Goal: Task Accomplishment & Management: Manage account settings

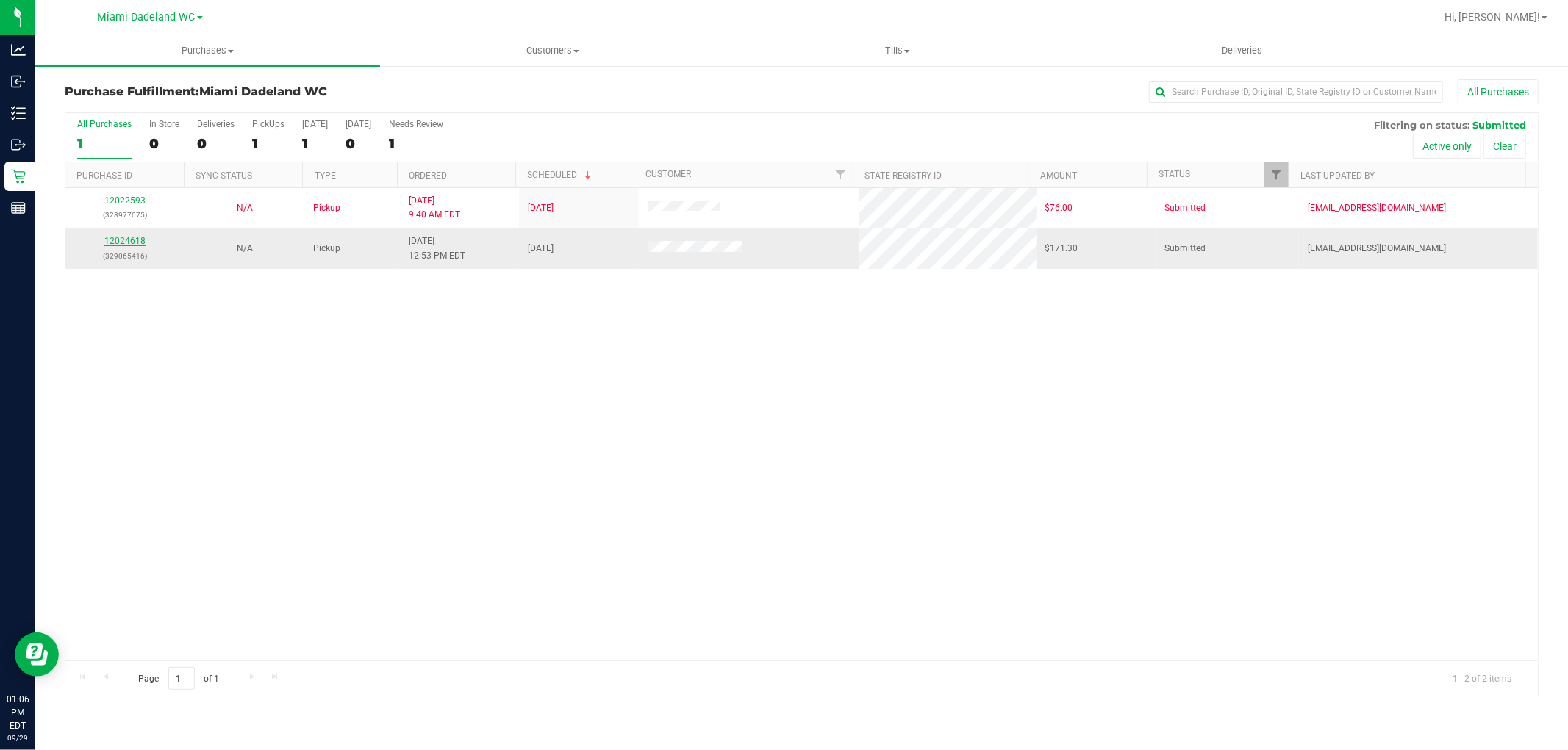
click at [129, 239] on link "12024618" at bounding box center [125, 241] width 41 height 11
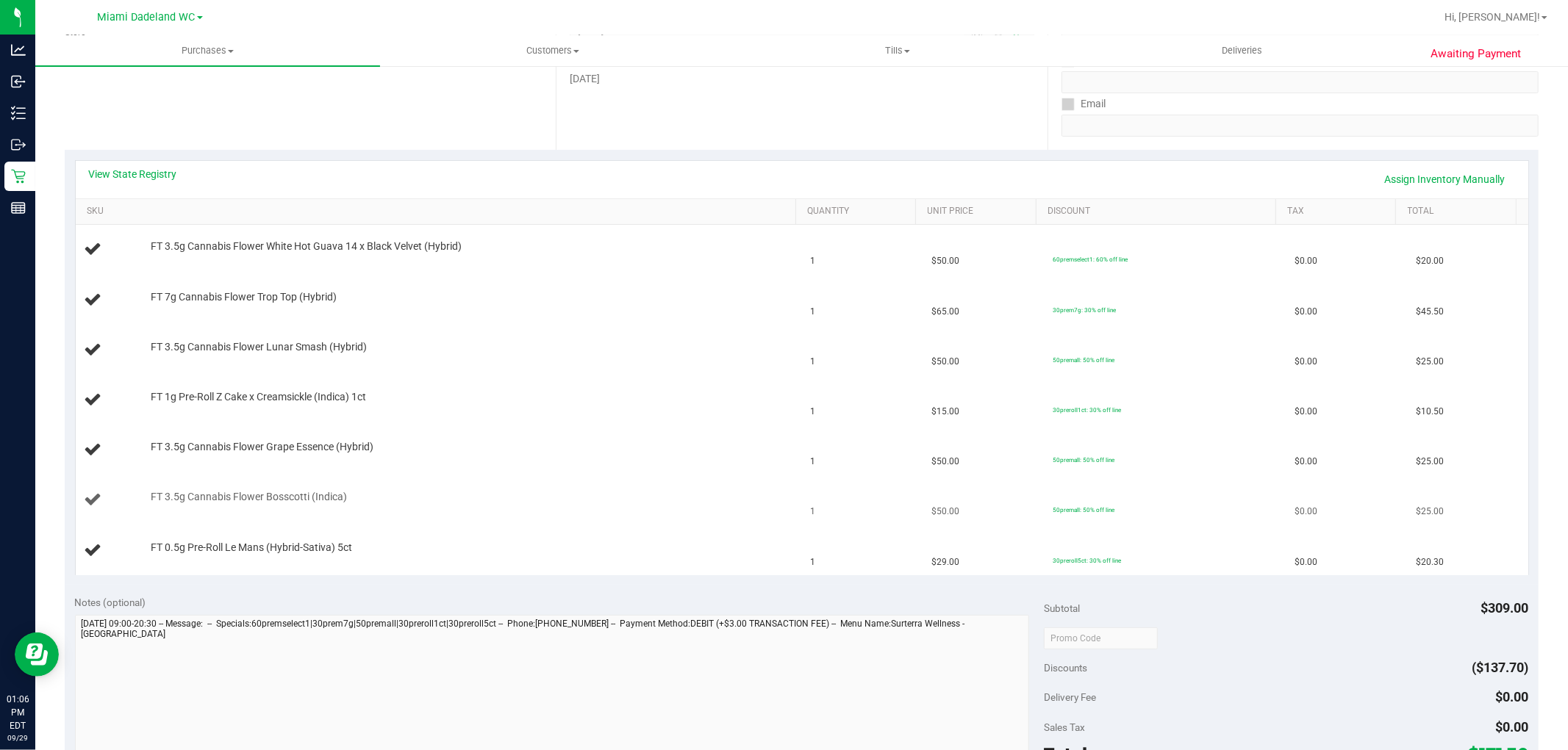
scroll to position [245, 0]
click at [834, 277] on td "1" at bounding box center [863, 302] width 121 height 50
click at [1077, 363] on span "50premall: 50% off line" at bounding box center [1084, 361] width 62 height 8
click at [1077, 362] on span "50premall: 50% off line" at bounding box center [1084, 361] width 62 height 8
click at [638, 311] on td "FT 7g Cannabis Flower Trop Top (Hybrid)" at bounding box center [439, 302] width 726 height 50
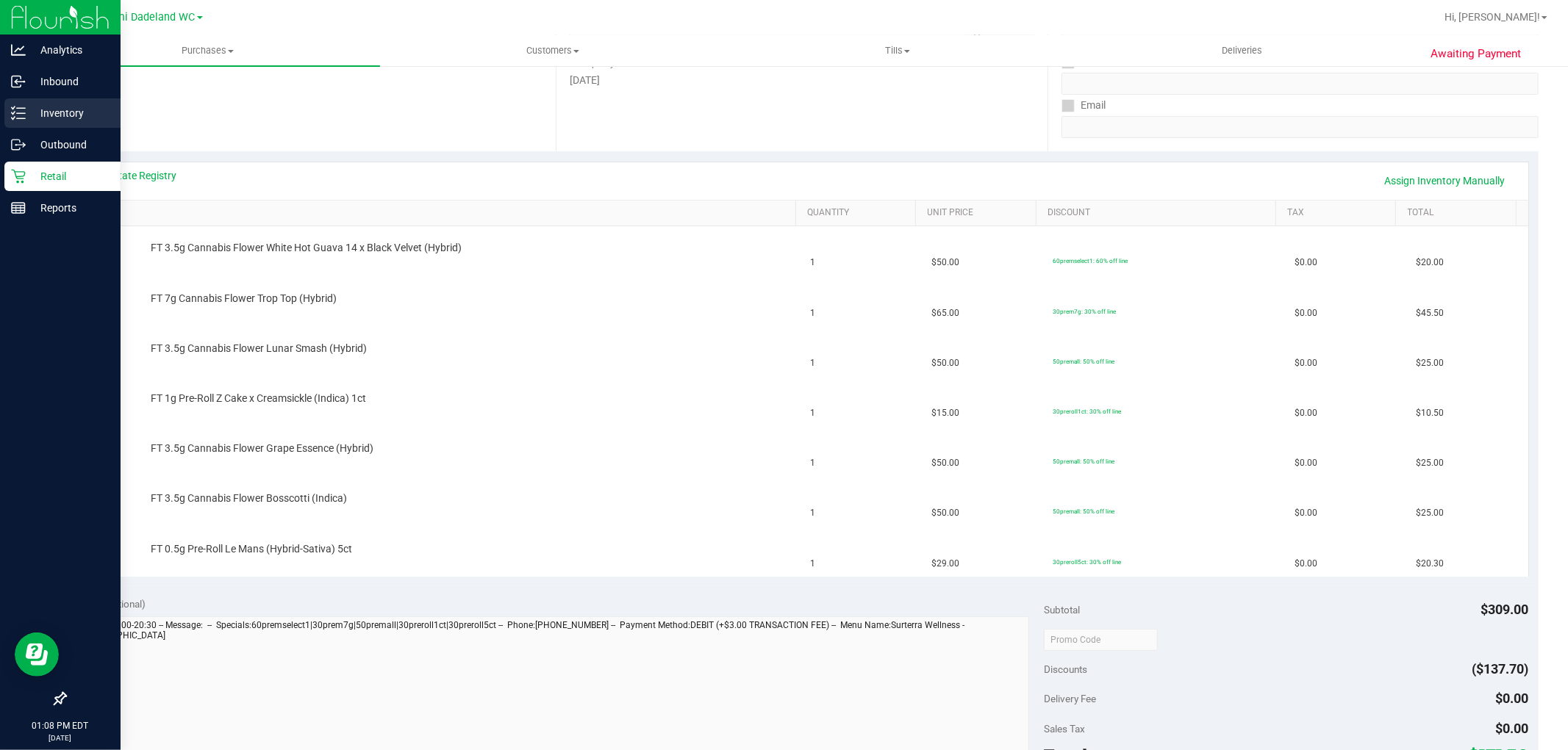
click at [57, 111] on p "Inventory" at bounding box center [69, 113] width 88 height 17
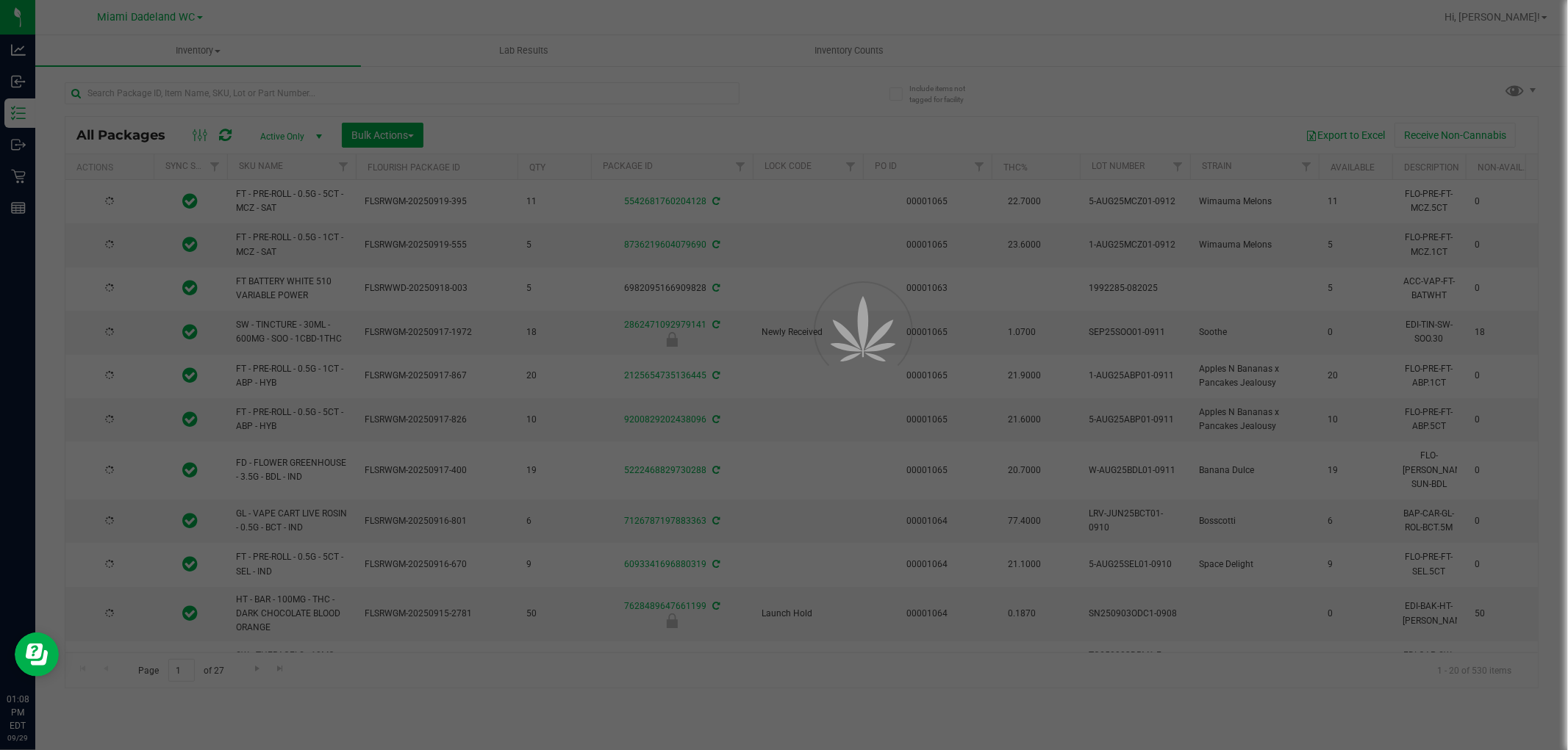
click at [531, 99] on div at bounding box center [784, 375] width 1568 height 750
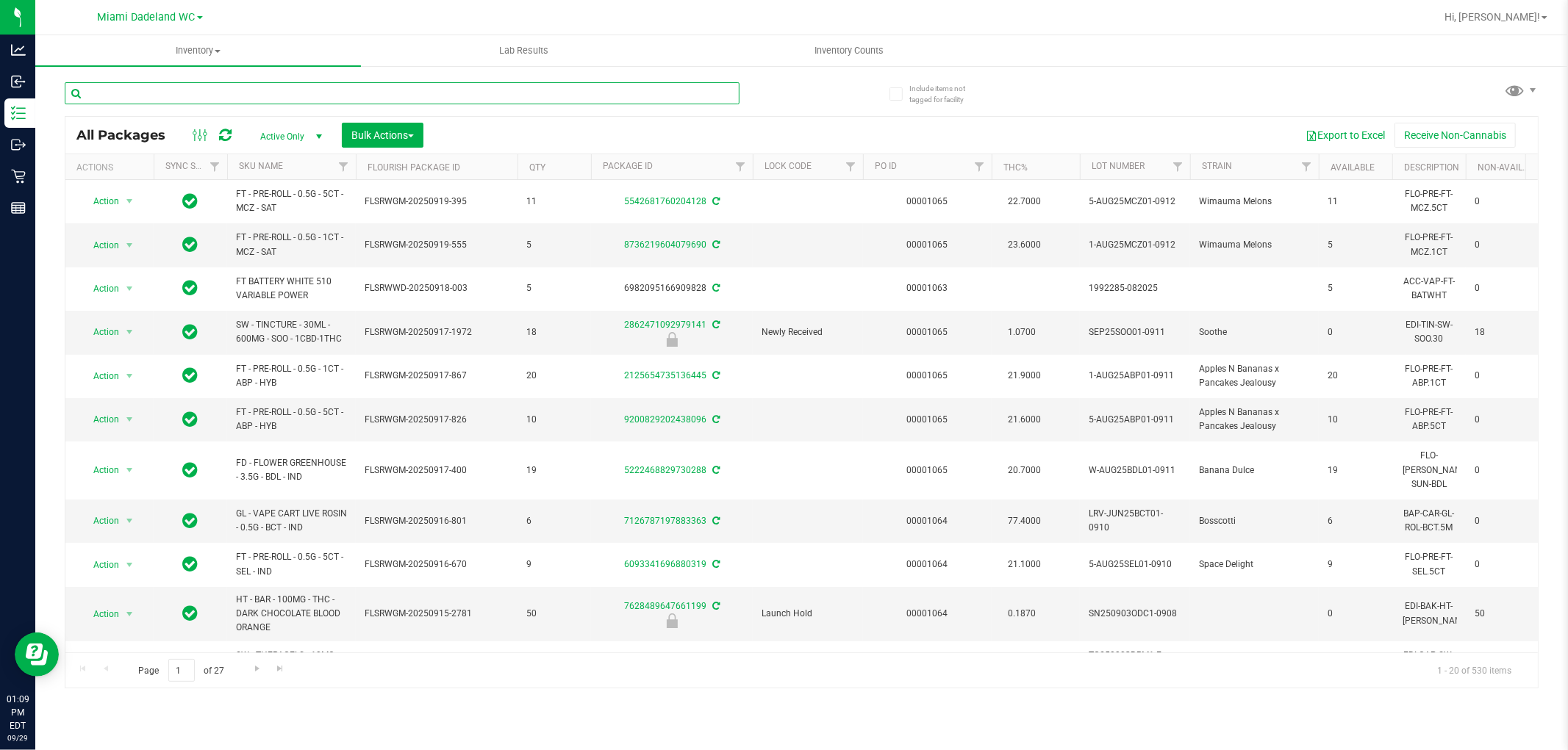
click at [531, 99] on input "text" at bounding box center [402, 93] width 675 height 22
type input "3453834446374075"
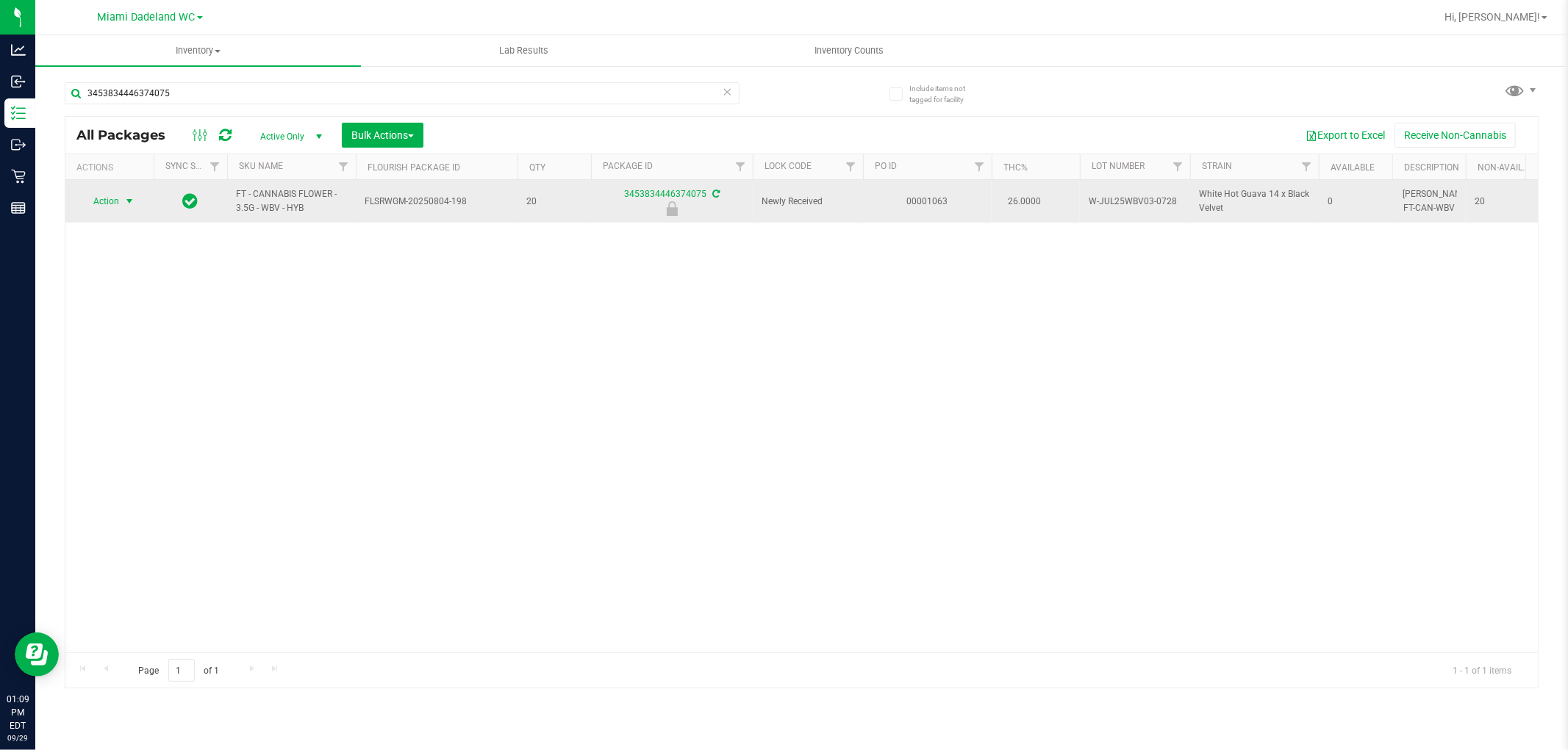
click at [110, 202] on span "Action" at bounding box center [99, 201] width 40 height 20
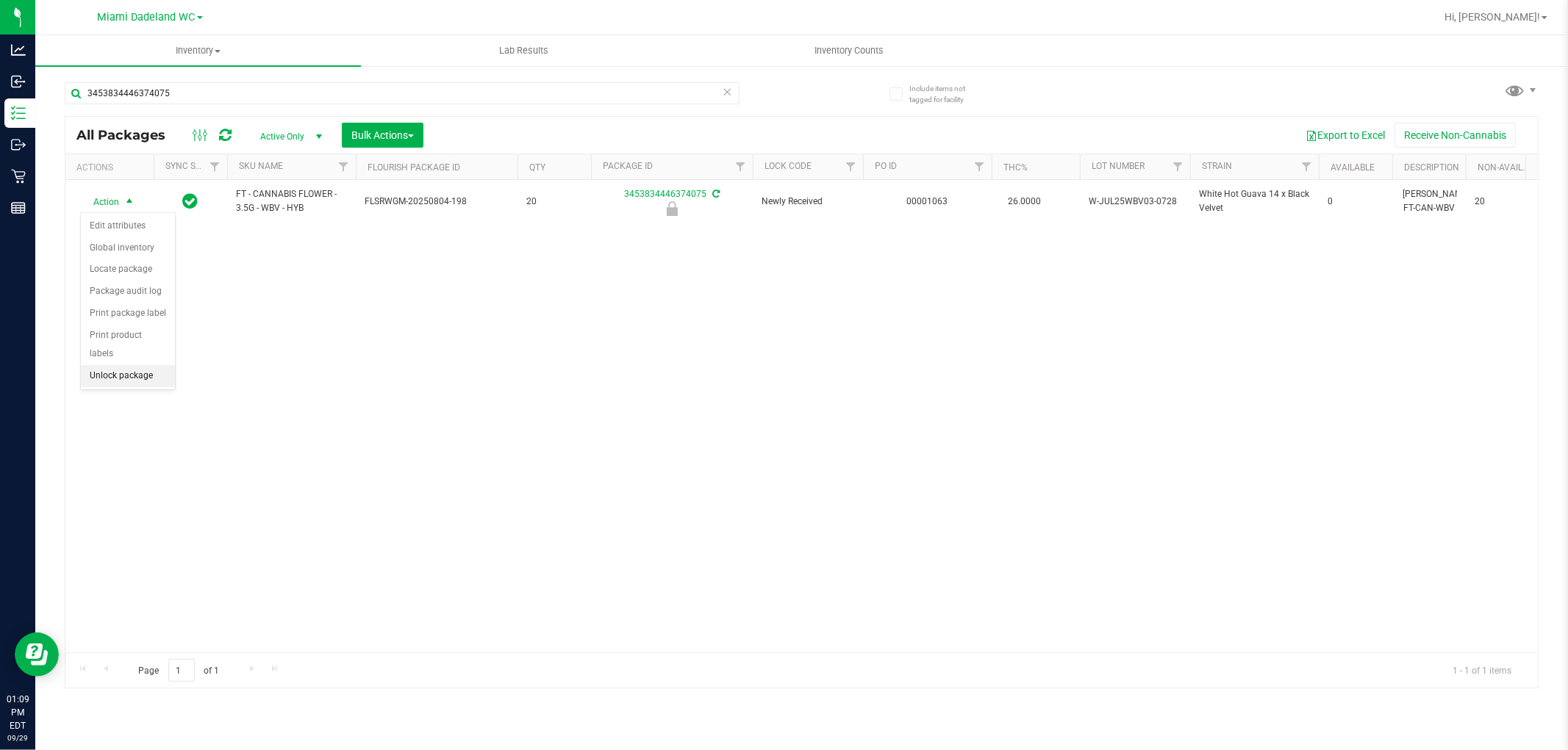
click at [133, 370] on li "Unlock package" at bounding box center [127, 376] width 94 height 22
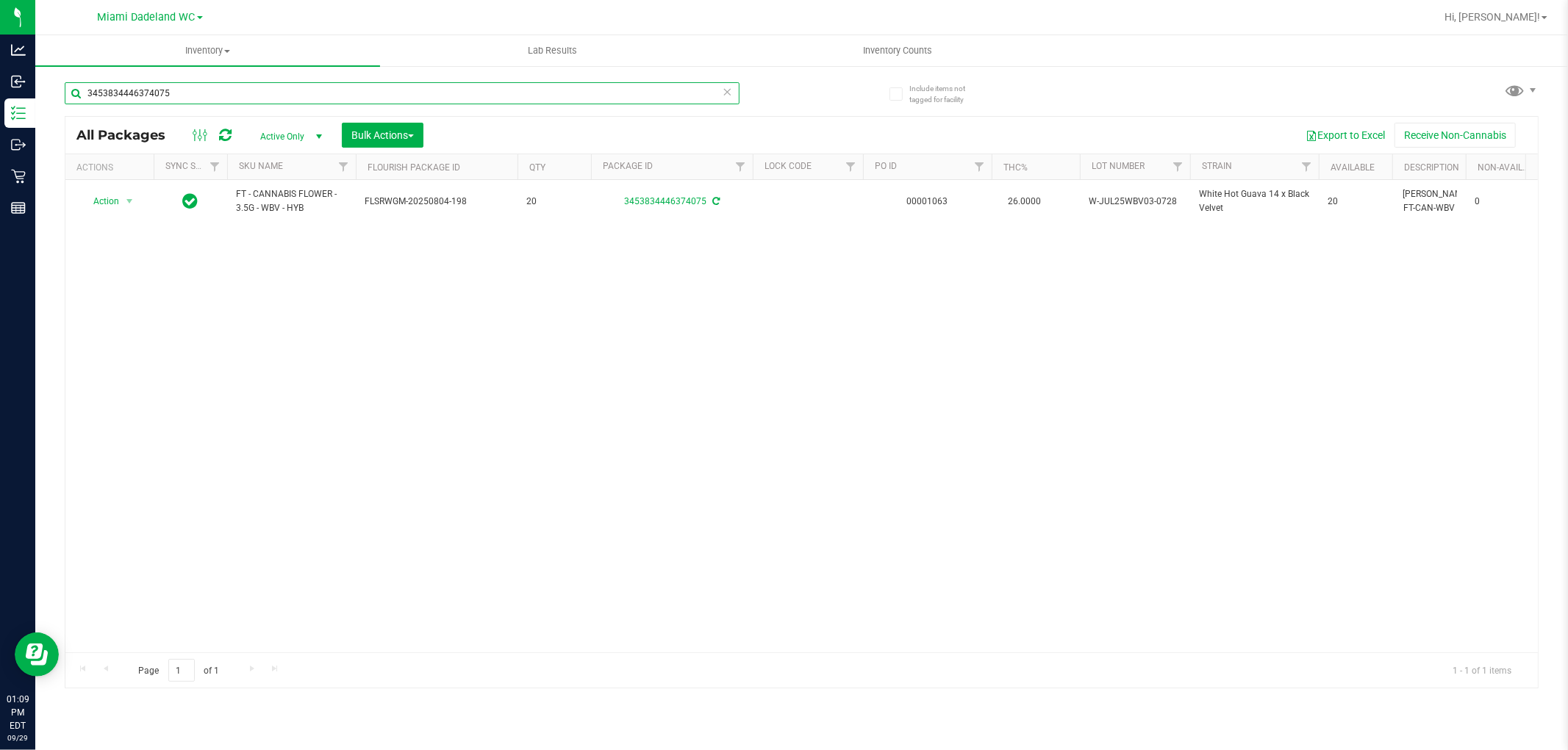
click at [451, 85] on input "3453834446374075" at bounding box center [402, 93] width 675 height 22
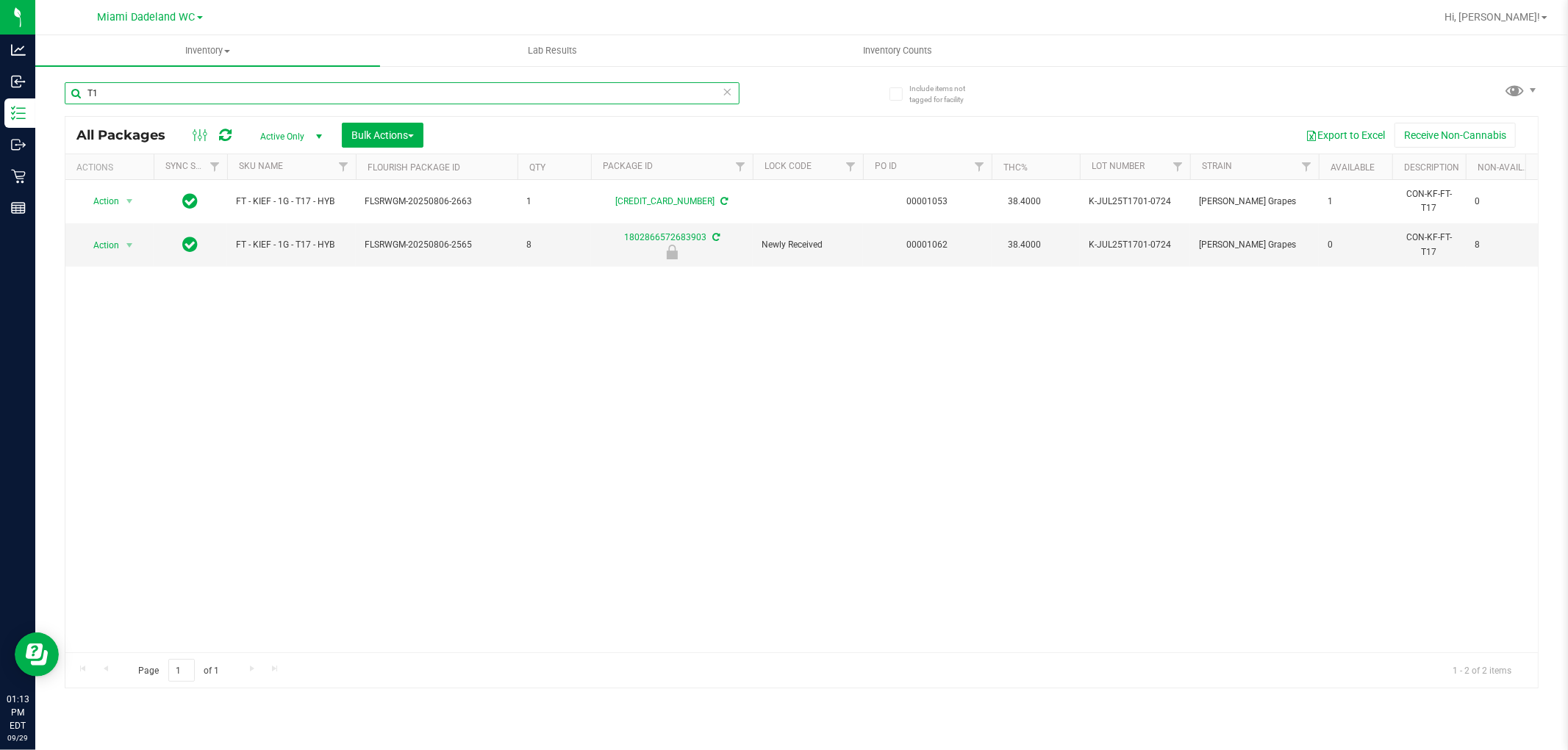
type input "T"
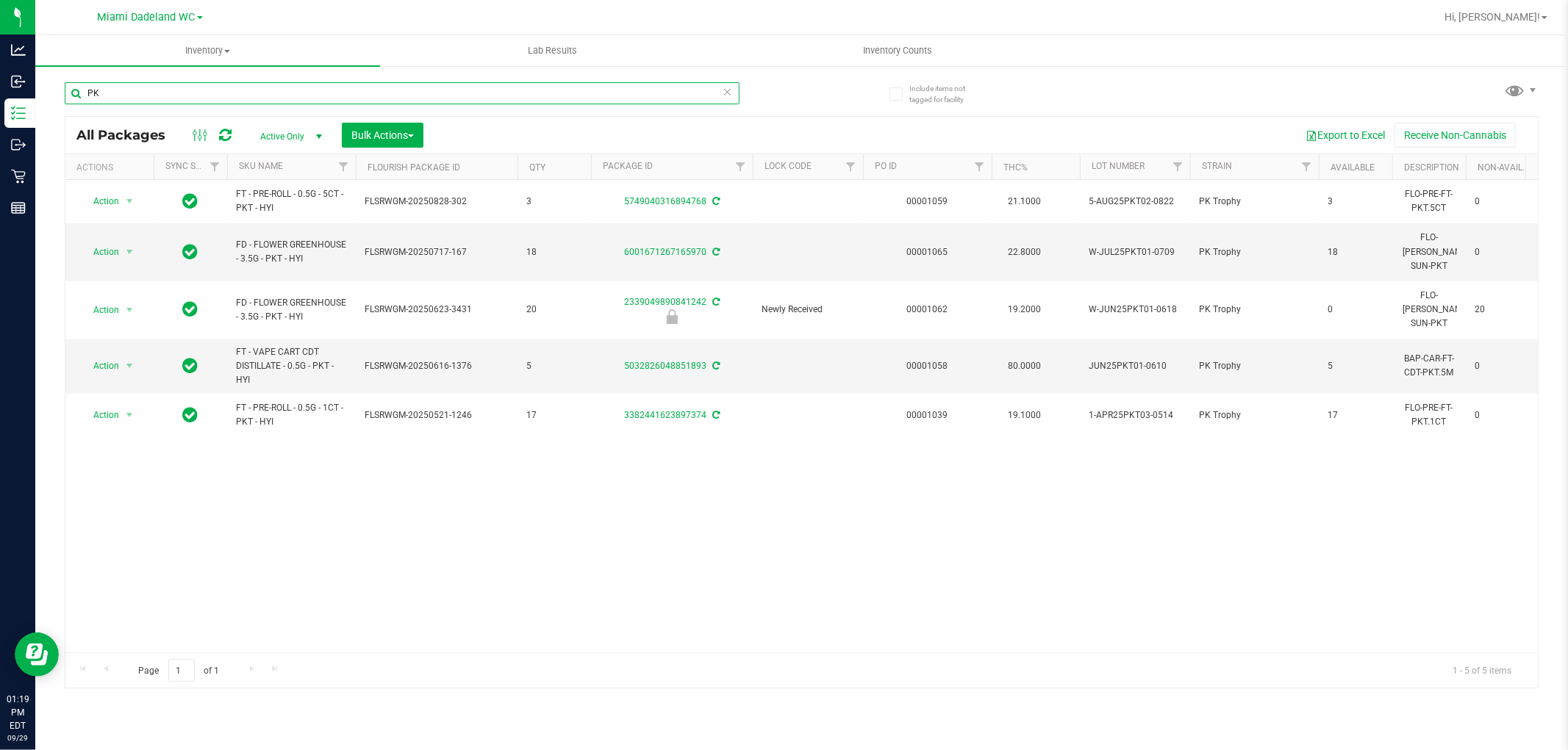
type input "P"
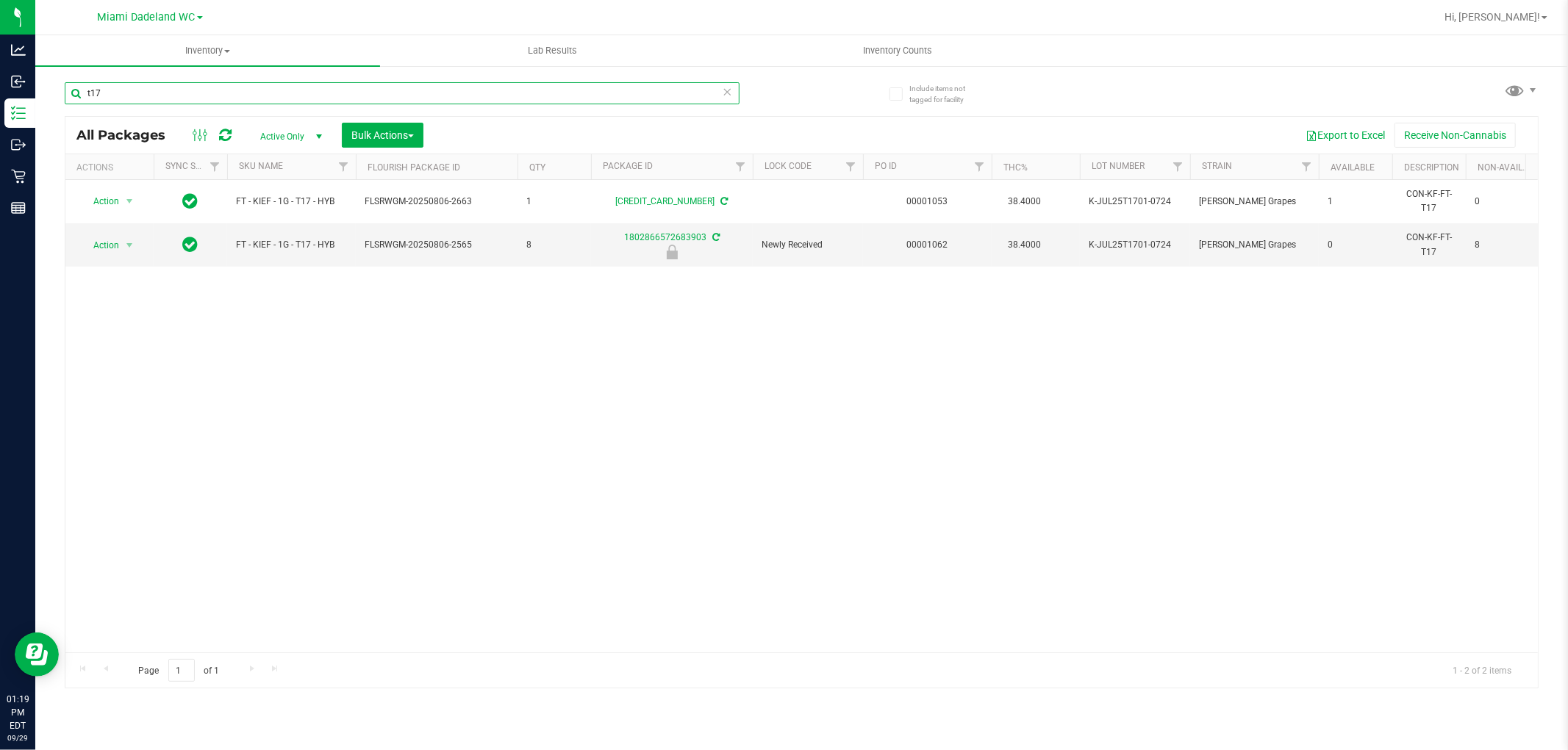
click at [627, 90] on input "t17" at bounding box center [402, 93] width 675 height 22
type input "t"
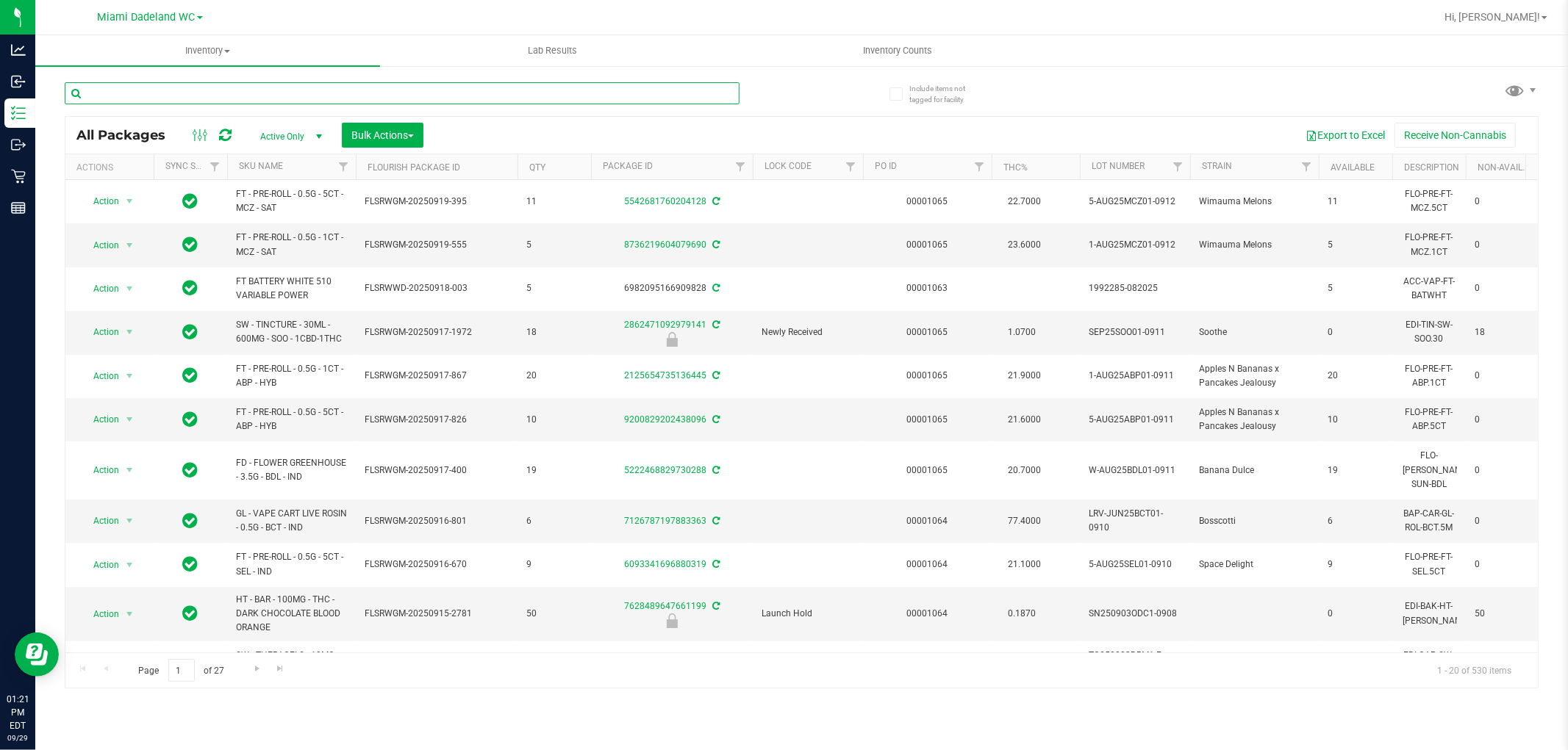
click at [627, 90] on input "text" at bounding box center [402, 93] width 675 height 22
click at [824, 91] on div "All Packages Active Only Active Only Lab Samples Locked All External Internal B…" at bounding box center [802, 379] width 1475 height 620
click at [663, 87] on input "text" at bounding box center [402, 93] width 675 height 22
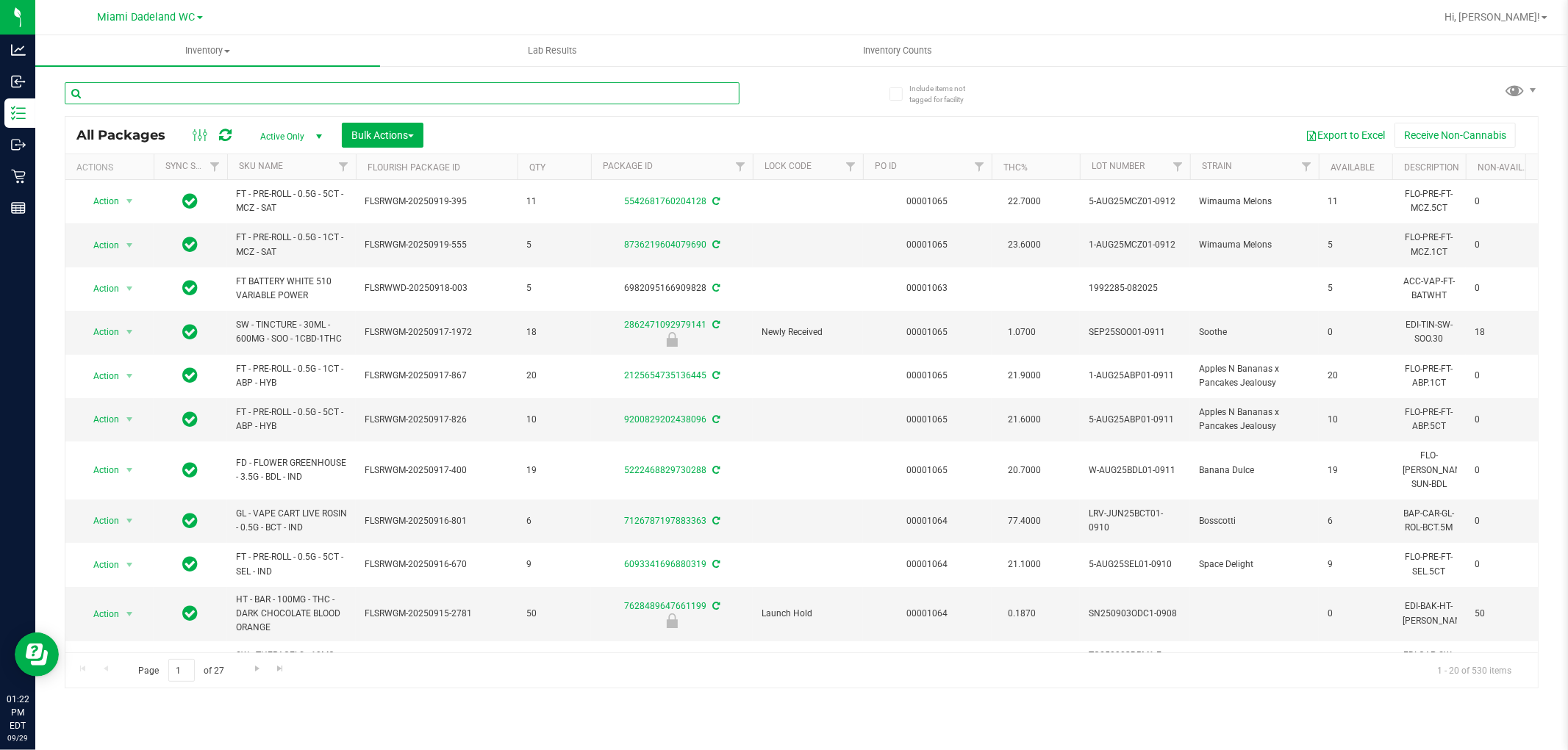
click at [695, 90] on input "text" at bounding box center [402, 93] width 675 height 22
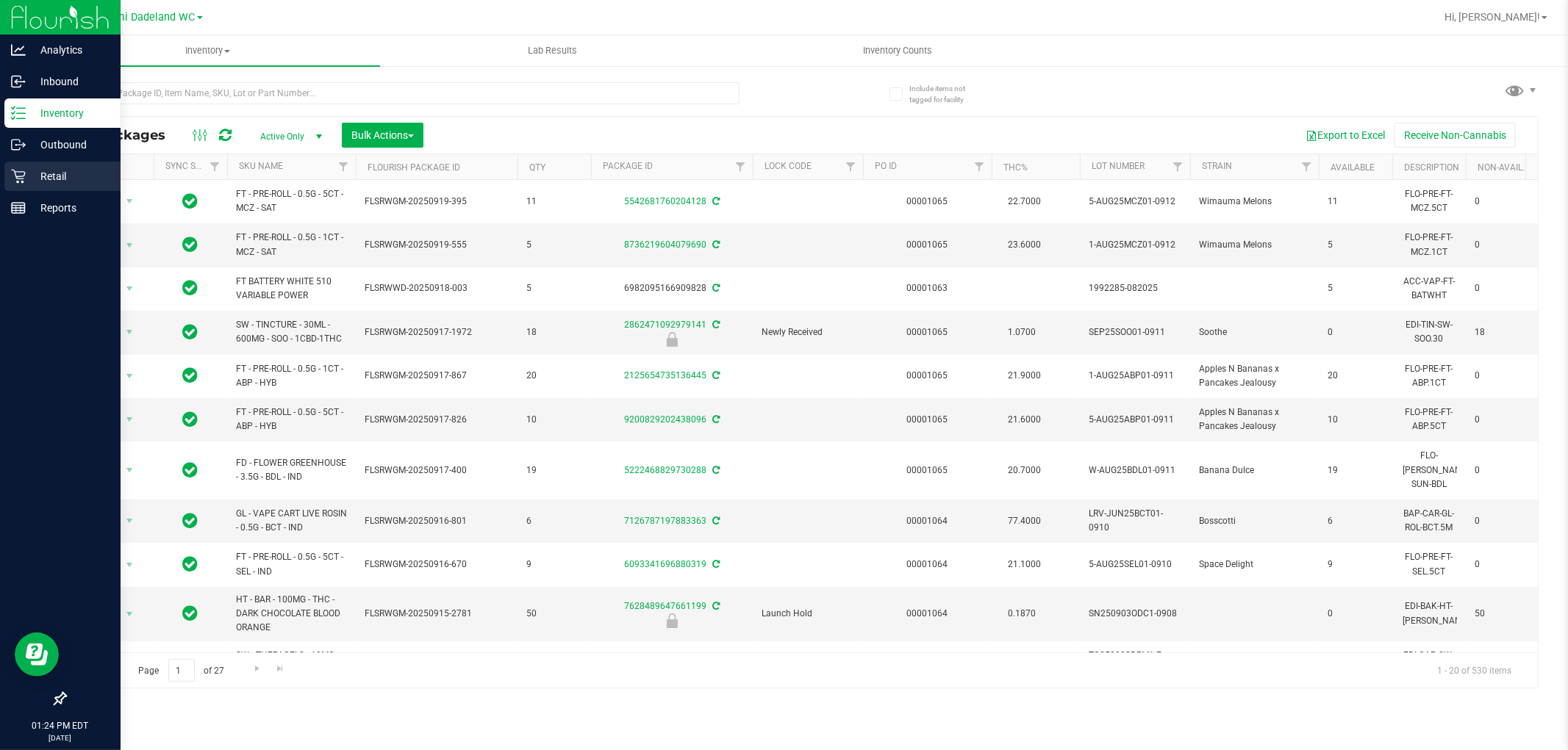
click at [72, 163] on div "Retail" at bounding box center [63, 176] width 116 height 29
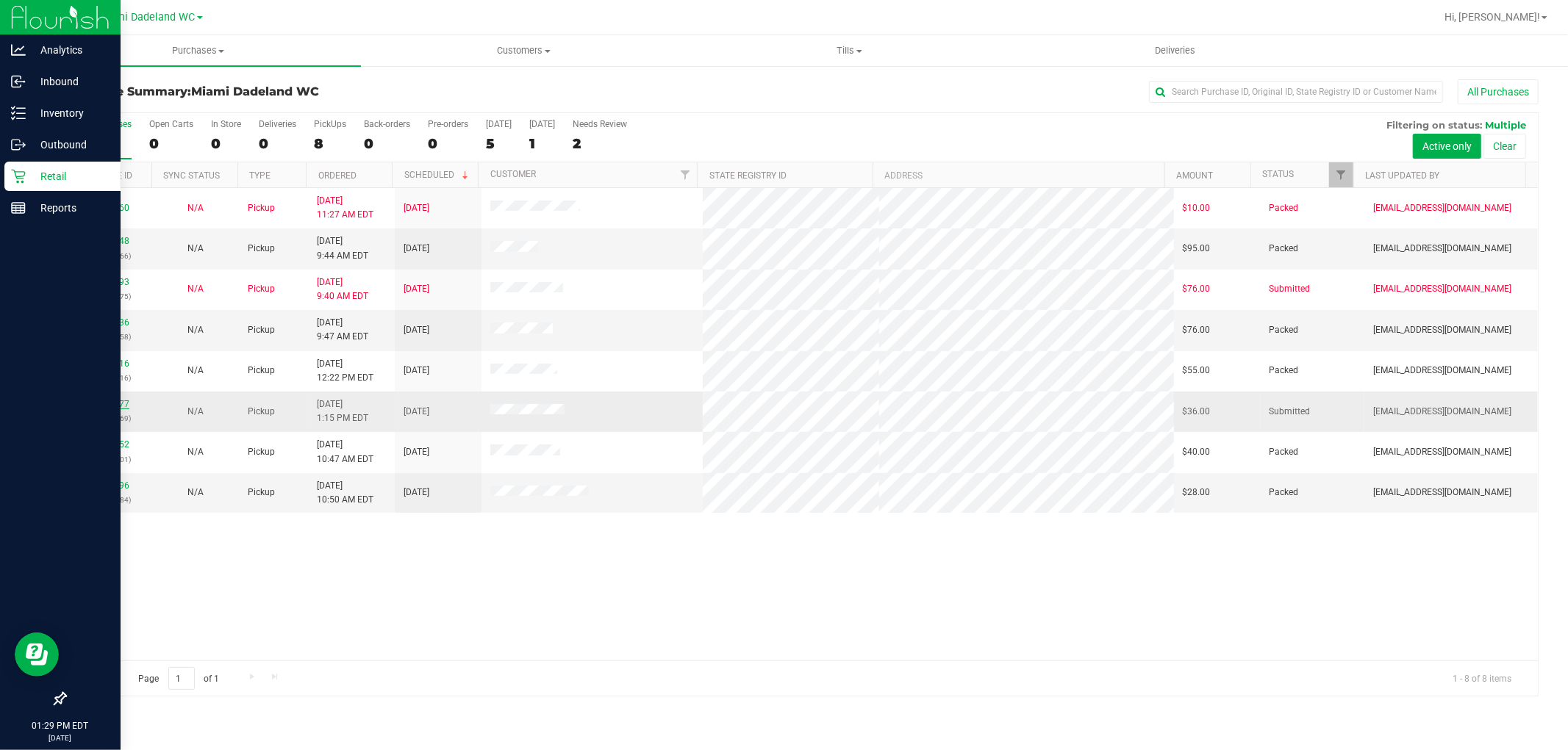
click at [101, 400] on link "12024777" at bounding box center [109, 404] width 41 height 11
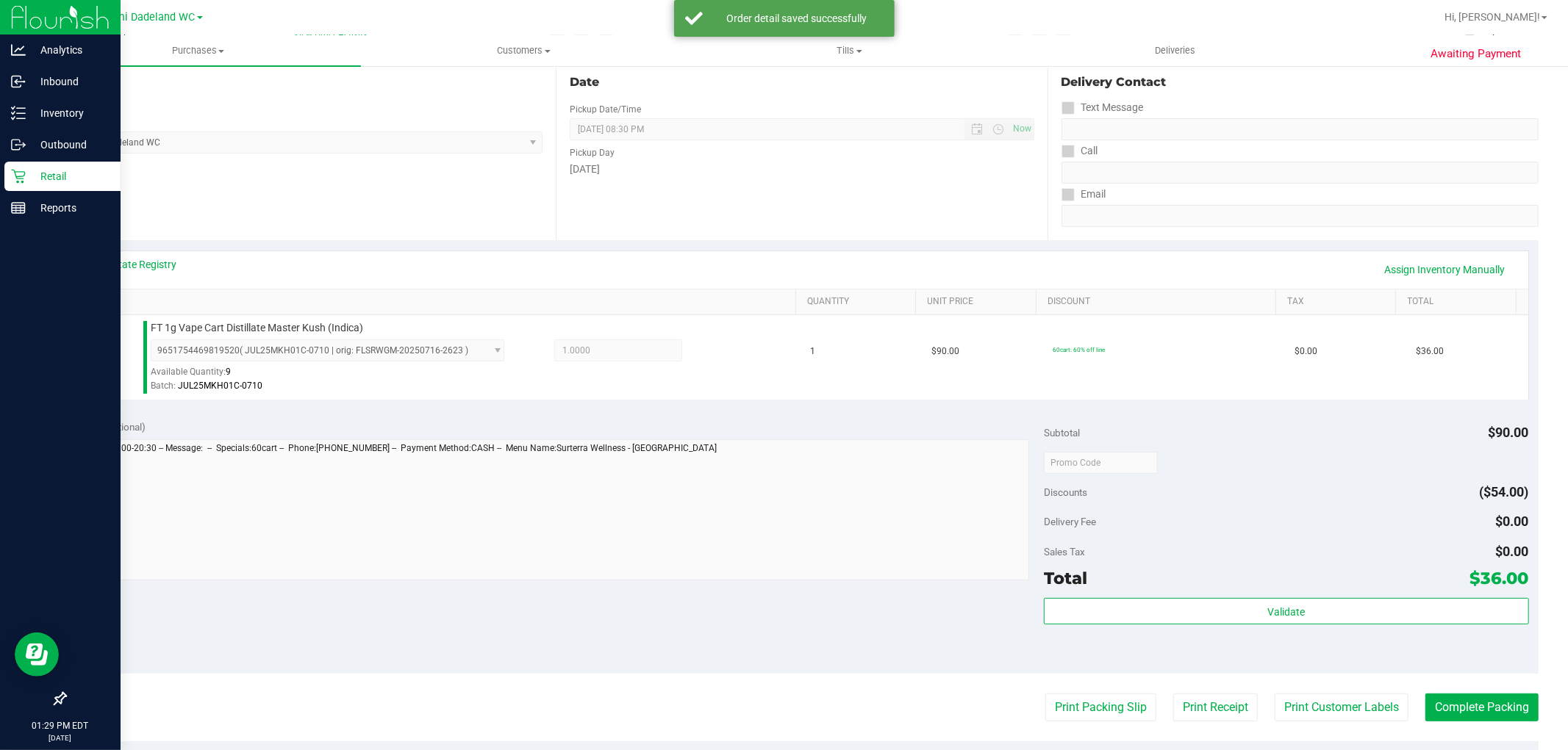
scroll to position [163, 0]
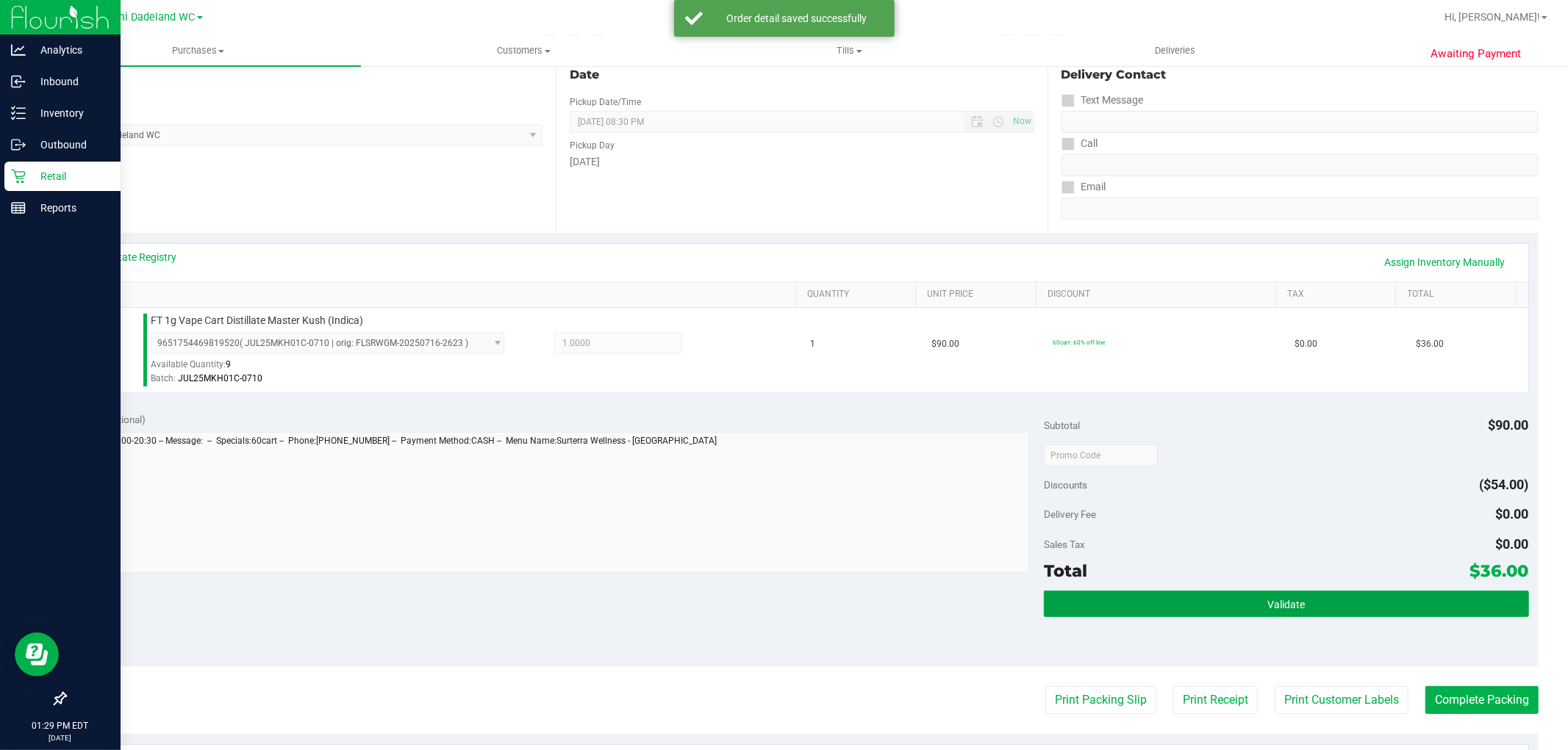
drag, startPoint x: 1227, startPoint y: 593, endPoint x: 1212, endPoint y: 585, distance: 17.0
click at [1227, 593] on button "Validate" at bounding box center [1286, 604] width 484 height 26
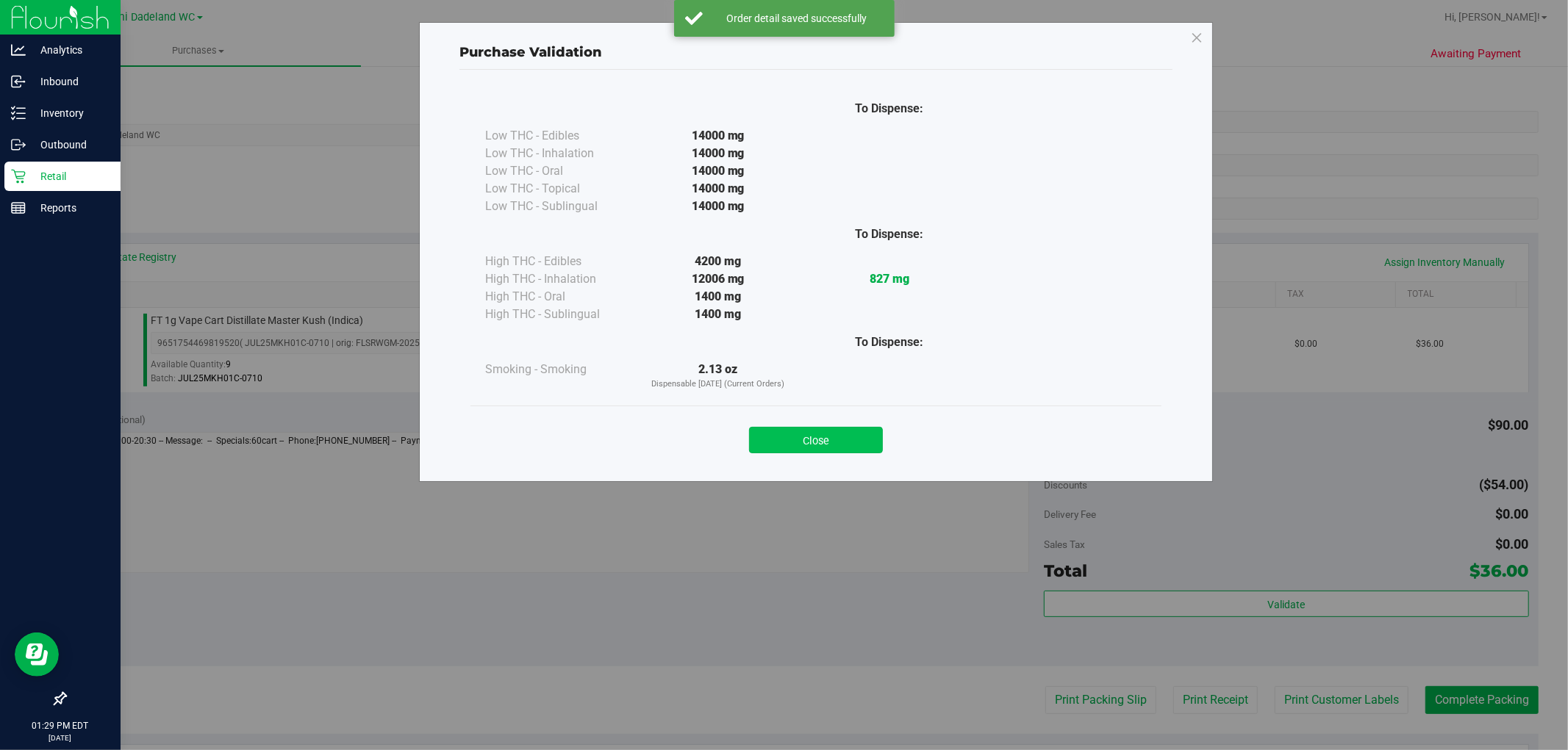
drag, startPoint x: 839, startPoint y: 461, endPoint x: 836, endPoint y: 437, distance: 24.2
click at [838, 461] on div "Close" at bounding box center [816, 435] width 691 height 59
click at [836, 437] on button "Close" at bounding box center [816, 440] width 134 height 26
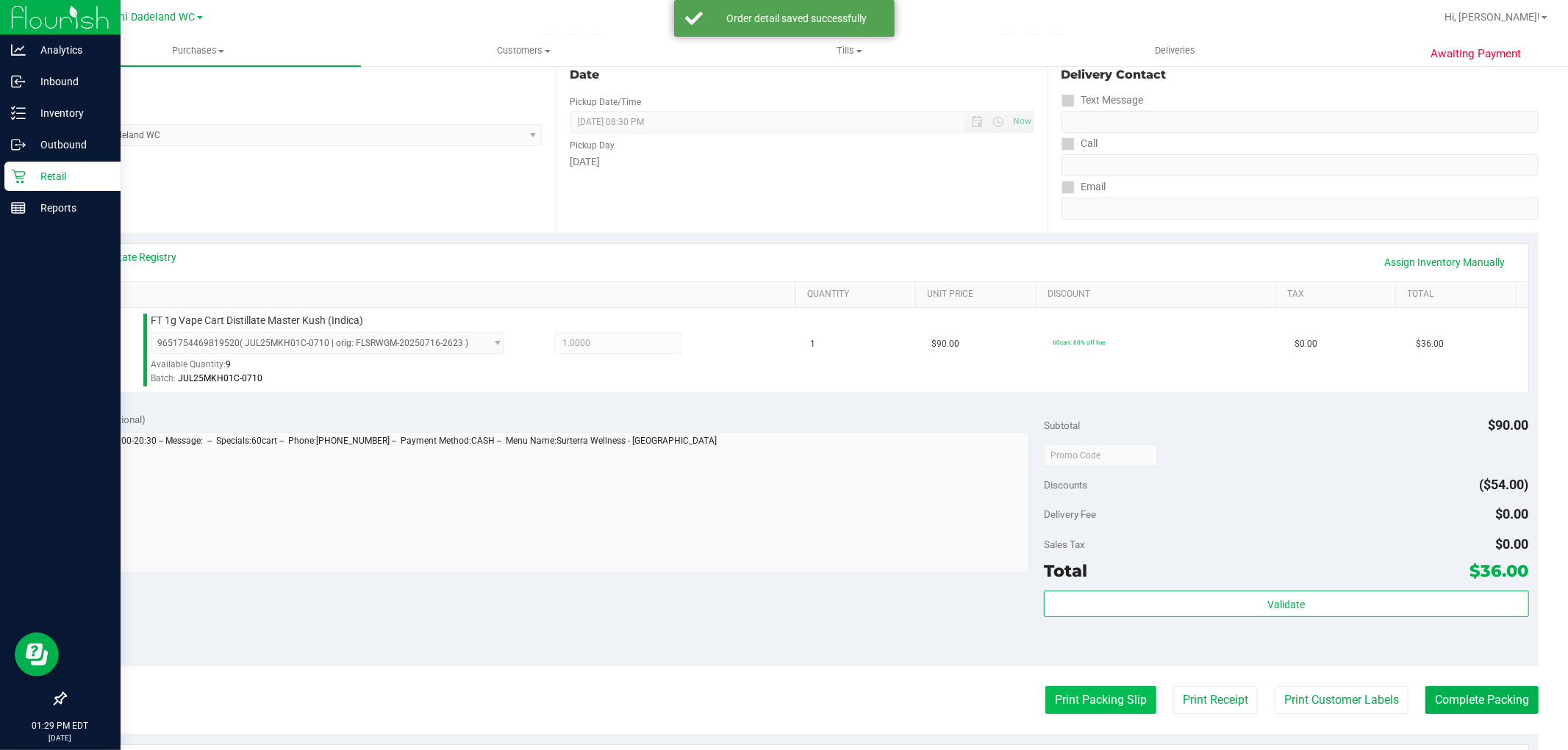
click at [1108, 703] on button "Print Packing Slip" at bounding box center [1101, 700] width 111 height 28
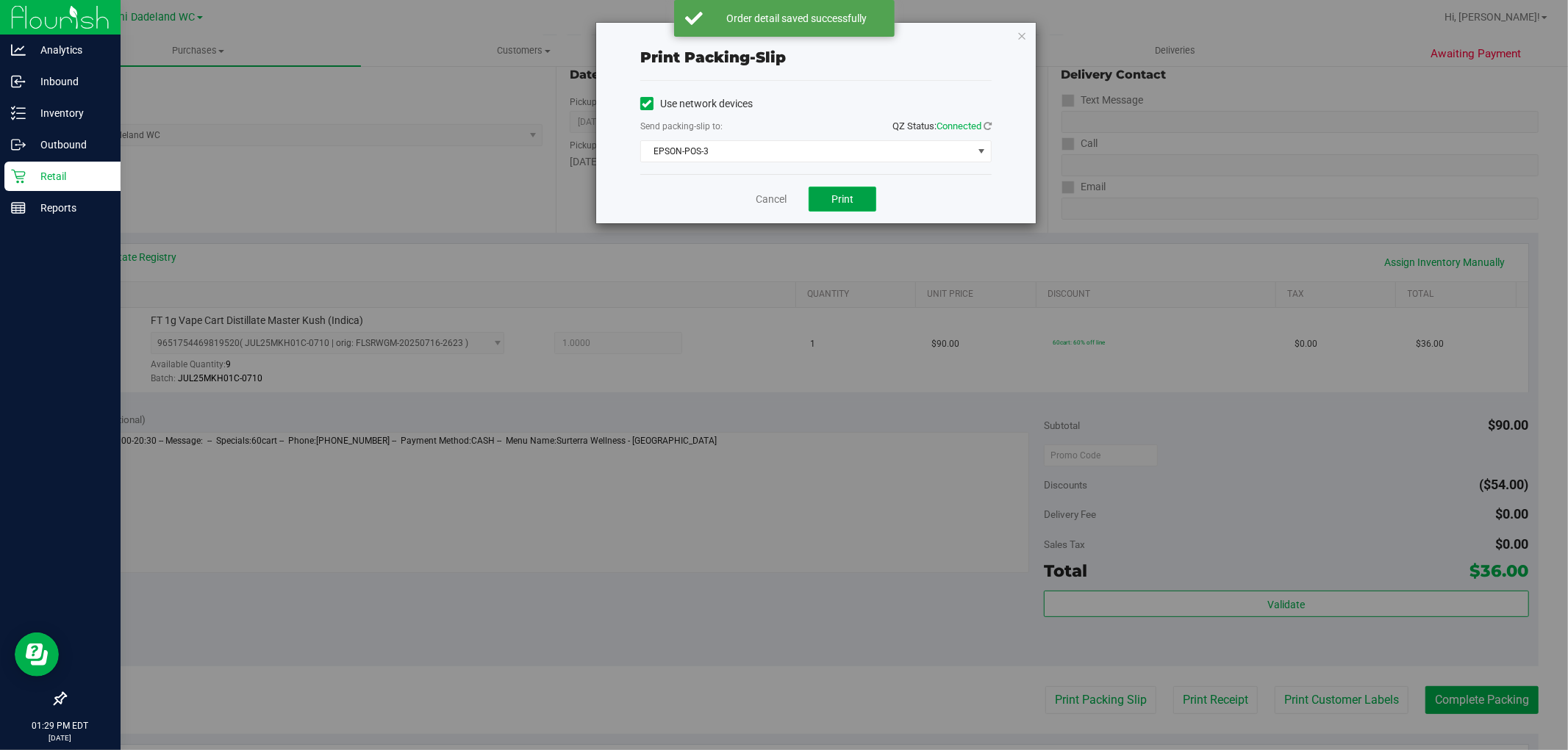
click at [861, 201] on button "Print" at bounding box center [842, 199] width 68 height 25
click at [775, 200] on link "Cancel" at bounding box center [771, 200] width 31 height 15
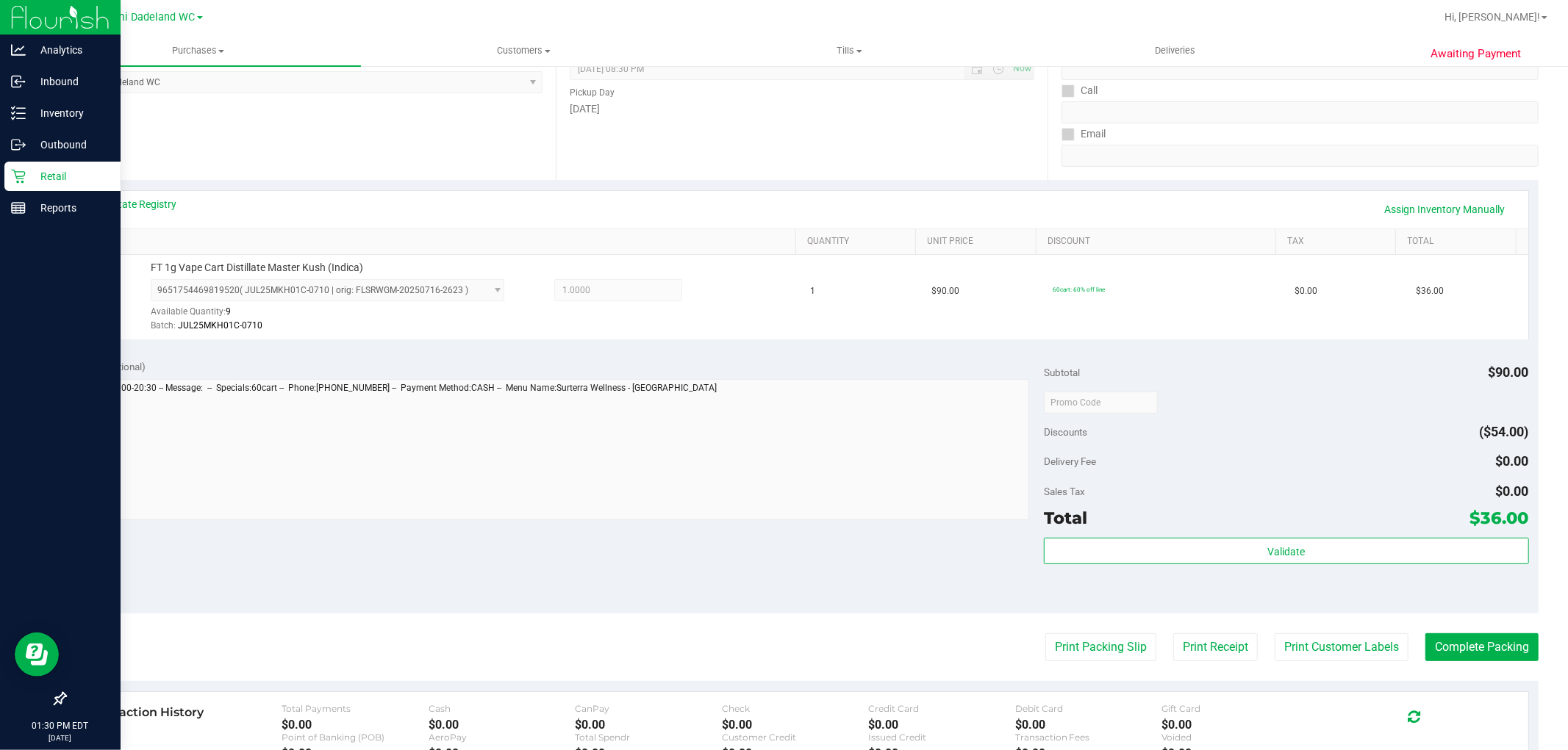
scroll to position [245, 0]
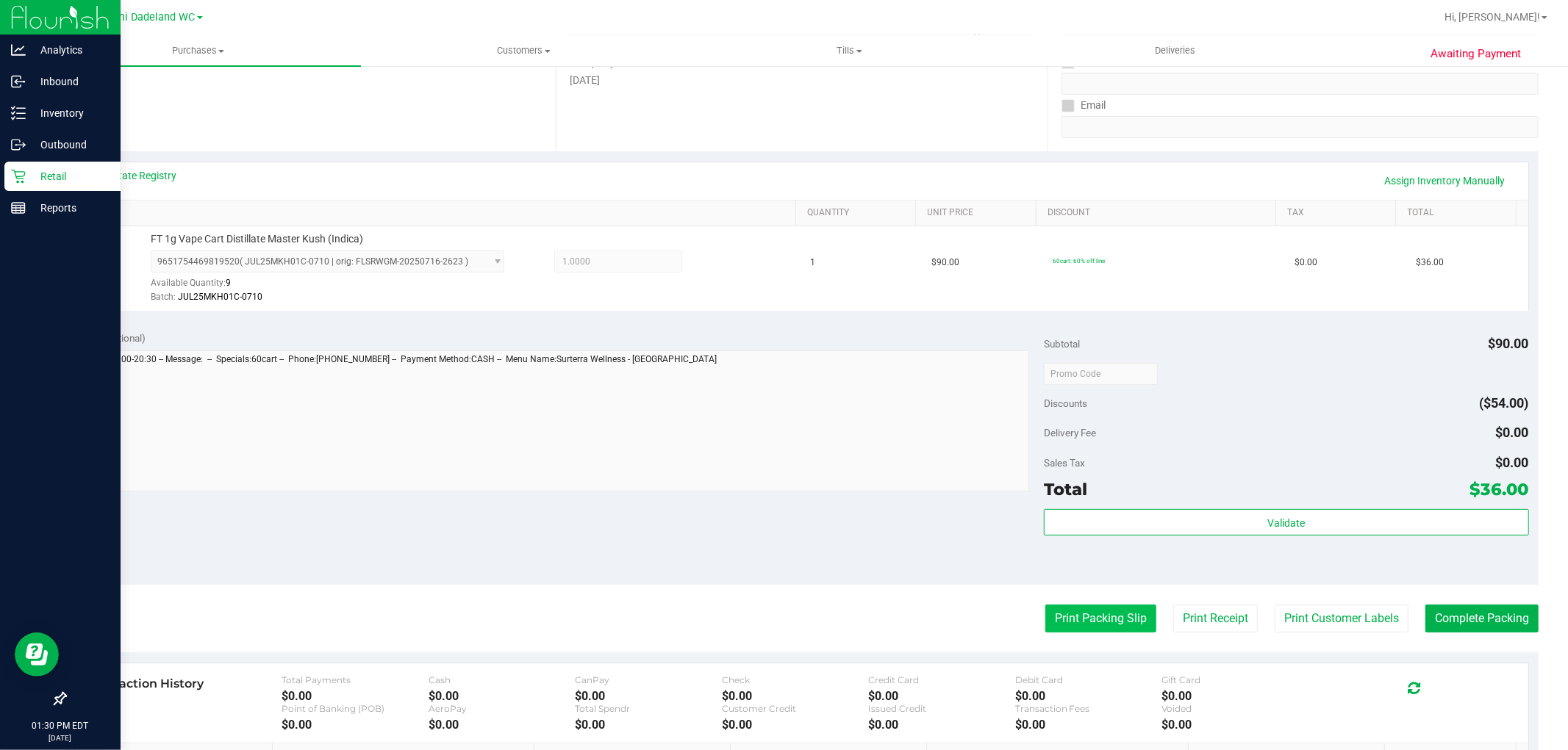
click at [1117, 625] on button "Print Packing Slip" at bounding box center [1101, 618] width 111 height 28
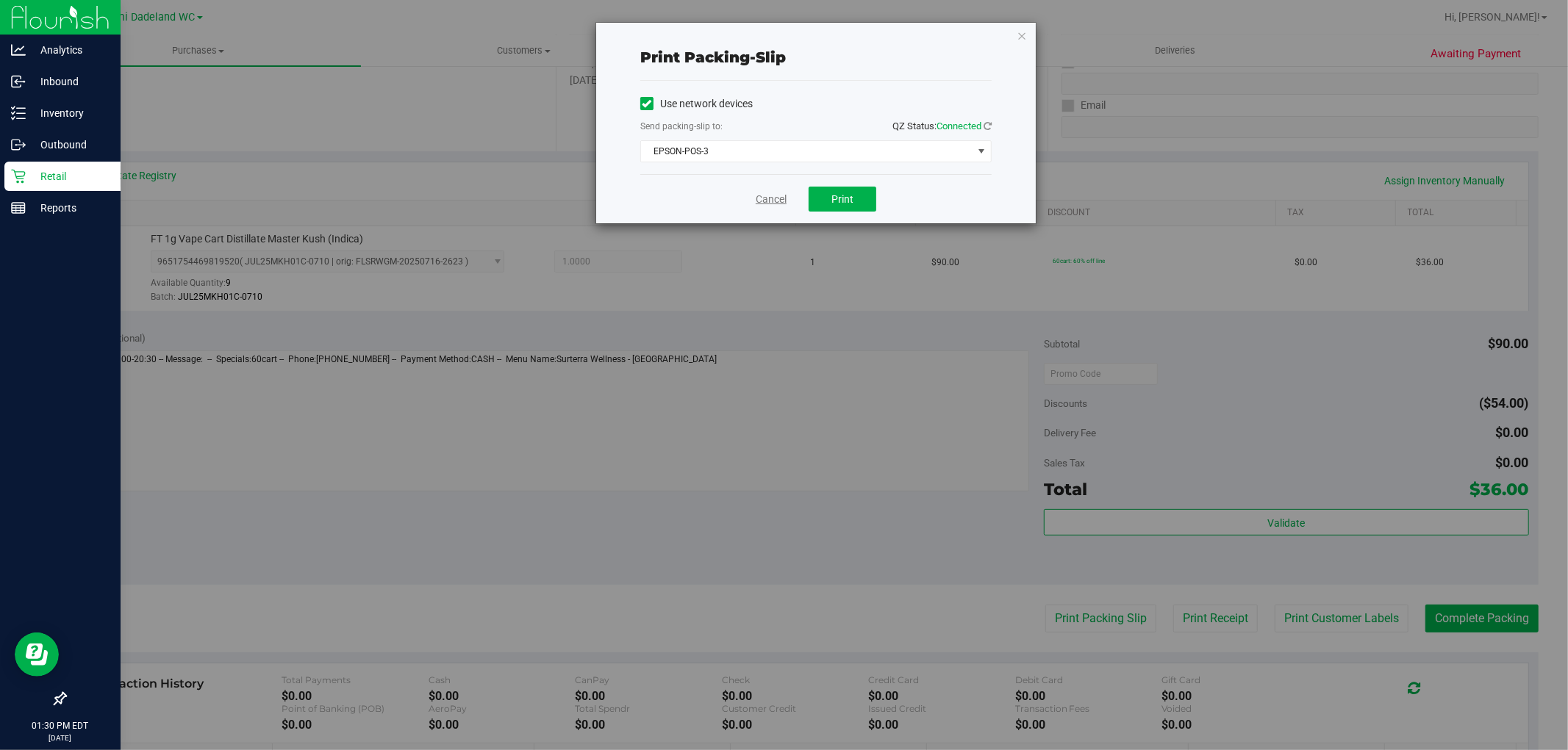
click at [787, 202] on link "Cancel" at bounding box center [771, 200] width 31 height 15
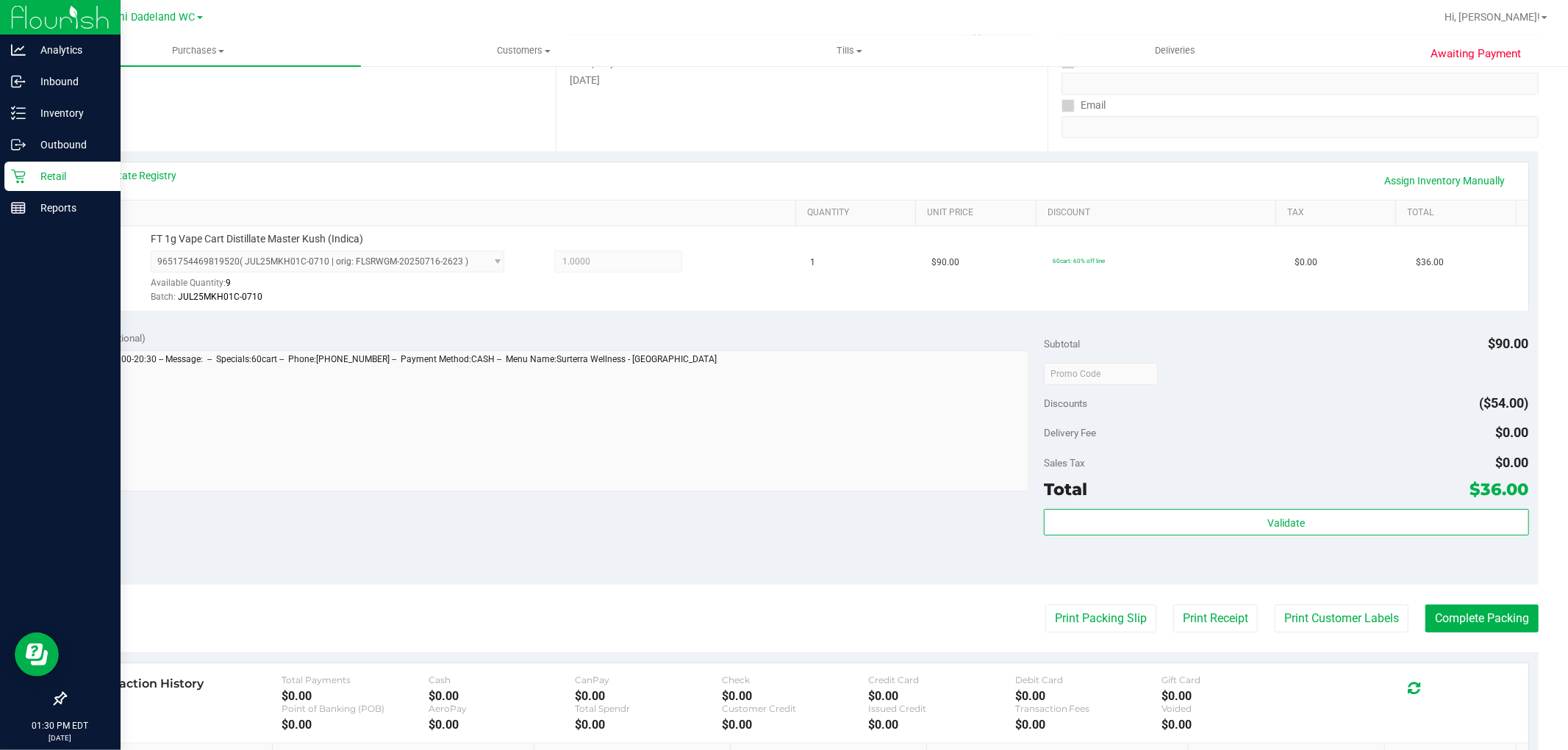
click at [1264, 495] on div "Total $36.00" at bounding box center [1286, 489] width 484 height 26
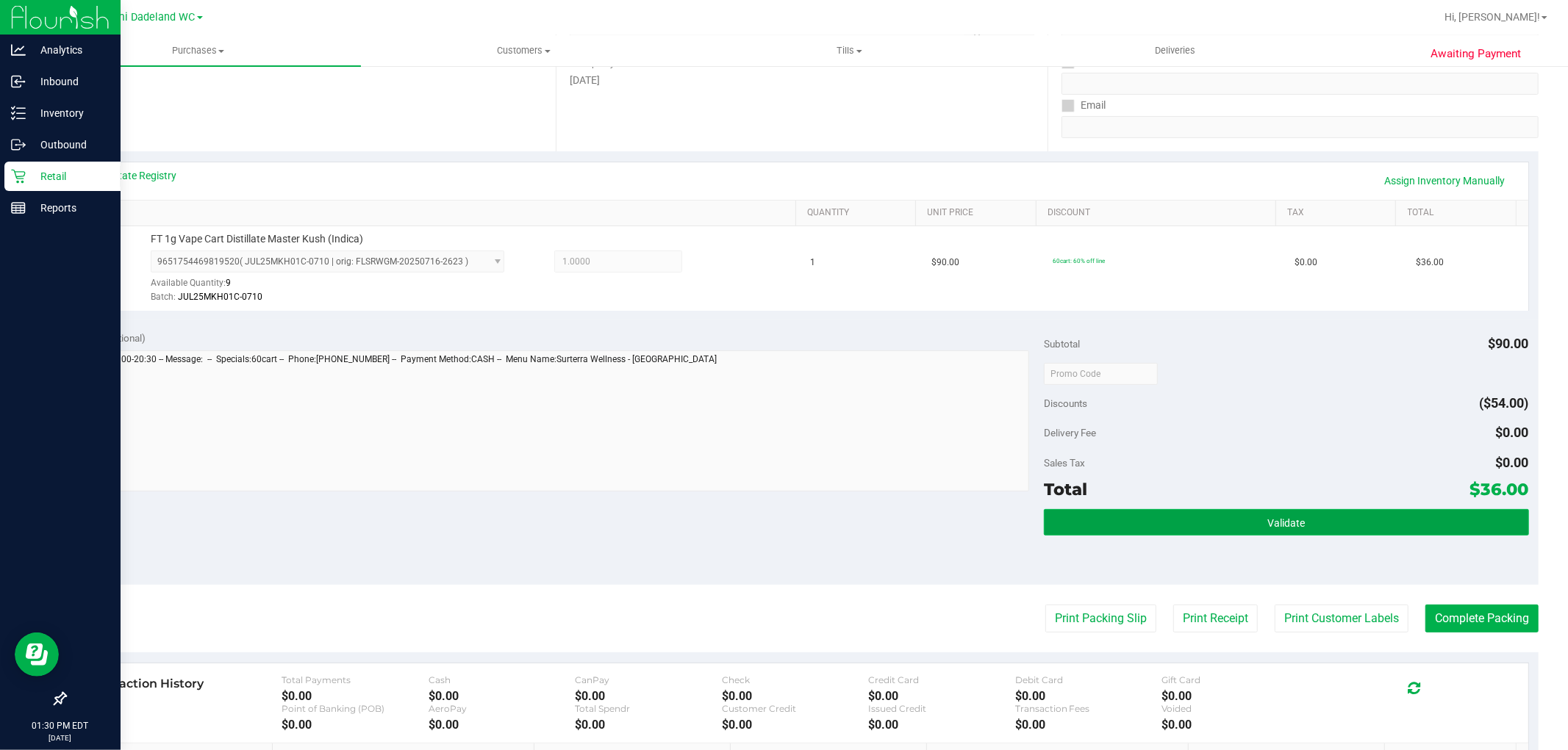
click at [1269, 522] on span "Validate" at bounding box center [1286, 523] width 38 height 12
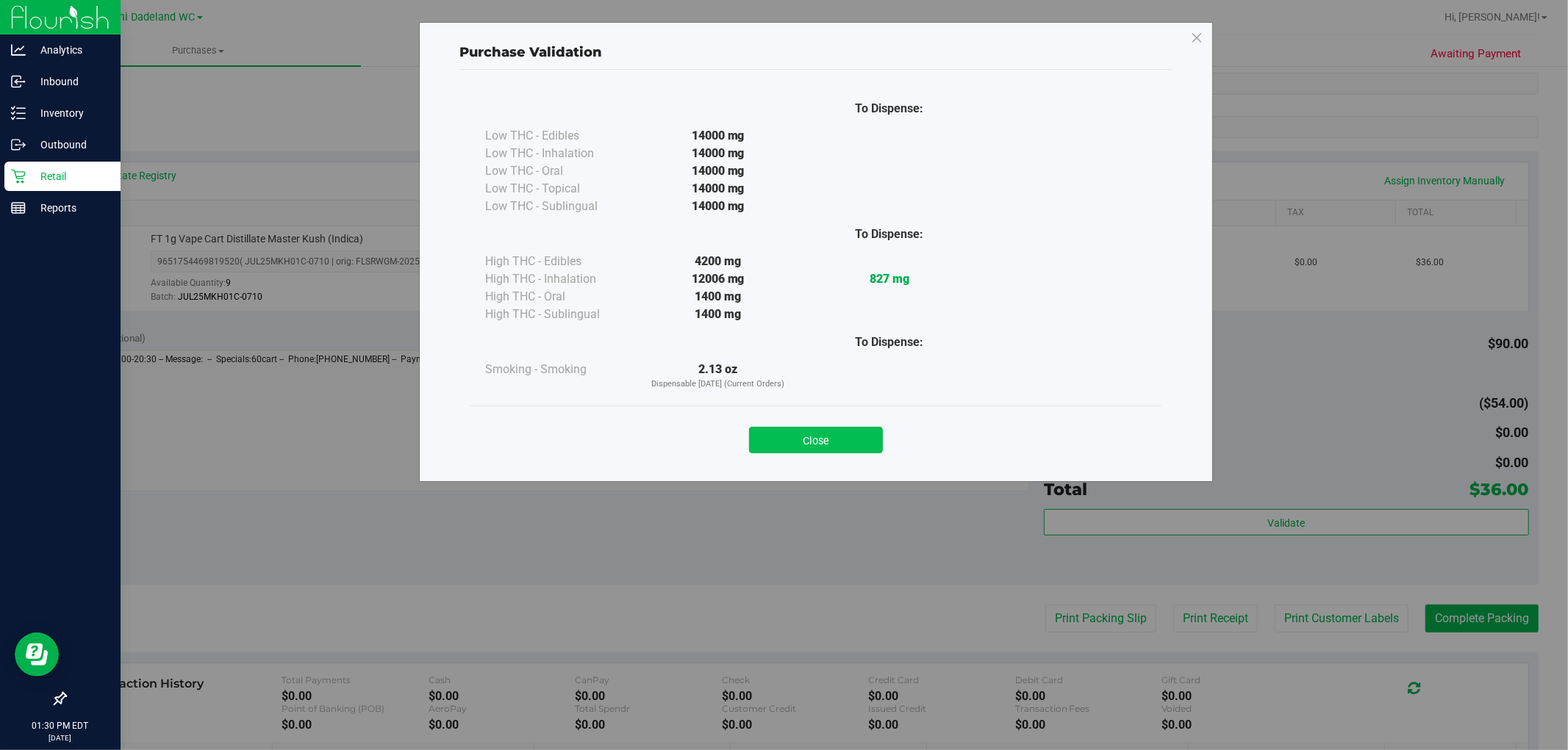
click at [807, 442] on button "Close" at bounding box center [816, 440] width 134 height 26
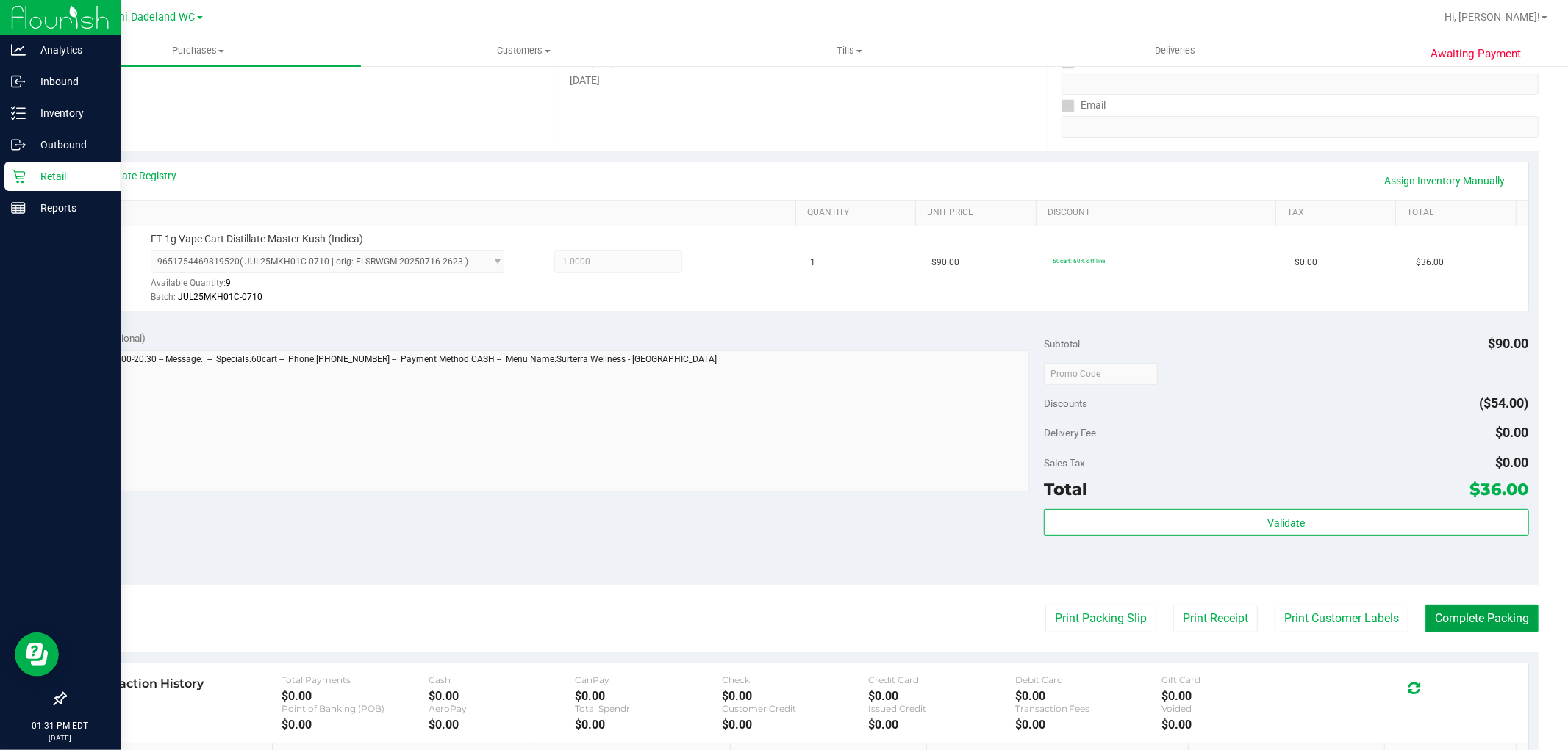
click at [1481, 616] on button "Complete Packing" at bounding box center [1482, 618] width 113 height 28
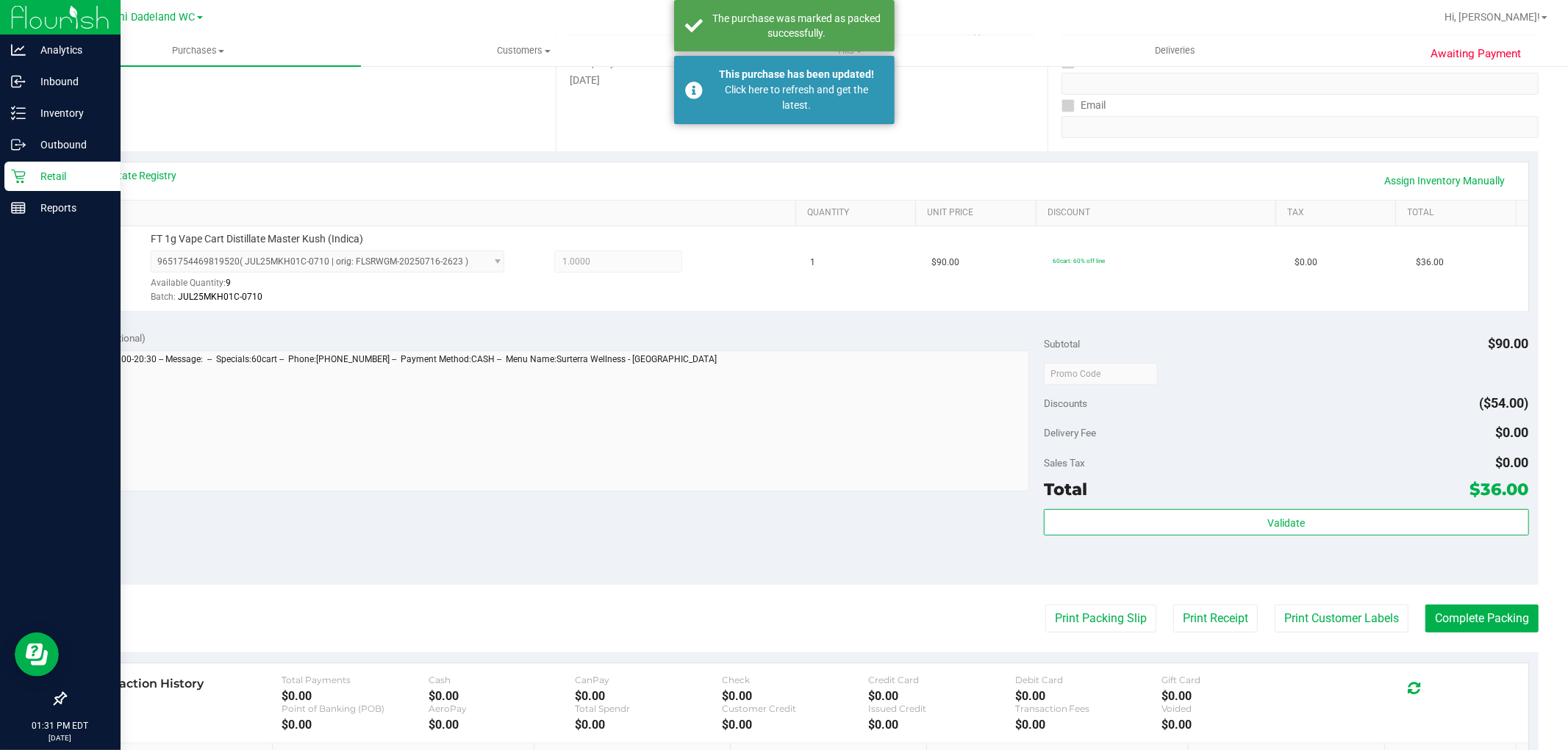
click at [60, 180] on p "Retail" at bounding box center [69, 175] width 88 height 17
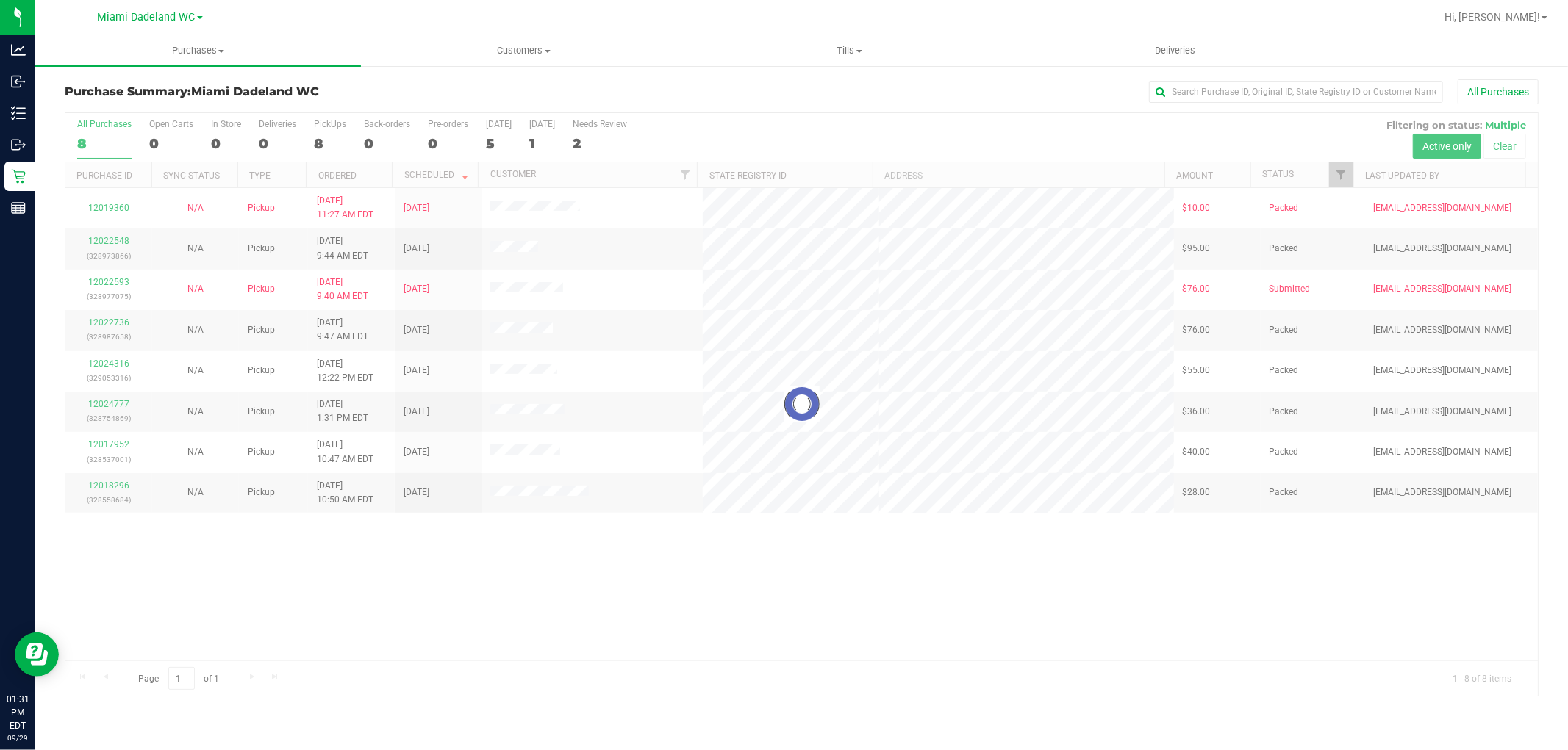
click at [888, 560] on div at bounding box center [802, 404] width 1473 height 583
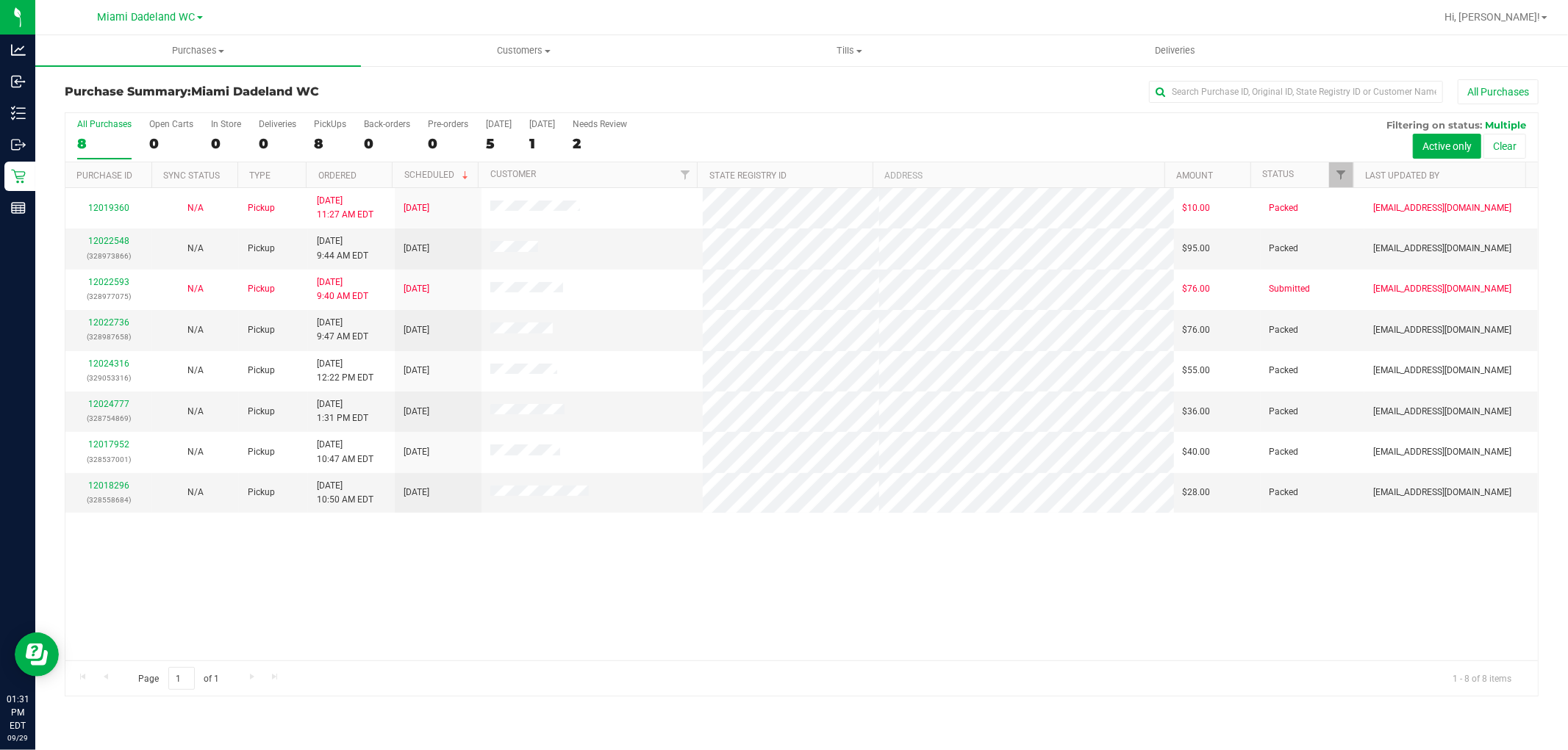
click at [762, 562] on div "12019360 N/A Pickup 9/28/2025 11:27 AM EDT 9/30/2025 $10.00 Packed abourraine@l…" at bounding box center [802, 424] width 1473 height 472
click at [803, 92] on div "All Purchases" at bounding box center [1047, 91] width 983 height 25
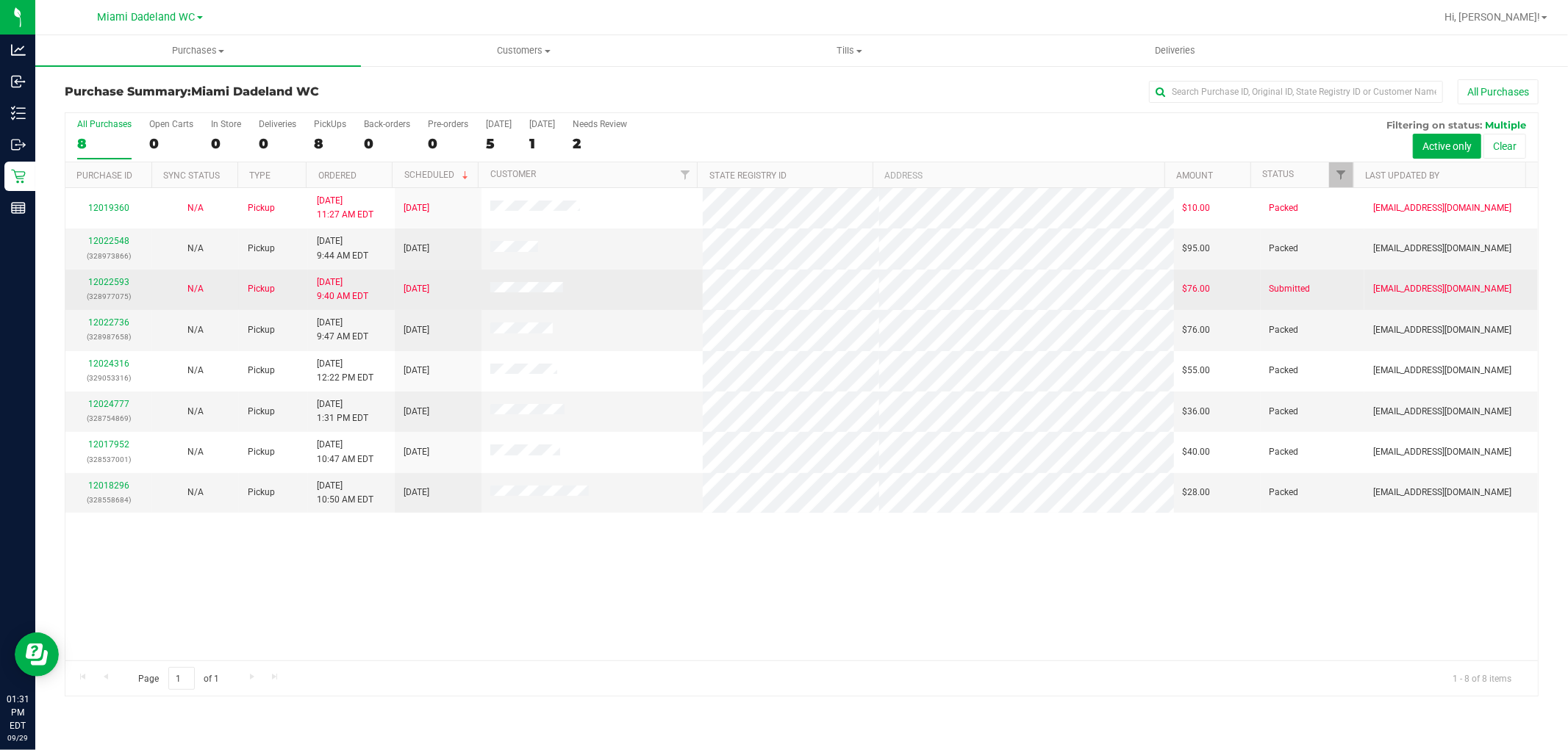
click at [110, 272] on td "12022593 (328977075)" at bounding box center [109, 290] width 87 height 41
click at [116, 277] on link "12022593" at bounding box center [109, 282] width 41 height 11
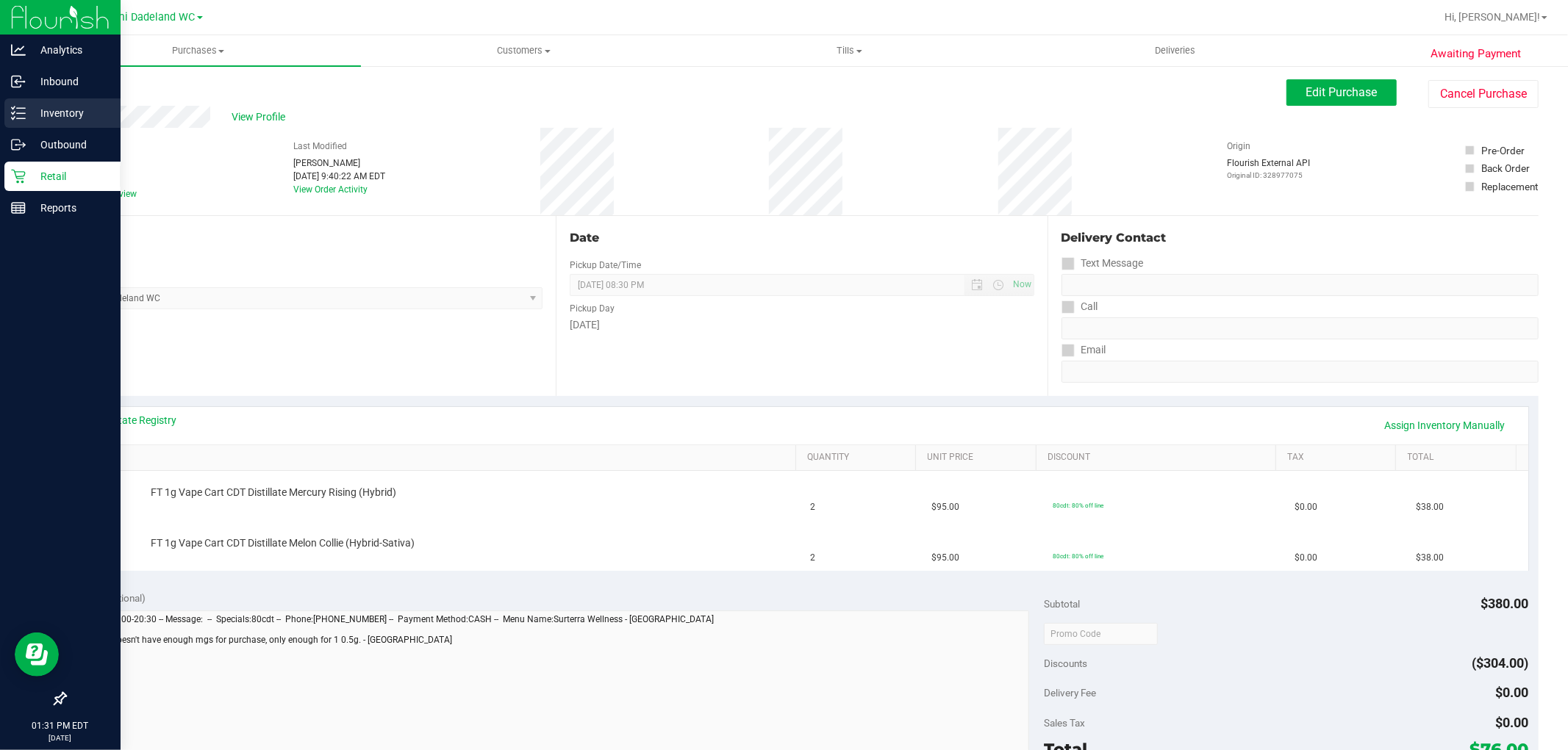
click at [56, 107] on p "Inventory" at bounding box center [69, 113] width 88 height 17
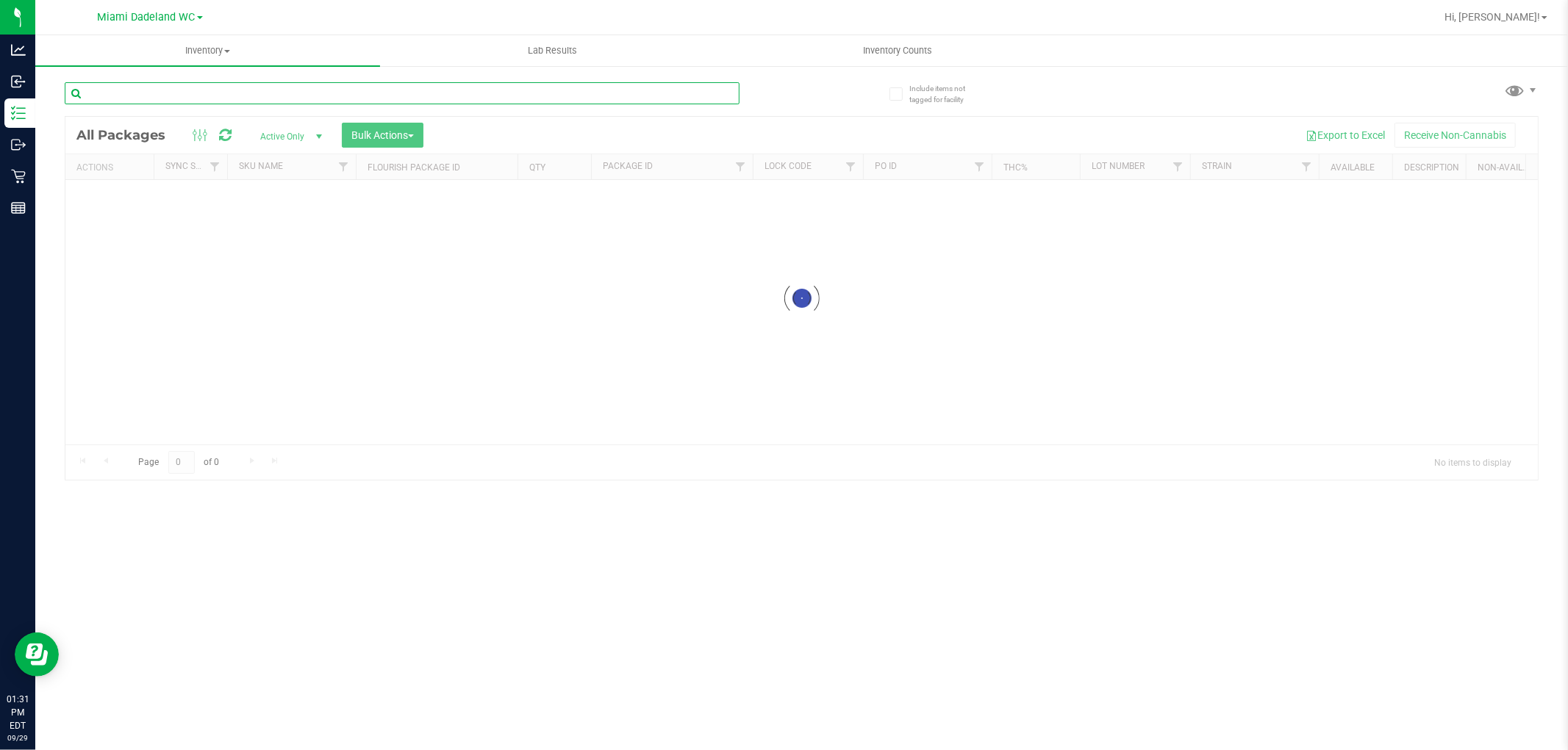
click at [206, 98] on input "text" at bounding box center [402, 93] width 675 height 22
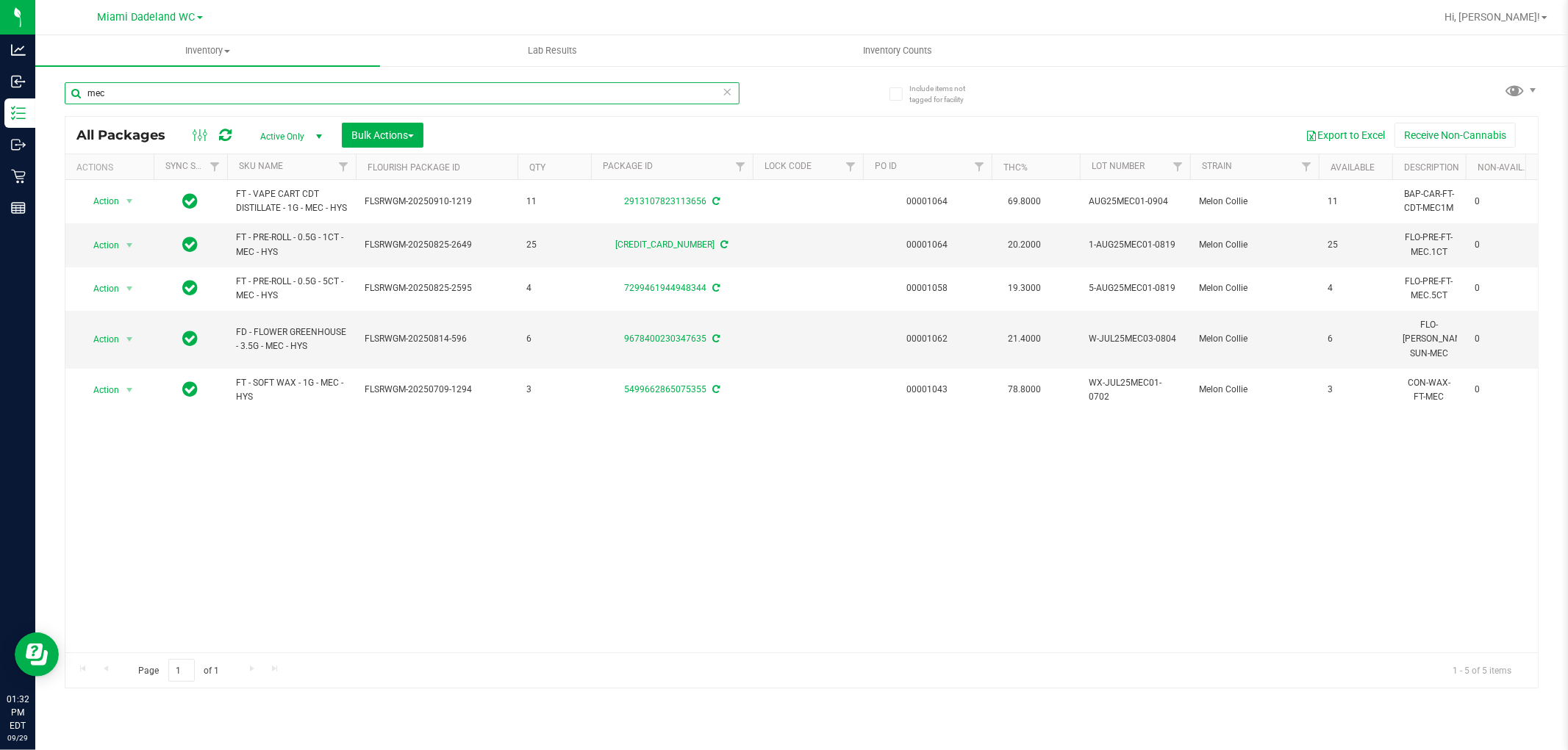
type input "mec"
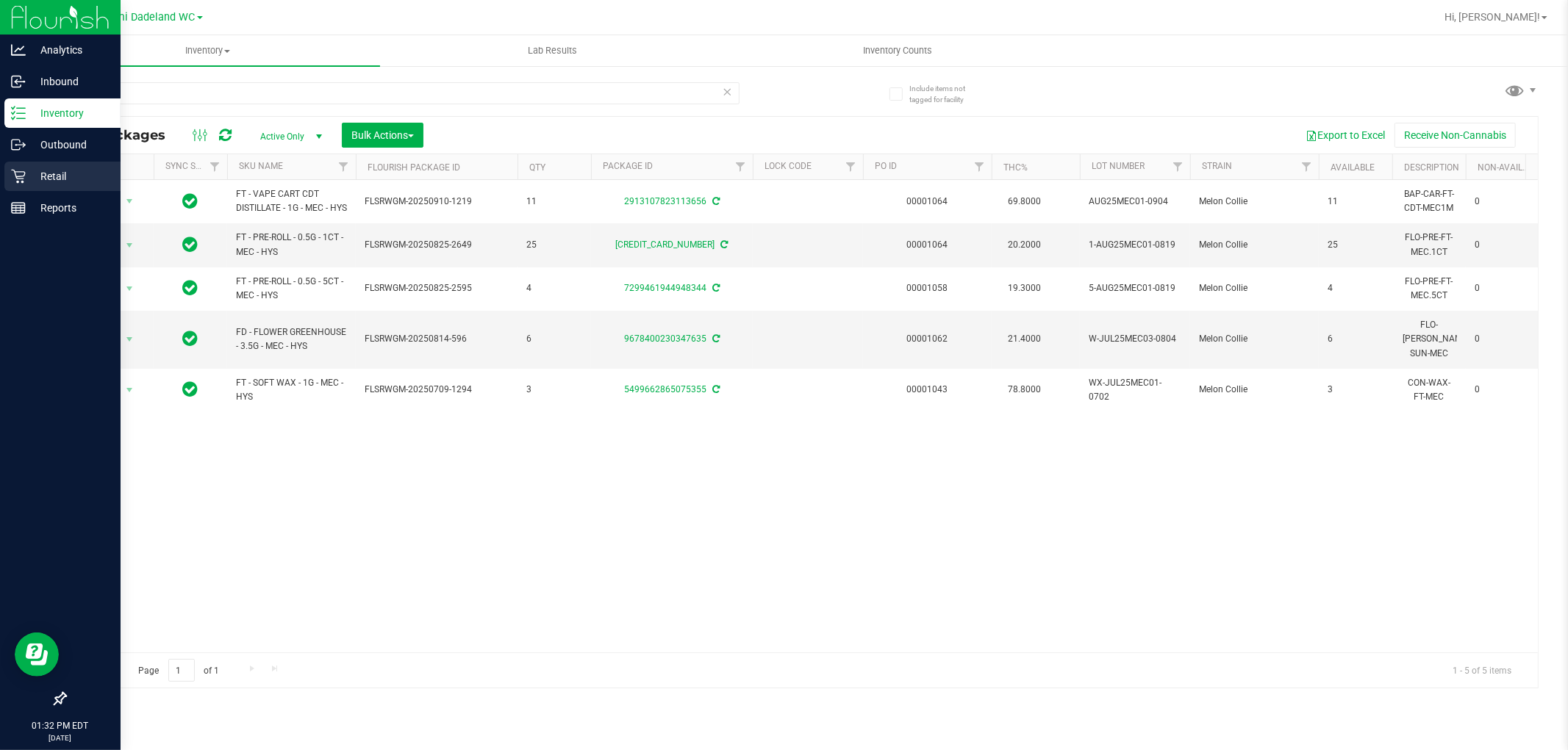
click at [25, 191] on link "Retail" at bounding box center [60, 178] width 121 height 32
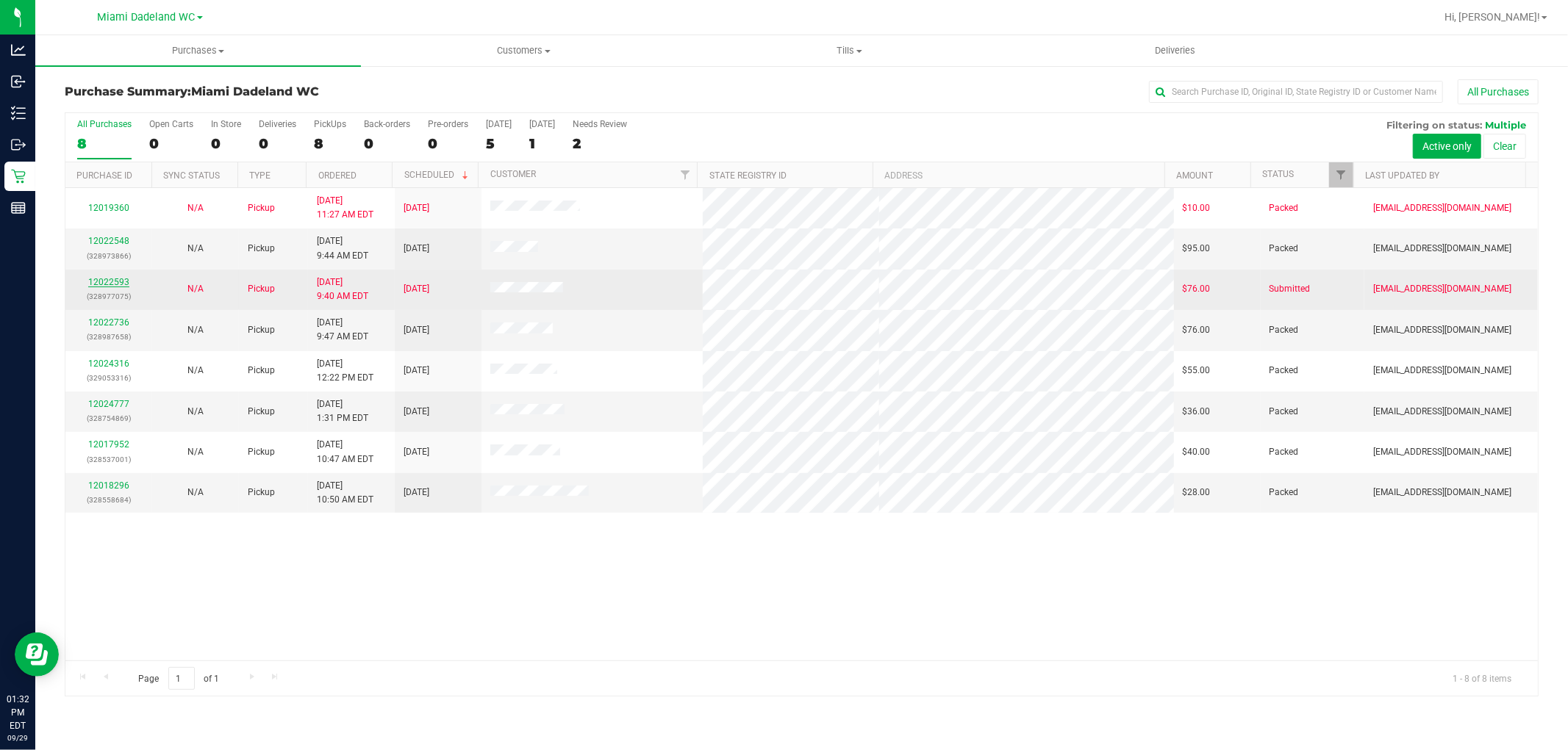
click at [103, 282] on link "12022593" at bounding box center [109, 282] width 41 height 11
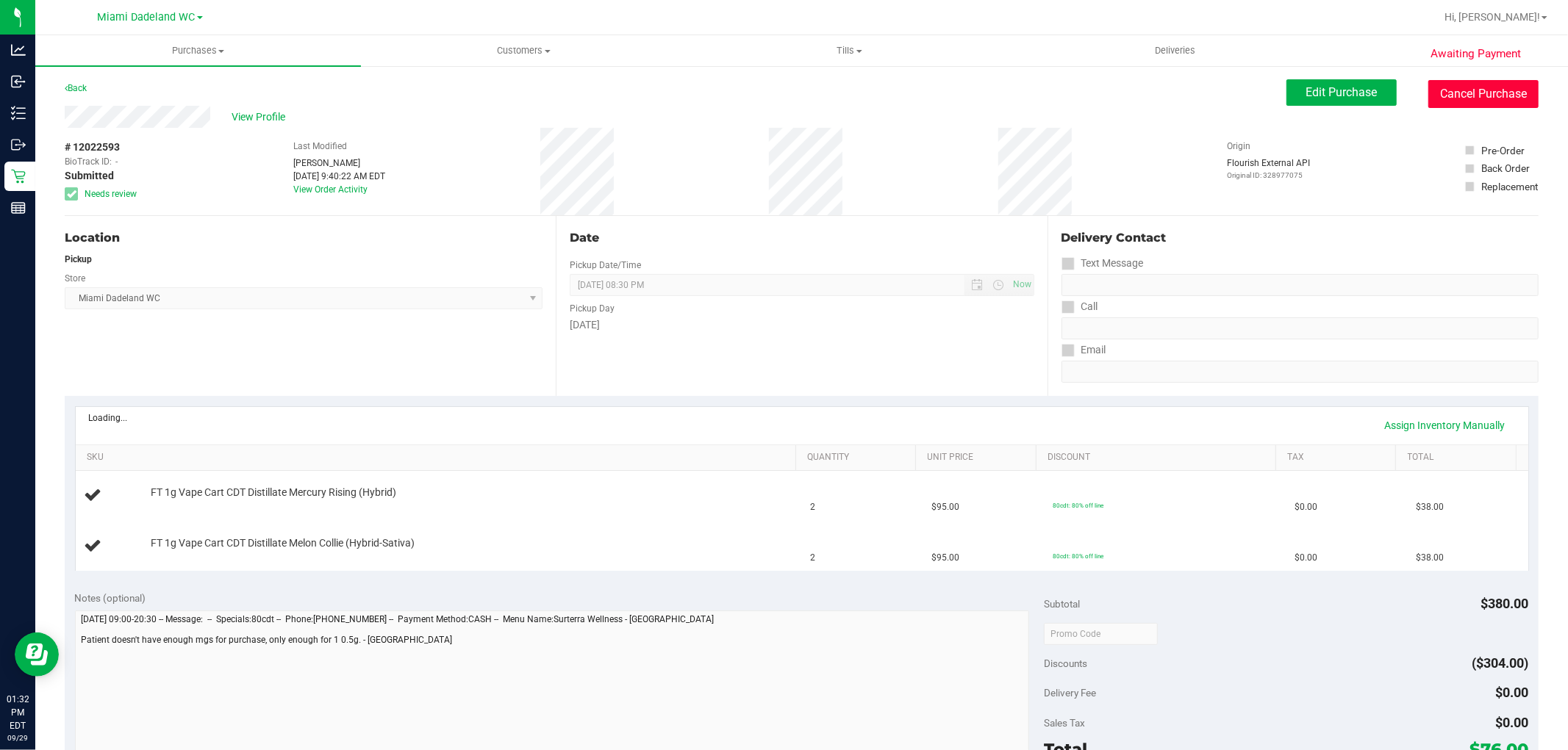
click at [1498, 86] on button "Cancel Purchase" at bounding box center [1484, 93] width 110 height 28
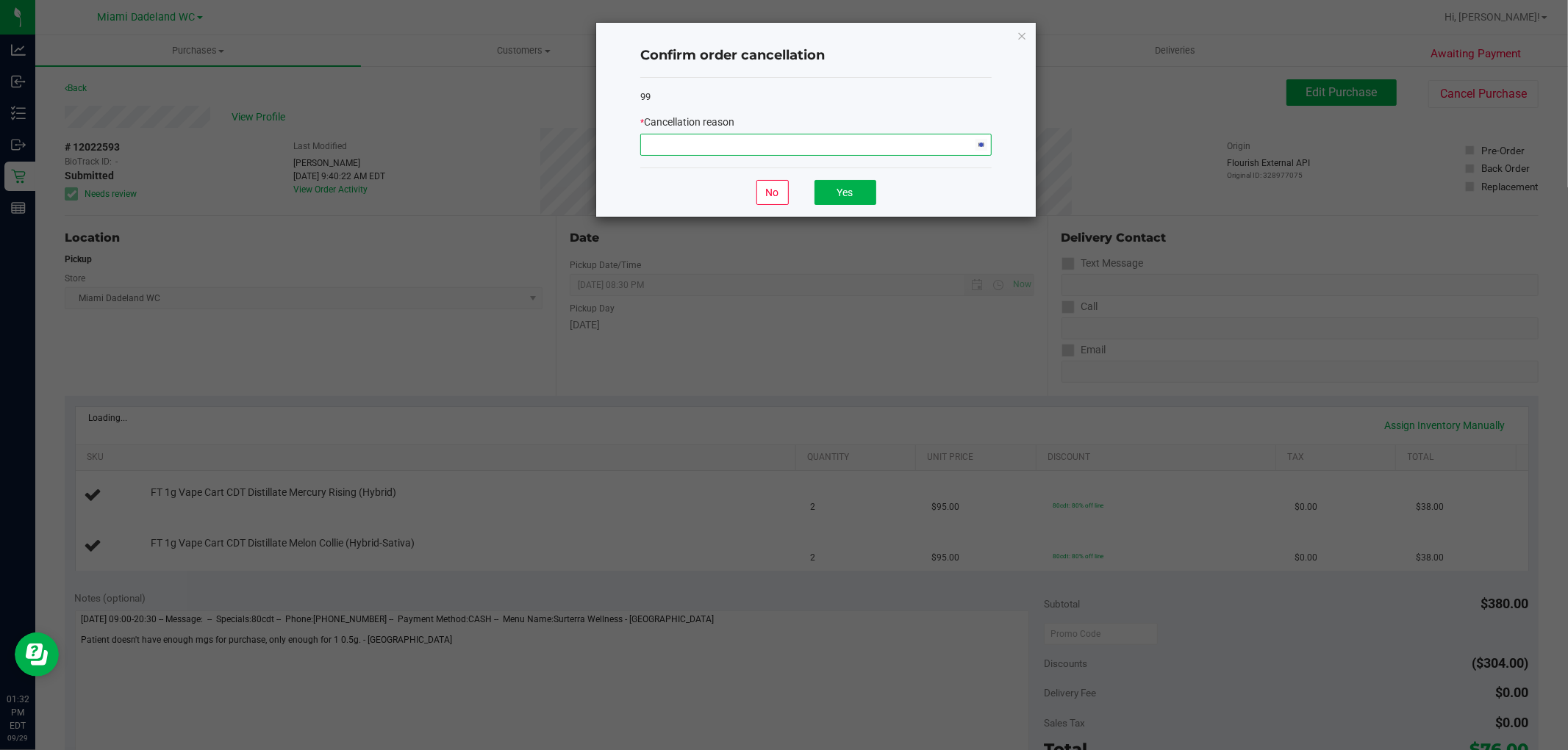
click at [807, 144] on span "NO DATA FOUND" at bounding box center [807, 145] width 332 height 20
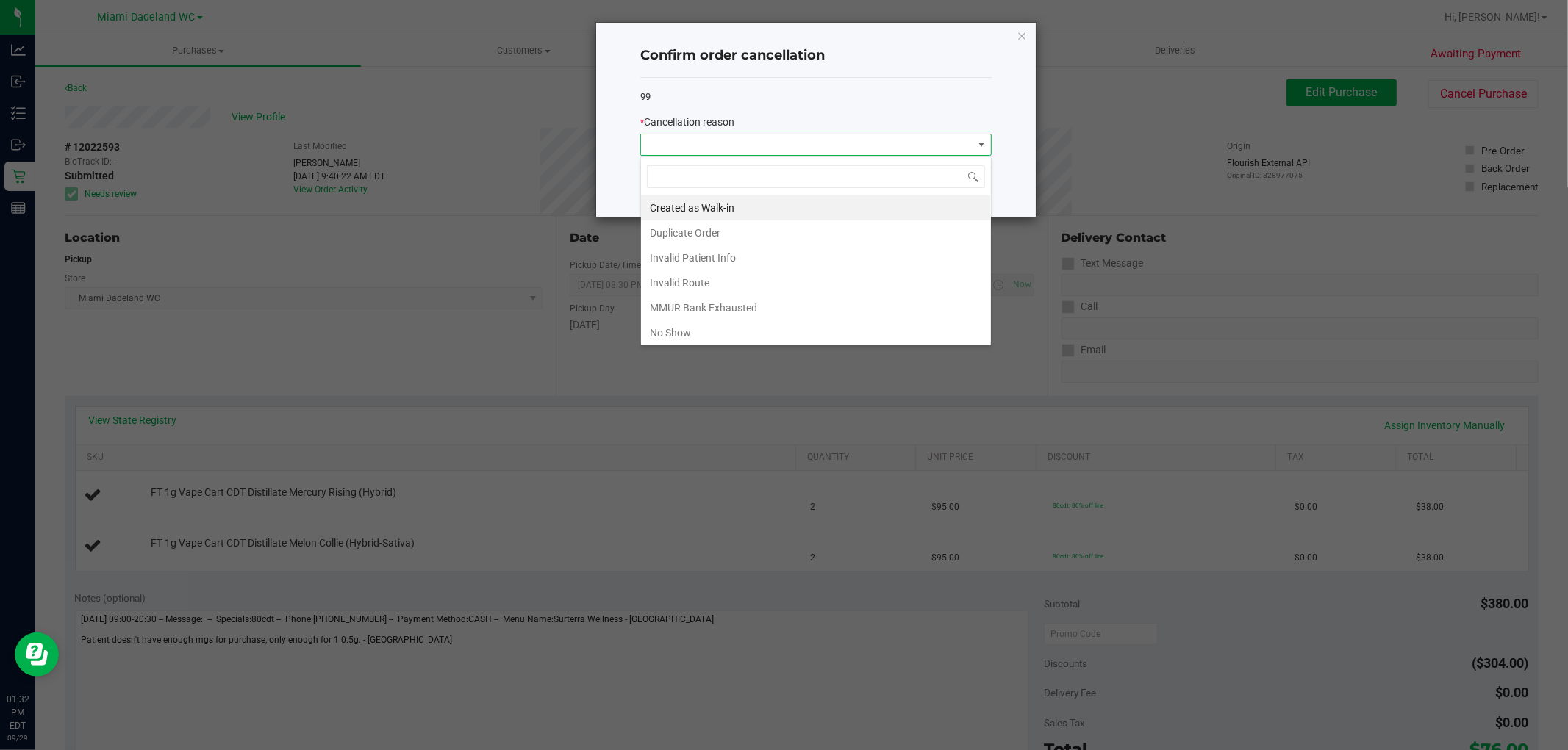
scroll to position [22, 350]
click at [750, 310] on li "MMUR Bank Exhausted" at bounding box center [816, 307] width 350 height 25
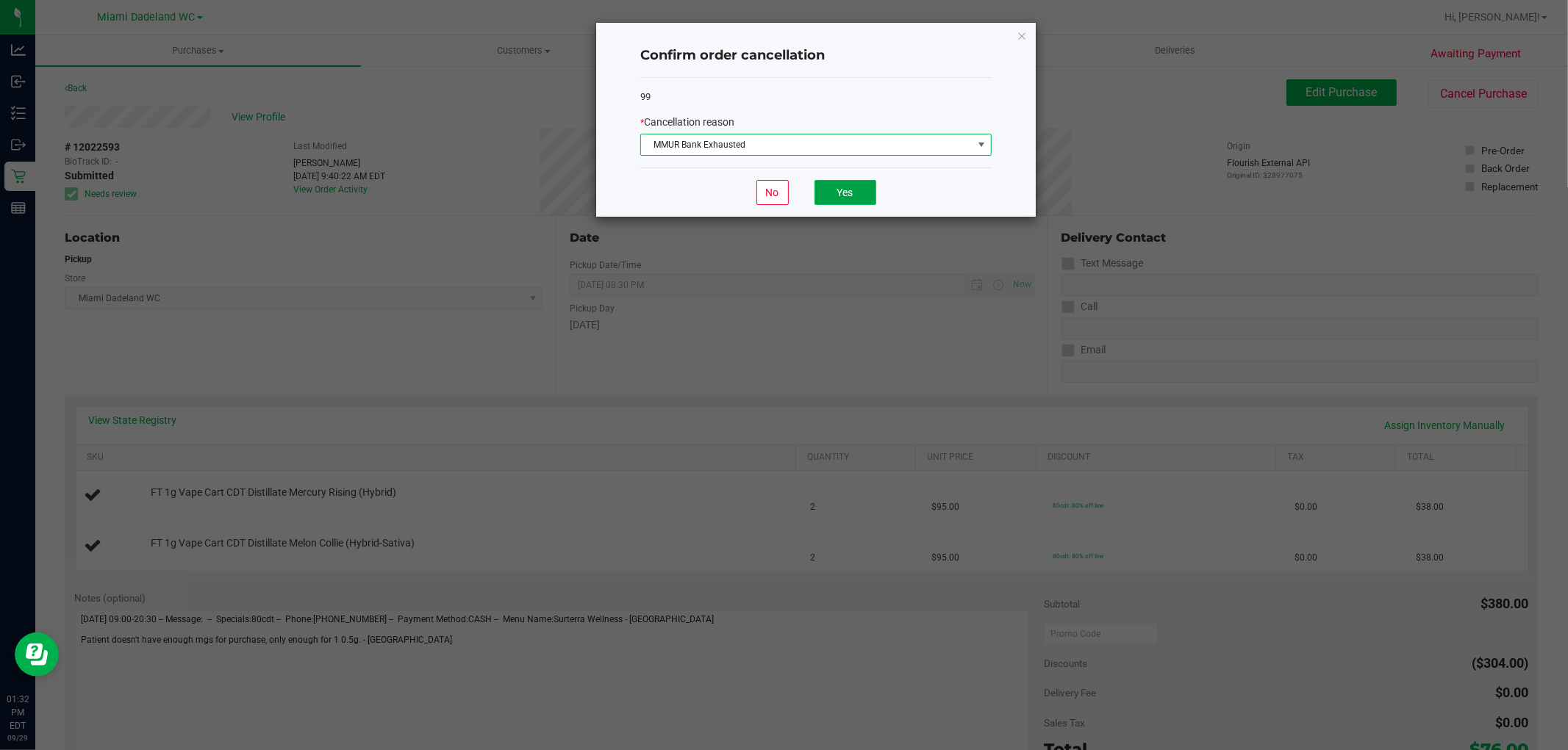
click at [857, 188] on button "Yes" at bounding box center [845, 192] width 62 height 25
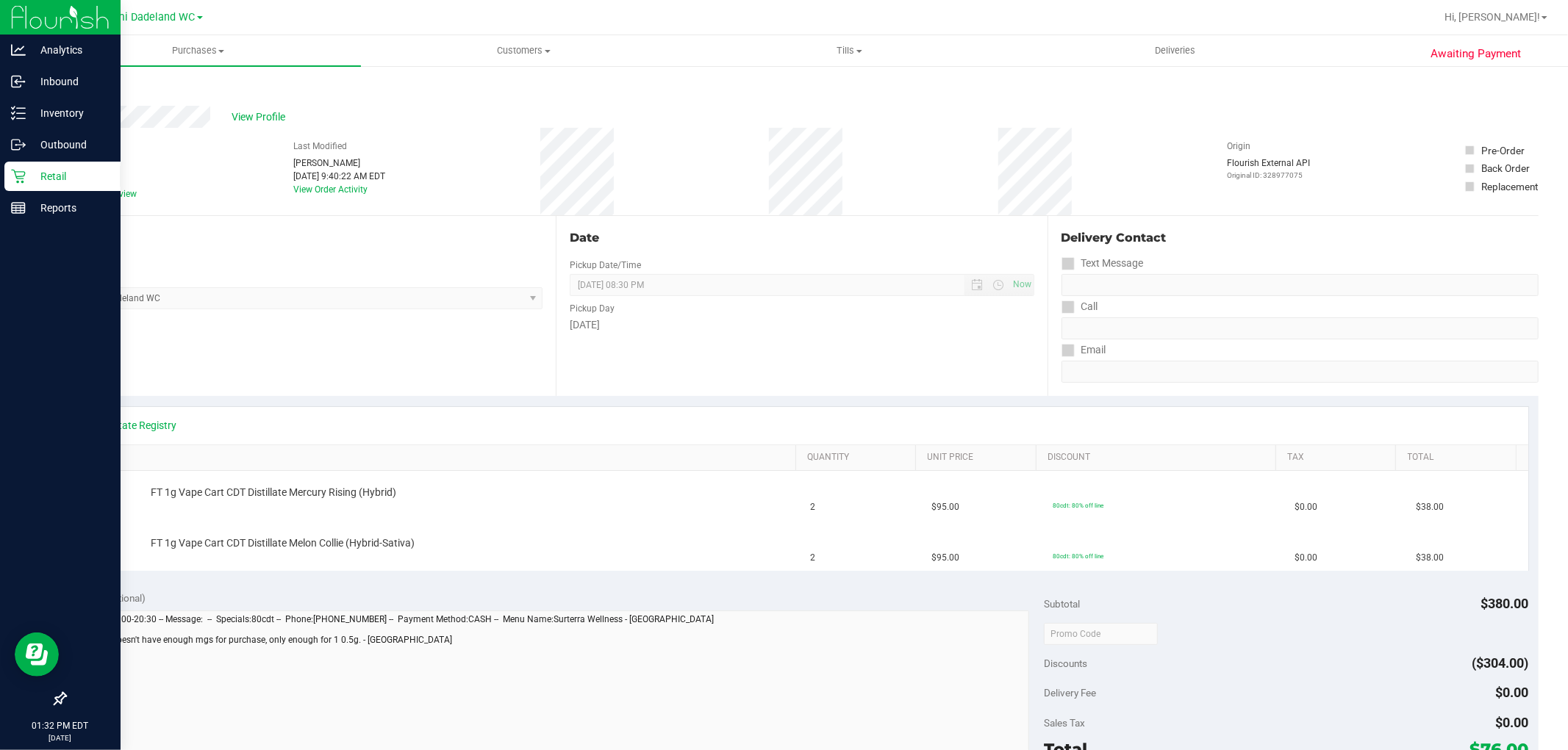
click at [43, 167] on p "Retail" at bounding box center [69, 175] width 88 height 17
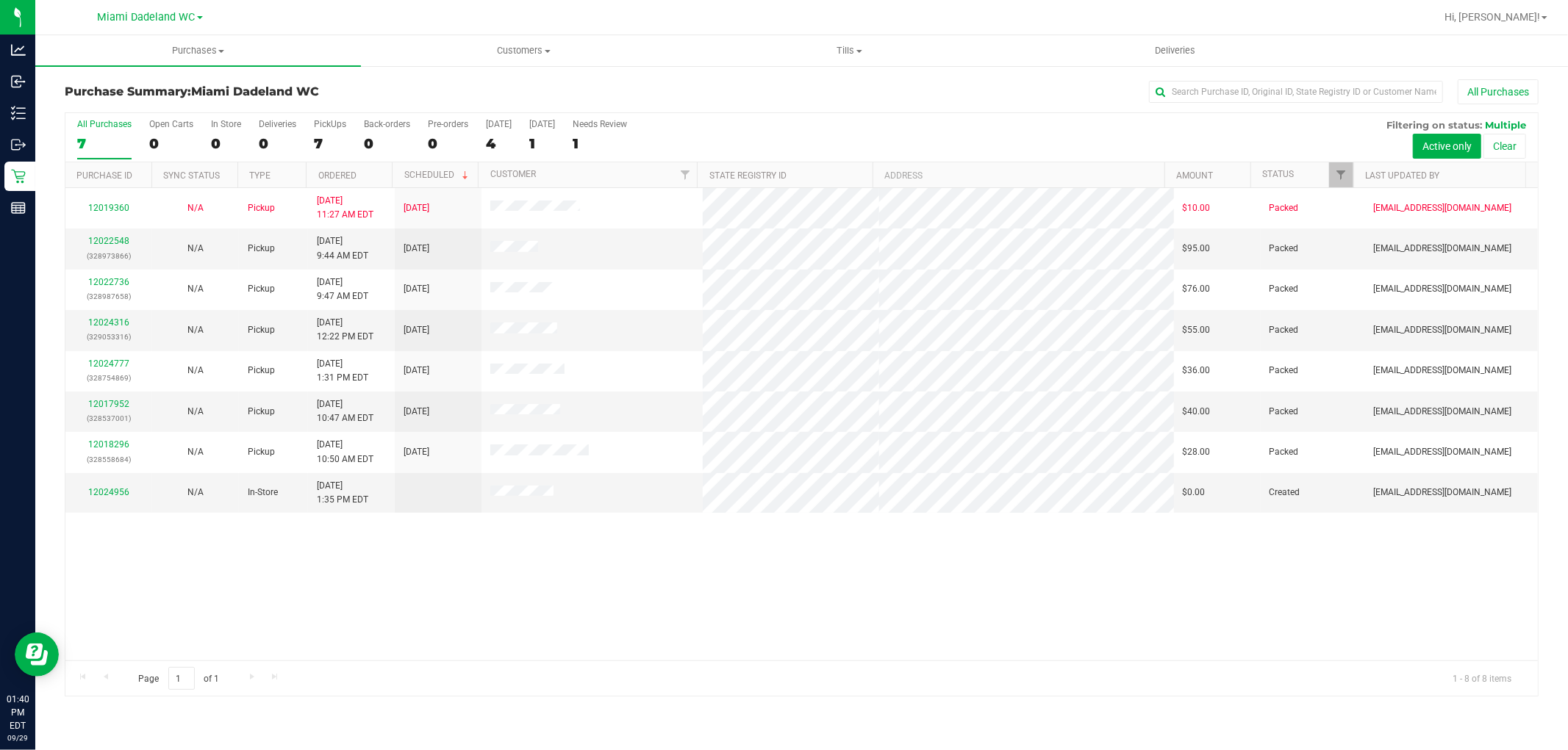
drag, startPoint x: 631, startPoint y: 782, endPoint x: 865, endPoint y: 758, distance: 235.2
drag, startPoint x: 865, startPoint y: 758, endPoint x: 680, endPoint y: 523, distance: 299.1
click at [680, 523] on div "12019360 N/A Pickup 9/28/2025 11:27 AM EDT 9/30/2025 $10.00 Packed abourraine@l…" at bounding box center [802, 424] width 1473 height 472
click at [112, 401] on link "12024985" at bounding box center [109, 404] width 41 height 11
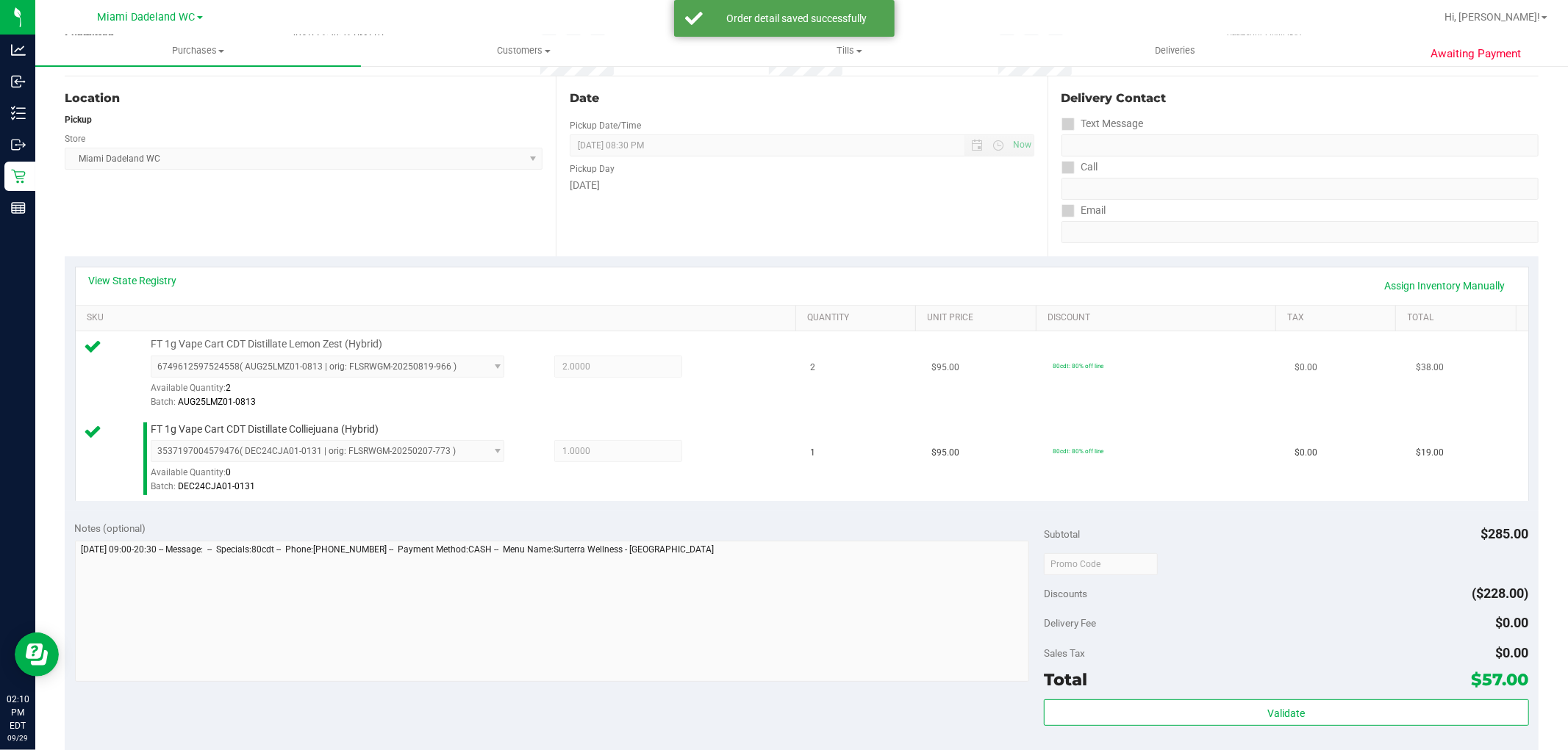
scroll to position [408, 0]
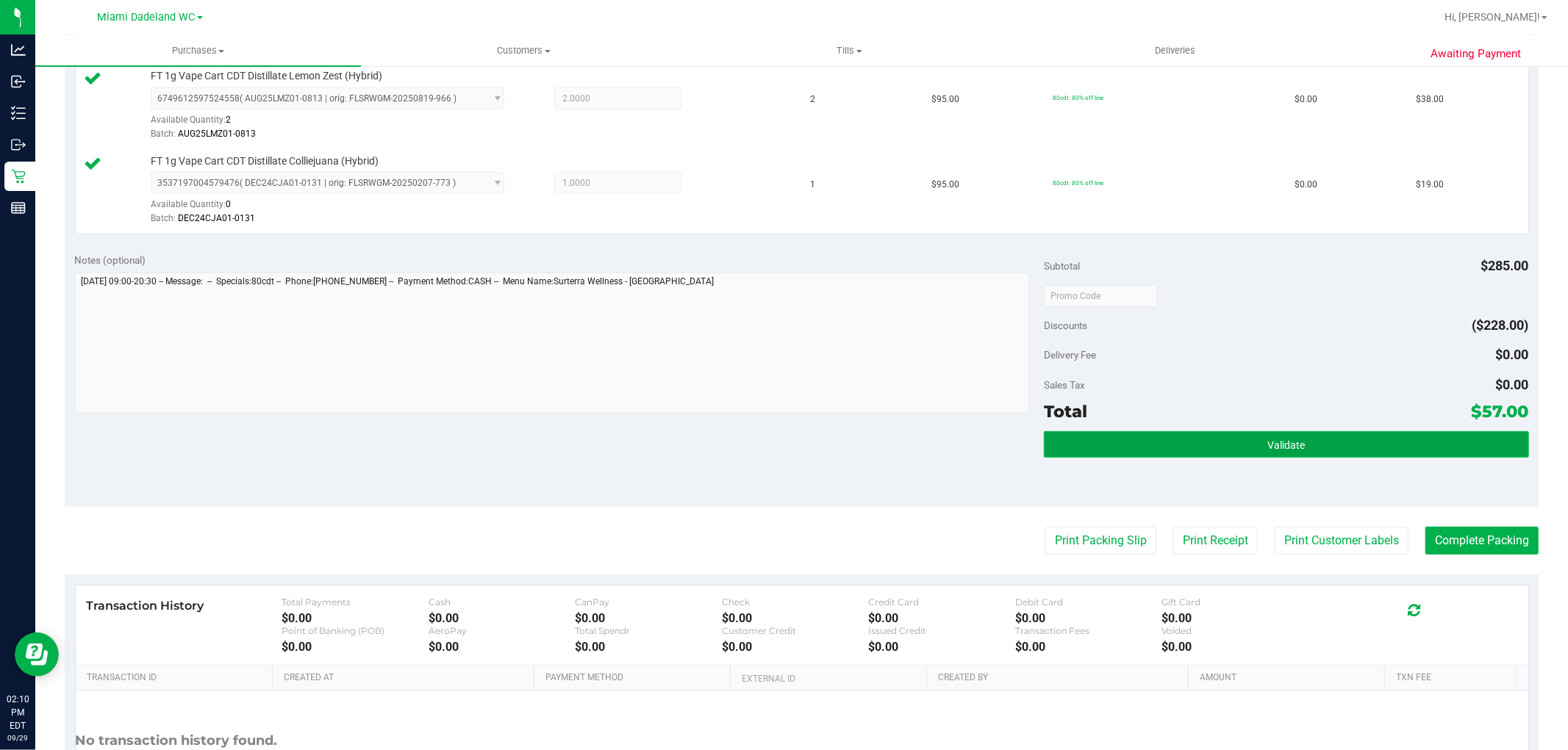
click at [1141, 440] on button "Validate" at bounding box center [1286, 444] width 484 height 26
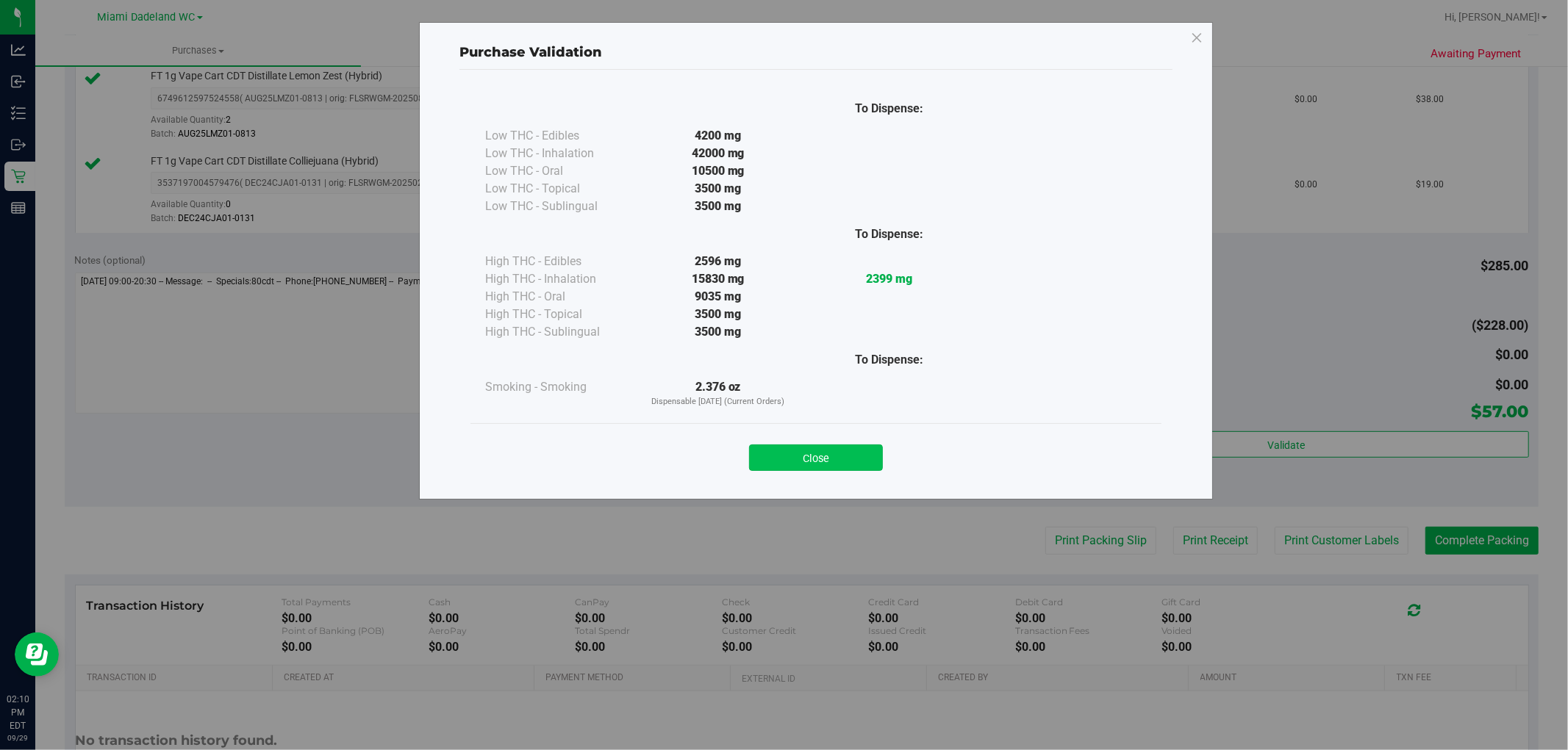
click at [831, 462] on button "Close" at bounding box center [816, 457] width 134 height 26
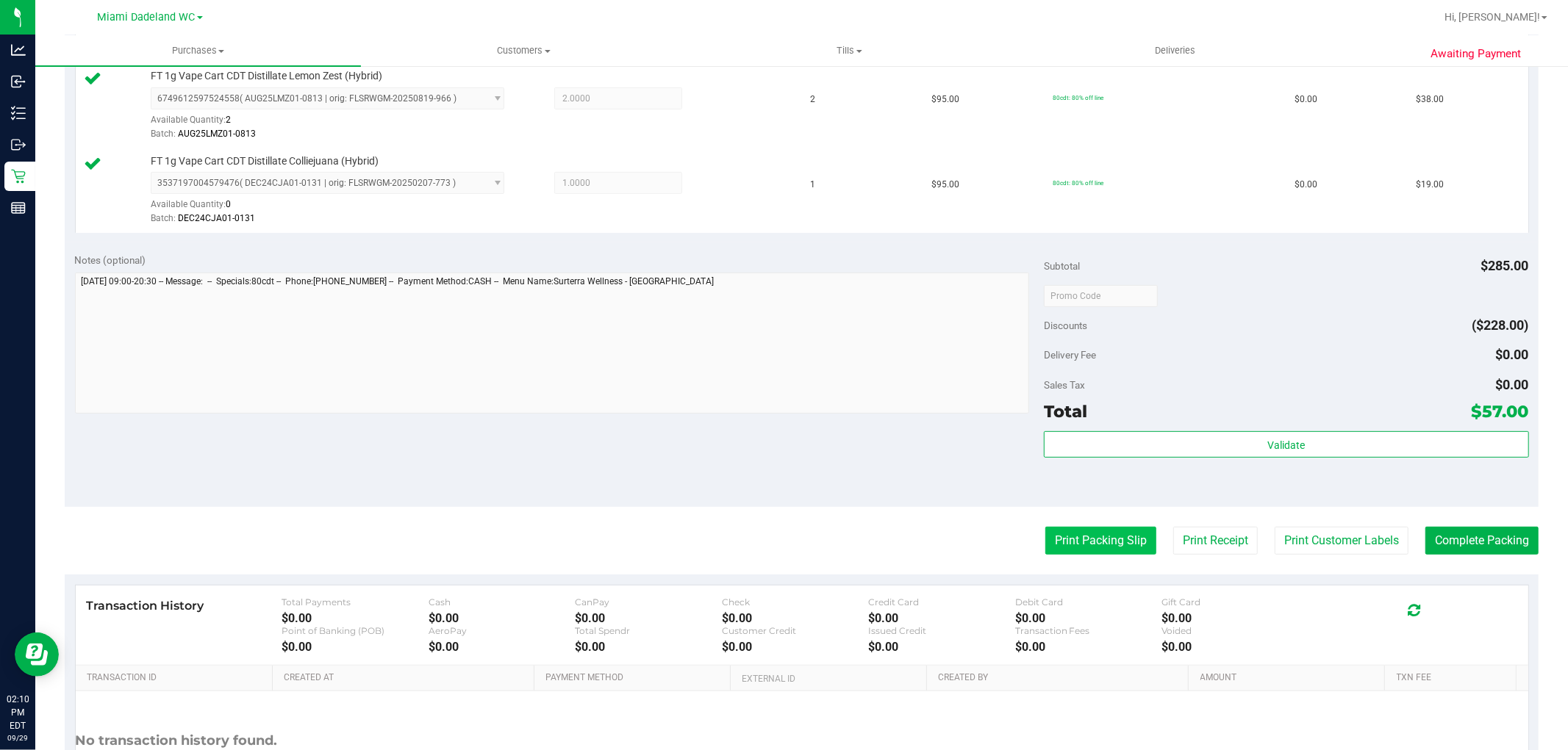
click at [1050, 538] on button "Print Packing Slip" at bounding box center [1101, 541] width 111 height 28
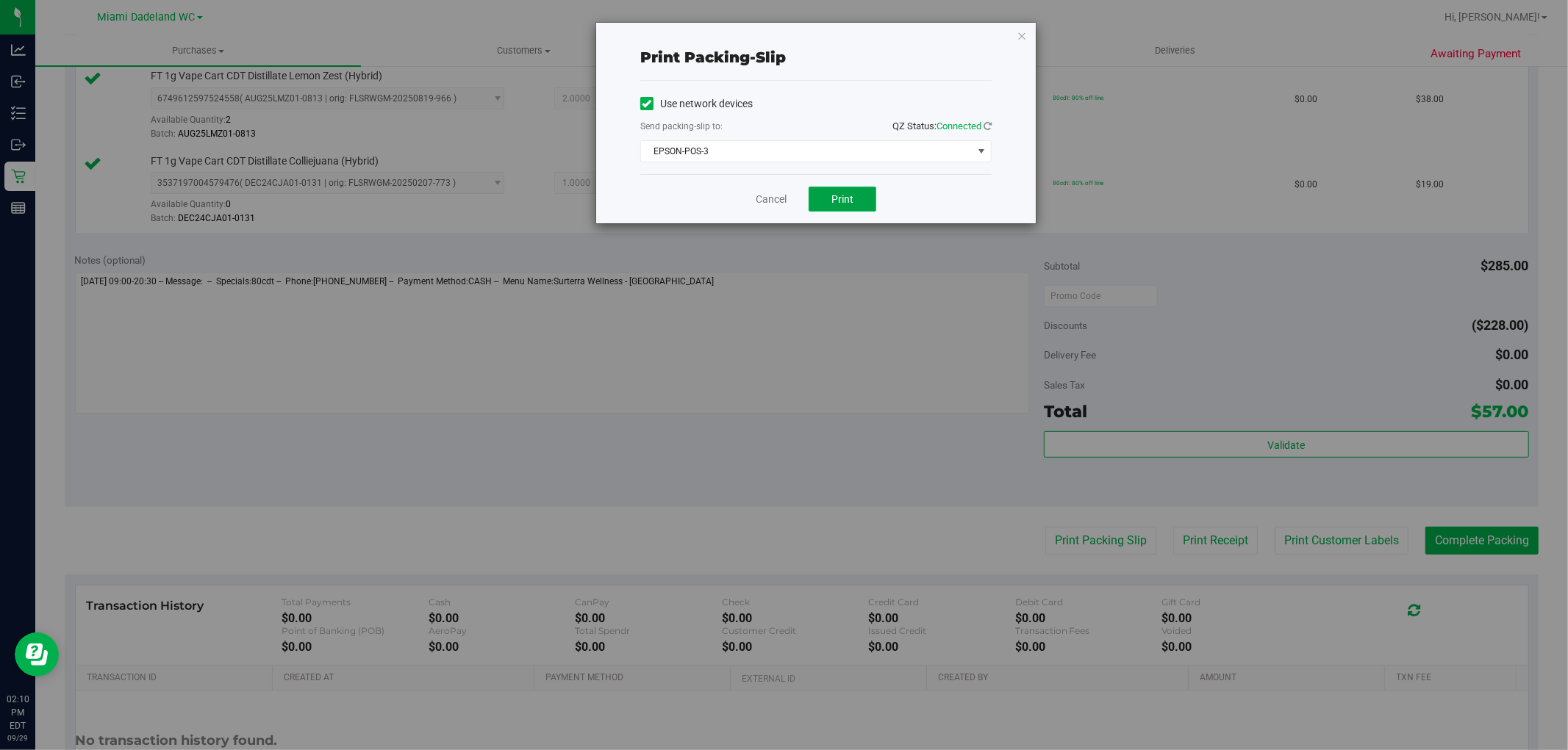
click at [827, 203] on button "Print" at bounding box center [842, 199] width 68 height 25
click at [776, 203] on link "Cancel" at bounding box center [771, 200] width 31 height 15
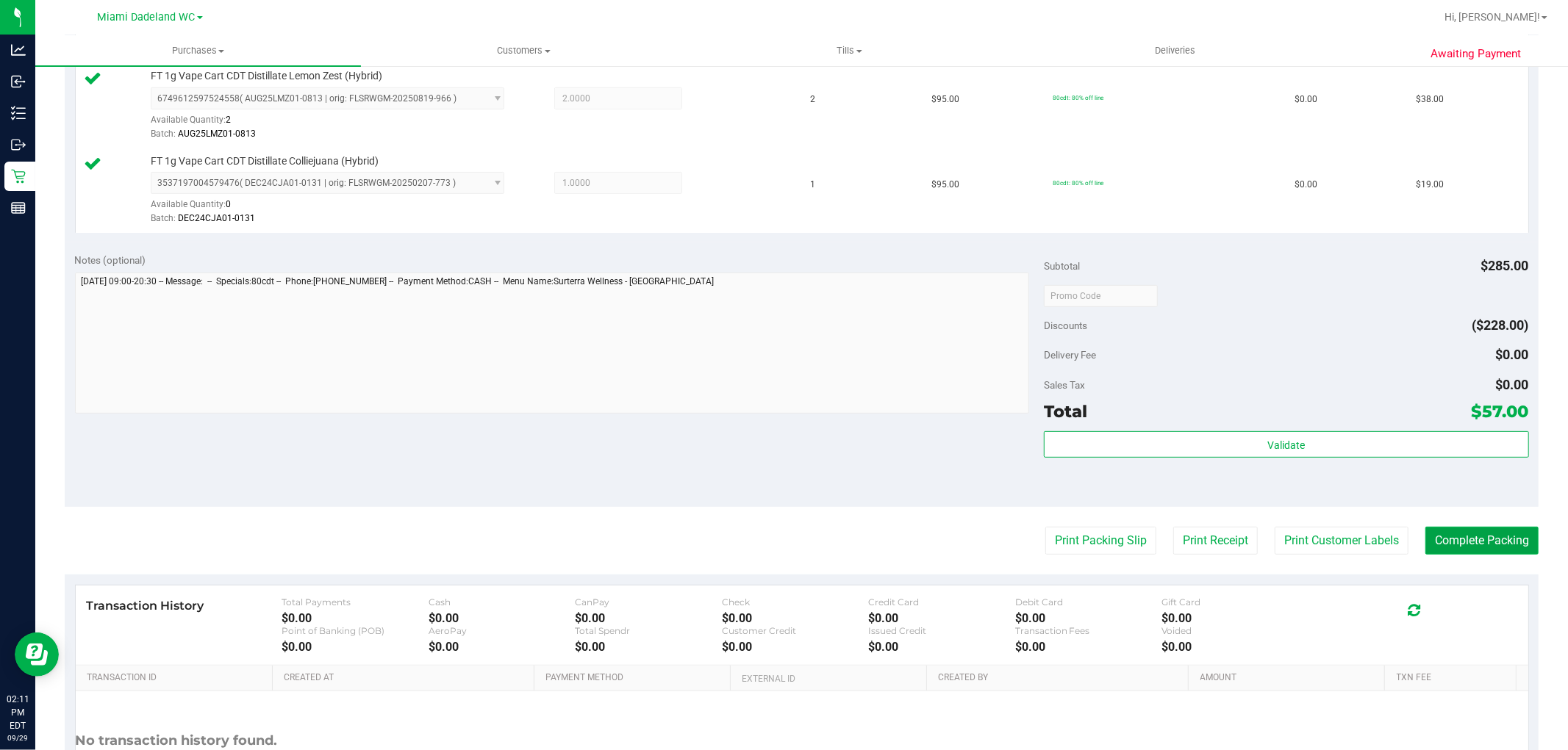
click at [1461, 535] on button "Complete Packing" at bounding box center [1482, 541] width 113 height 28
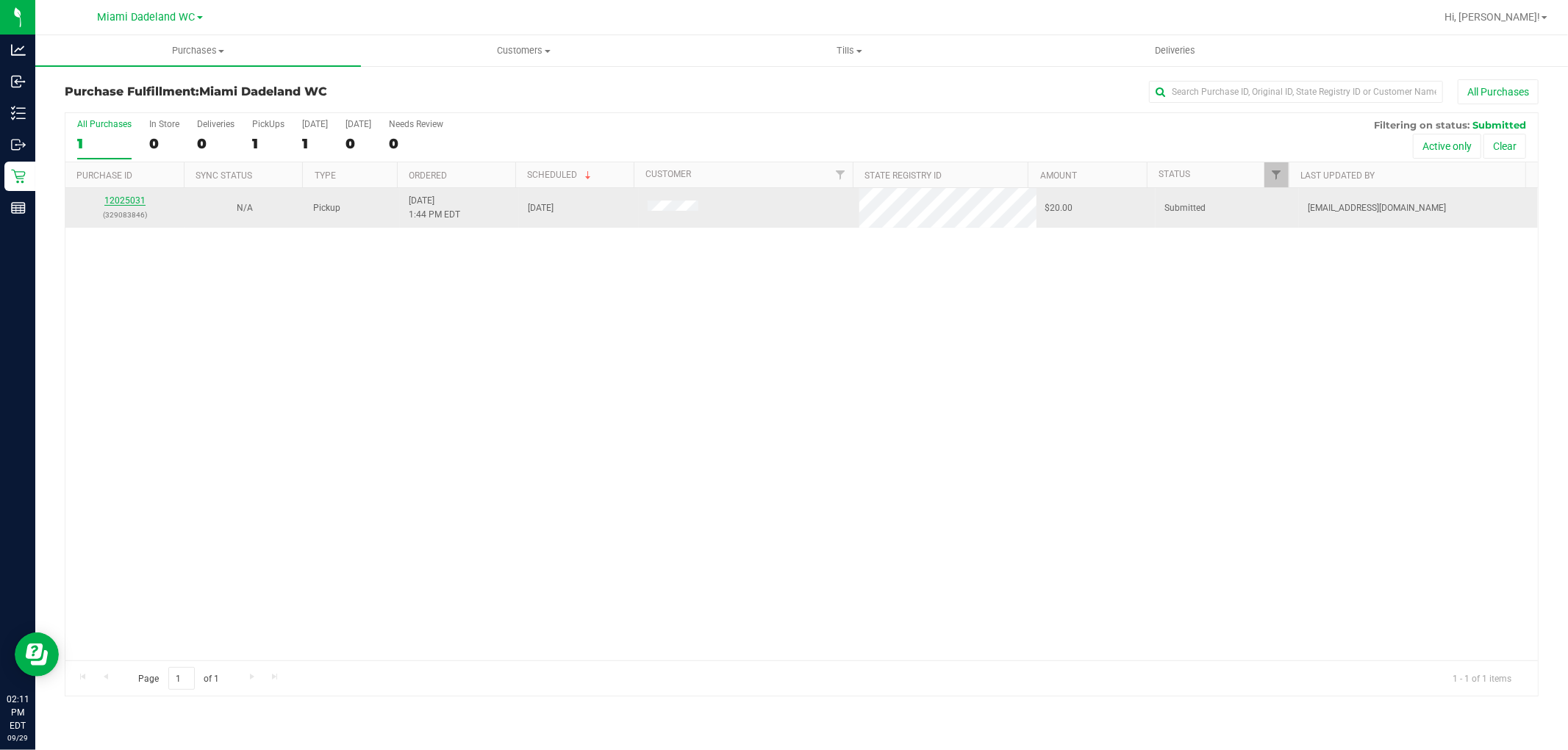
click at [121, 196] on link "12025031" at bounding box center [125, 201] width 41 height 11
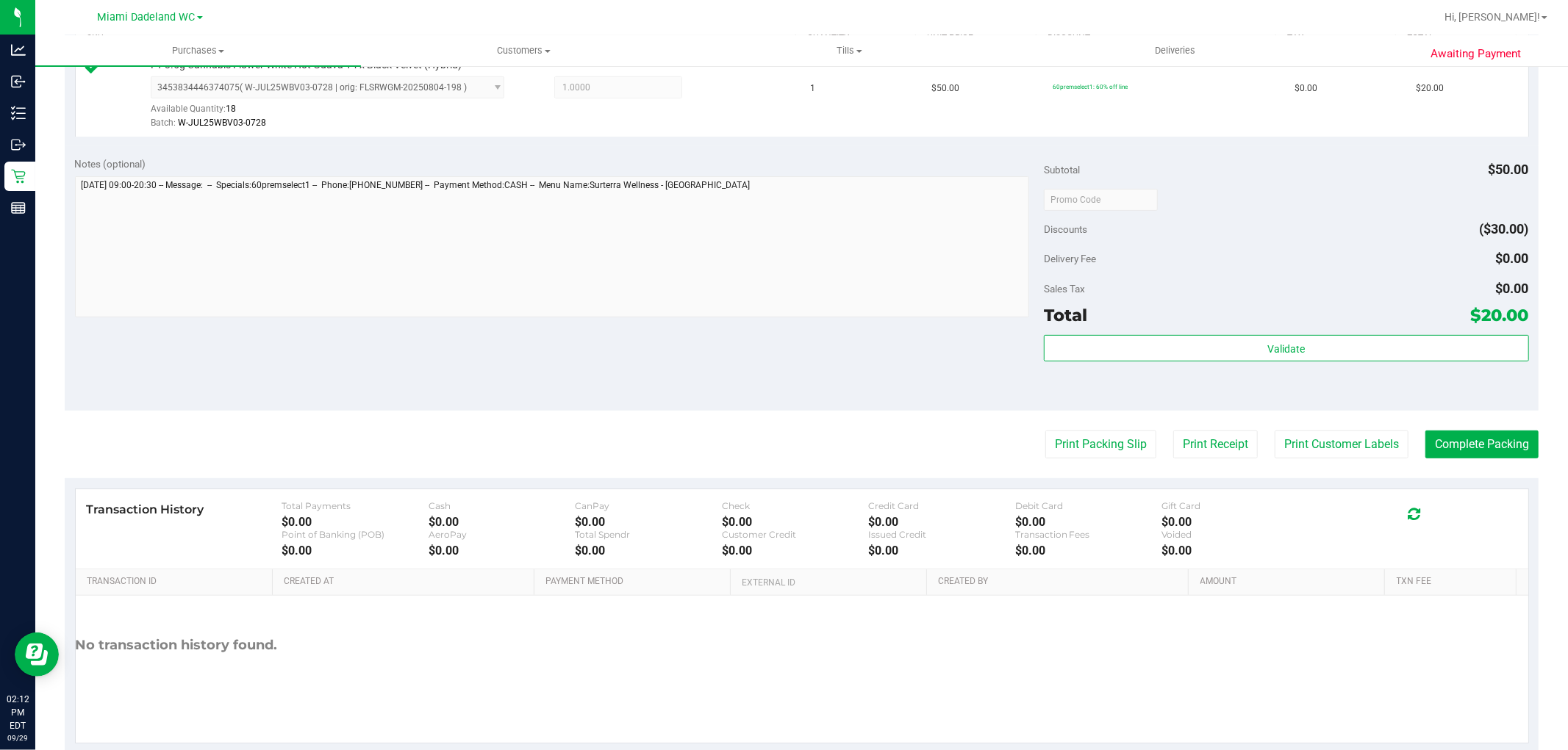
scroll to position [452, 0]
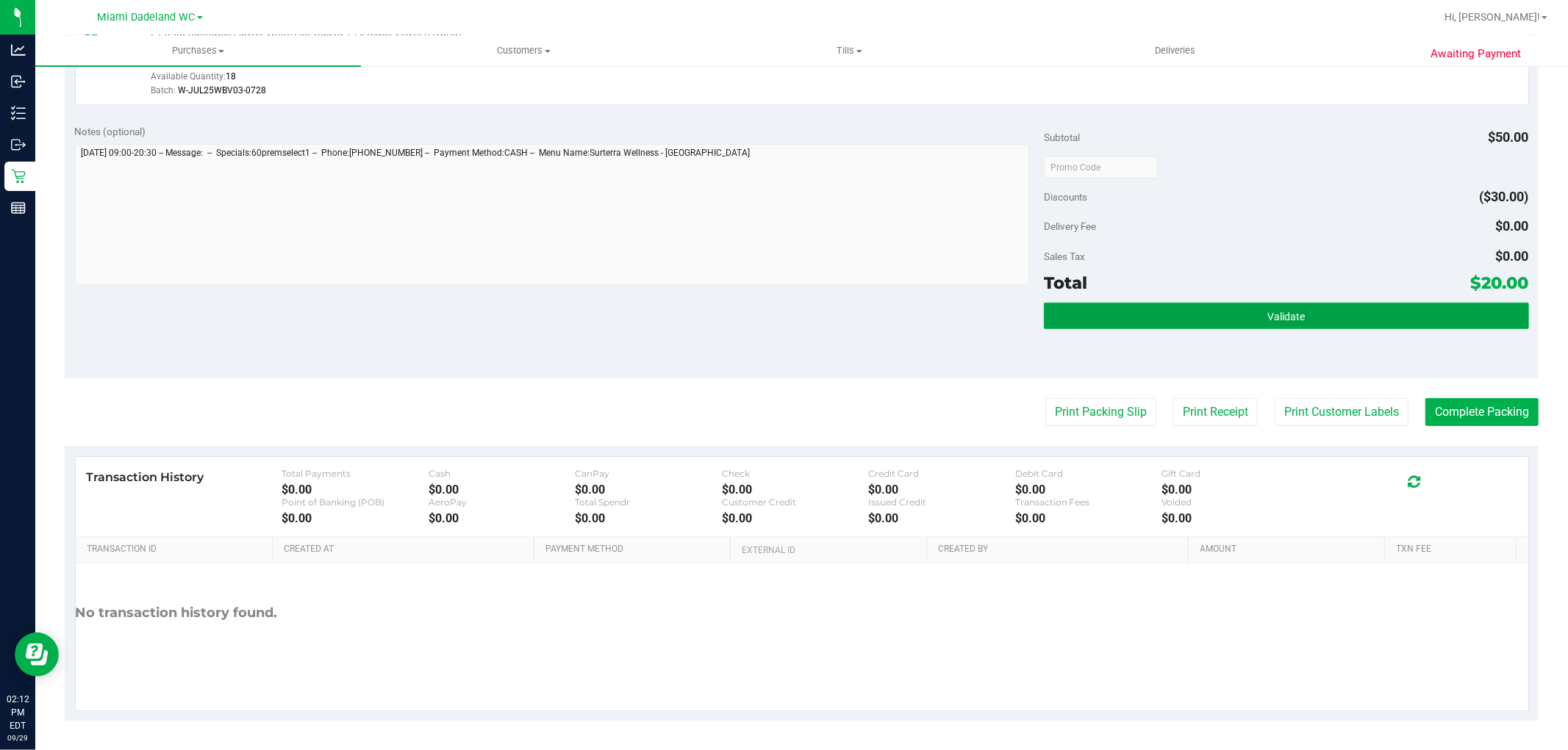
click at [1221, 318] on button "Validate" at bounding box center [1286, 316] width 484 height 26
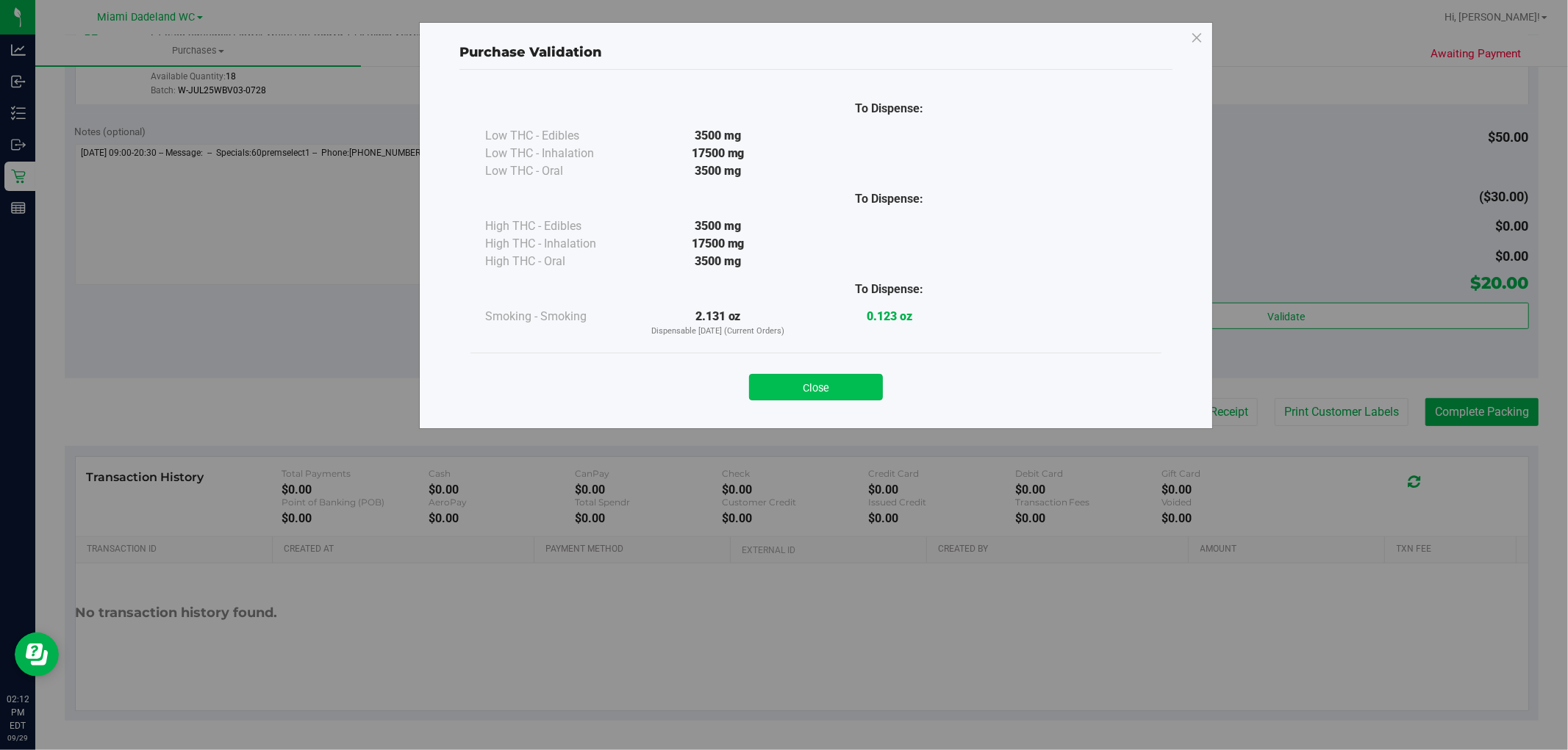
click at [821, 389] on button "Close" at bounding box center [816, 387] width 134 height 26
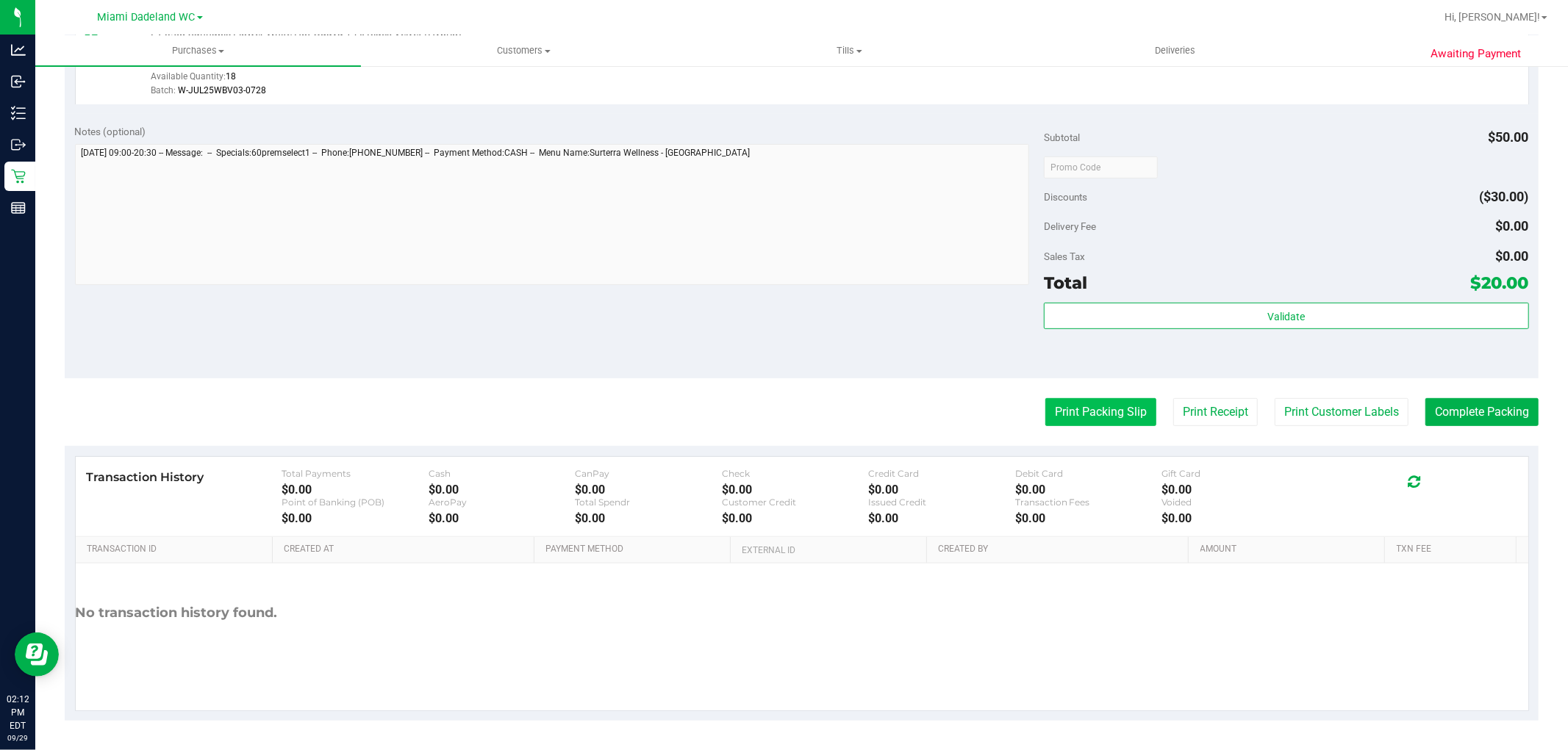
click at [1071, 414] on button "Print Packing Slip" at bounding box center [1101, 412] width 111 height 28
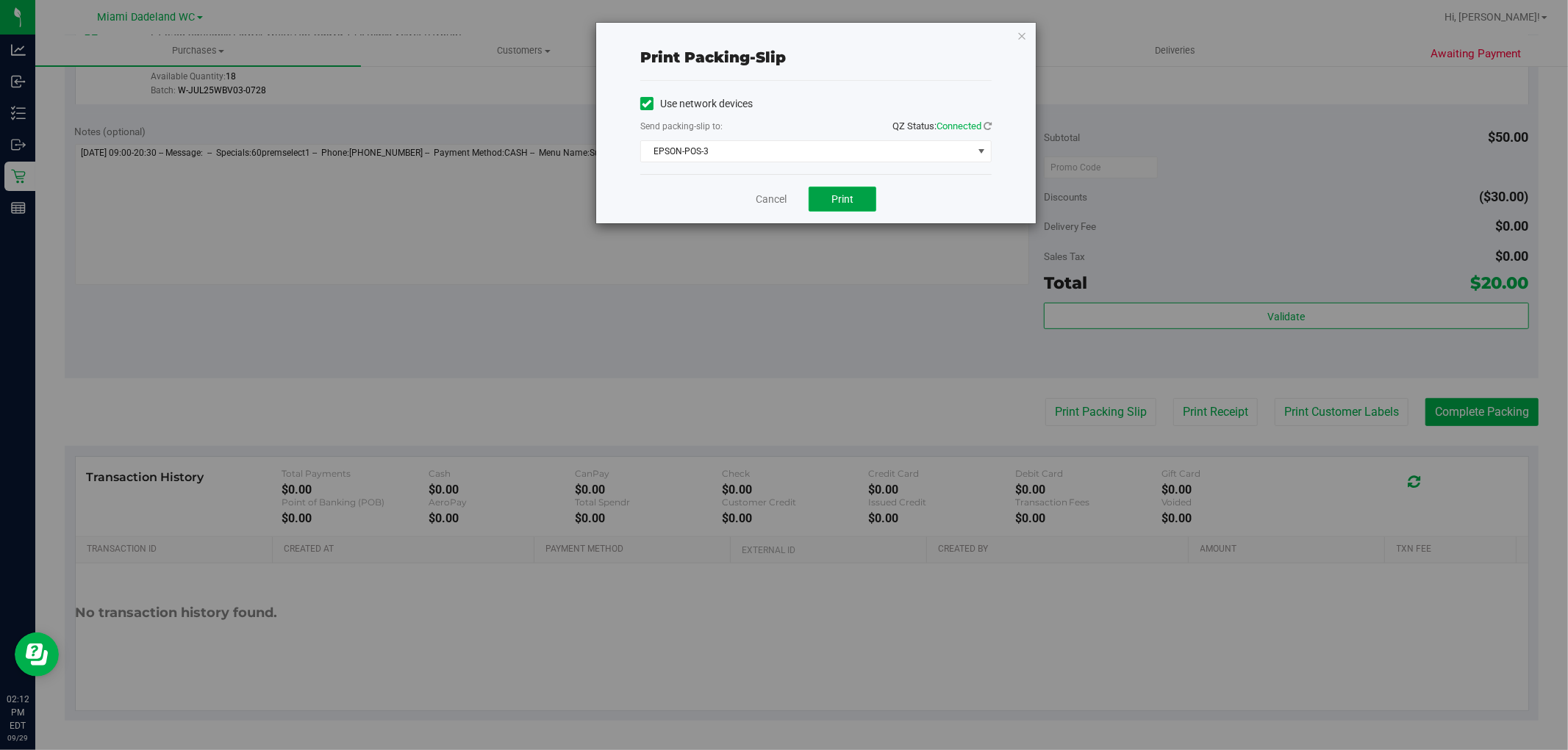
click at [858, 197] on button "Print" at bounding box center [842, 199] width 68 height 25
click at [770, 194] on link "Cancel" at bounding box center [771, 200] width 31 height 15
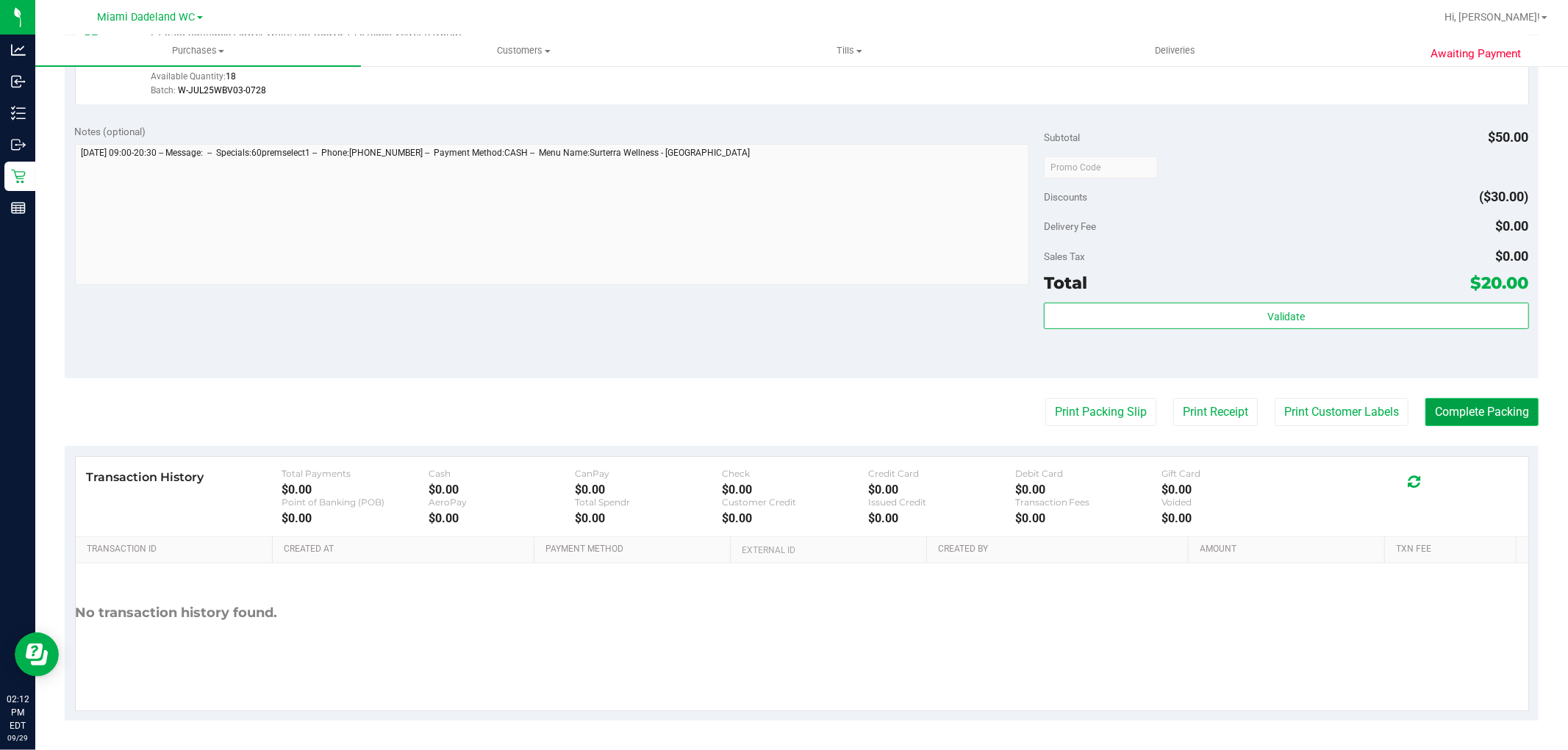
click at [1466, 408] on button "Complete Packing" at bounding box center [1482, 412] width 113 height 28
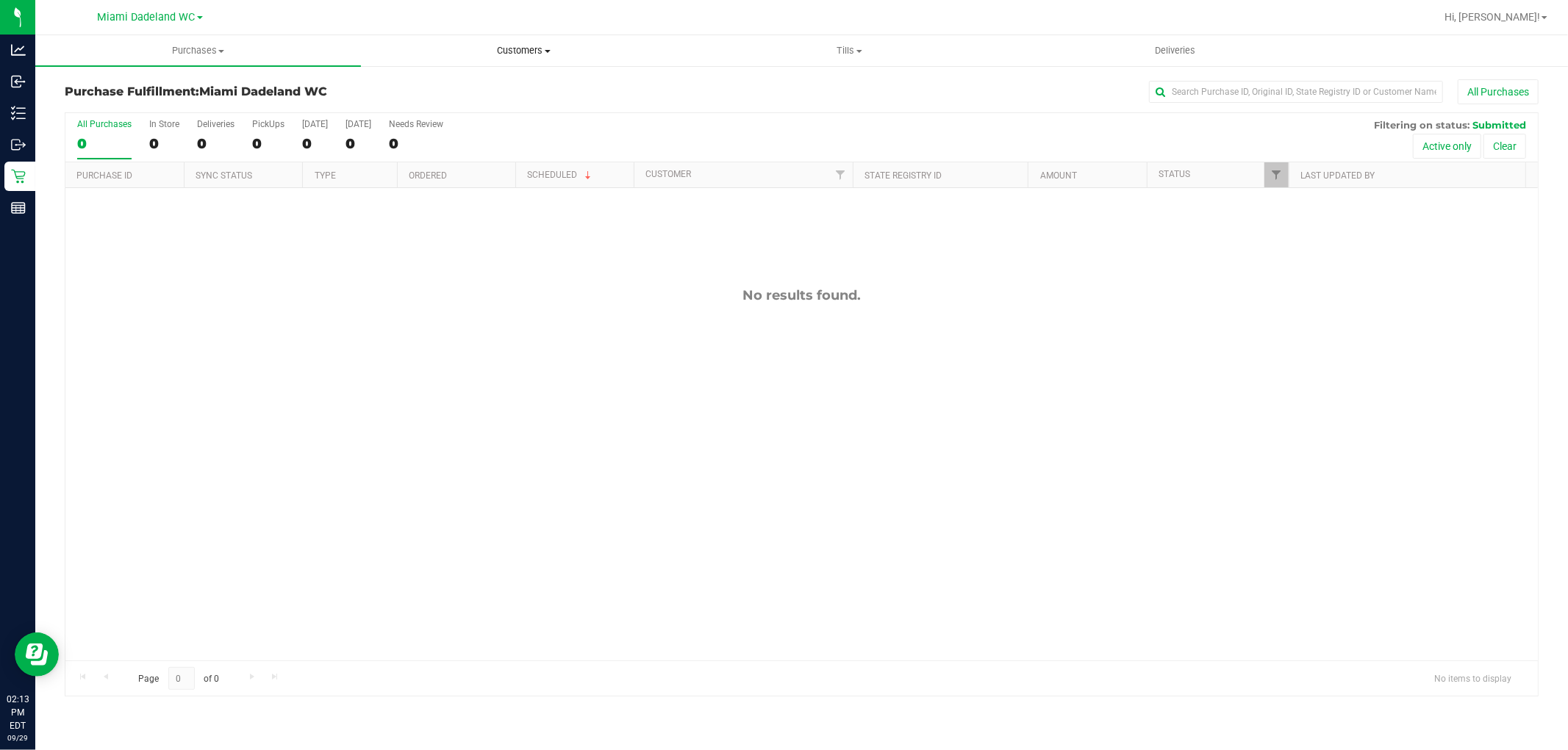
click at [549, 56] on span "Customers" at bounding box center [524, 51] width 324 height 14
click at [466, 90] on li "All customers" at bounding box center [524, 88] width 326 height 17
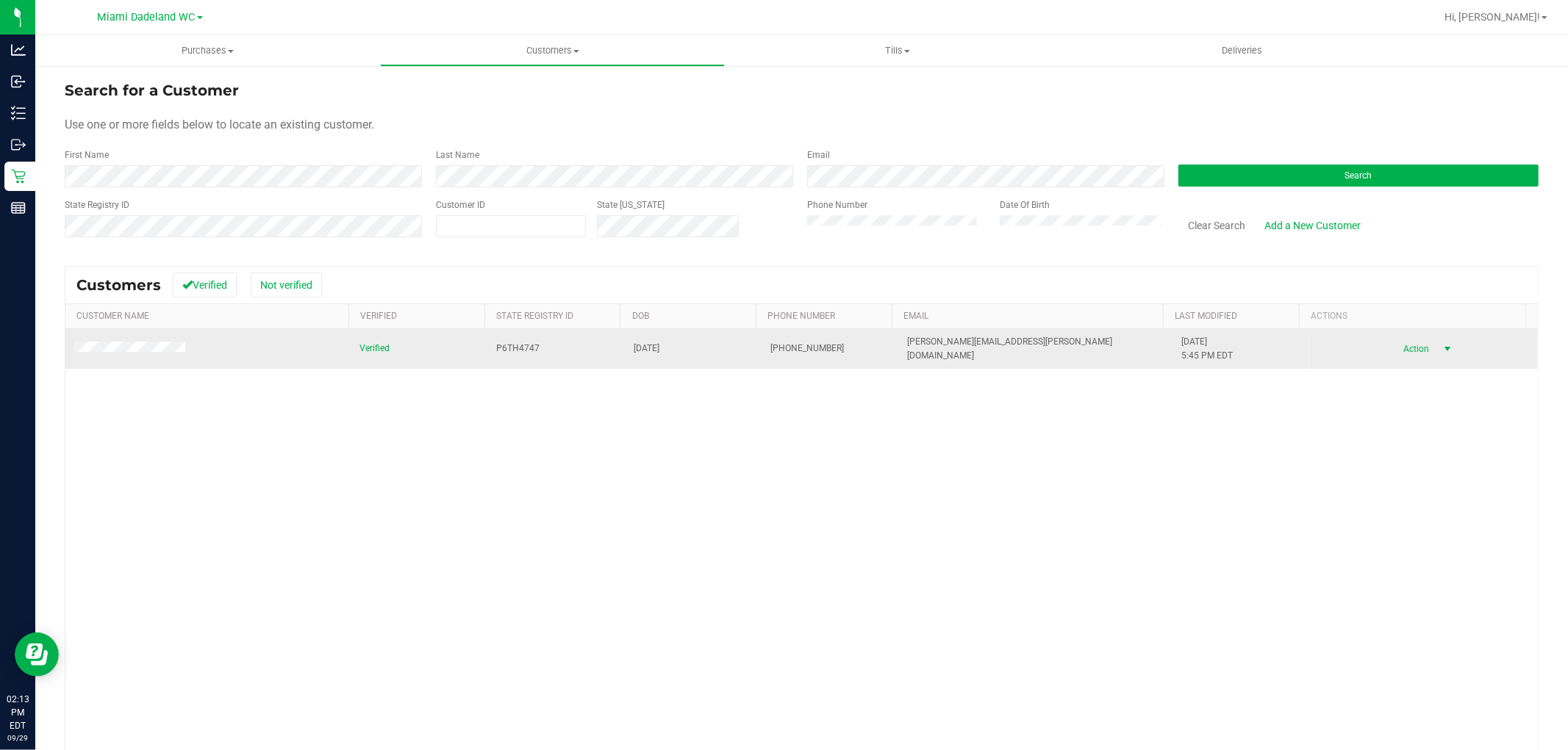
click at [1409, 349] on span "Action" at bounding box center [1414, 349] width 47 height 20
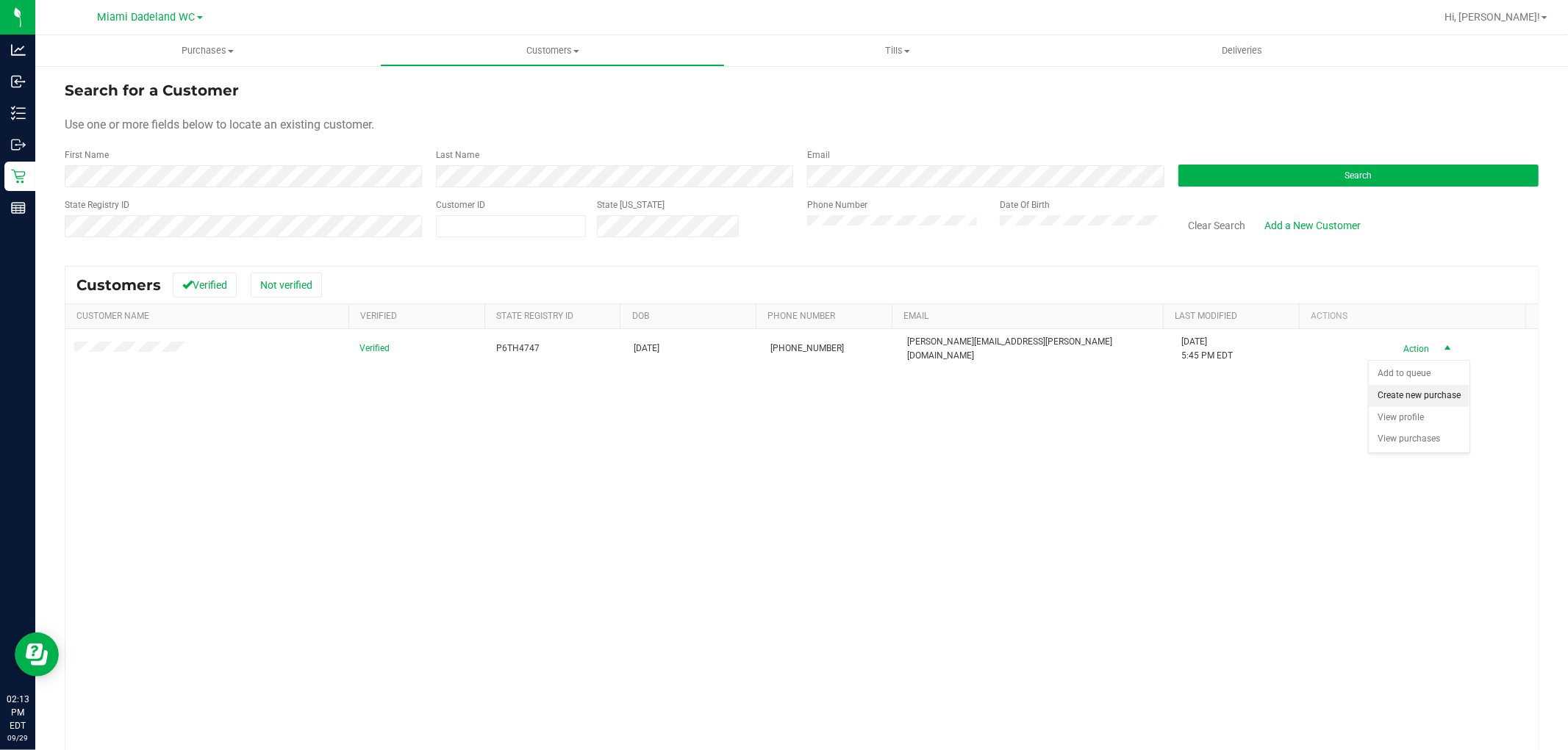
click at [1410, 400] on li "Create new purchase" at bounding box center [1420, 395] width 101 height 22
drag, startPoint x: 1410, startPoint y: 400, endPoint x: 1358, endPoint y: 495, distance: 108.3
click at [1358, 495] on div "Verified P6TH4747 10/26/1988 (305) 527-8771 chamberlain.thomas@gmail.com 10/17/…" at bounding box center [802, 565] width 1473 height 472
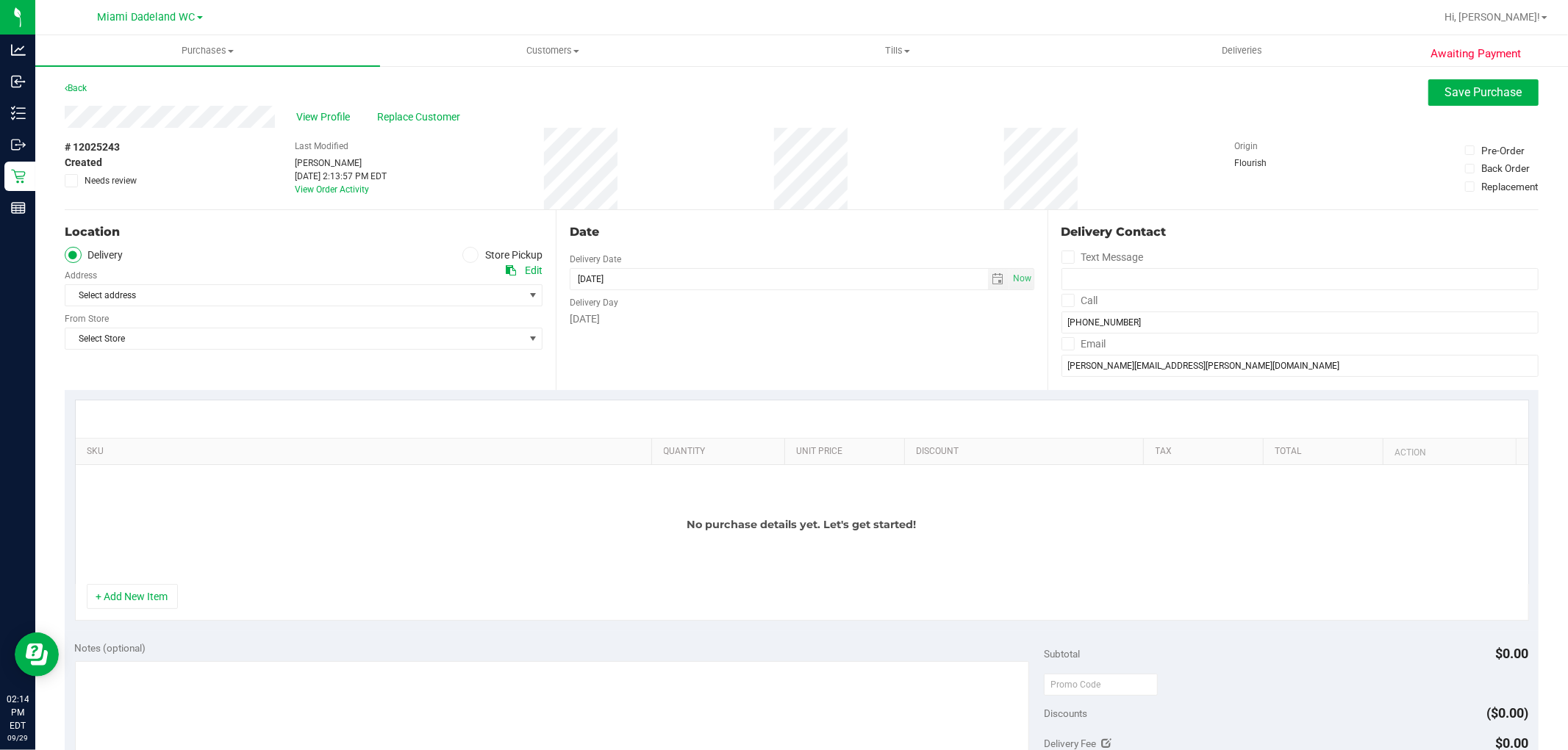
click at [466, 255] on icon at bounding box center [471, 255] width 9 height 0
click at [0, 0] on input "Store Pickup" at bounding box center [0, 0] width 0 height 0
click at [419, 298] on span "Select Store" at bounding box center [295, 295] width 458 height 20
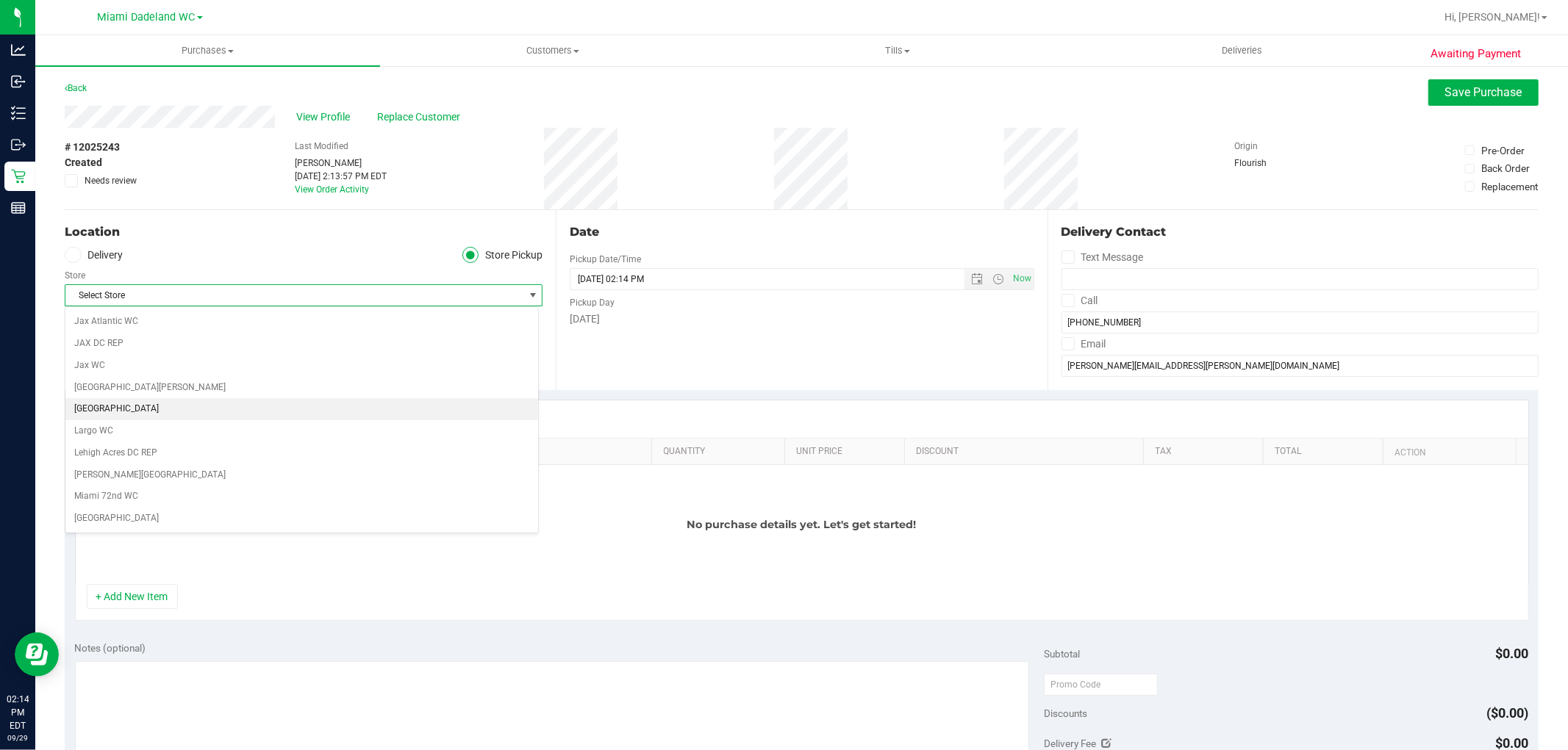
scroll to position [408, 0]
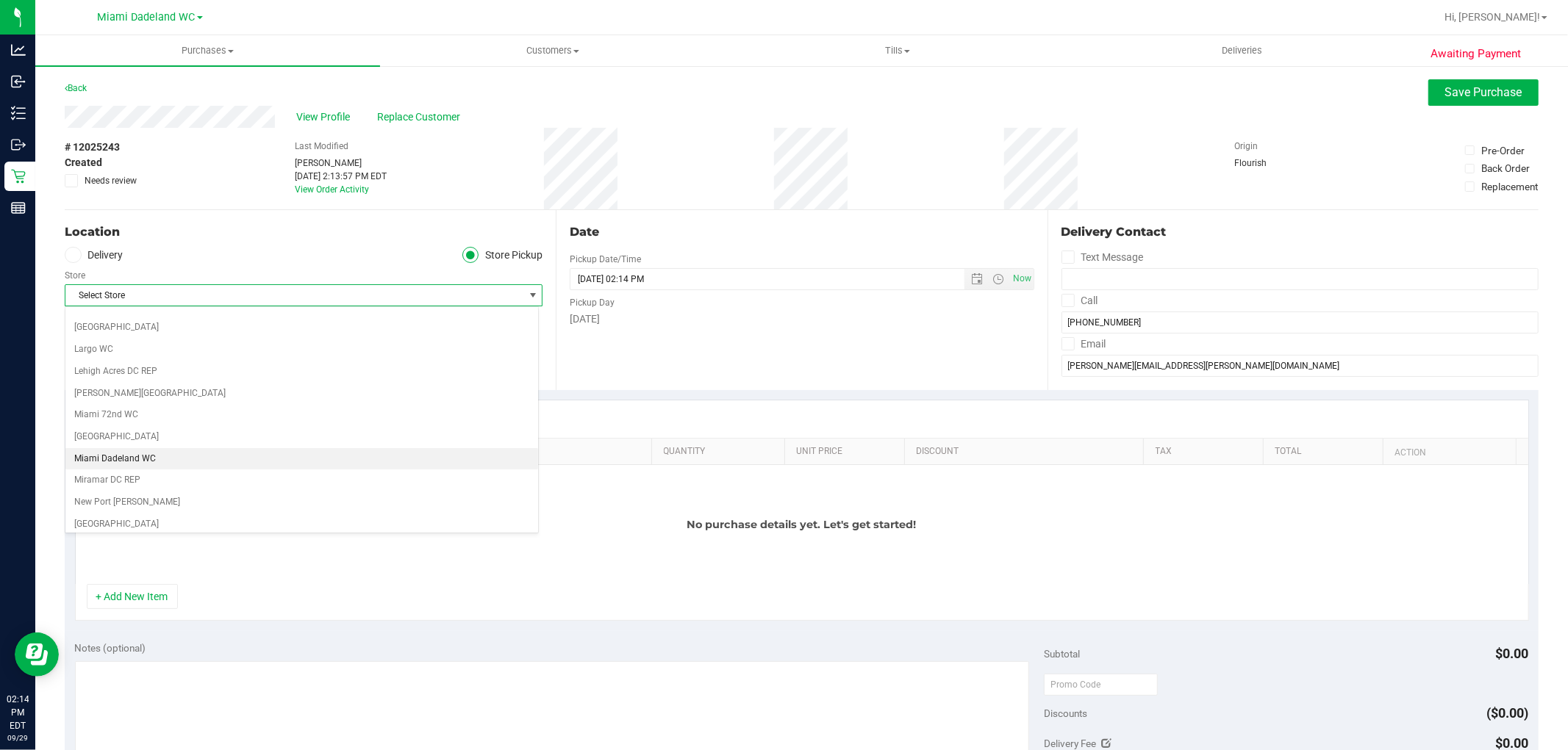
click at [137, 461] on li "Miami Dadeland WC" at bounding box center [301, 459] width 472 height 22
click at [972, 276] on span "Open the date view" at bounding box center [978, 279] width 12 height 12
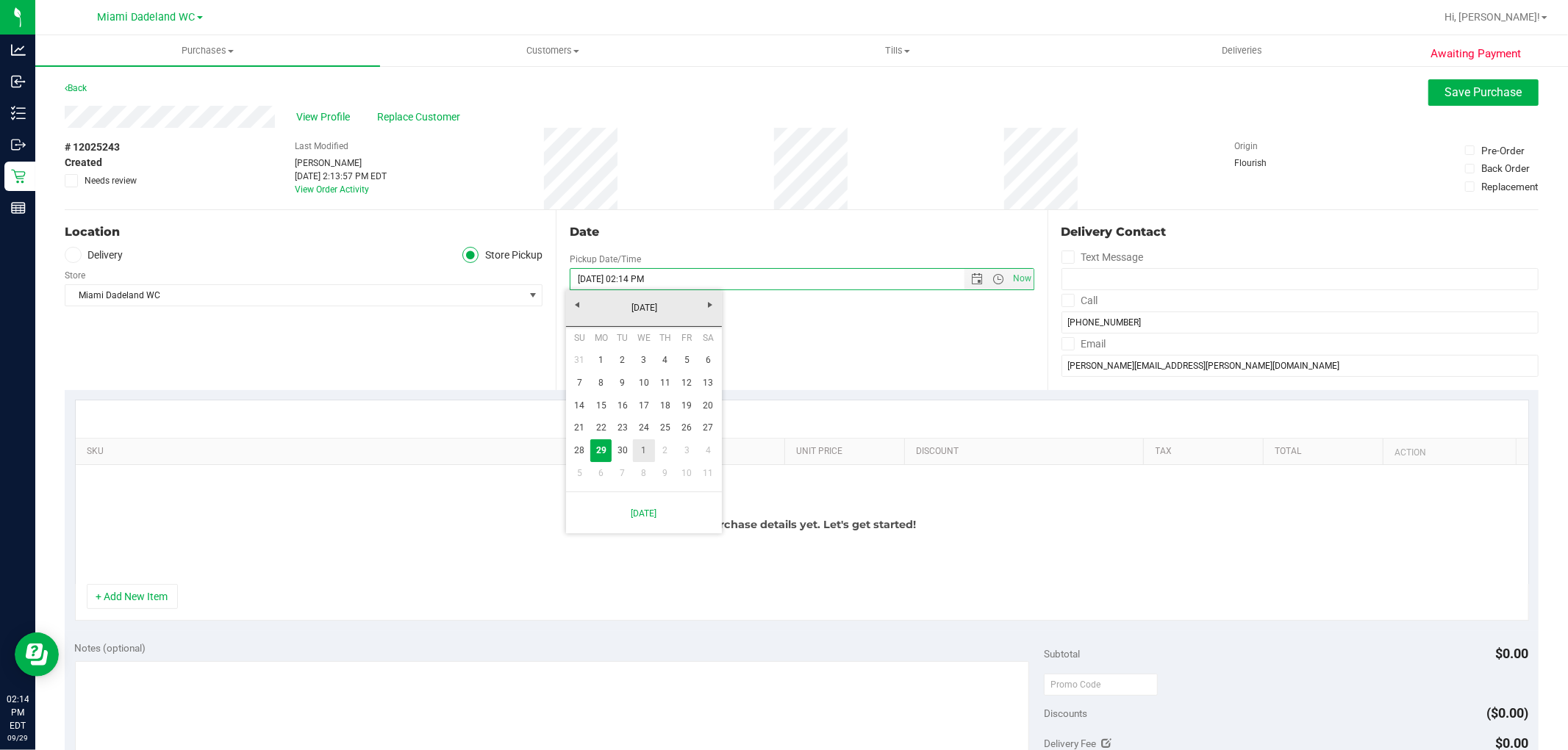
click at [646, 450] on link "1" at bounding box center [643, 451] width 21 height 23
type input "10/01/2025 02:14 PM"
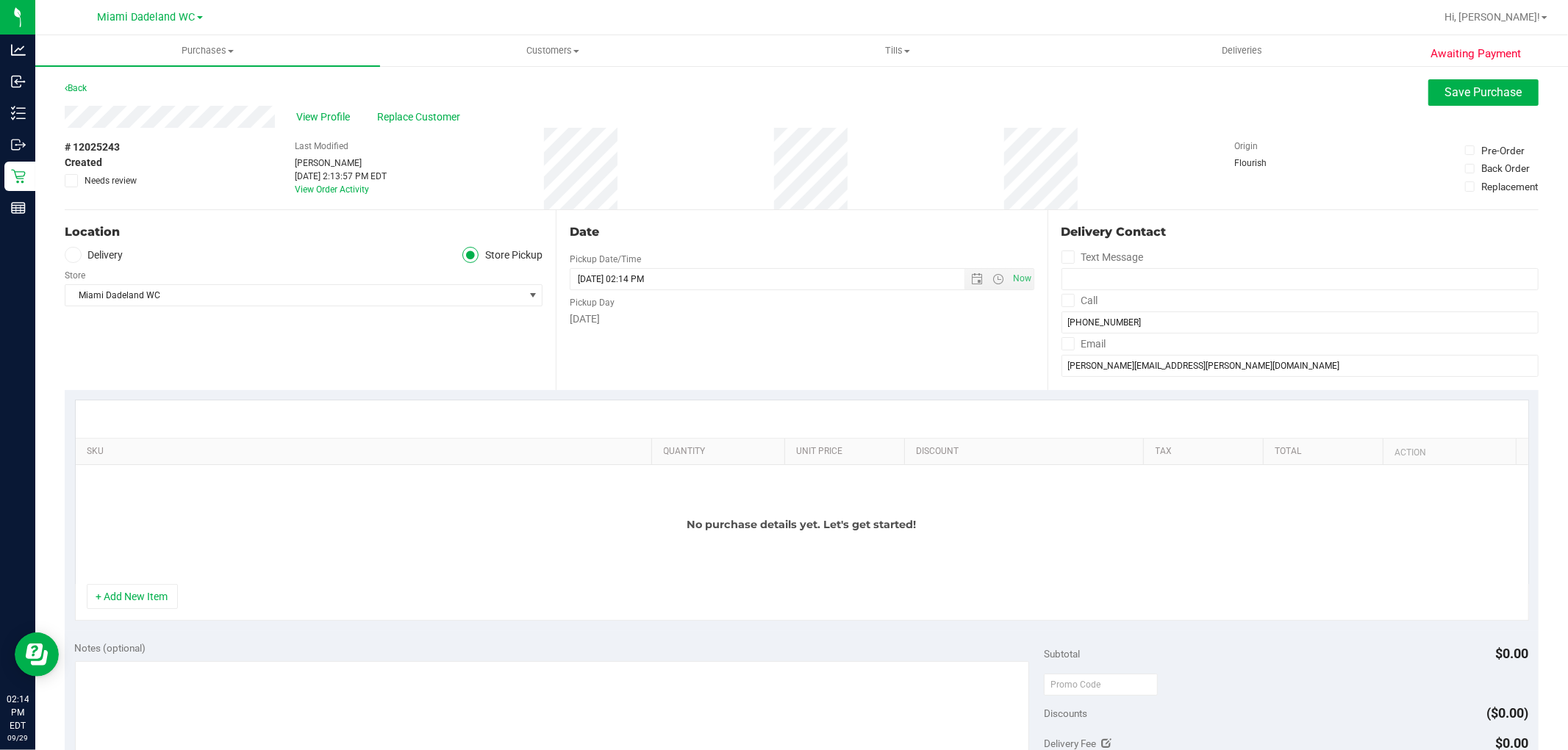
click at [398, 376] on div "Location Delivery Store Pickup Store Miami Dadeland WC Select Store Bonita Spri…" at bounding box center [310, 300] width 491 height 180
click at [139, 589] on button "+ Add New Item" at bounding box center [132, 596] width 91 height 25
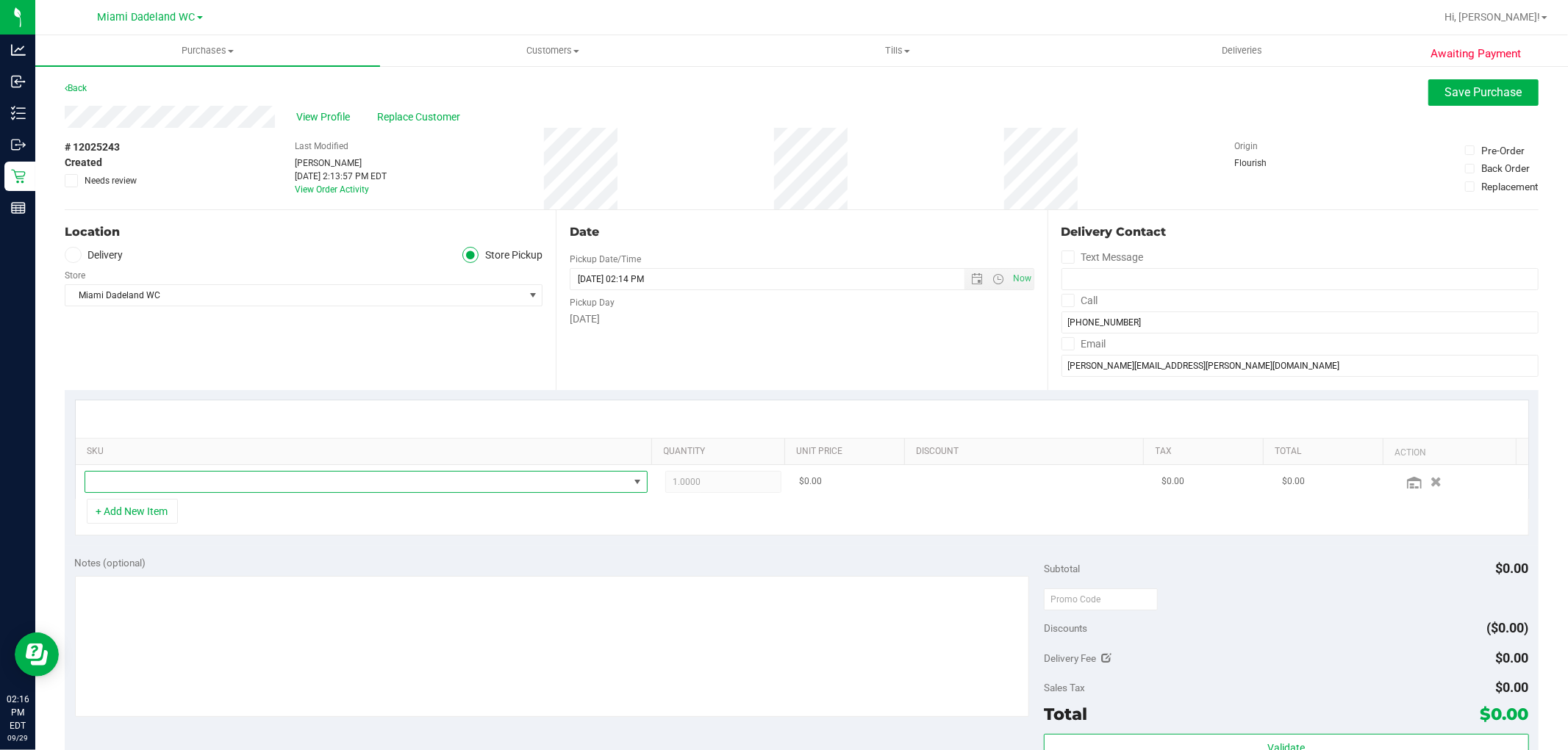
click at [362, 479] on span "NO DATA FOUND" at bounding box center [356, 481] width 543 height 20
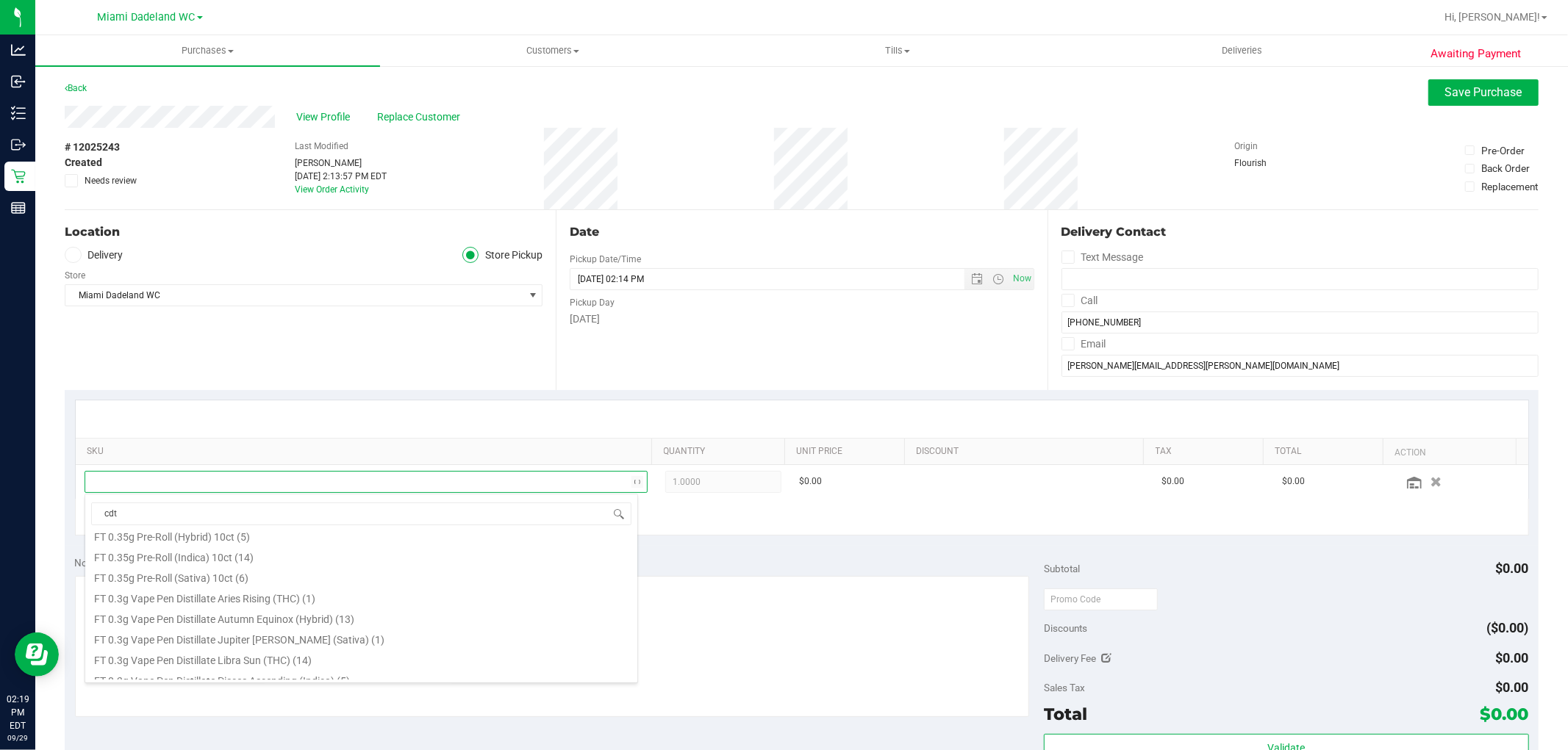
scroll to position [0, 0]
click at [130, 505] on input "cdt" at bounding box center [361, 514] width 540 height 23
type input "c"
type input "CDT"
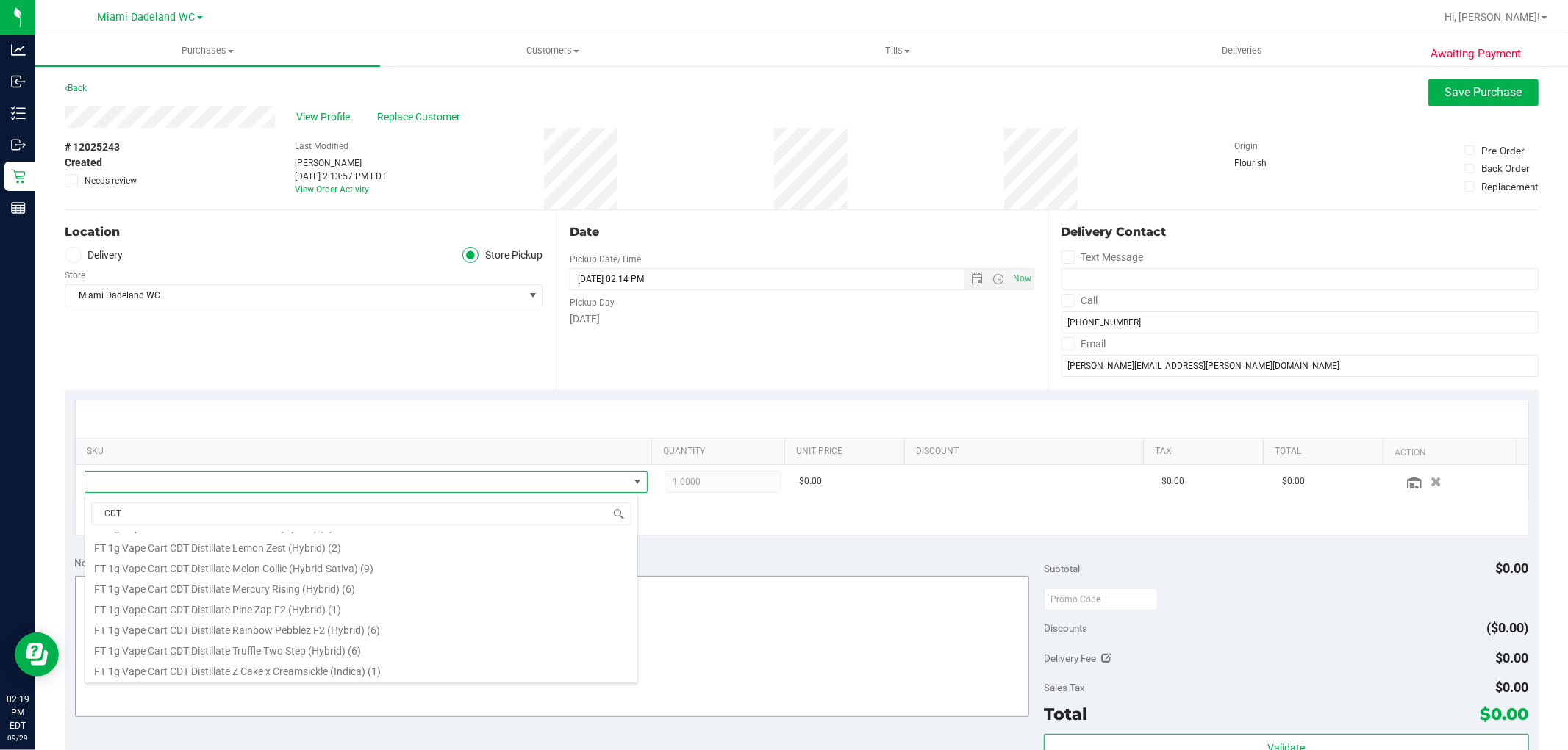
drag, startPoint x: 244, startPoint y: 612, endPoint x: 214, endPoint y: 673, distance: 68.0
click at [214, 673] on li "FT 1g Vape Cart CDT Distillate Z Cake x Creamsickle (Indica) (1)" at bounding box center [361, 669] width 552 height 20
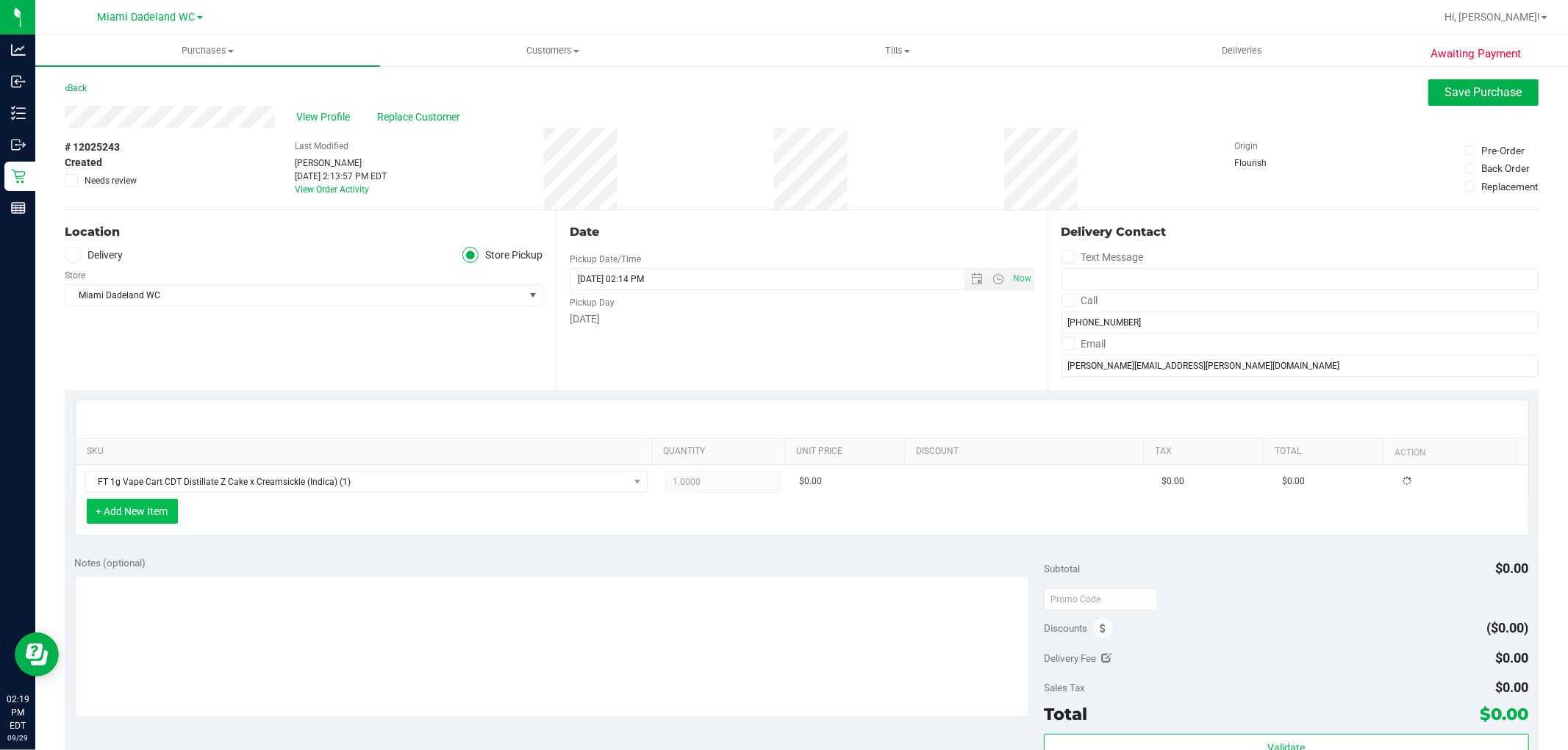
click at [124, 505] on button "+ Add New Item" at bounding box center [132, 511] width 91 height 25
click at [152, 502] on button "+ Add New Item" at bounding box center [132, 511] width 91 height 25
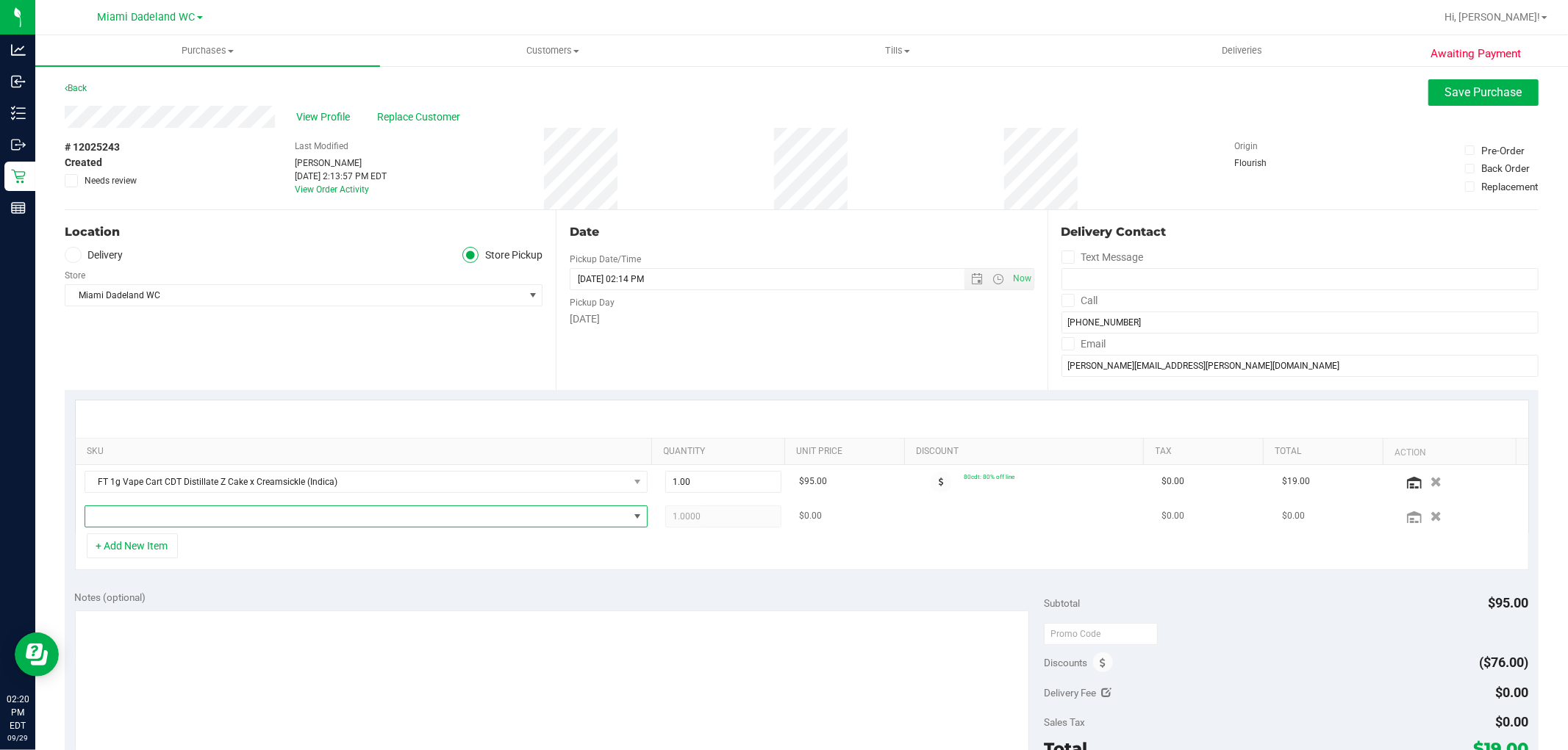
click at [127, 511] on span "NO DATA FOUND" at bounding box center [356, 516] width 543 height 20
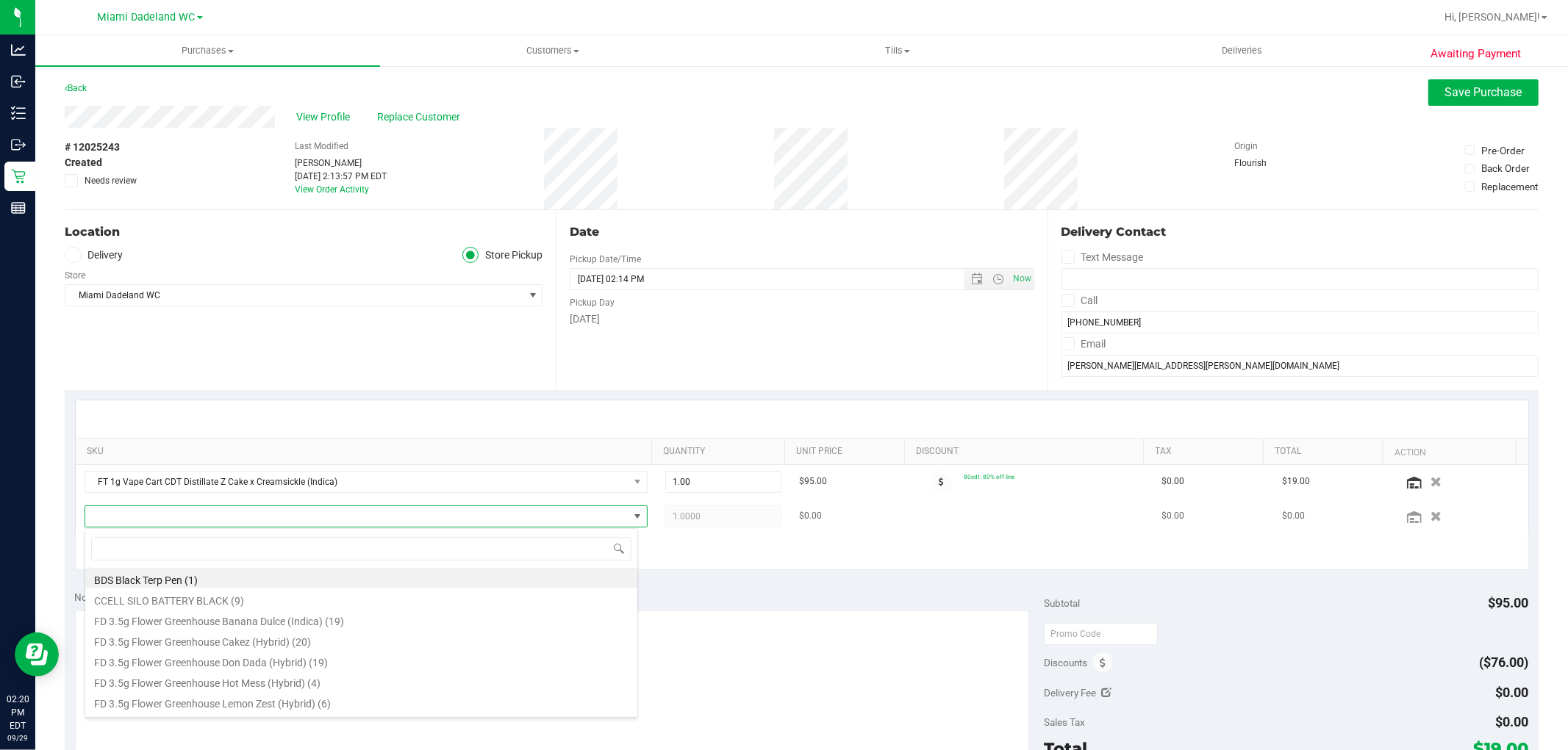
scroll to position [22, 549]
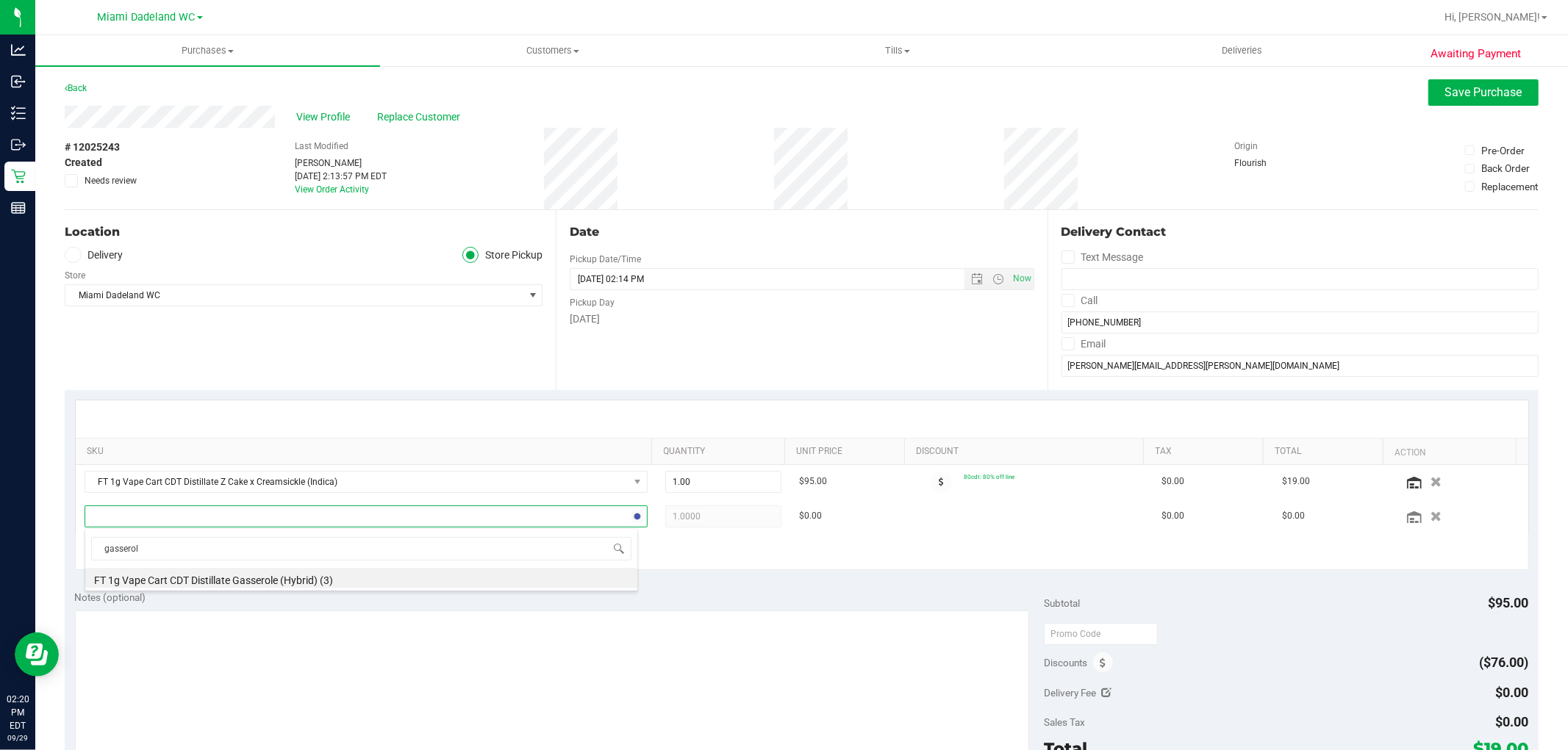
type input "gasserole"
click at [204, 575] on li "FT 1g Vape Cart CDT Distillate Gasserole (Hybrid) (3)" at bounding box center [361, 578] width 552 height 20
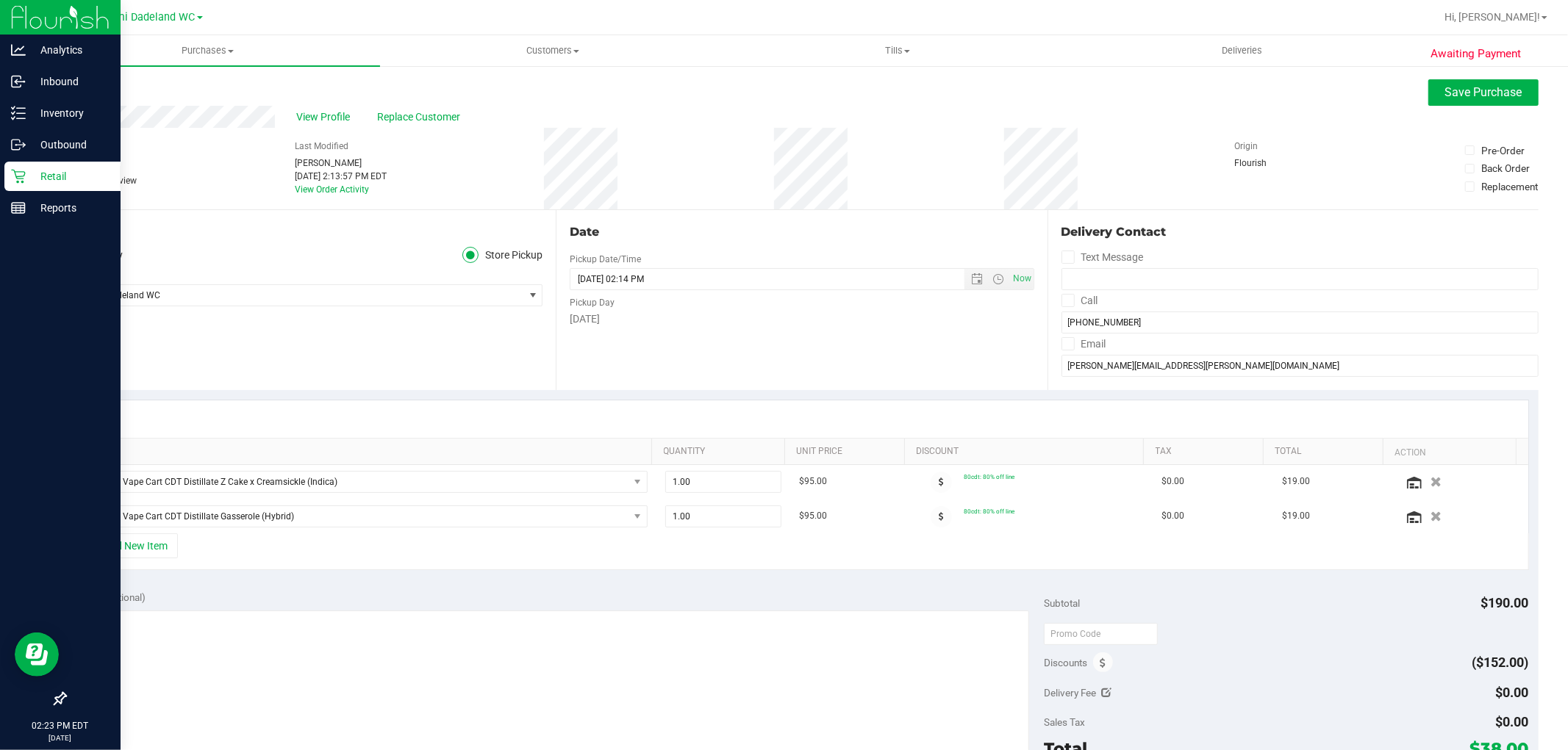
click at [19, 175] on icon at bounding box center [19, 176] width 15 height 15
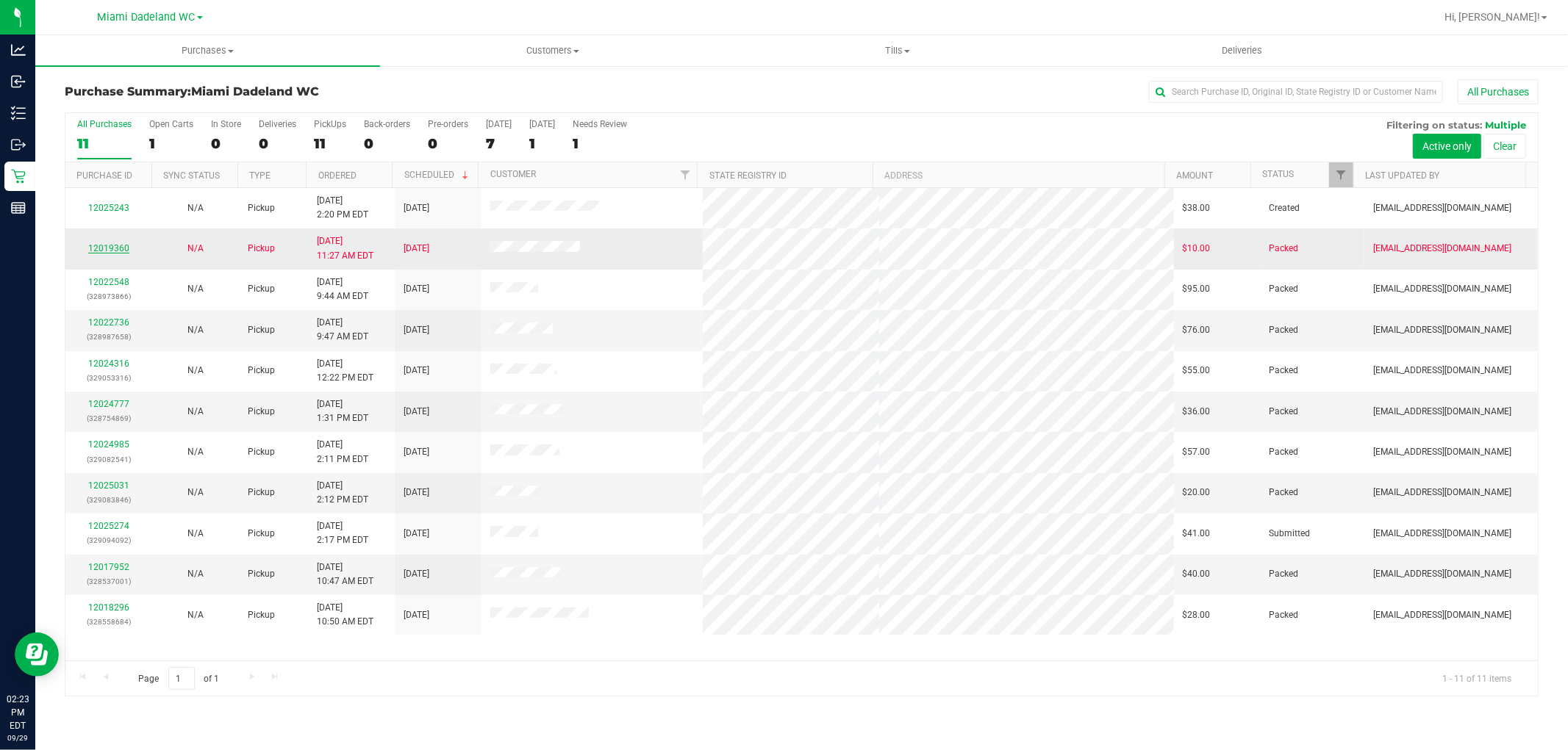
click at [105, 254] on link "12019360" at bounding box center [109, 248] width 41 height 11
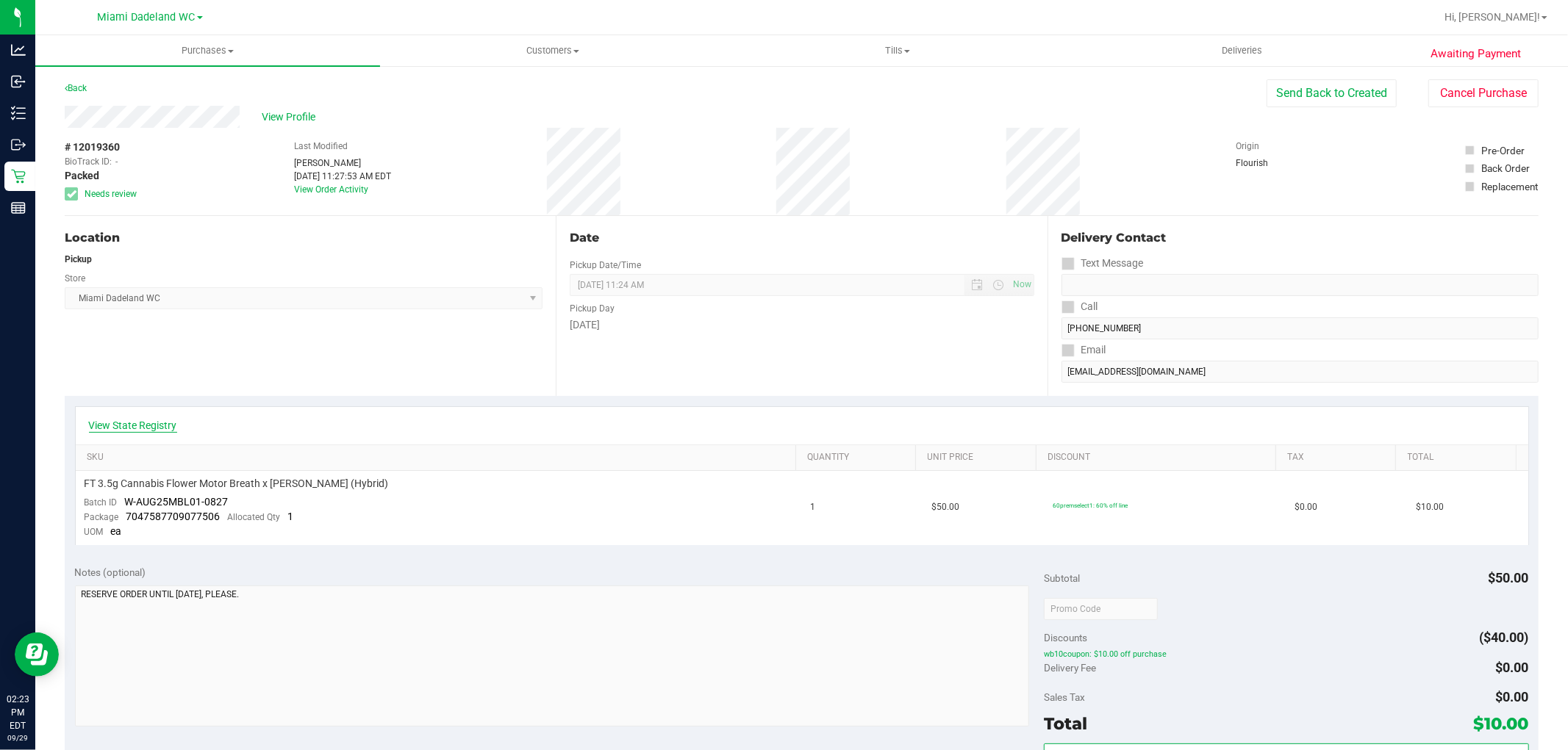
click at [136, 426] on link "View State Registry" at bounding box center [133, 425] width 88 height 15
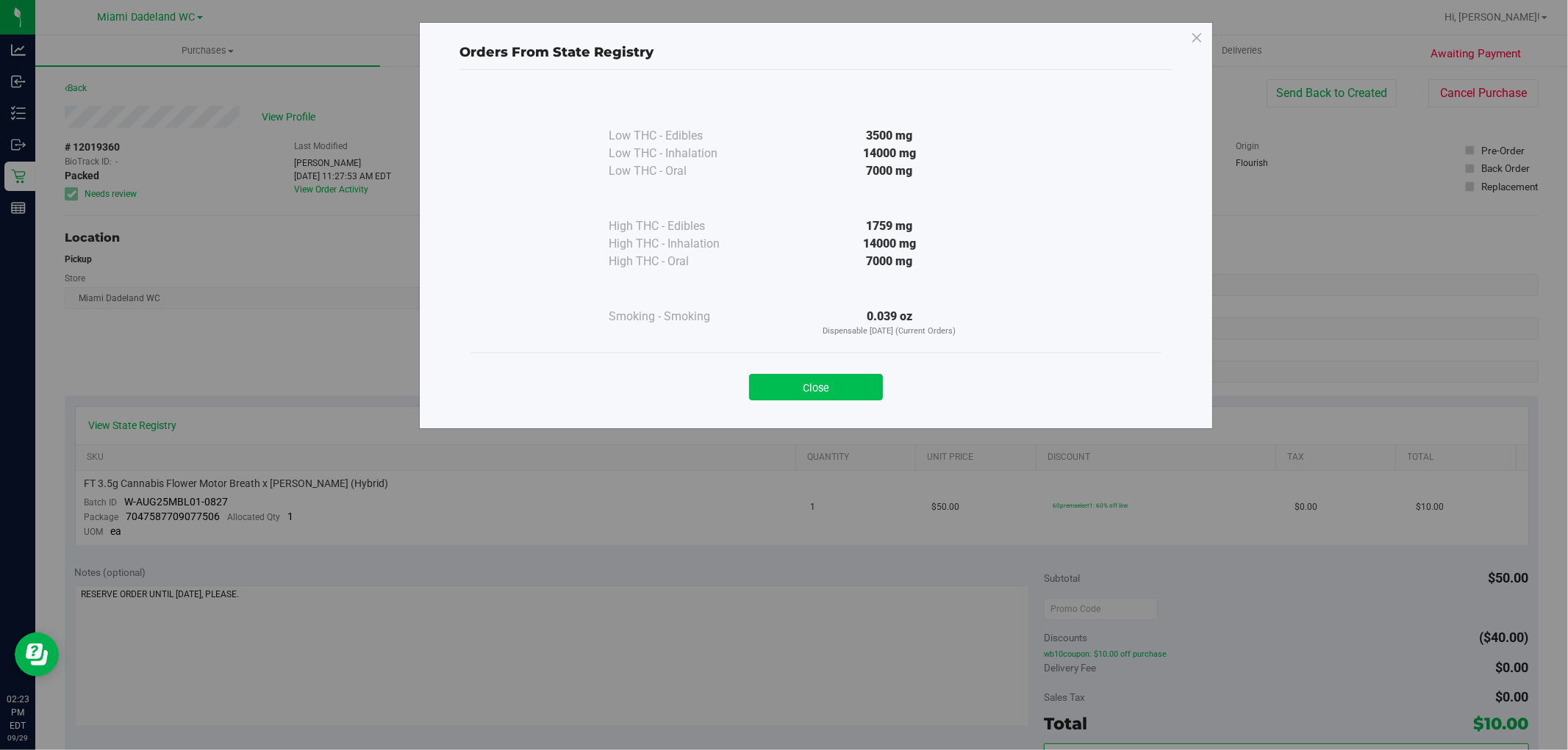
click at [794, 387] on button "Close" at bounding box center [816, 387] width 134 height 26
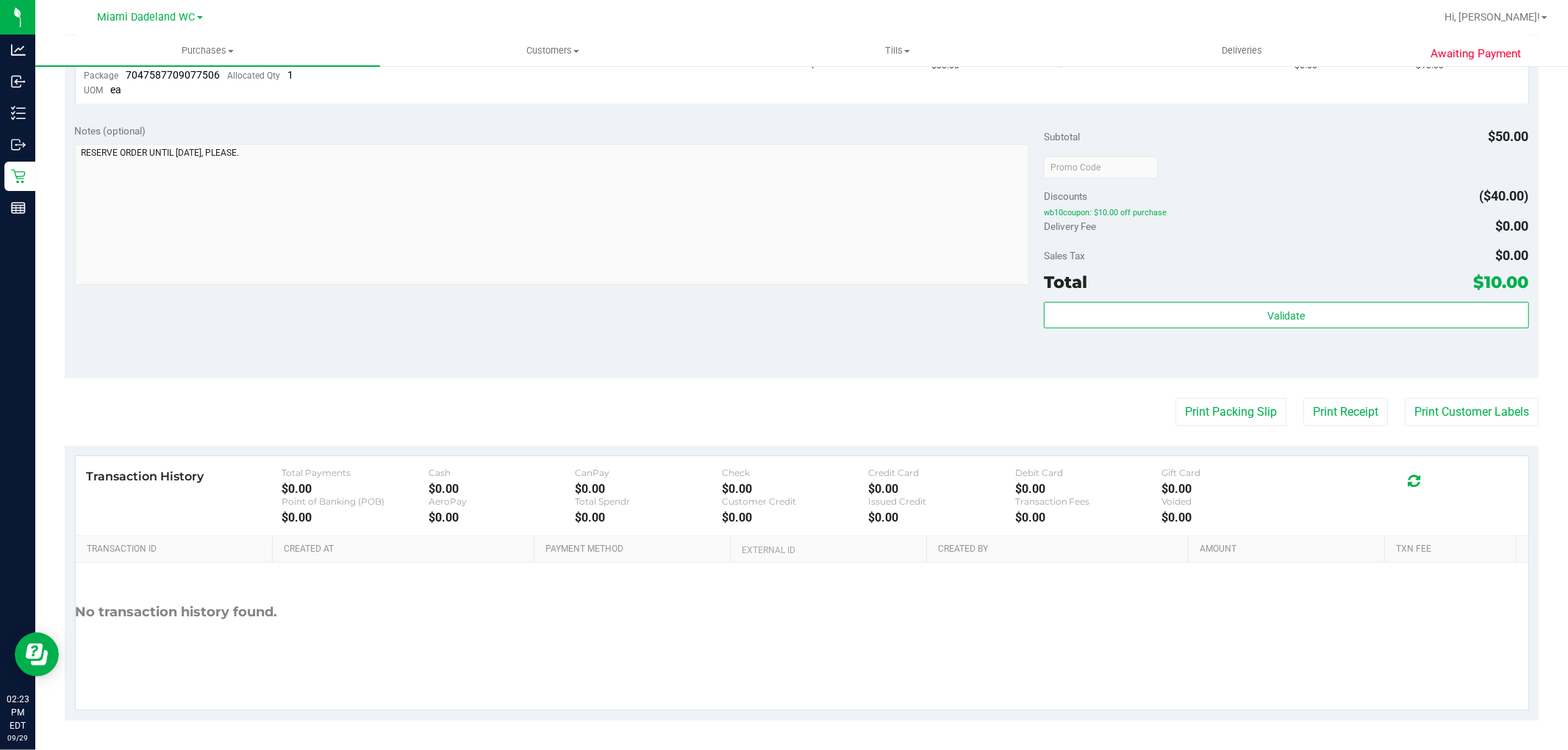
scroll to position [442, 0]
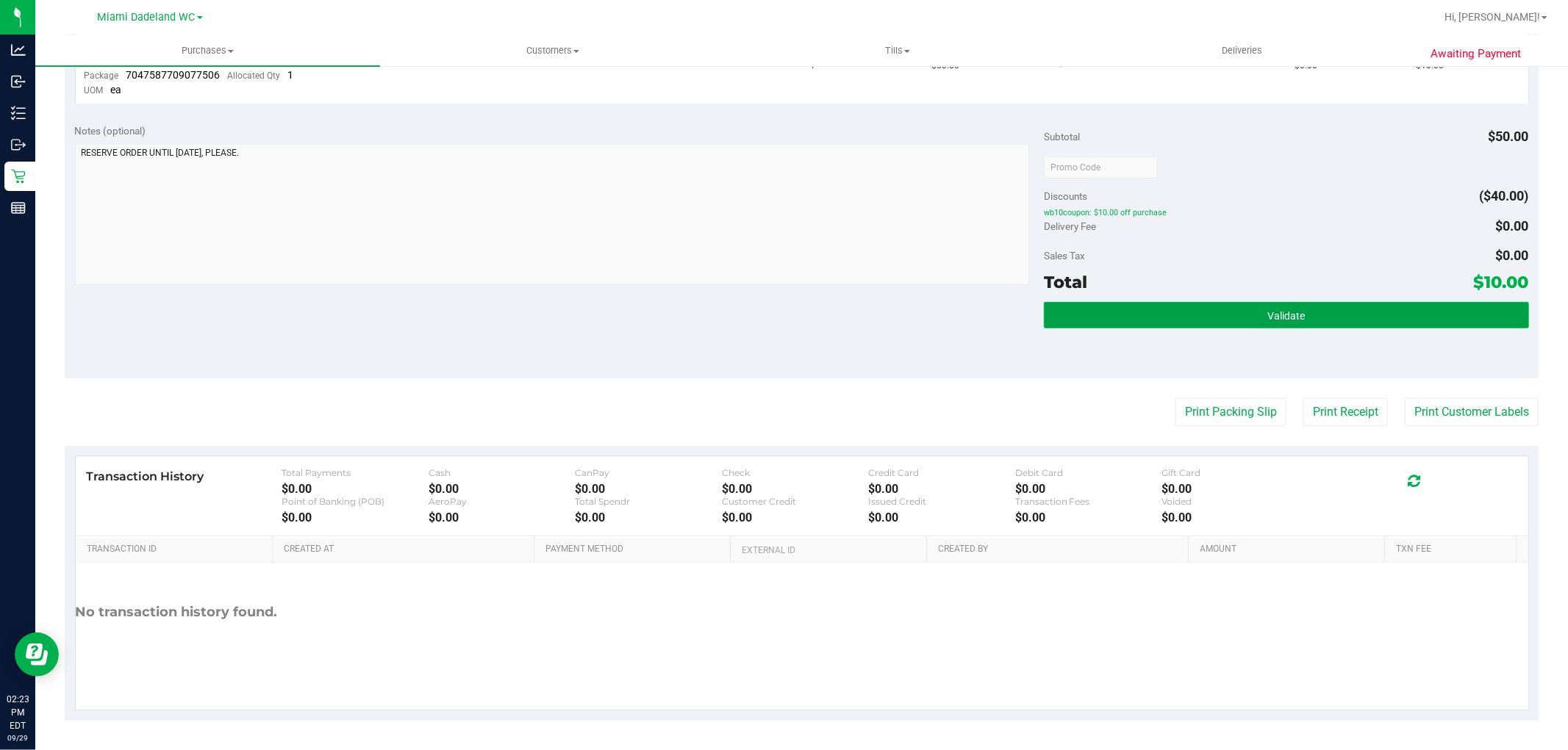
click at [1303, 309] on button "Validate" at bounding box center [1286, 315] width 484 height 26
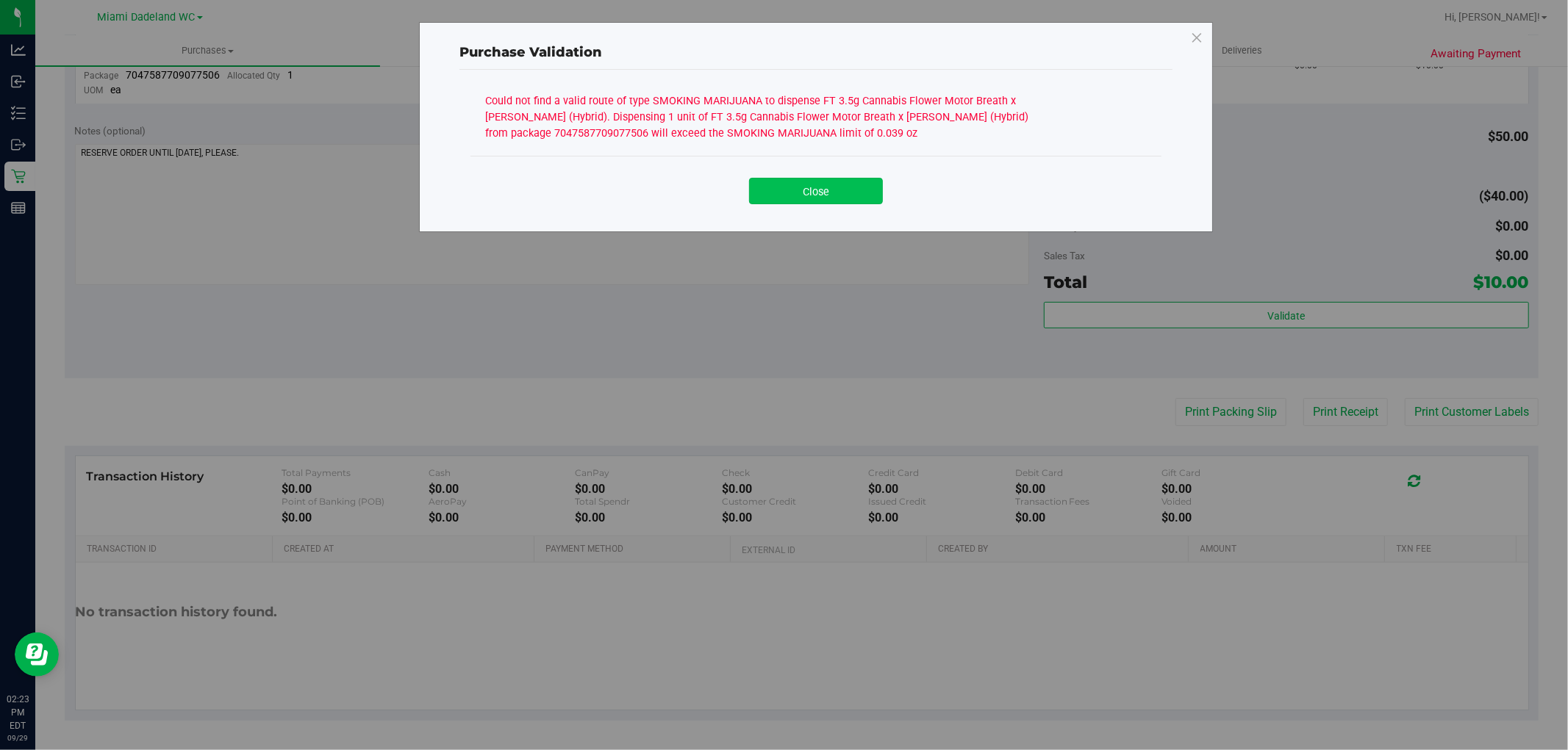
click at [815, 189] on button "Close" at bounding box center [816, 191] width 134 height 26
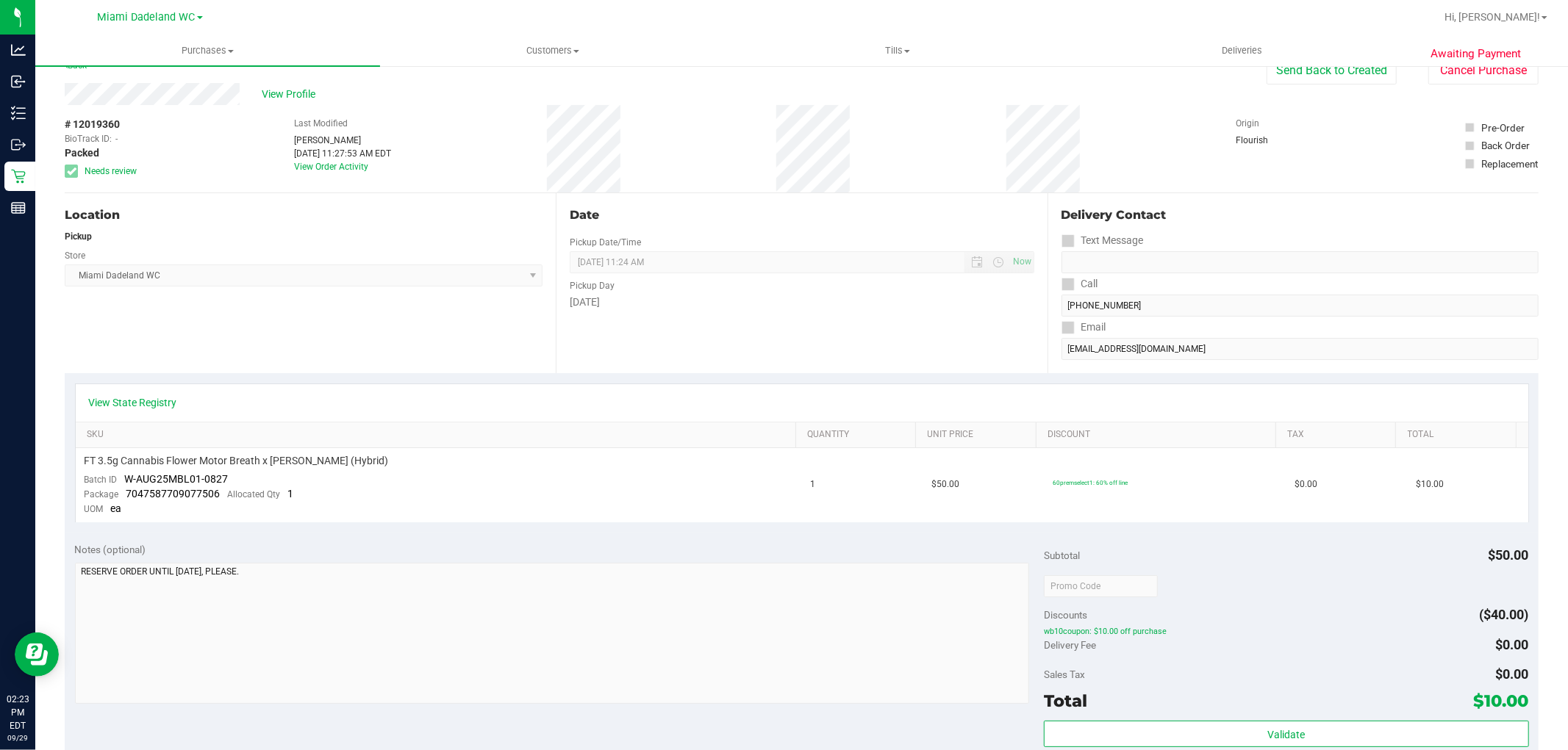
scroll to position [0, 0]
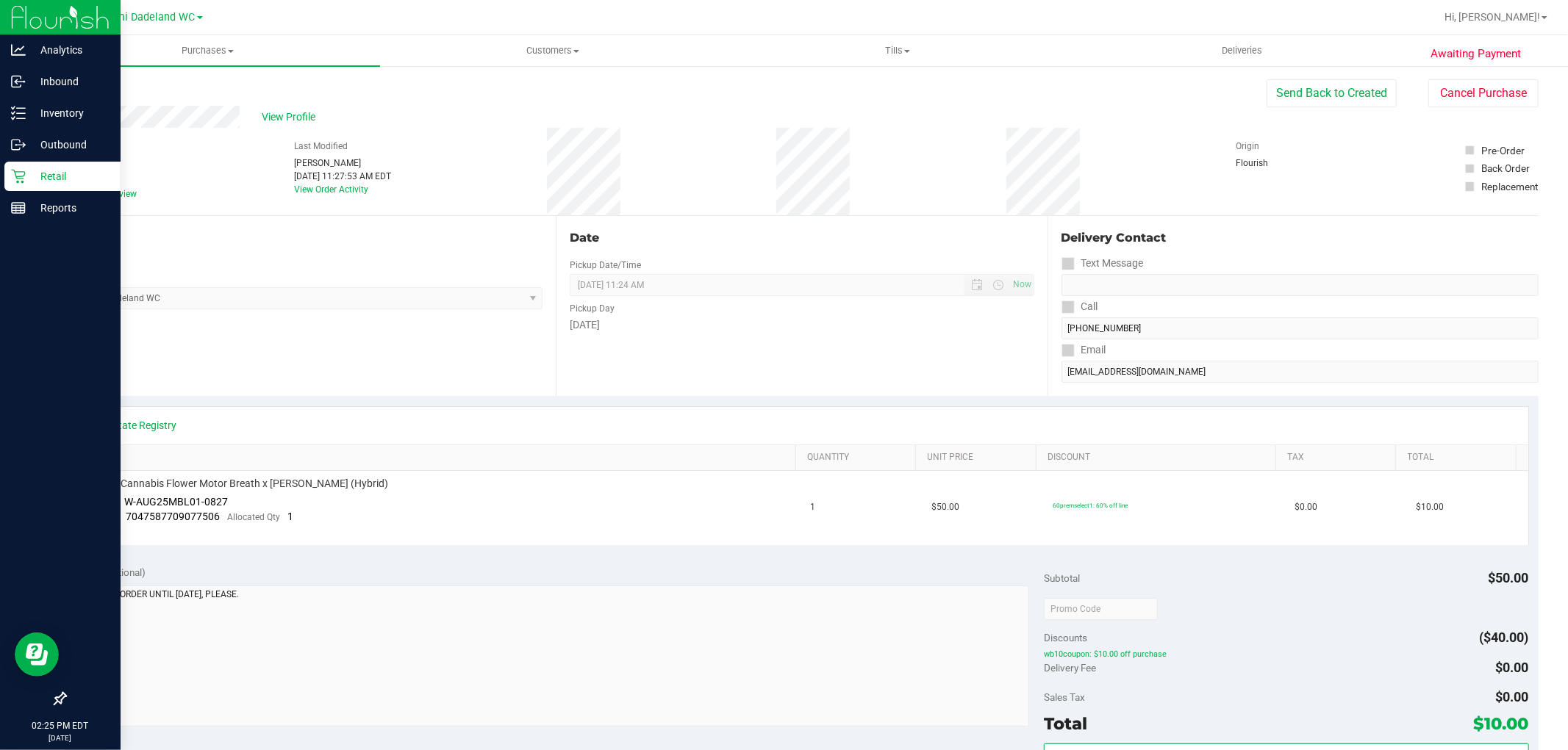
click at [34, 184] on p "Retail" at bounding box center [69, 175] width 88 height 17
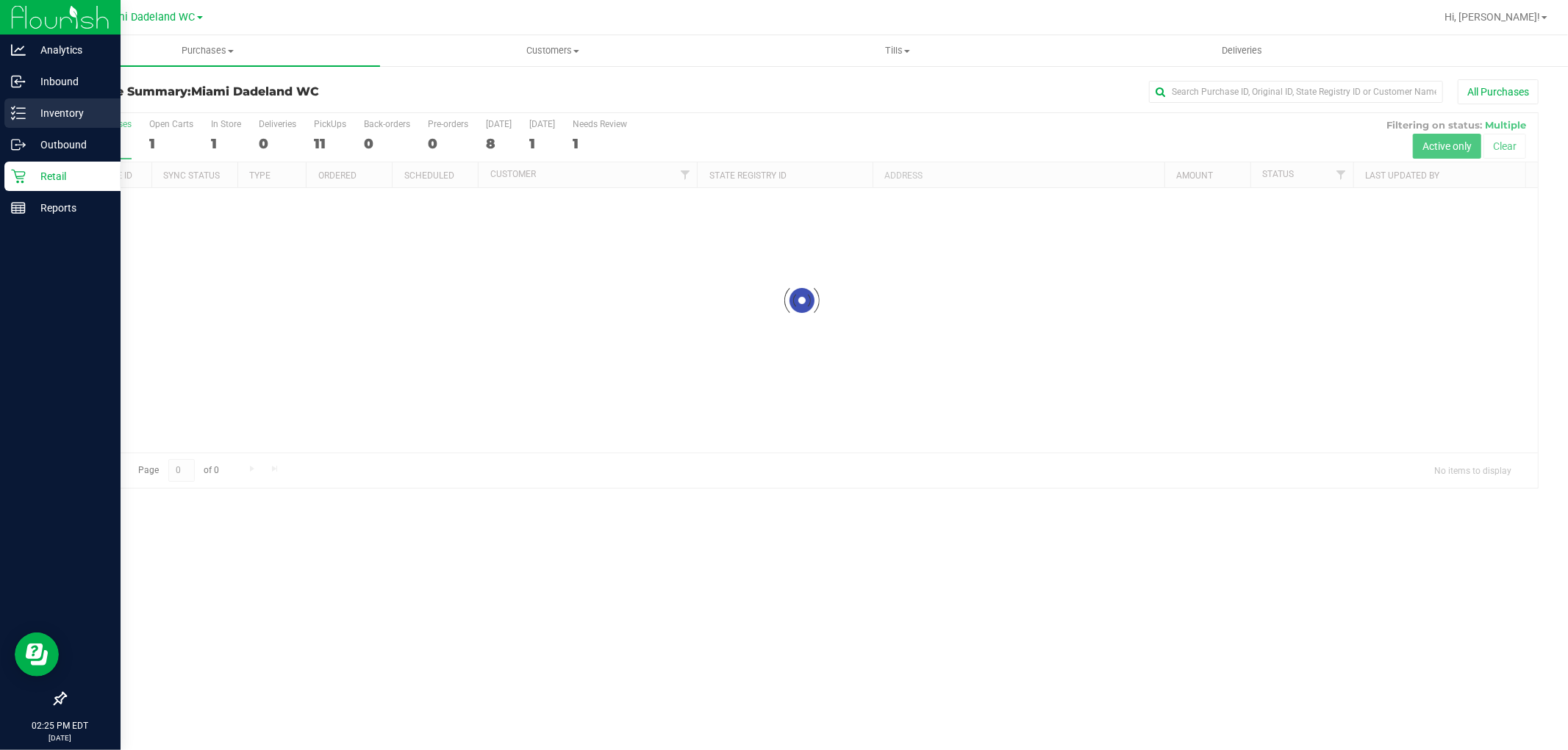
click at [35, 105] on p "Inventory" at bounding box center [69, 113] width 88 height 17
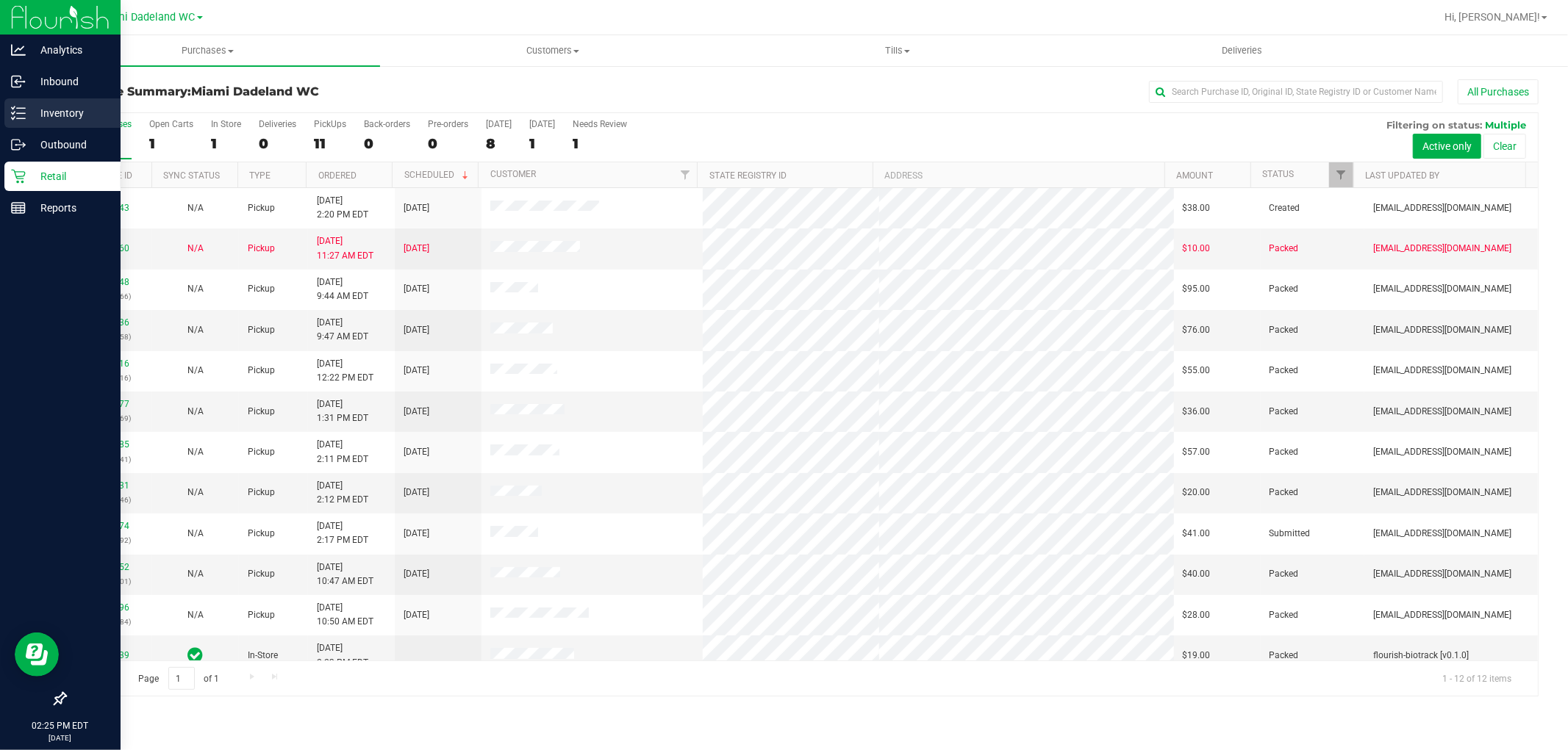
click at [23, 108] on line at bounding box center [20, 108] width 8 height 0
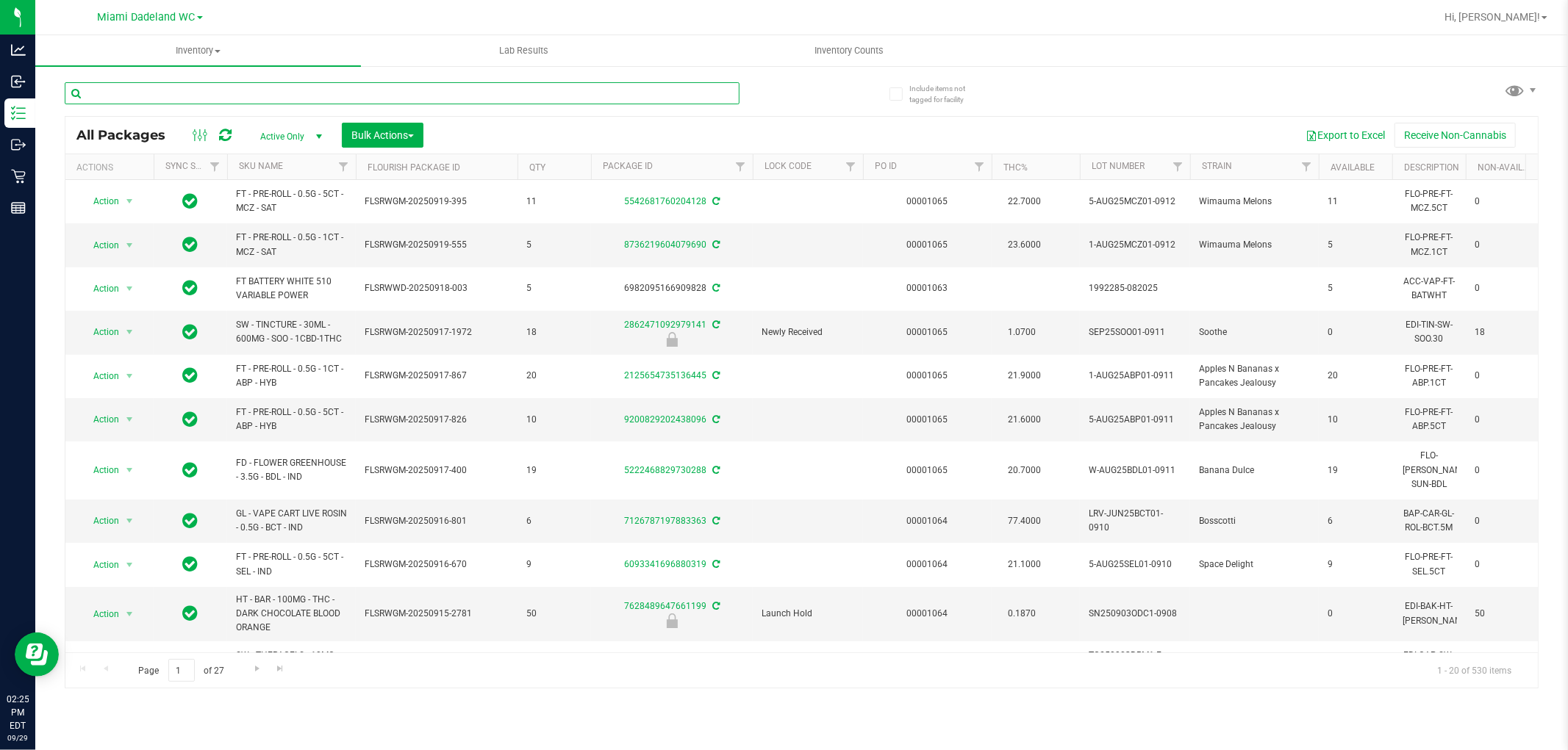
click at [193, 91] on input "text" at bounding box center [402, 93] width 675 height 22
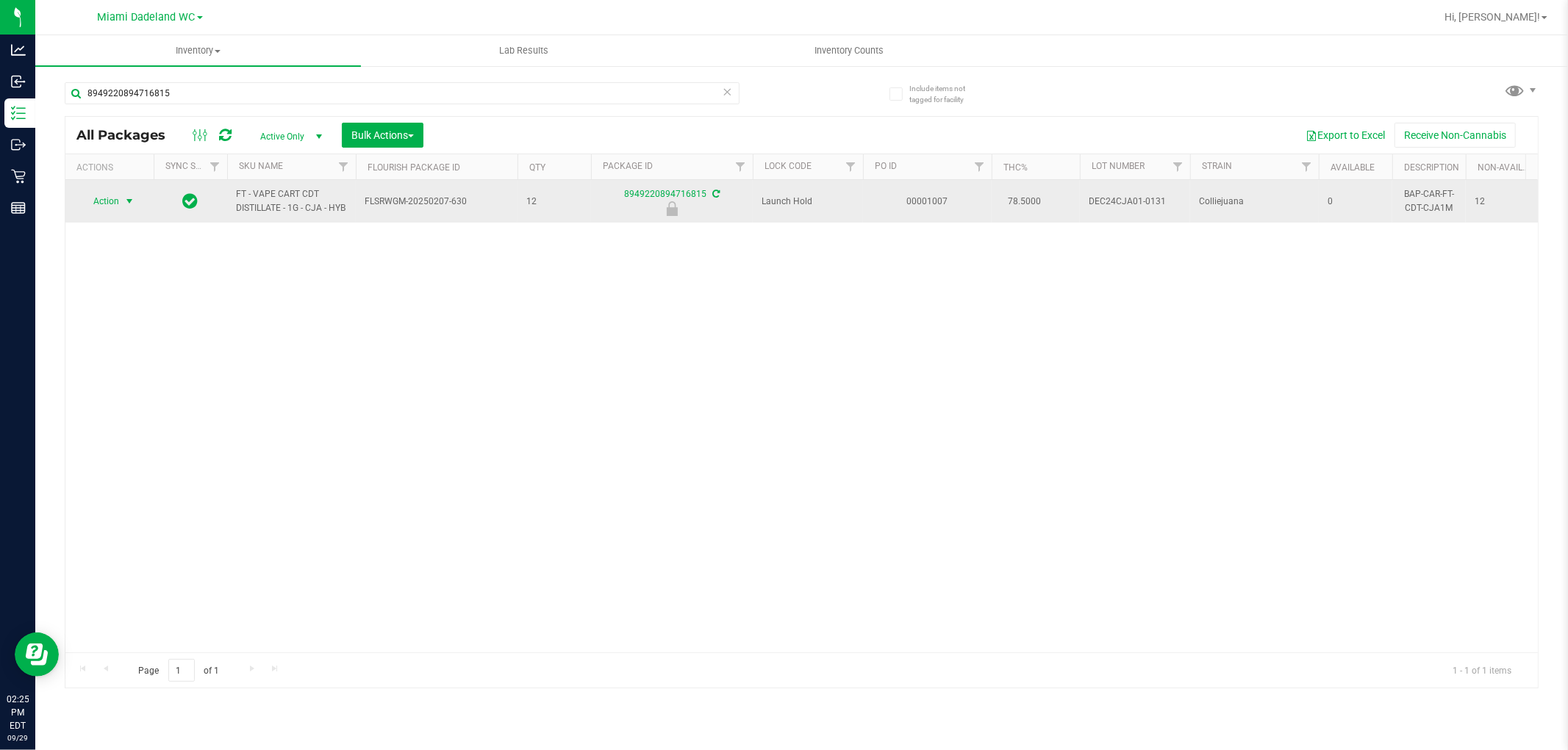
click at [109, 202] on span "Action" at bounding box center [99, 201] width 40 height 20
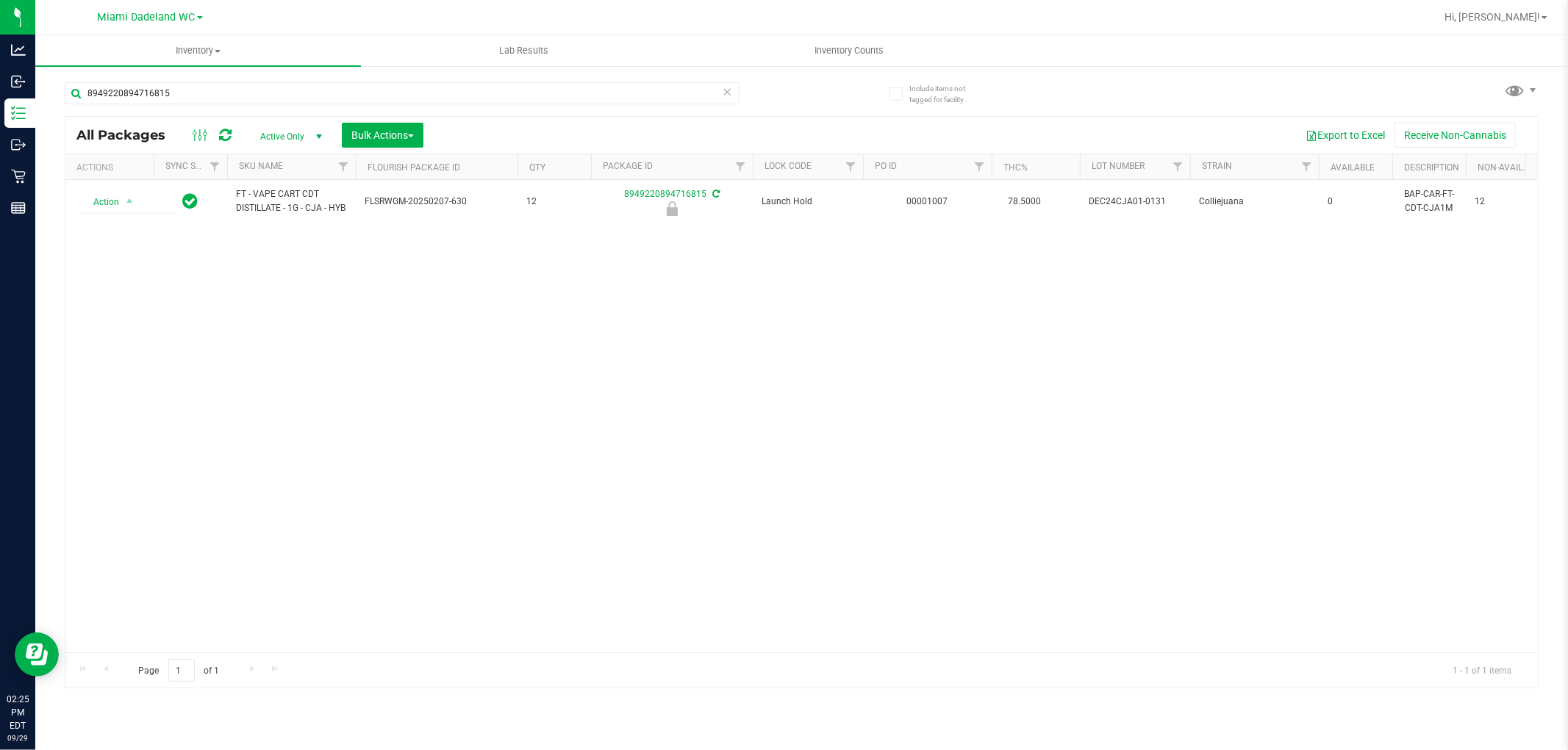
drag, startPoint x: 292, startPoint y: 406, endPoint x: 280, endPoint y: 377, distance: 31.4
click at [294, 405] on div "Action Action Edit attributes Global inventory Locate package Package audit log…" at bounding box center [802, 416] width 1473 height 472
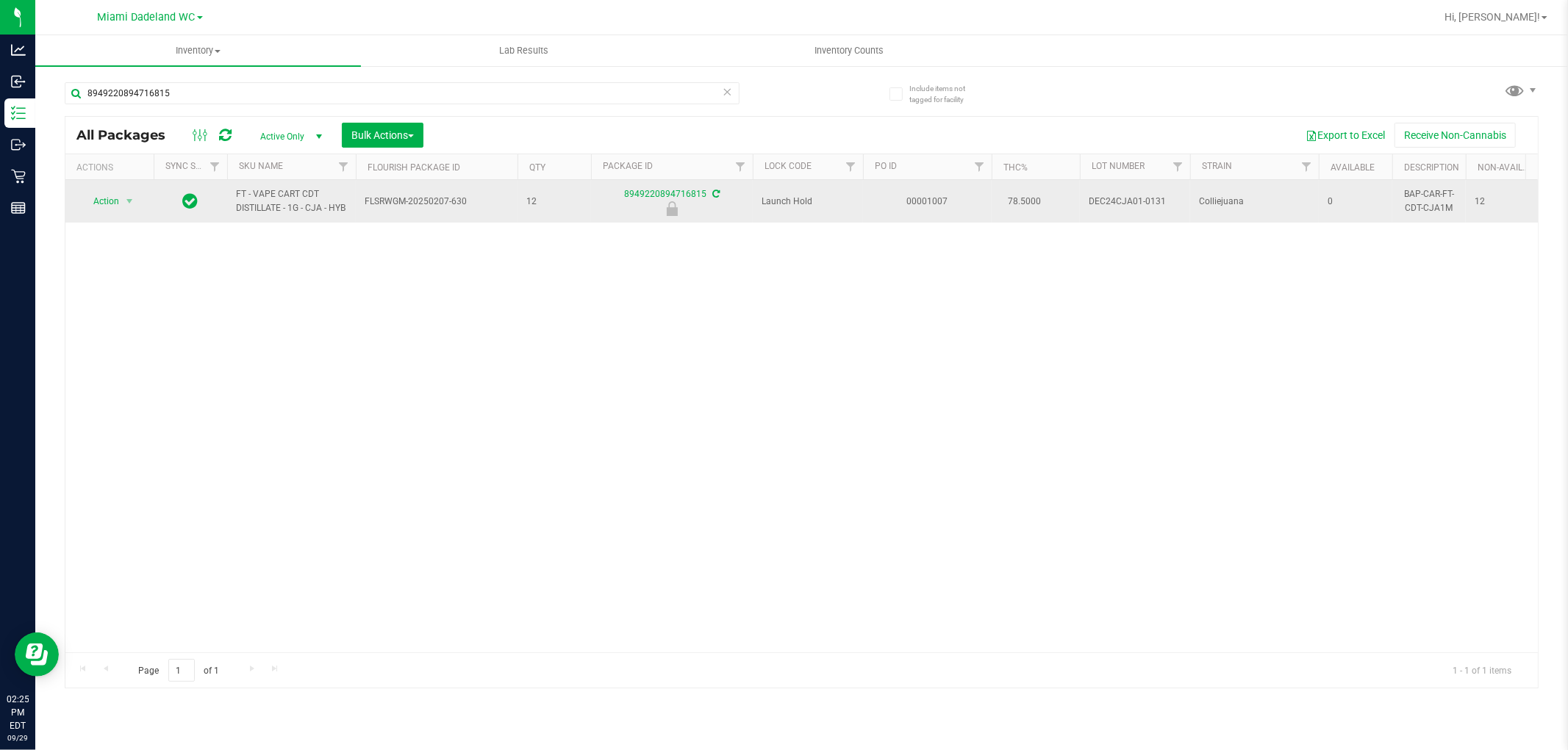
drag, startPoint x: 321, startPoint y: 210, endPoint x: 235, endPoint y: 190, distance: 88.3
click at [236, 190] on span "FT - VAPE CART CDT DISTILLATE - 1G - CJA - HYB" at bounding box center [291, 201] width 111 height 28
copy span "FT - VAPE CART CDT DISTILLATE - 1G - CJA"
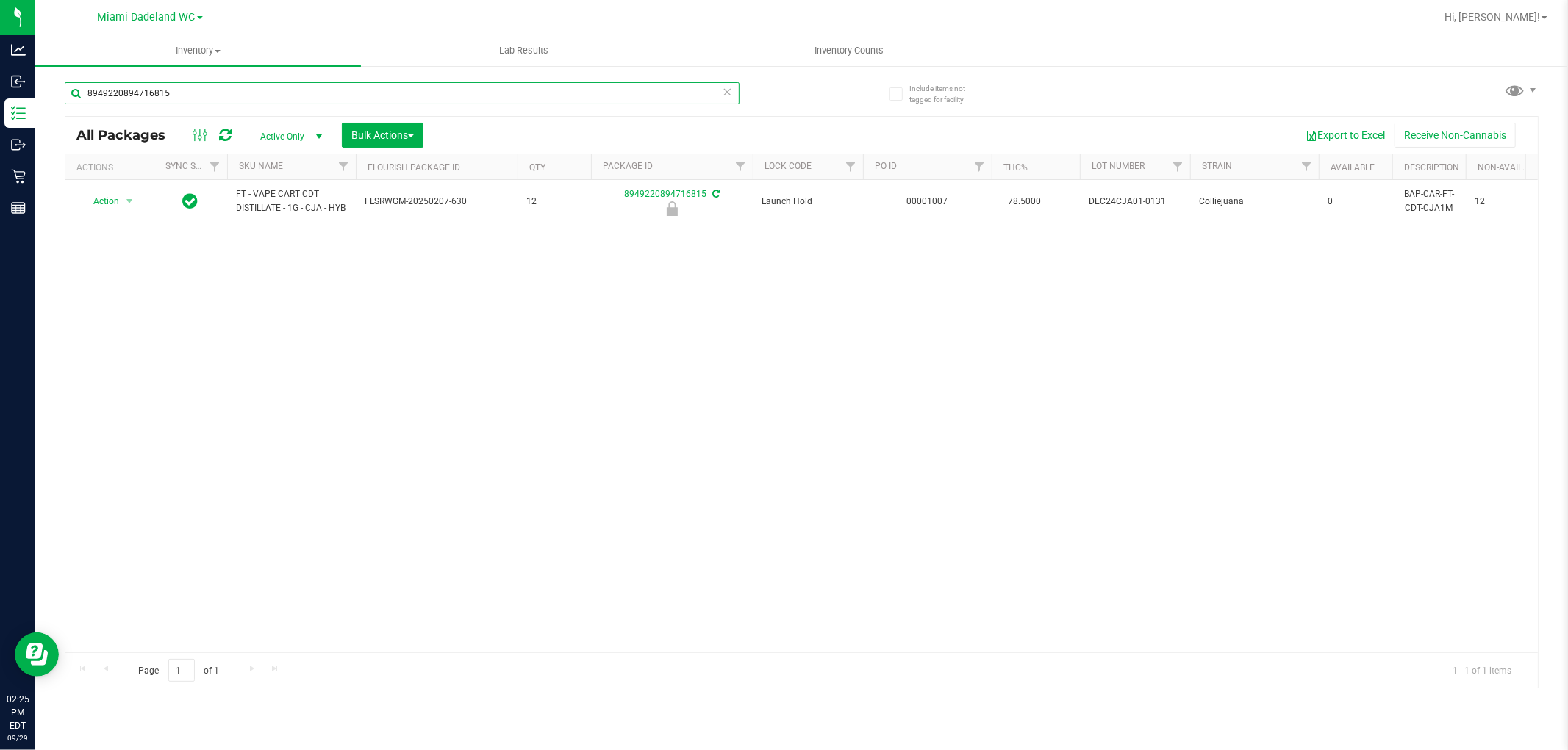
click at [216, 90] on input "8949220894716815" at bounding box center [402, 93] width 675 height 22
paste input "FT - VAPE CART CDT DISTILLATE - 1G - CJA"
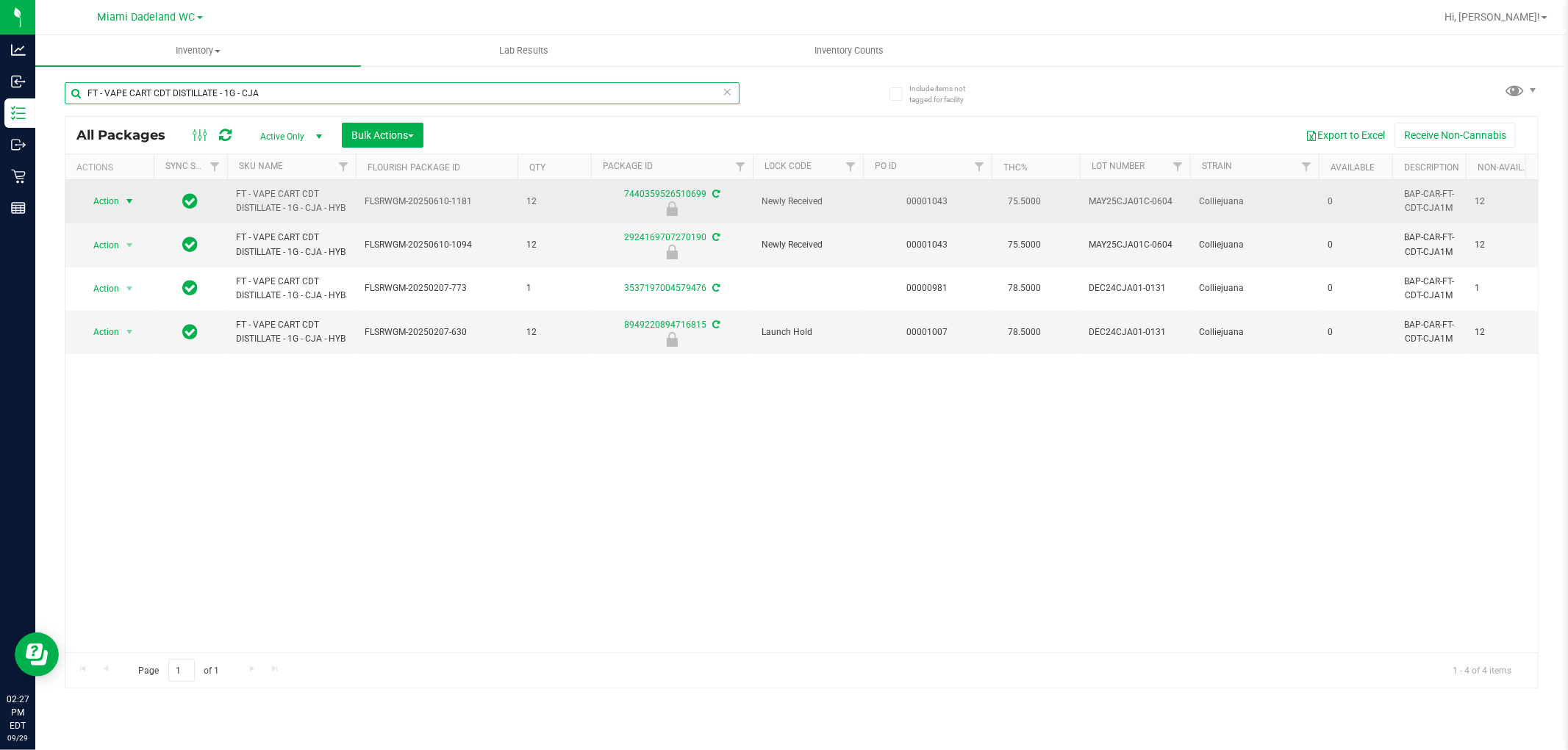
type input "FT - VAPE CART CDT DISTILLATE - 1G - CJA"
click at [112, 197] on span "Action" at bounding box center [99, 201] width 40 height 20
click at [111, 201] on span "Action" at bounding box center [99, 201] width 40 height 20
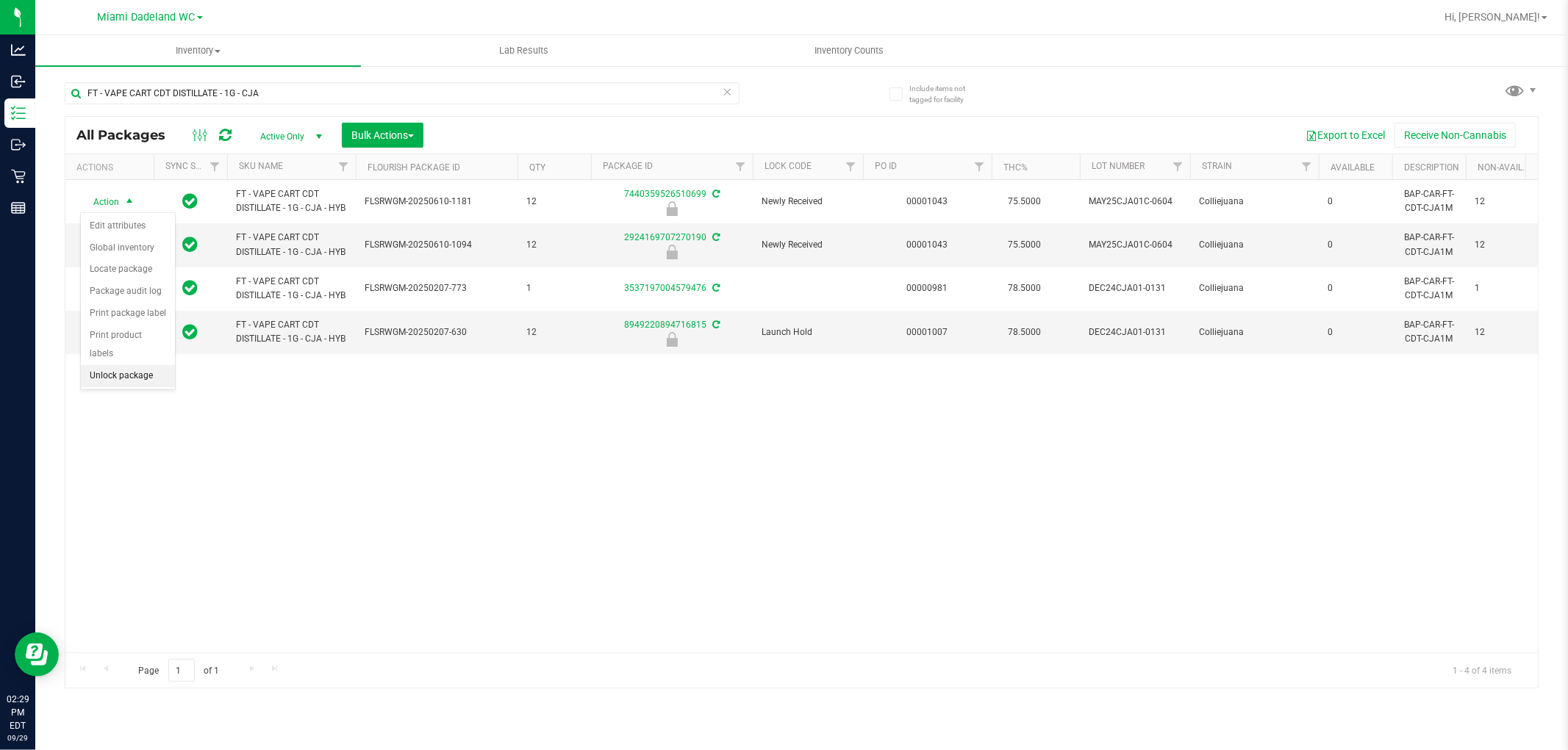
click at [130, 377] on li "Unlock package" at bounding box center [127, 376] width 94 height 22
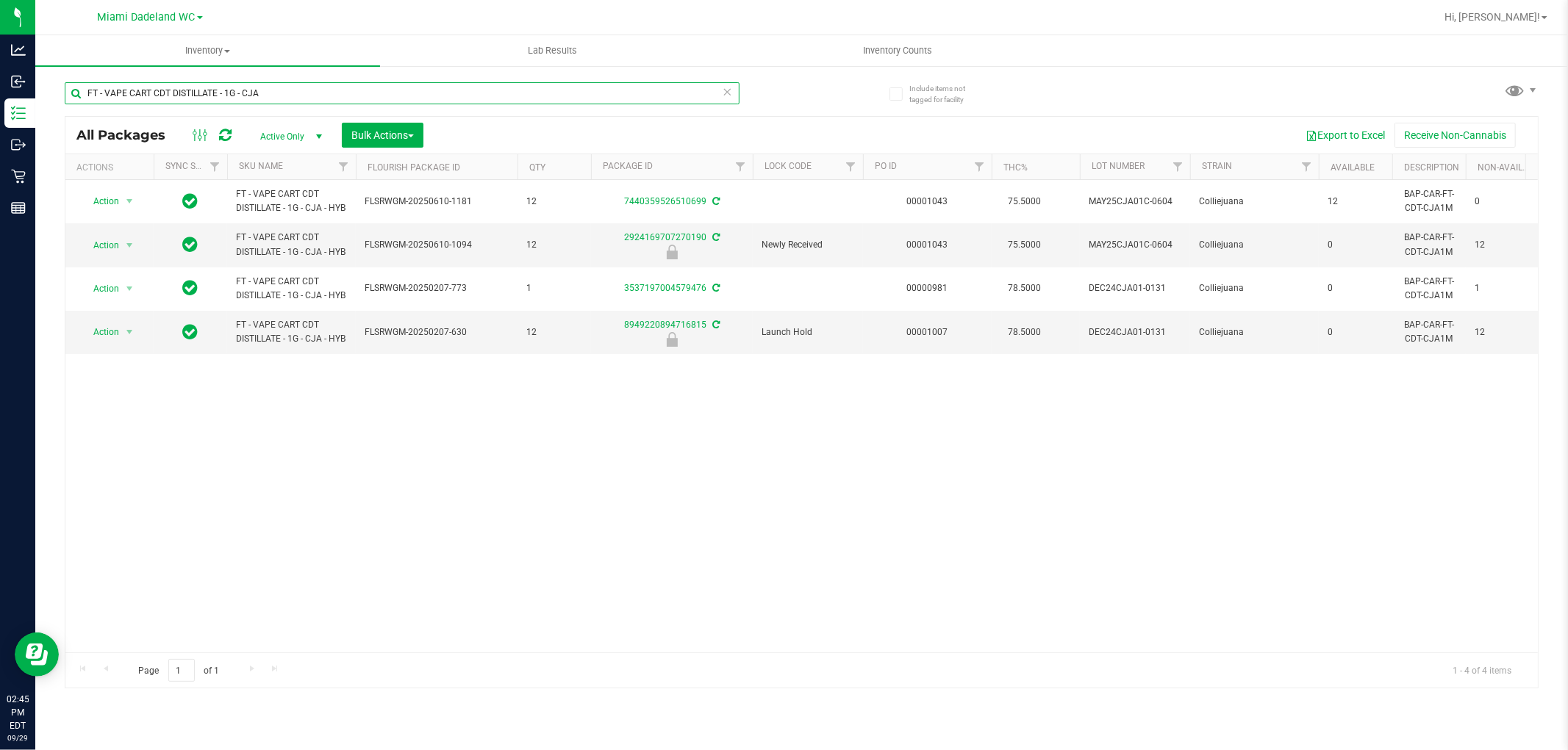
click at [266, 83] on input "FT - VAPE CART CDT DISTILLATE - 1G - CJA" at bounding box center [402, 93] width 675 height 22
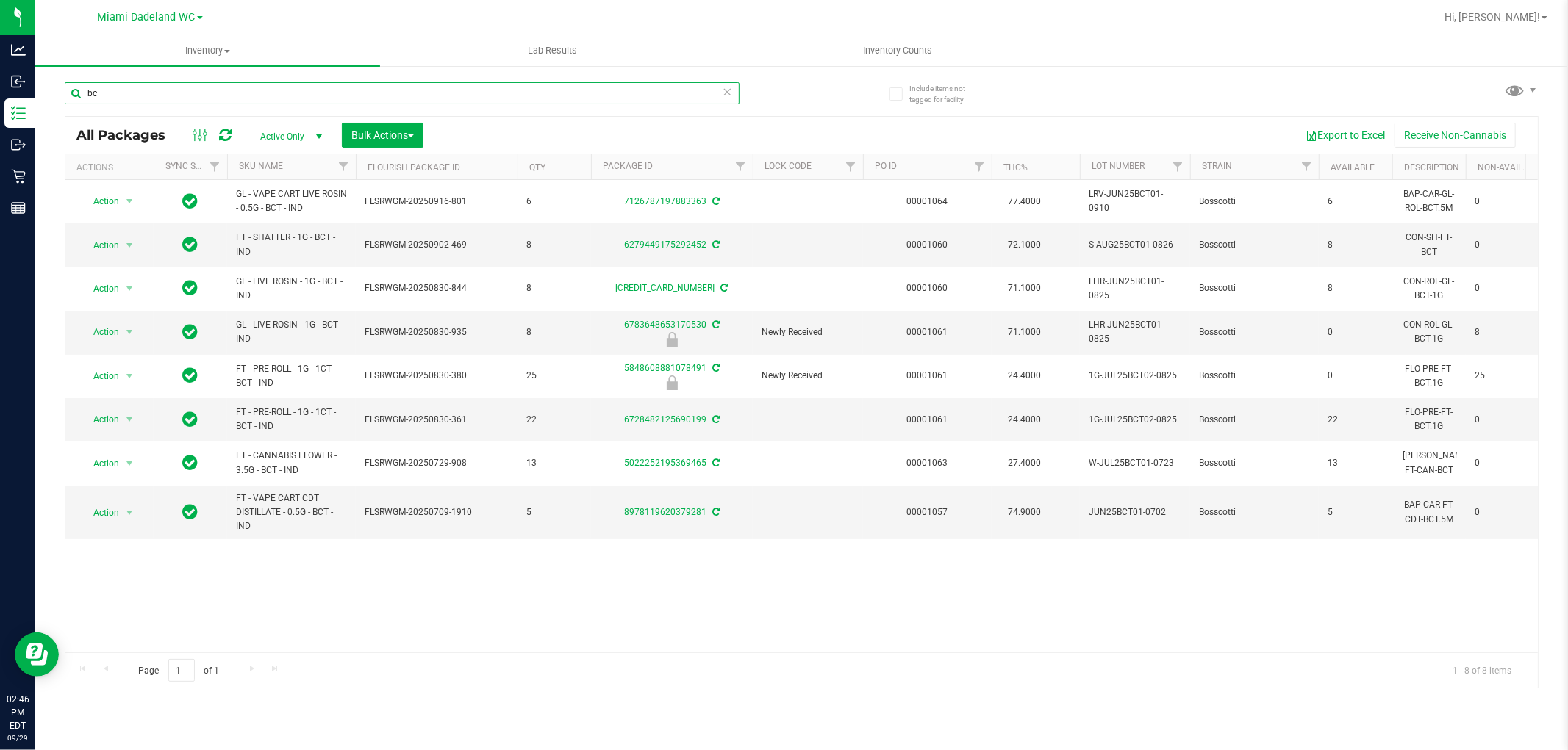
type input "b"
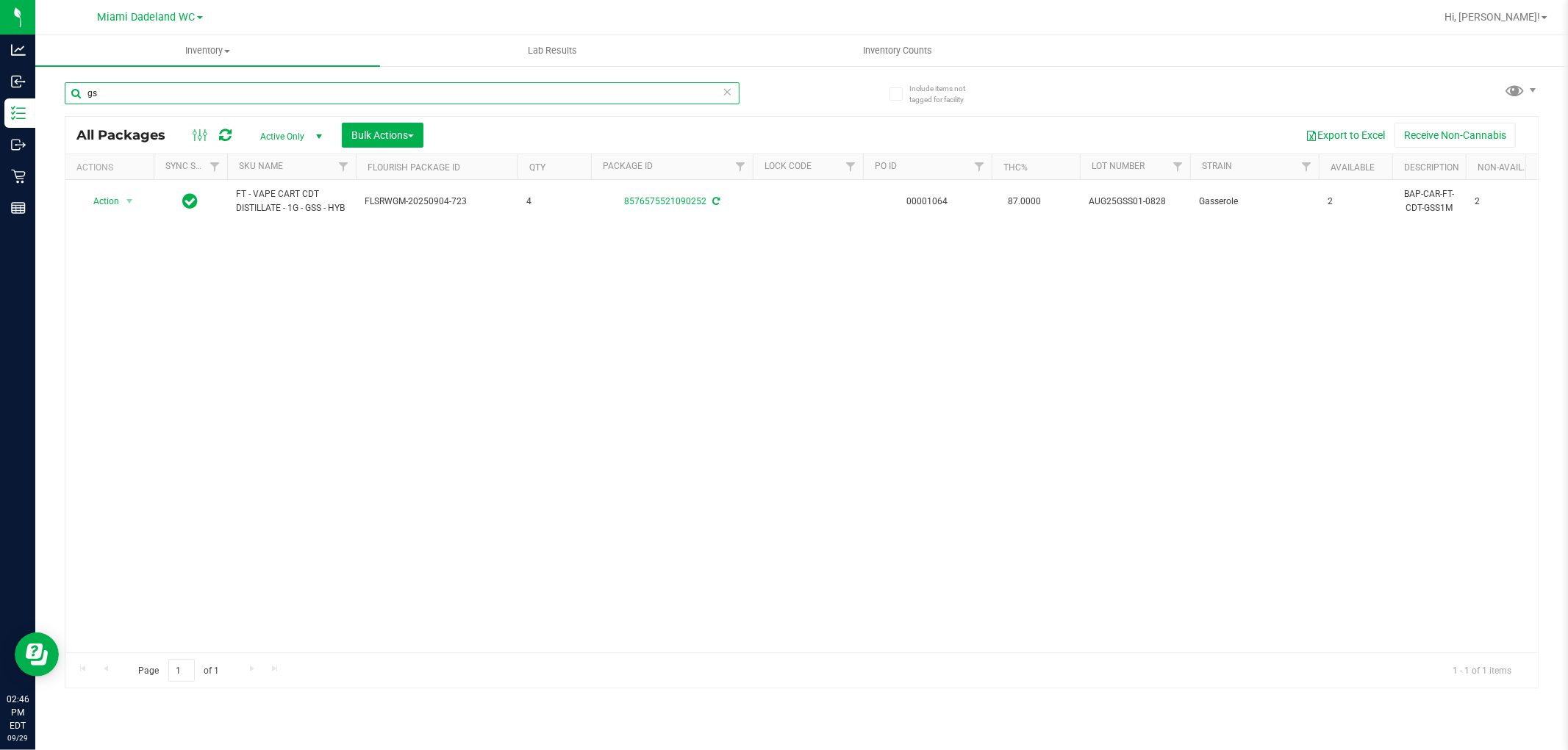
type input "g"
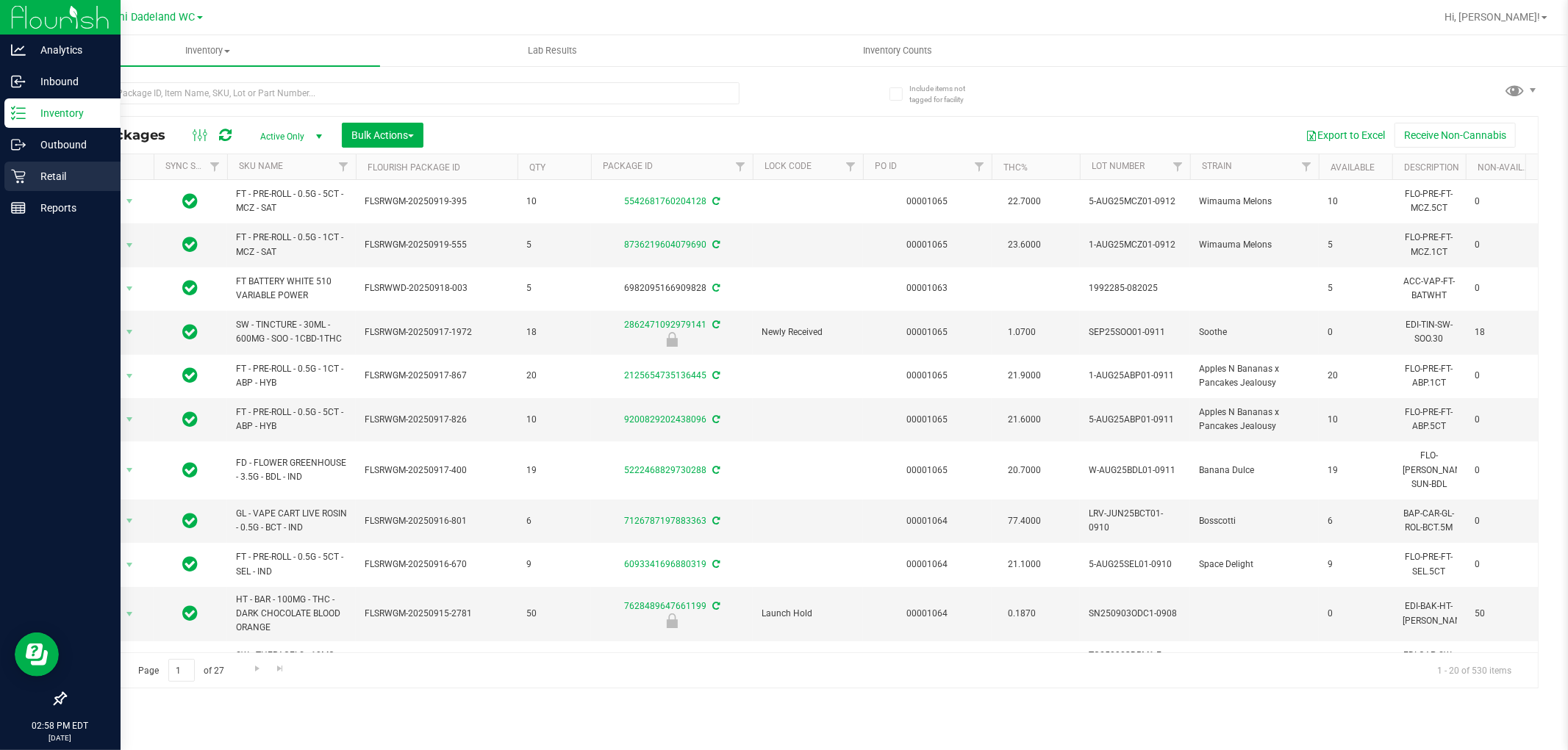
click at [38, 190] on div "Retail" at bounding box center [63, 176] width 116 height 29
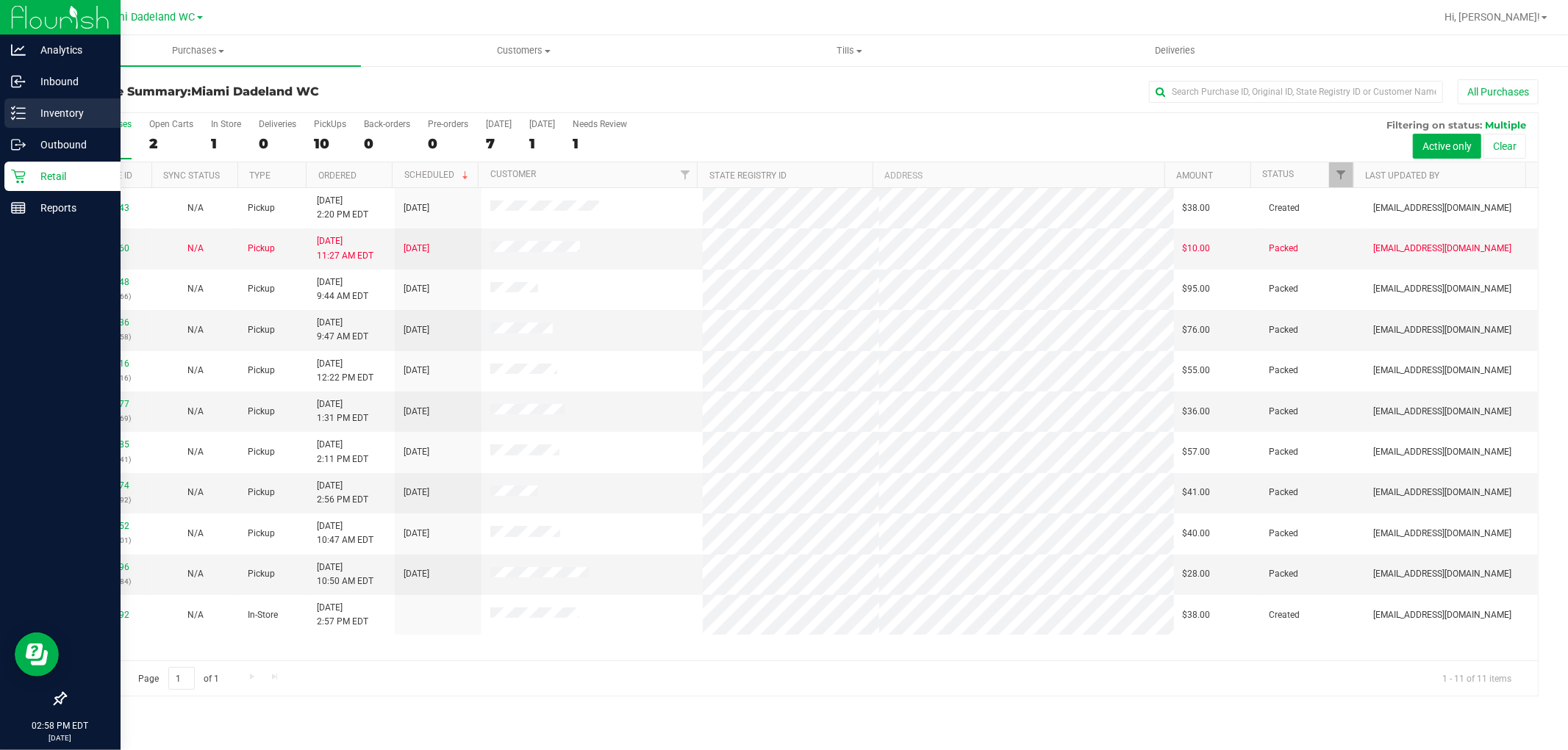
click at [28, 111] on p "Inventory" at bounding box center [69, 113] width 88 height 17
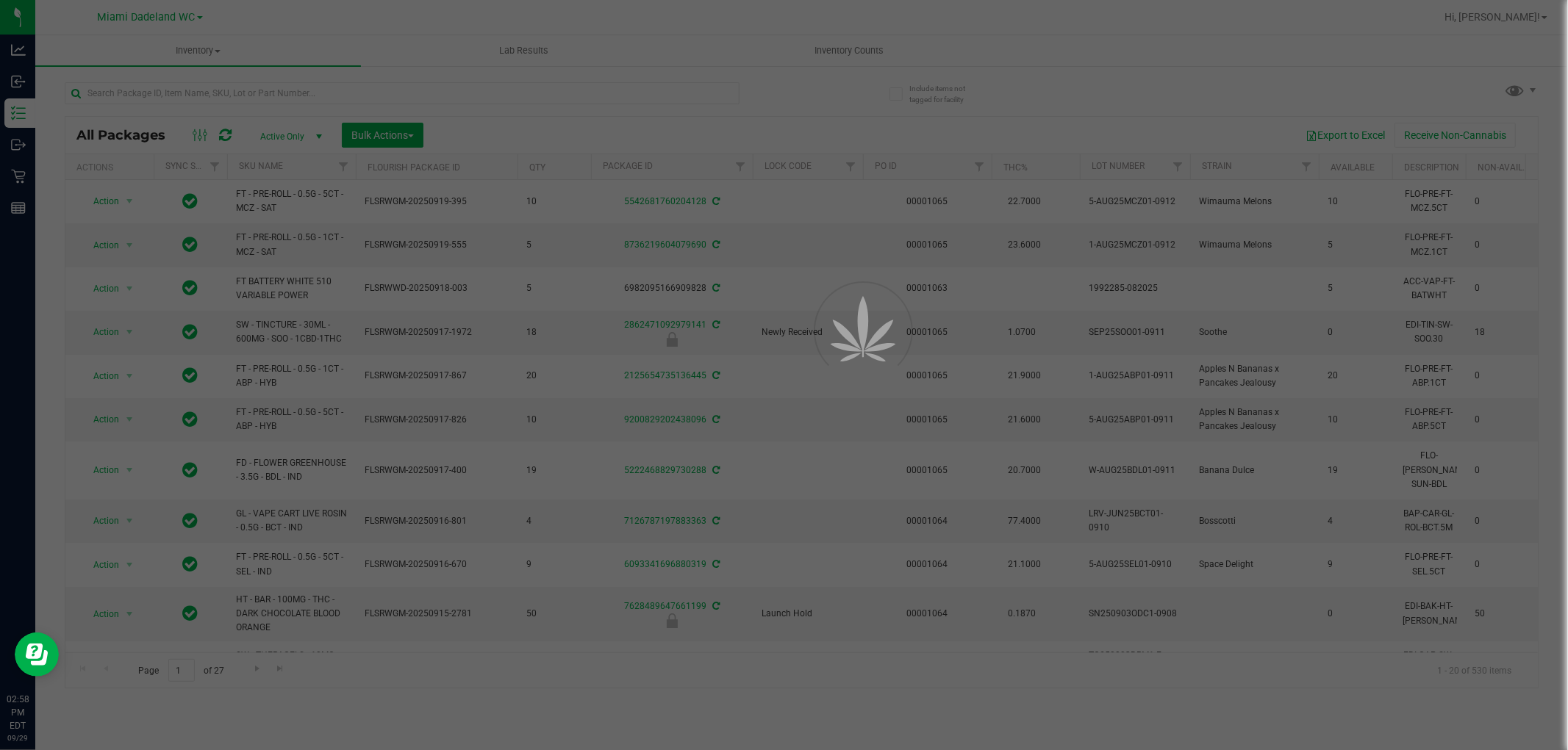
click at [329, 93] on div at bounding box center [784, 375] width 1568 height 750
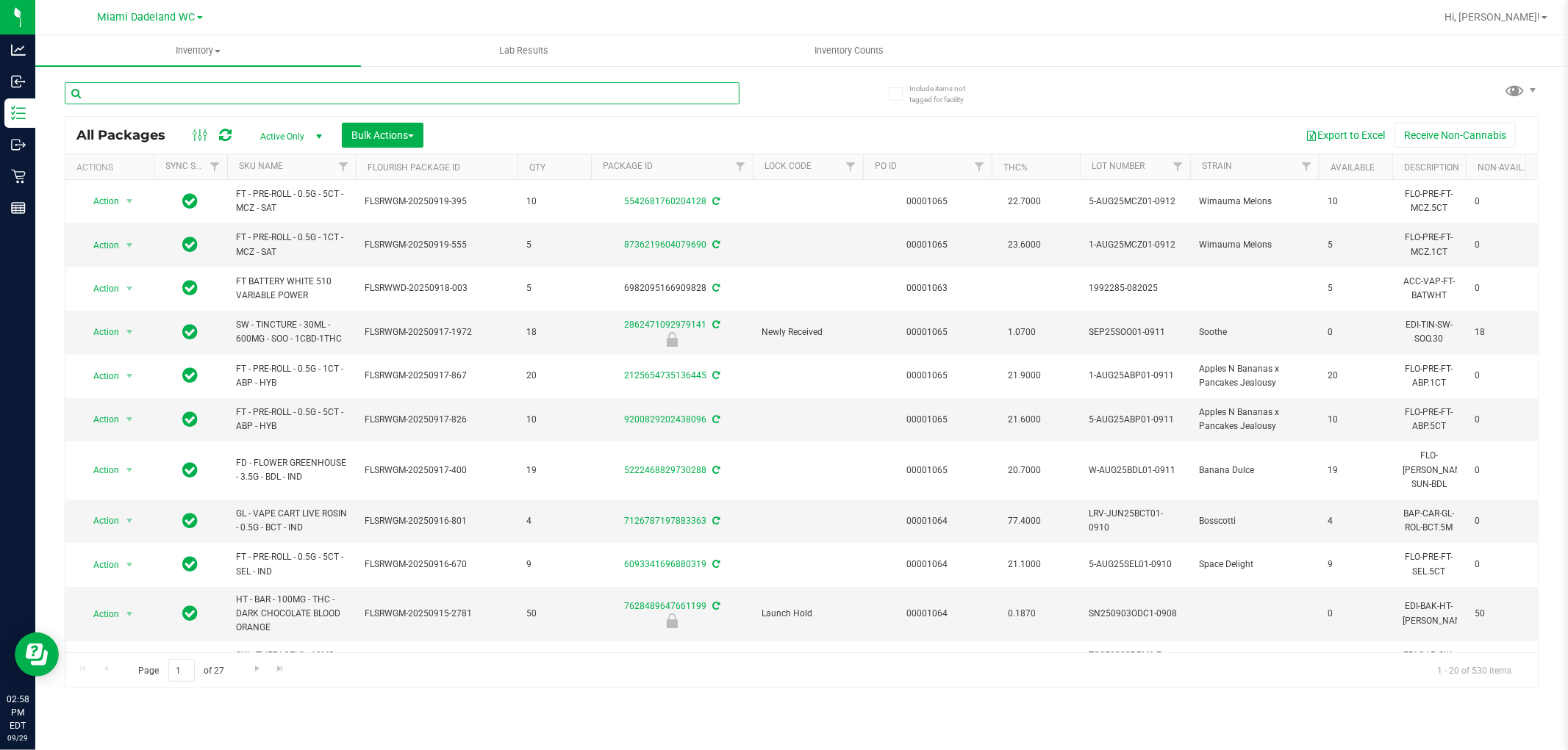
click at [329, 93] on input "text" at bounding box center [402, 93] width 675 height 22
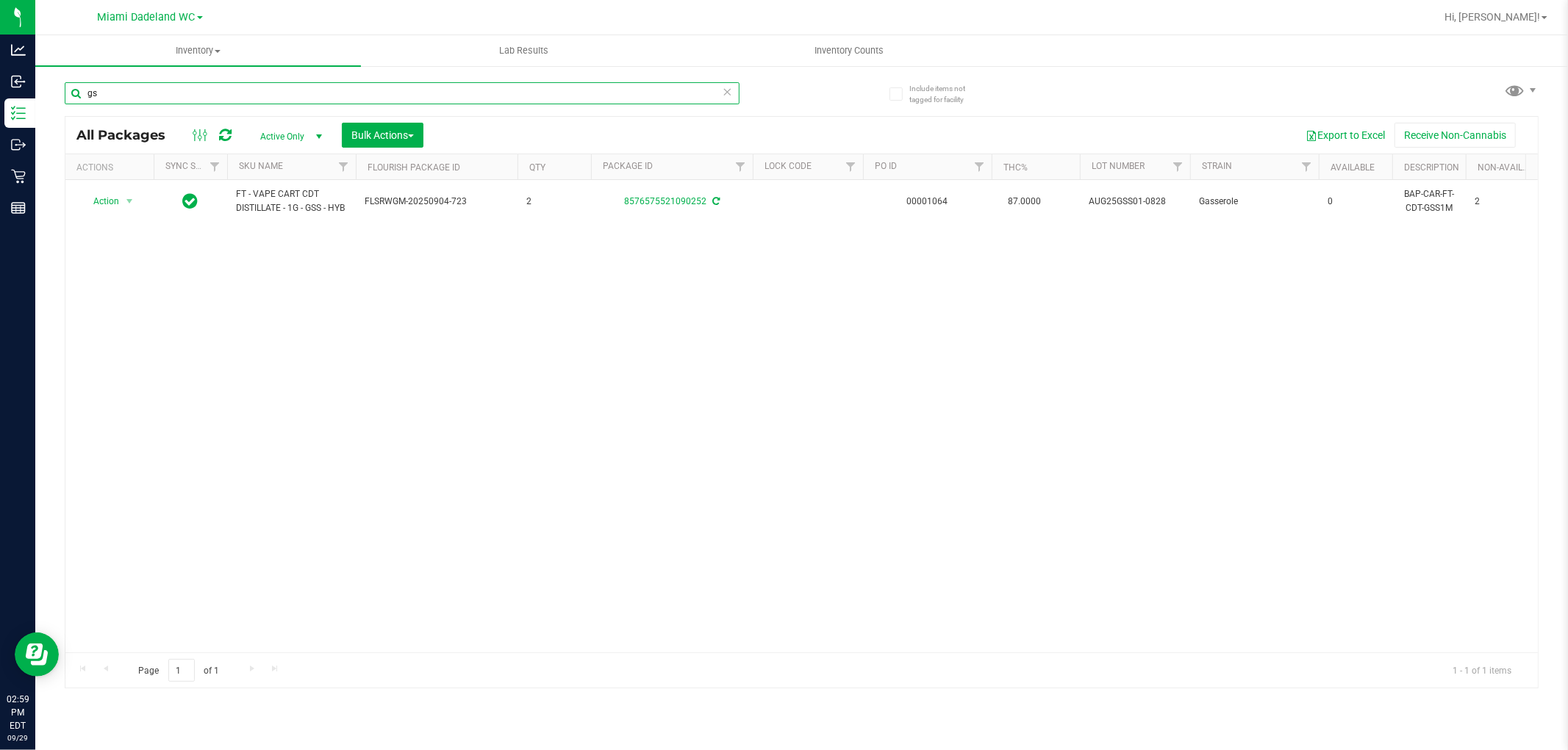
type input "g"
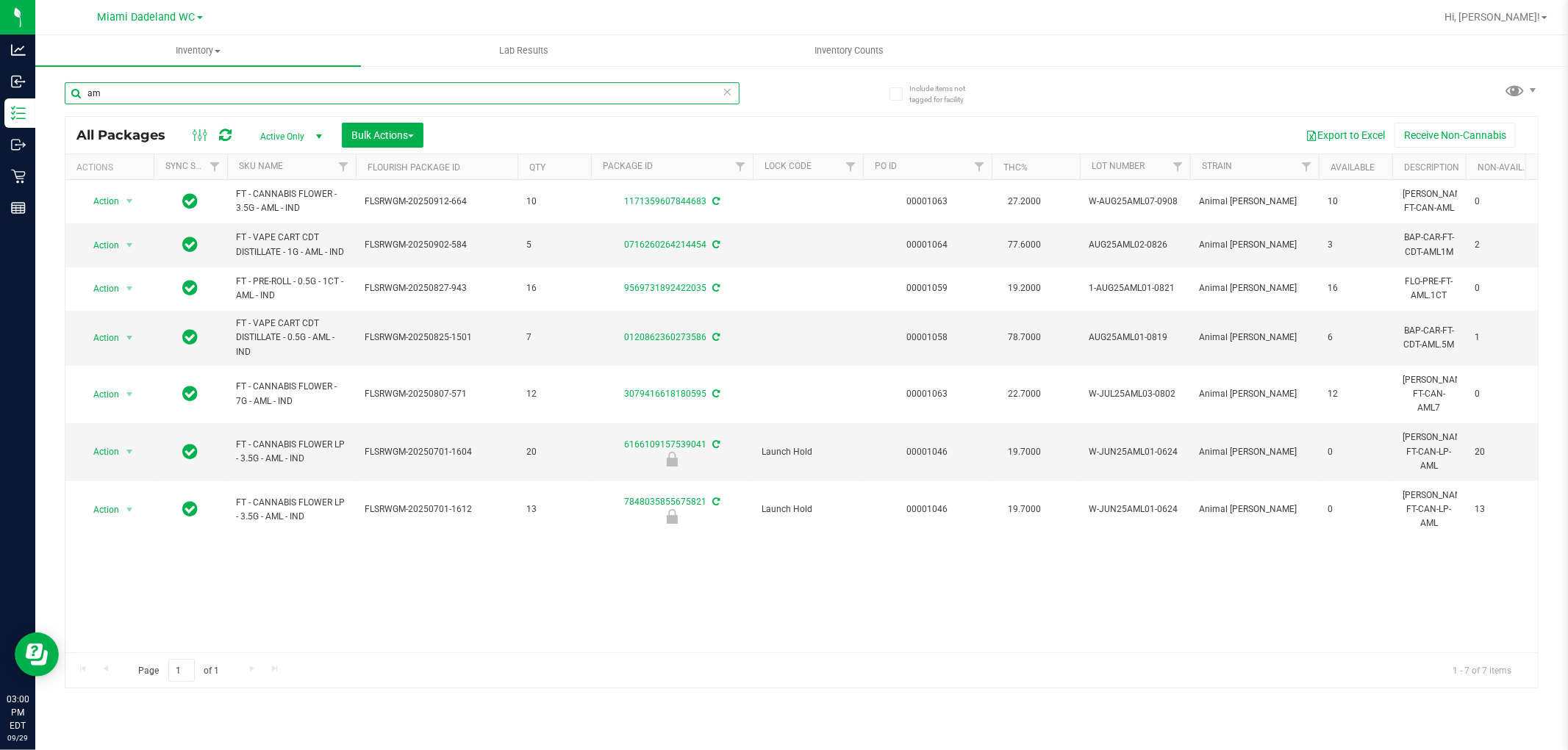
type input "a"
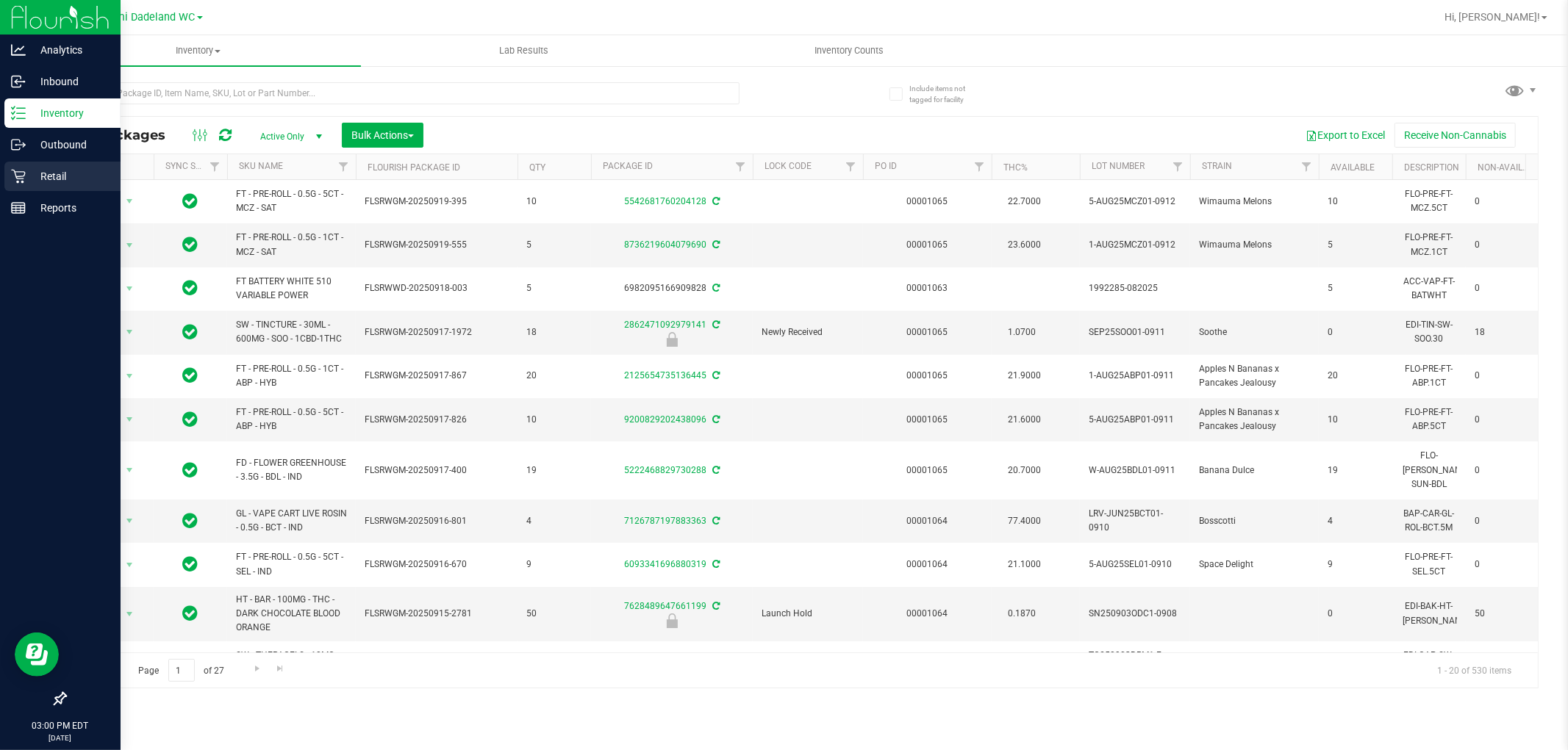
click at [8, 179] on div "Retail" at bounding box center [63, 176] width 116 height 29
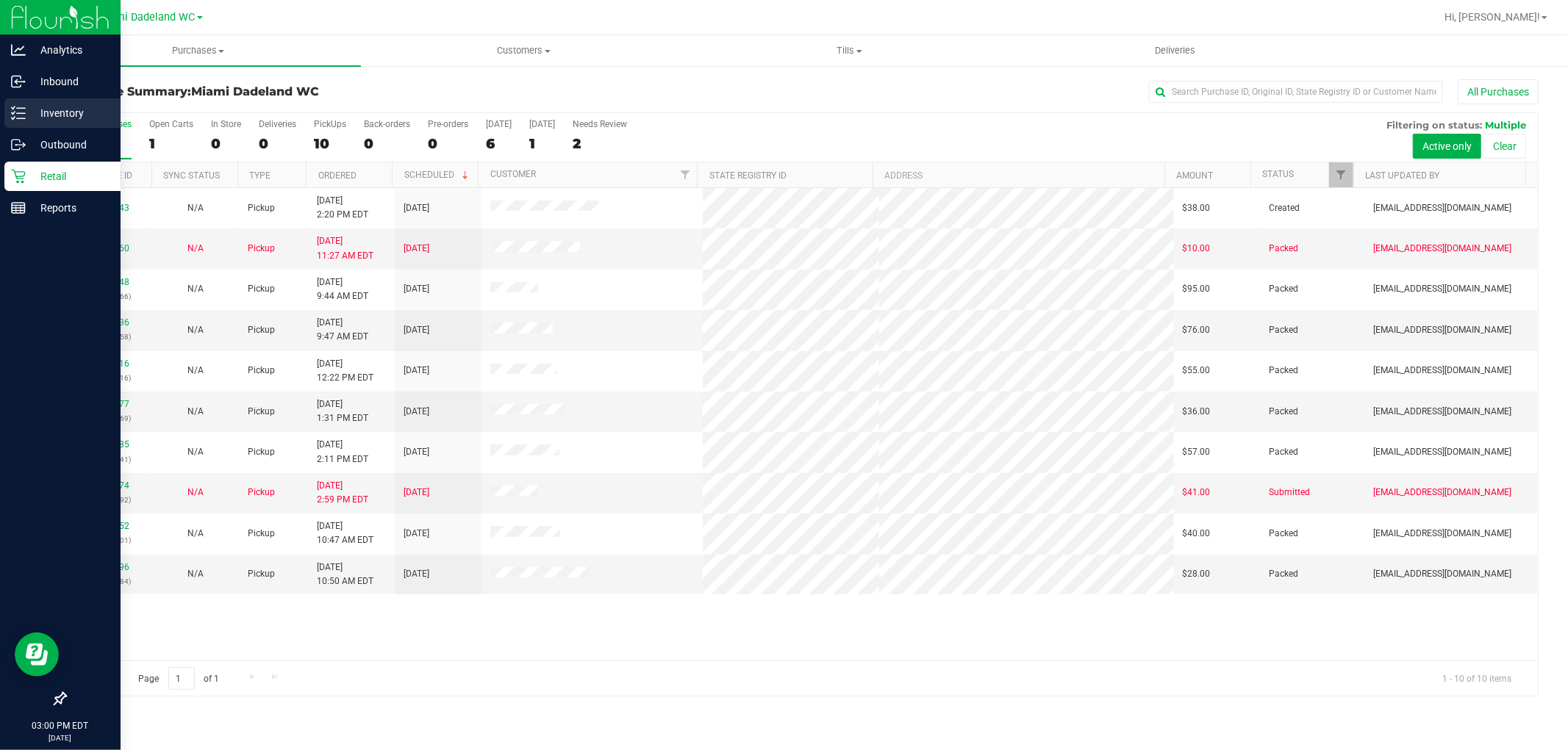
click at [85, 114] on p "Inventory" at bounding box center [69, 113] width 88 height 17
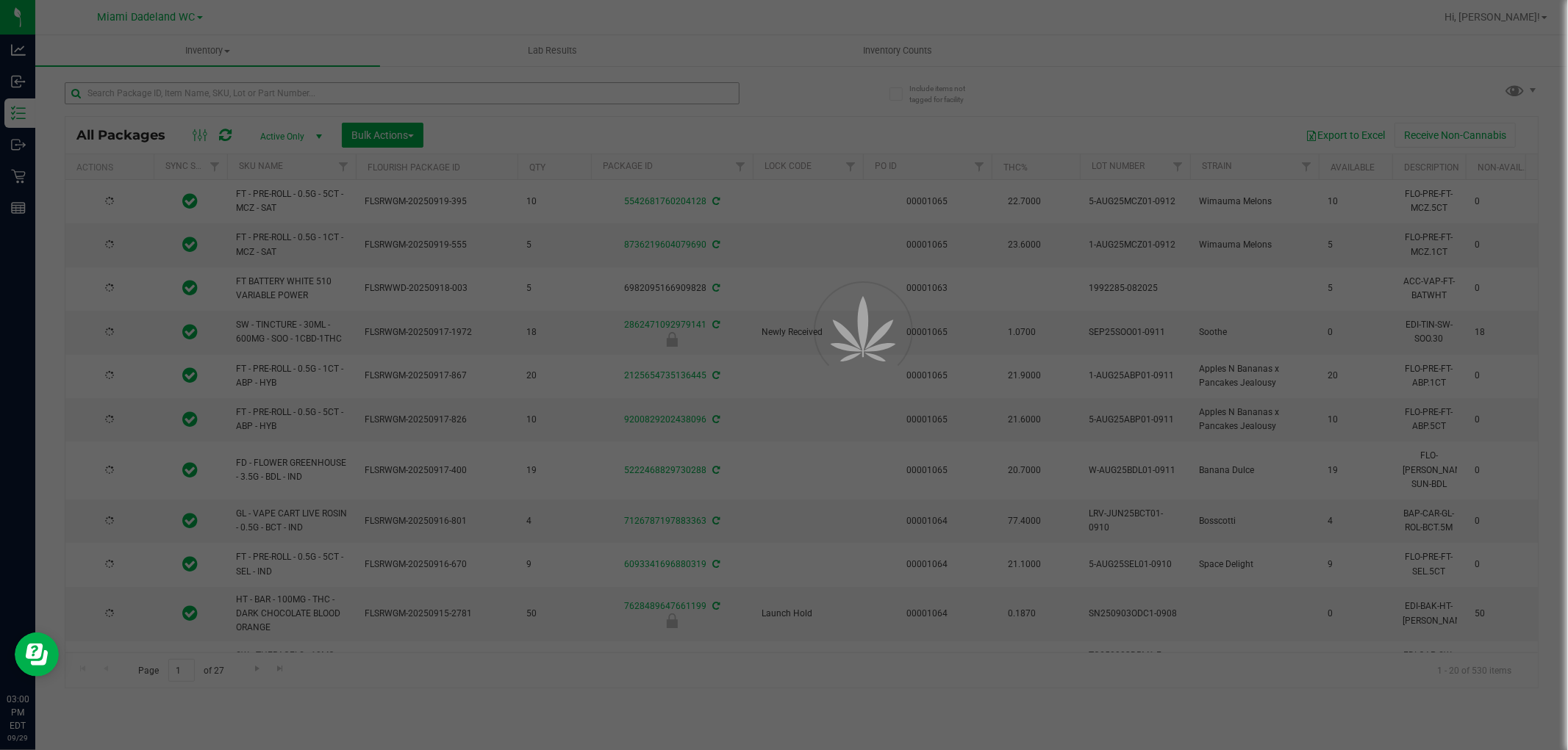
click at [251, 93] on div at bounding box center [784, 375] width 1568 height 750
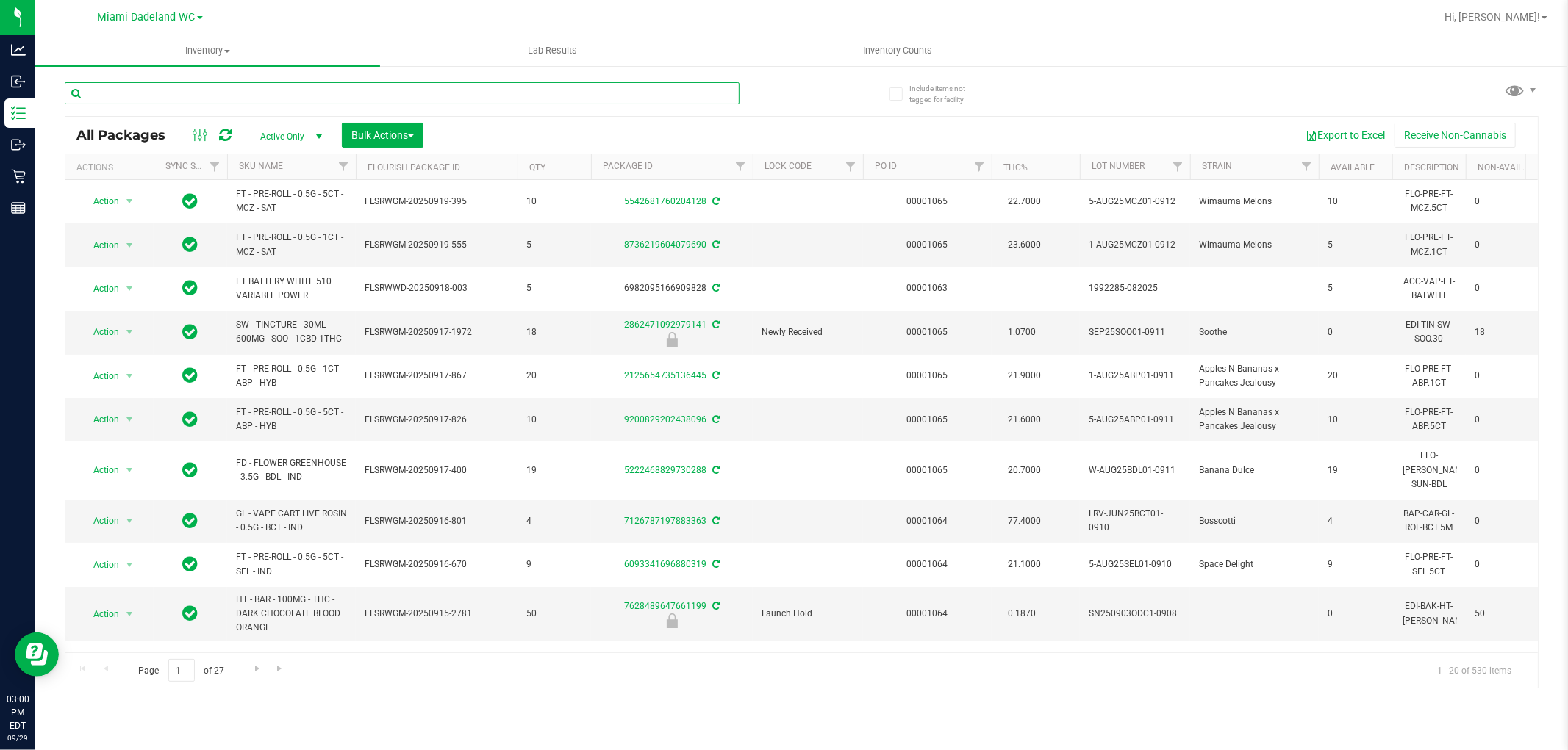
click at [251, 93] on input "text" at bounding box center [402, 93] width 675 height 22
type input "5ct"
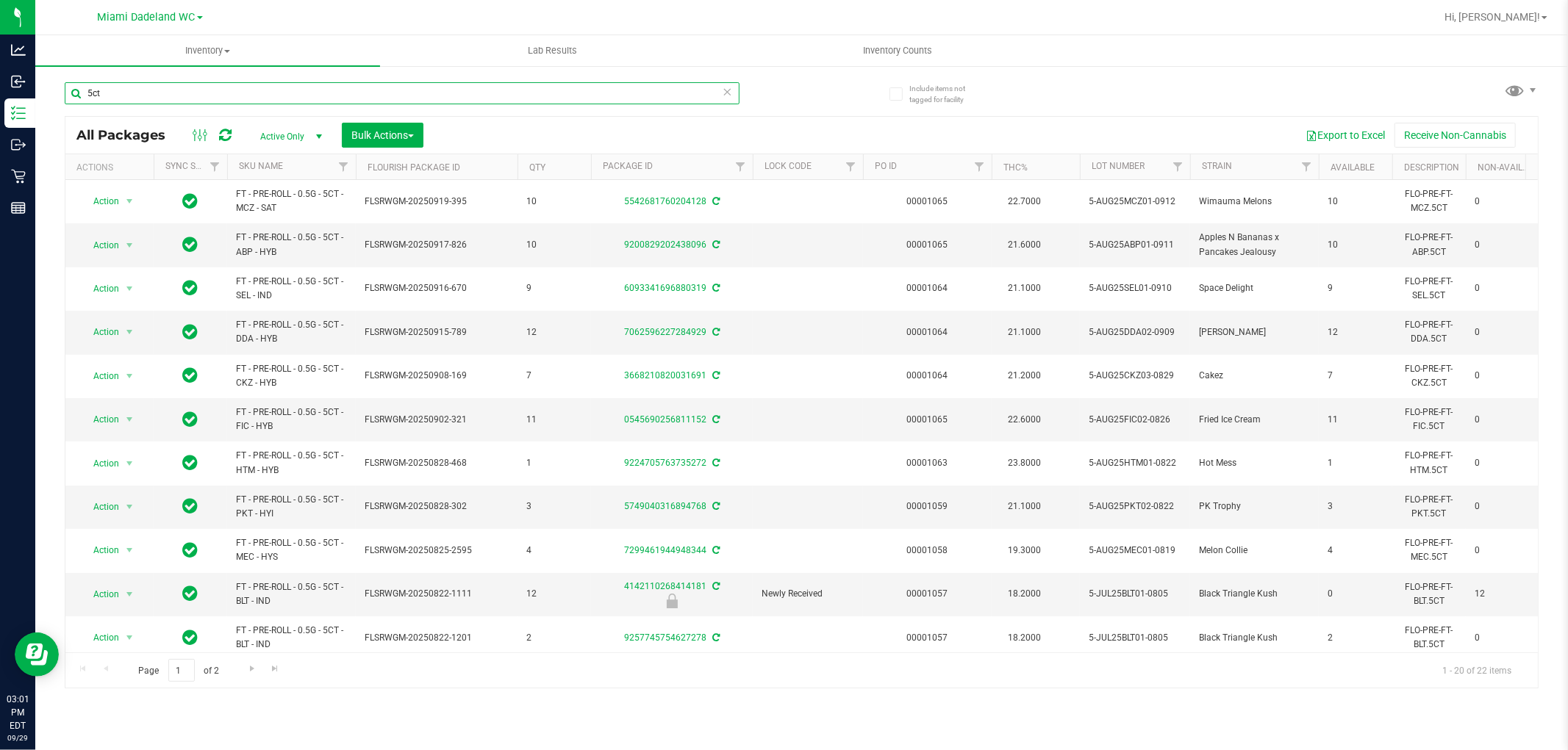
click at [350, 90] on input "5ct" at bounding box center [402, 93] width 675 height 22
type input "aml"
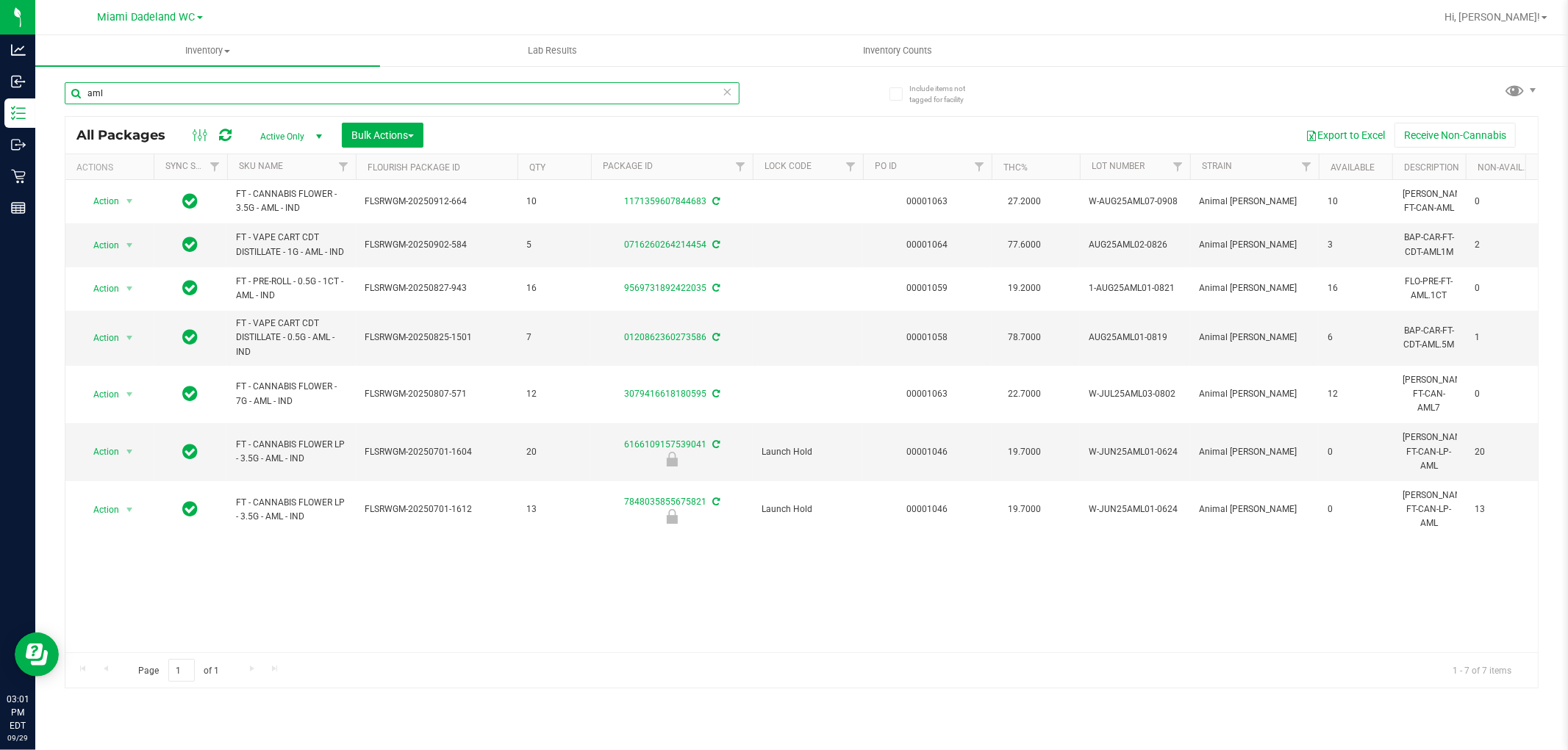
click at [527, 100] on input "aml" at bounding box center [402, 93] width 675 height 22
click at [528, 96] on input "aml" at bounding box center [402, 93] width 675 height 22
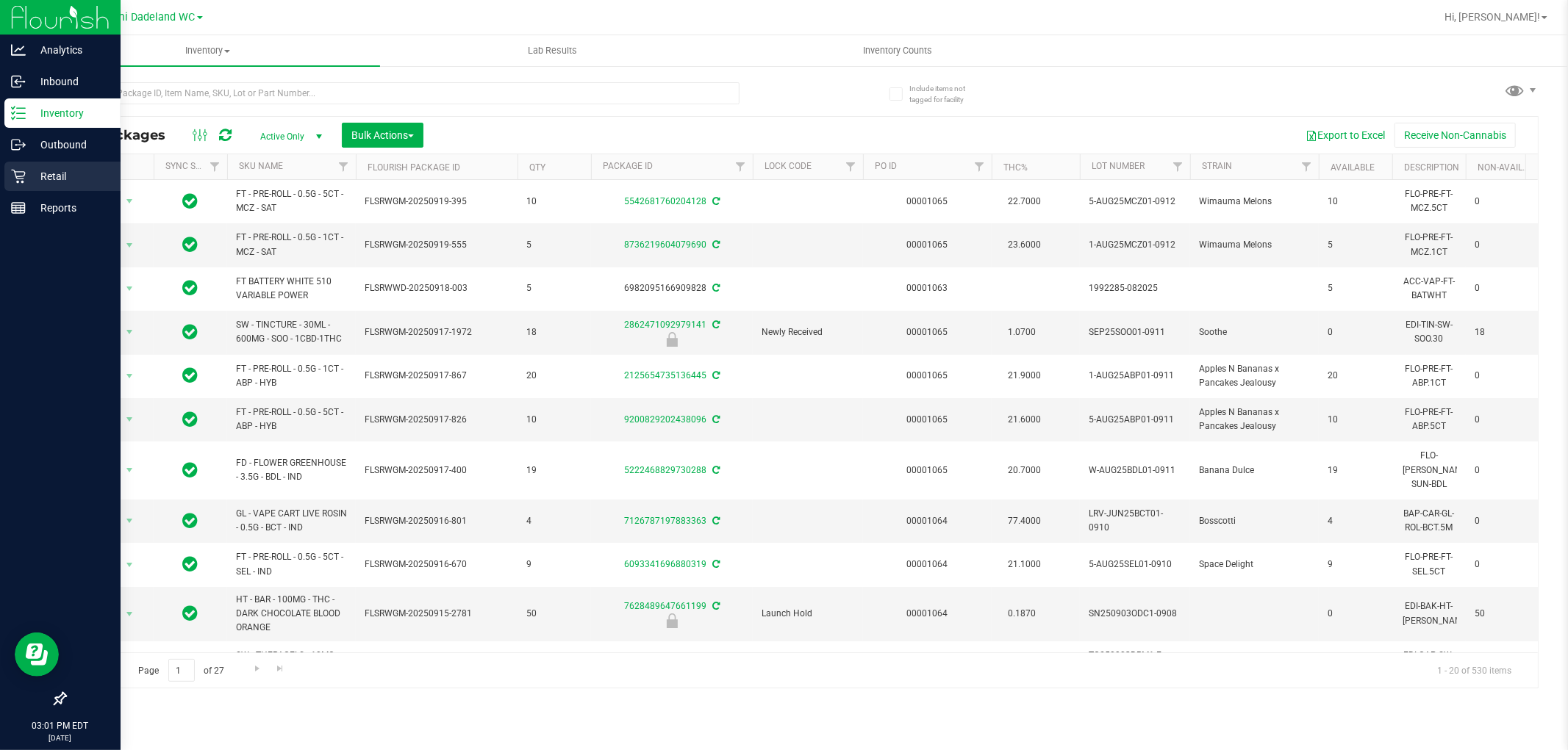
click at [15, 171] on icon at bounding box center [18, 176] width 14 height 14
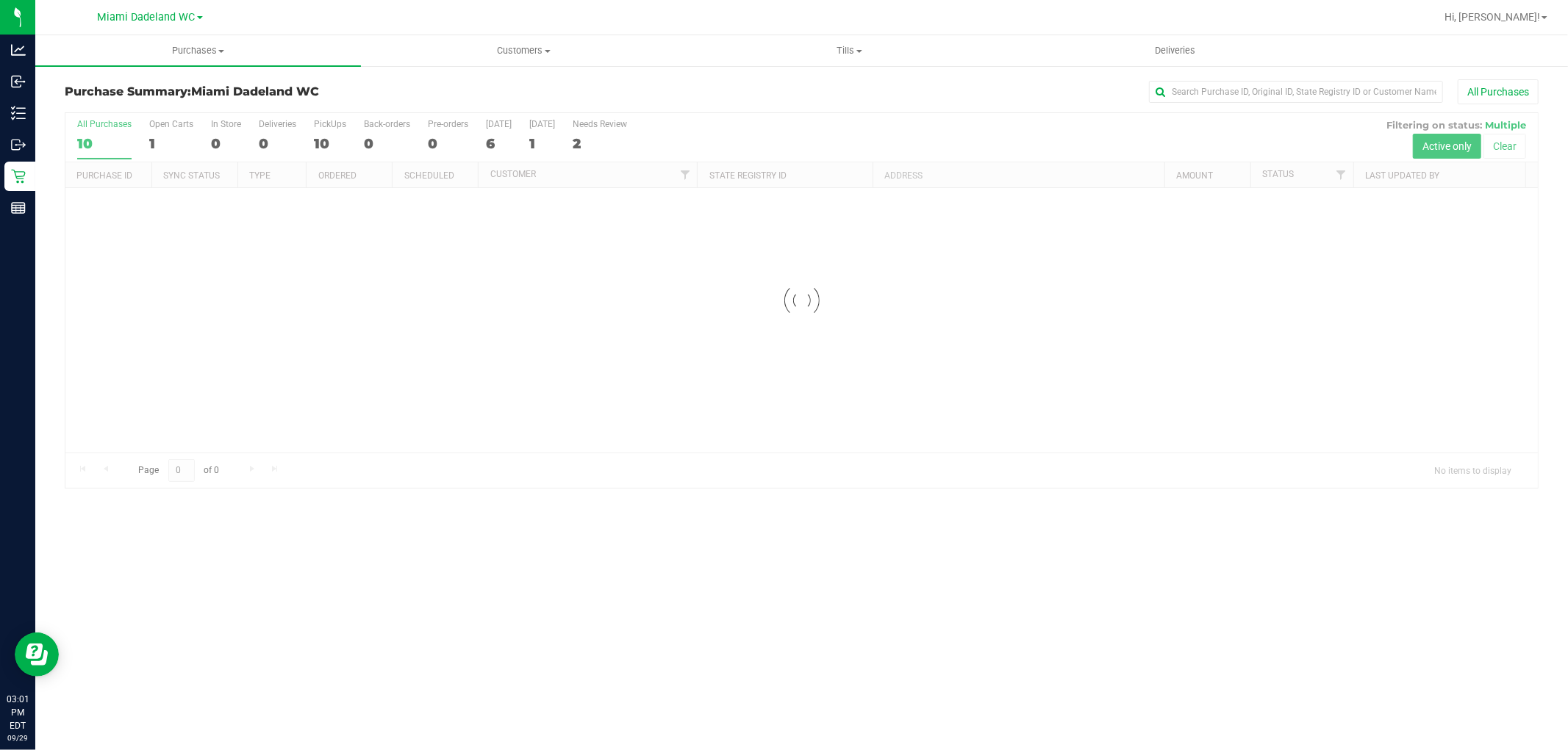
click at [952, 137] on div at bounding box center [802, 300] width 1473 height 375
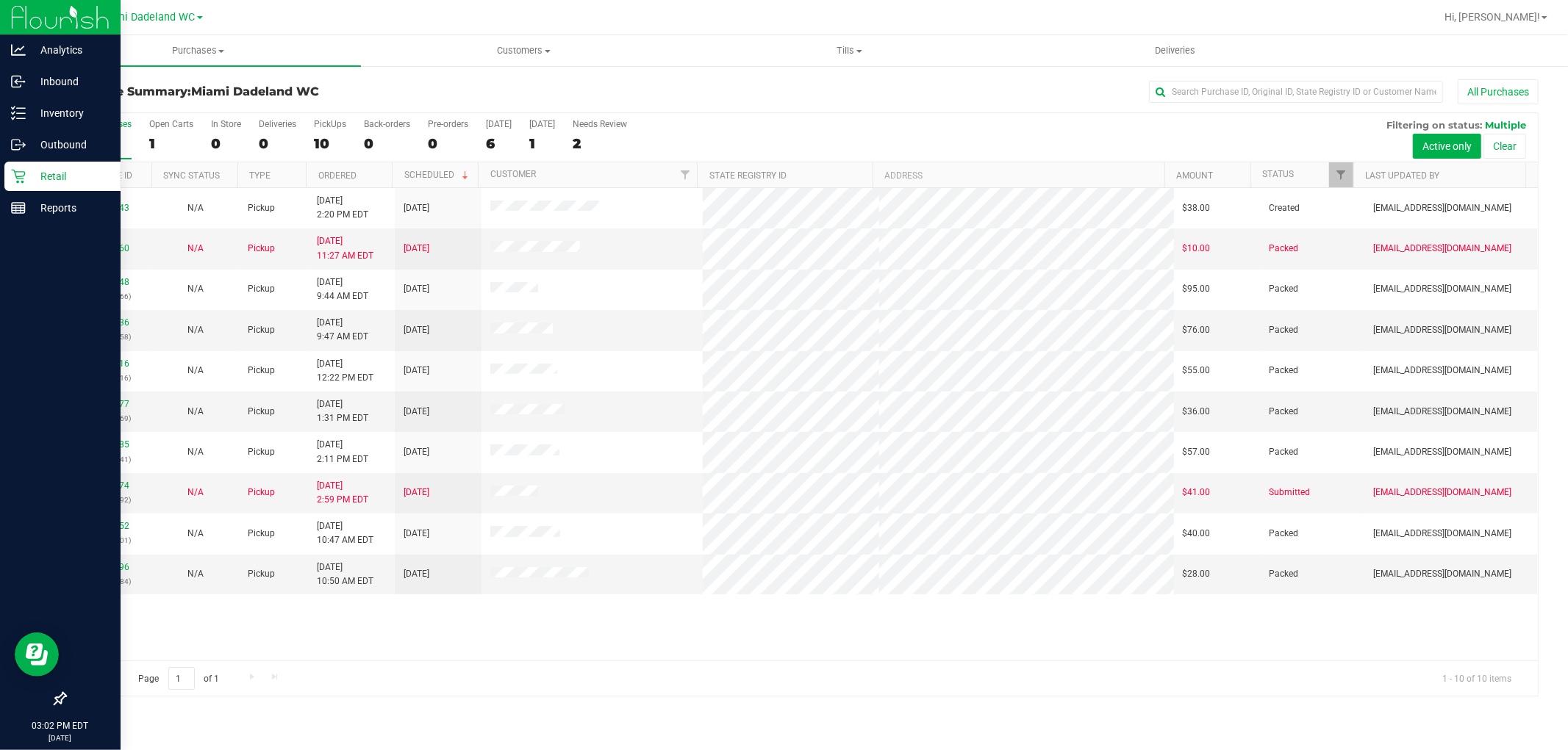
click at [10, 180] on div "Retail" at bounding box center [63, 176] width 116 height 29
click at [0, 188] on link "Retail" at bounding box center [60, 178] width 121 height 32
click at [10, 215] on div "Reports" at bounding box center [63, 208] width 116 height 29
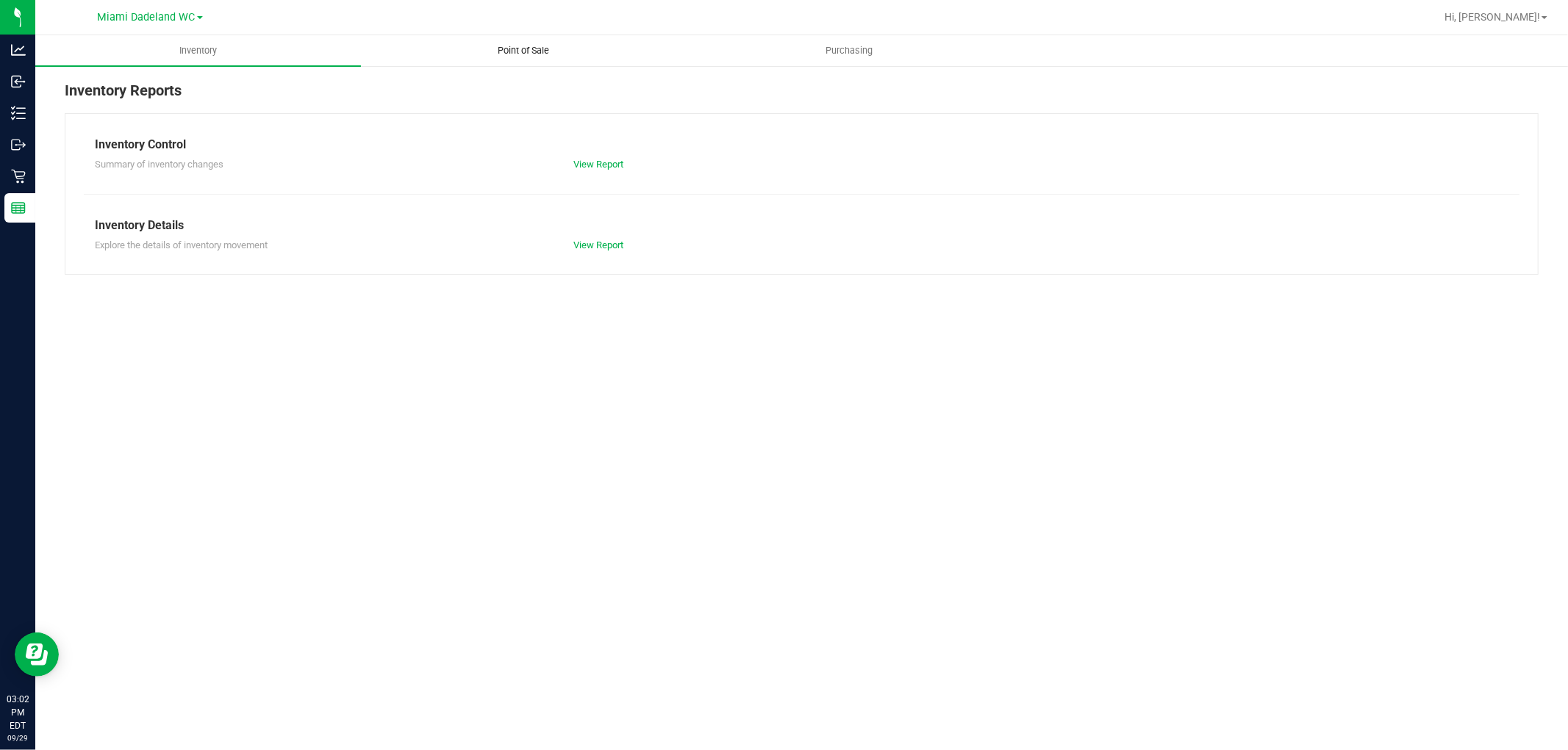
click at [552, 47] on span "Point of Sale" at bounding box center [524, 51] width 91 height 14
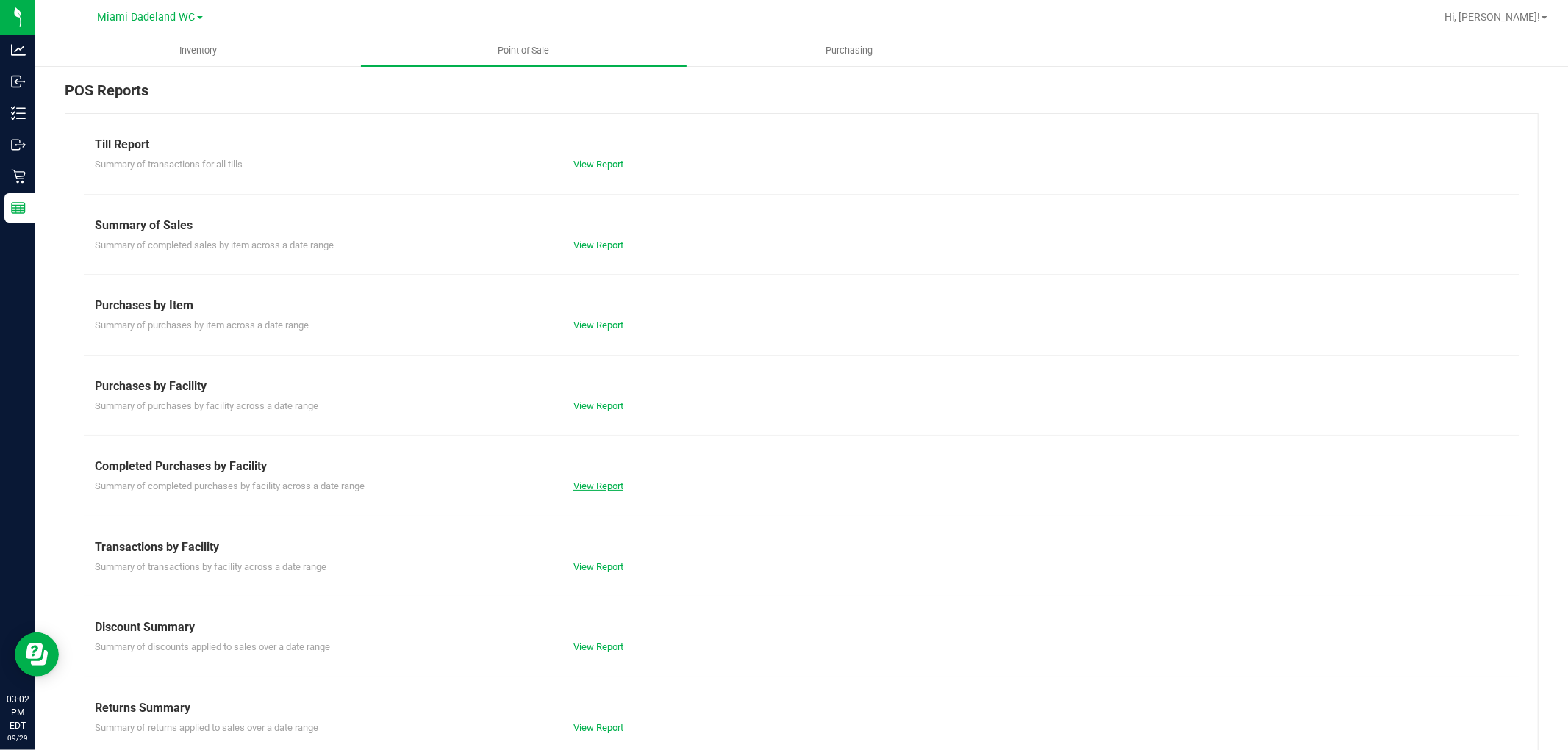
click at [583, 481] on link "View Report" at bounding box center [598, 486] width 50 height 11
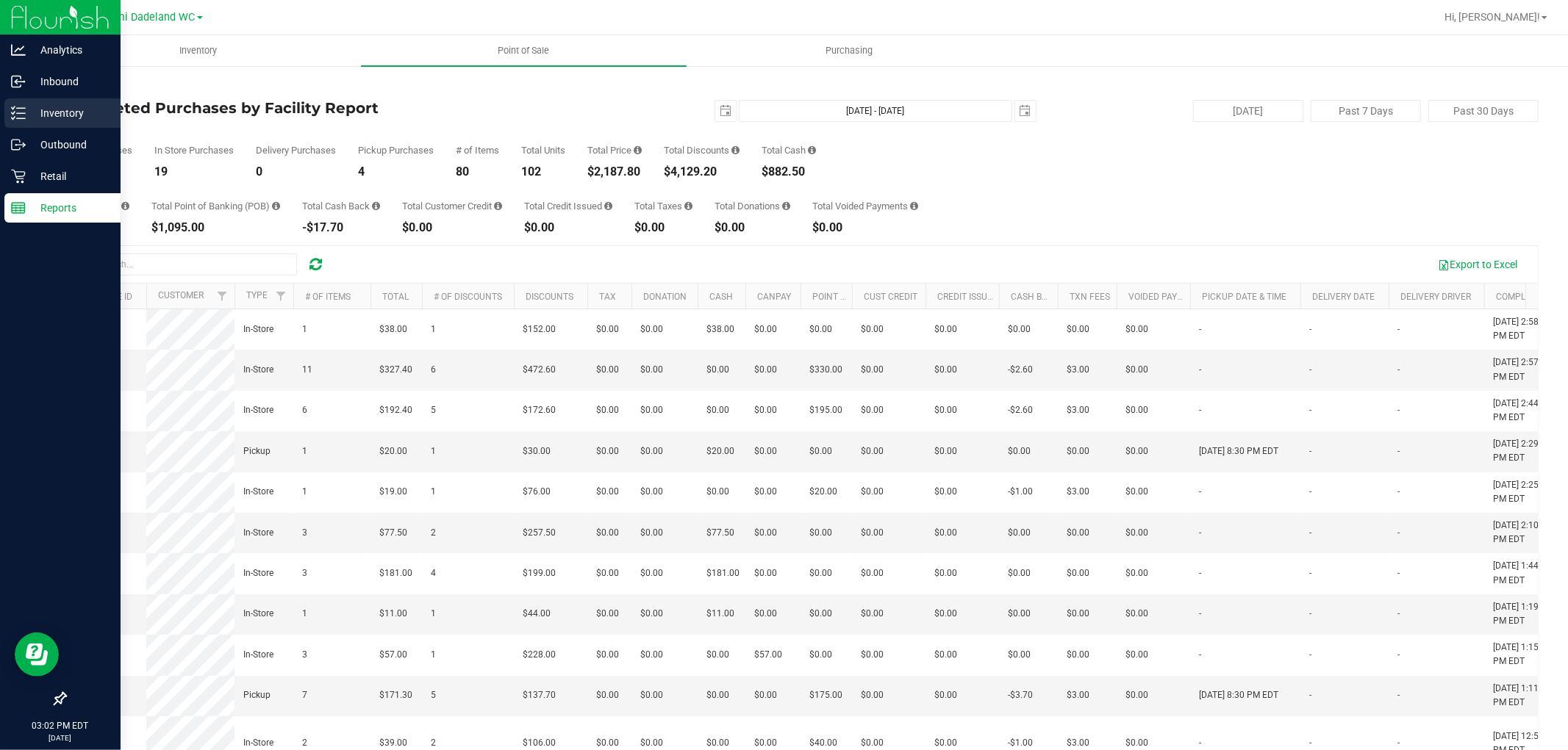
click at [42, 111] on p "Inventory" at bounding box center [69, 113] width 88 height 17
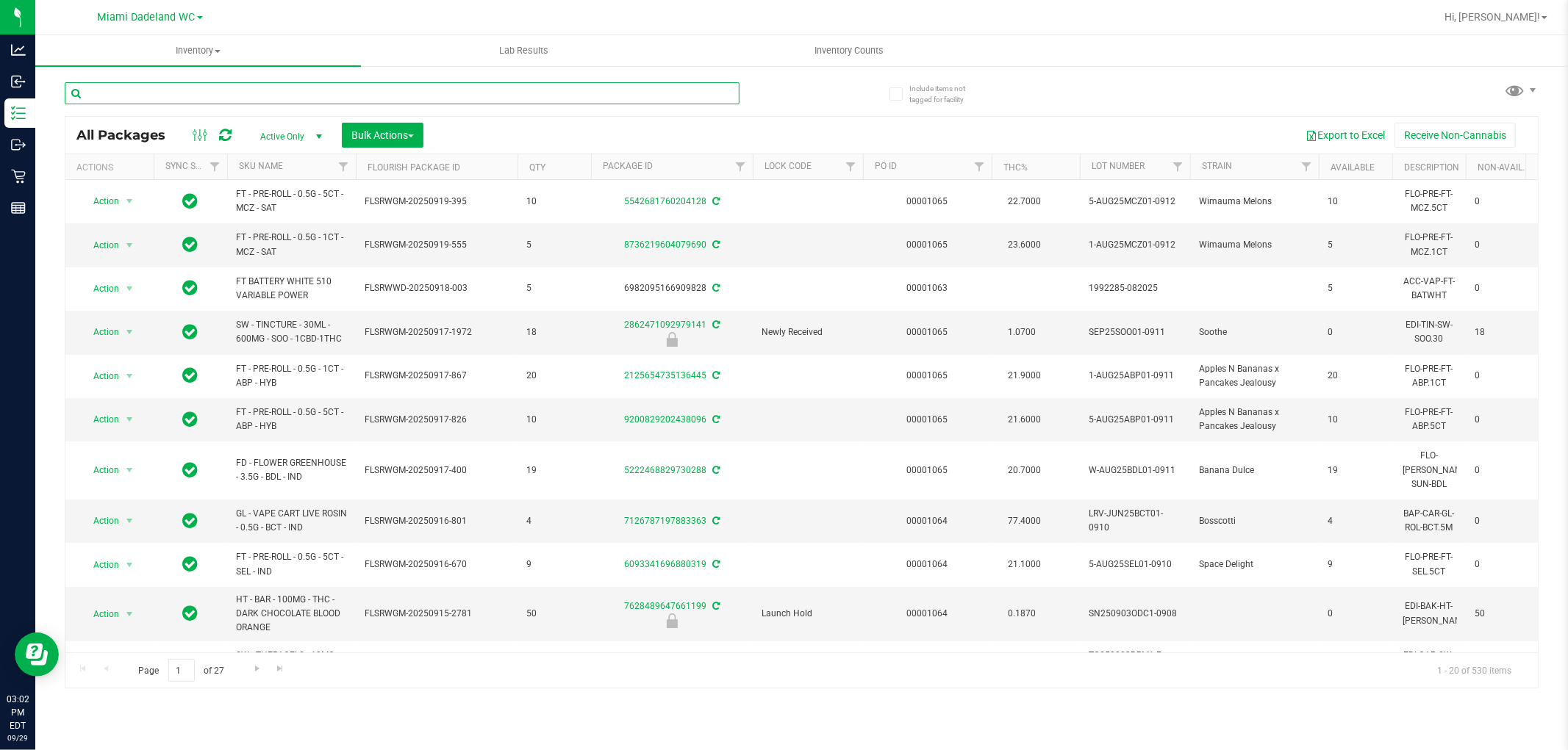
click at [225, 97] on input "text" at bounding box center [402, 93] width 675 height 22
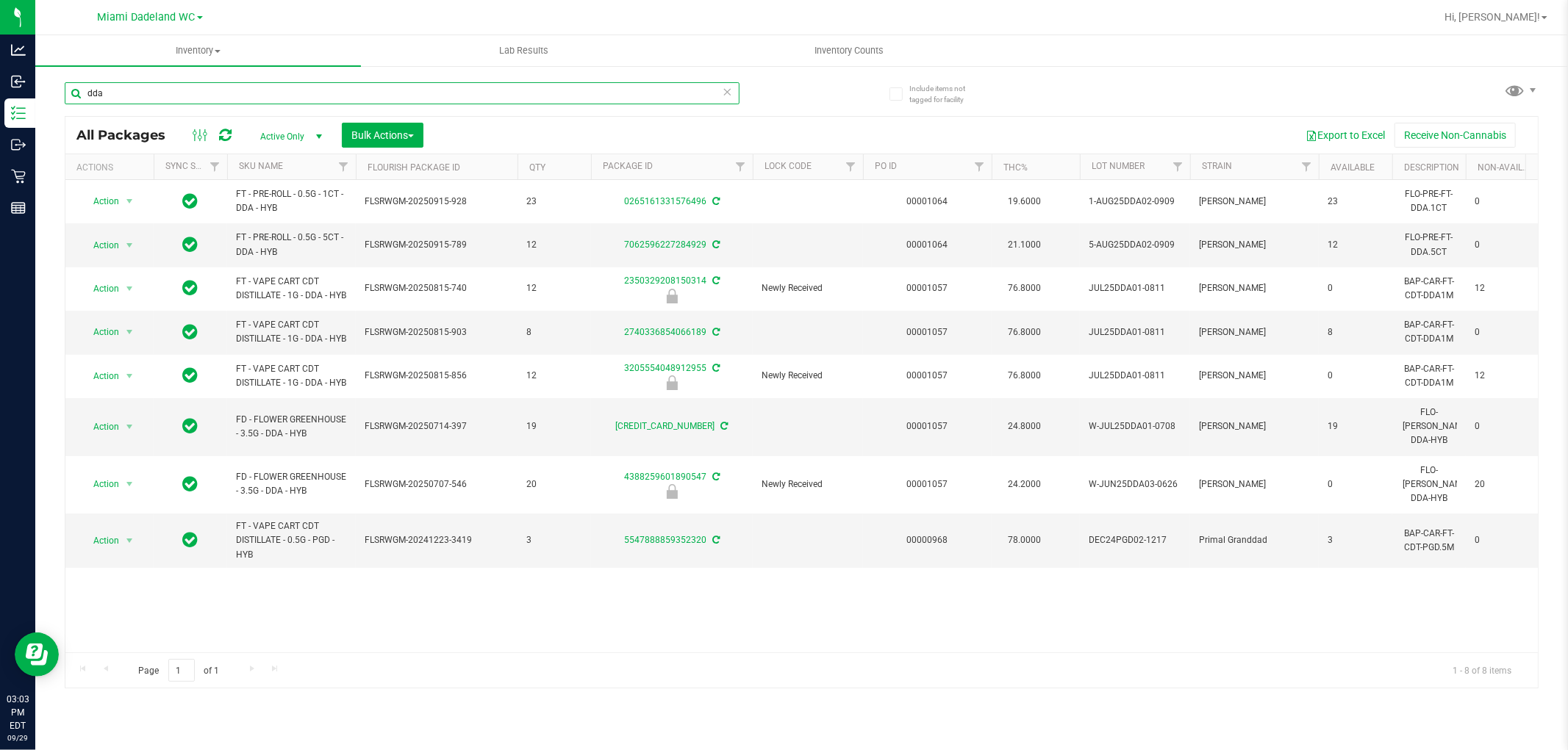
type input "dda"
click at [533, 615] on div "Action Action Adjust qty Create package Edit attributes Global inventory Locate…" at bounding box center [802, 416] width 1473 height 472
click at [729, 96] on icon at bounding box center [728, 90] width 11 height 17
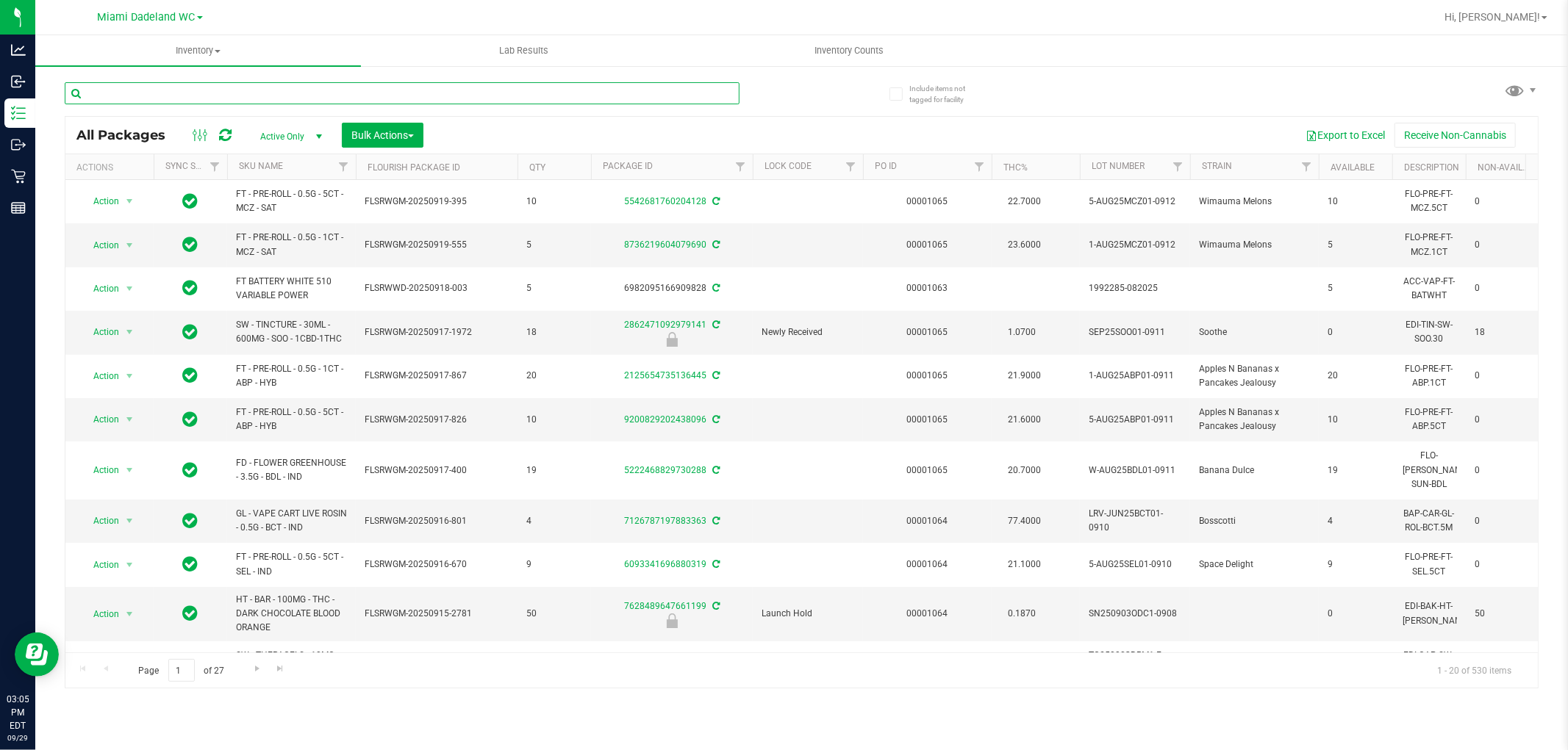
click at [607, 87] on input "text" at bounding box center [402, 93] width 675 height 22
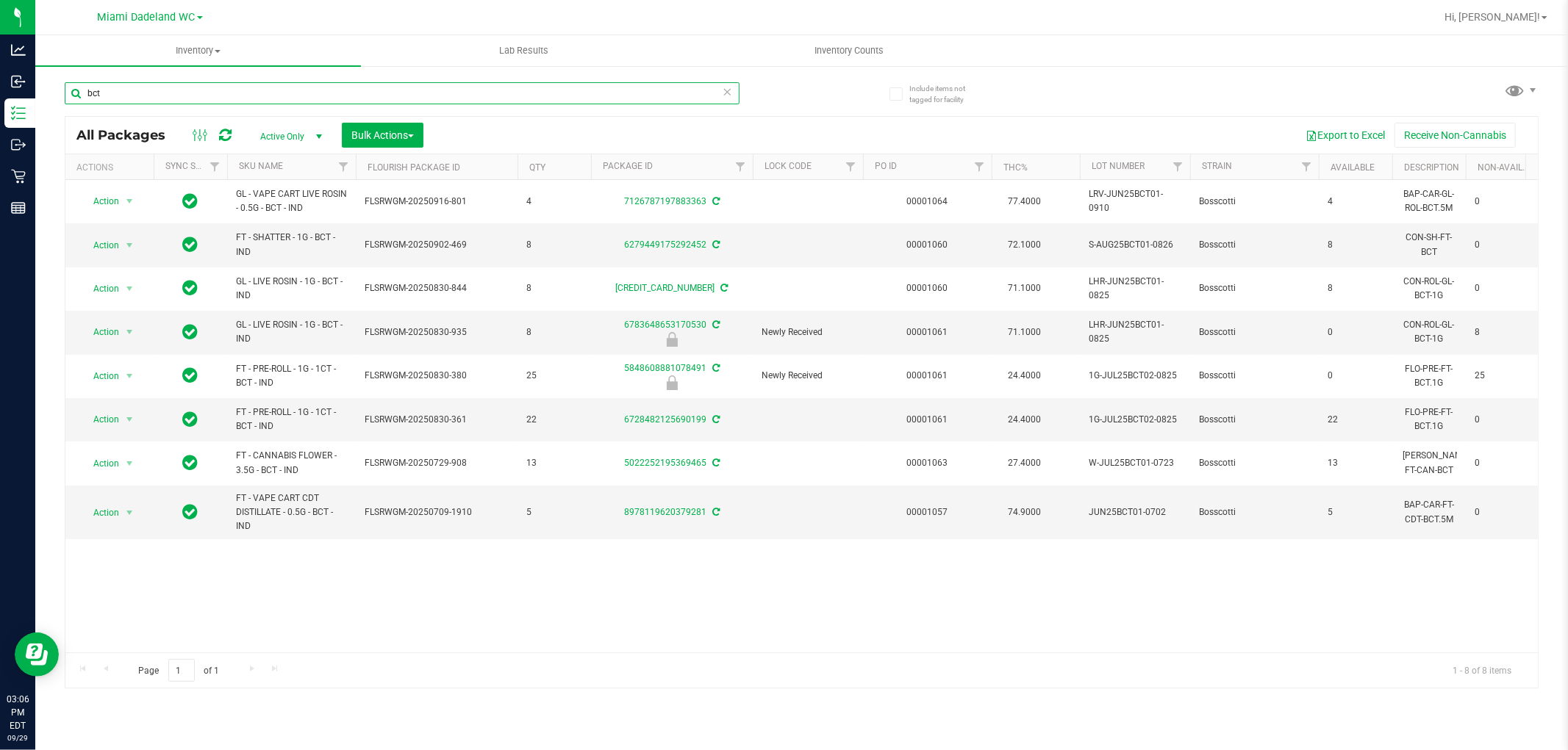
type input "bct"
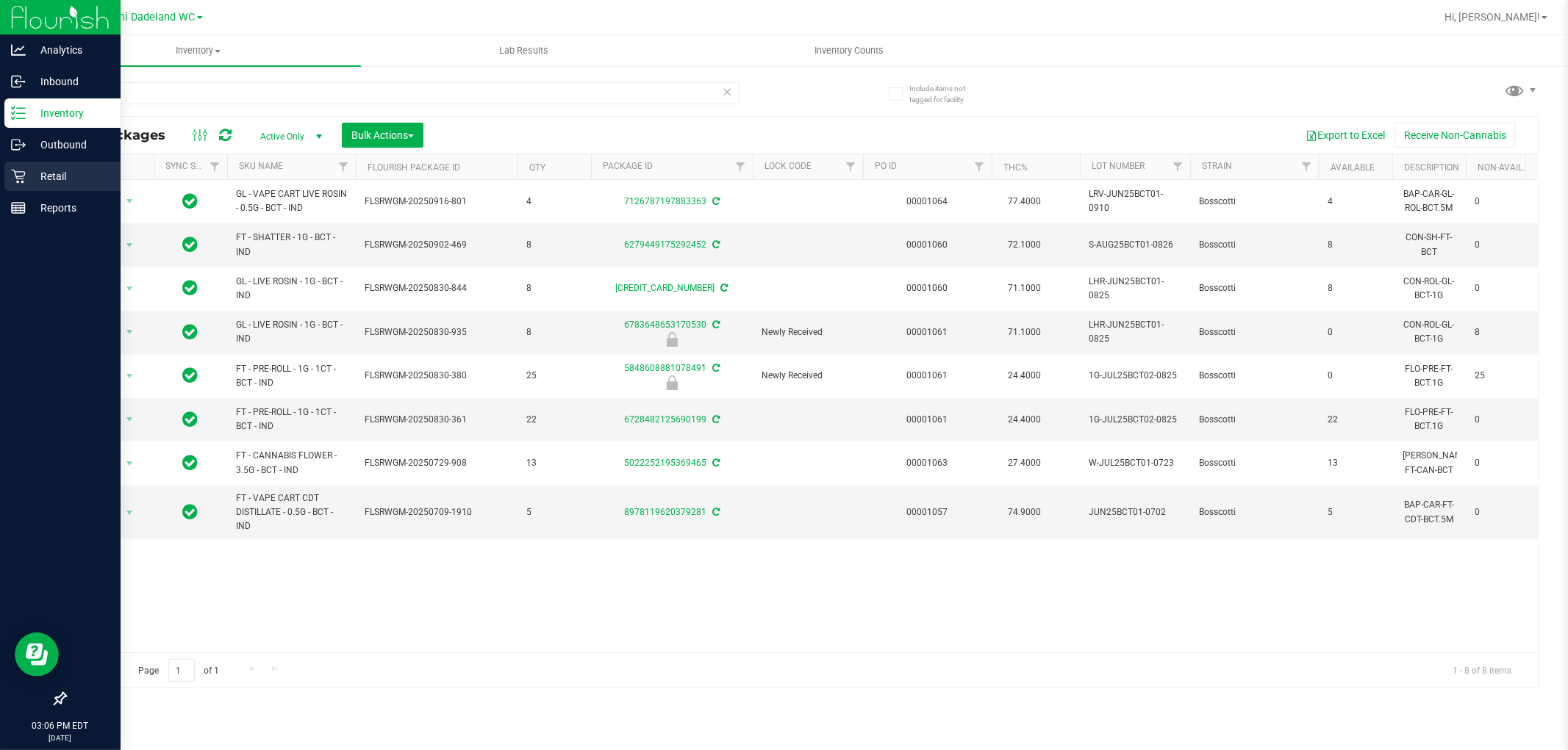
click at [38, 162] on div "Retail" at bounding box center [63, 176] width 116 height 29
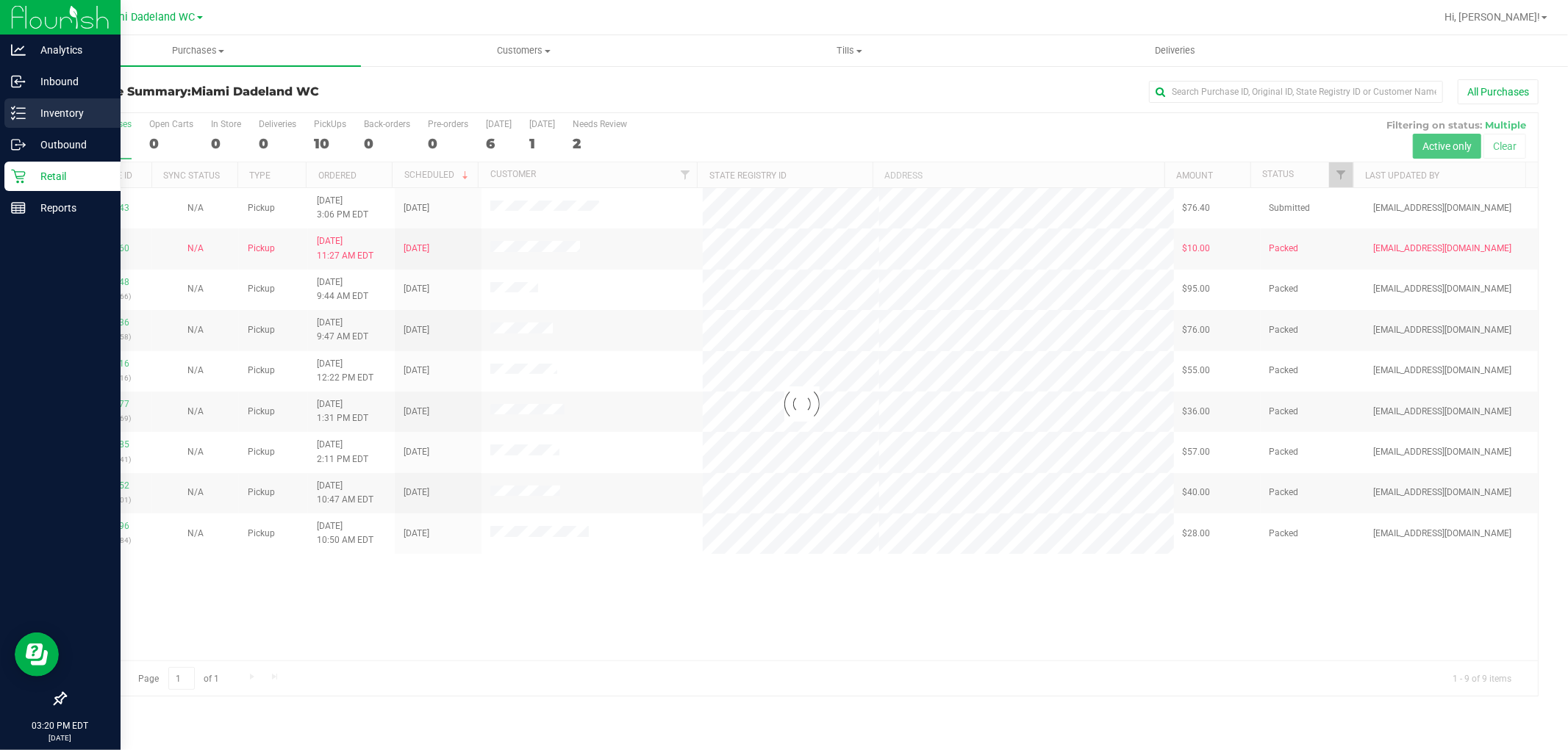
click at [47, 108] on p "Inventory" at bounding box center [69, 113] width 88 height 17
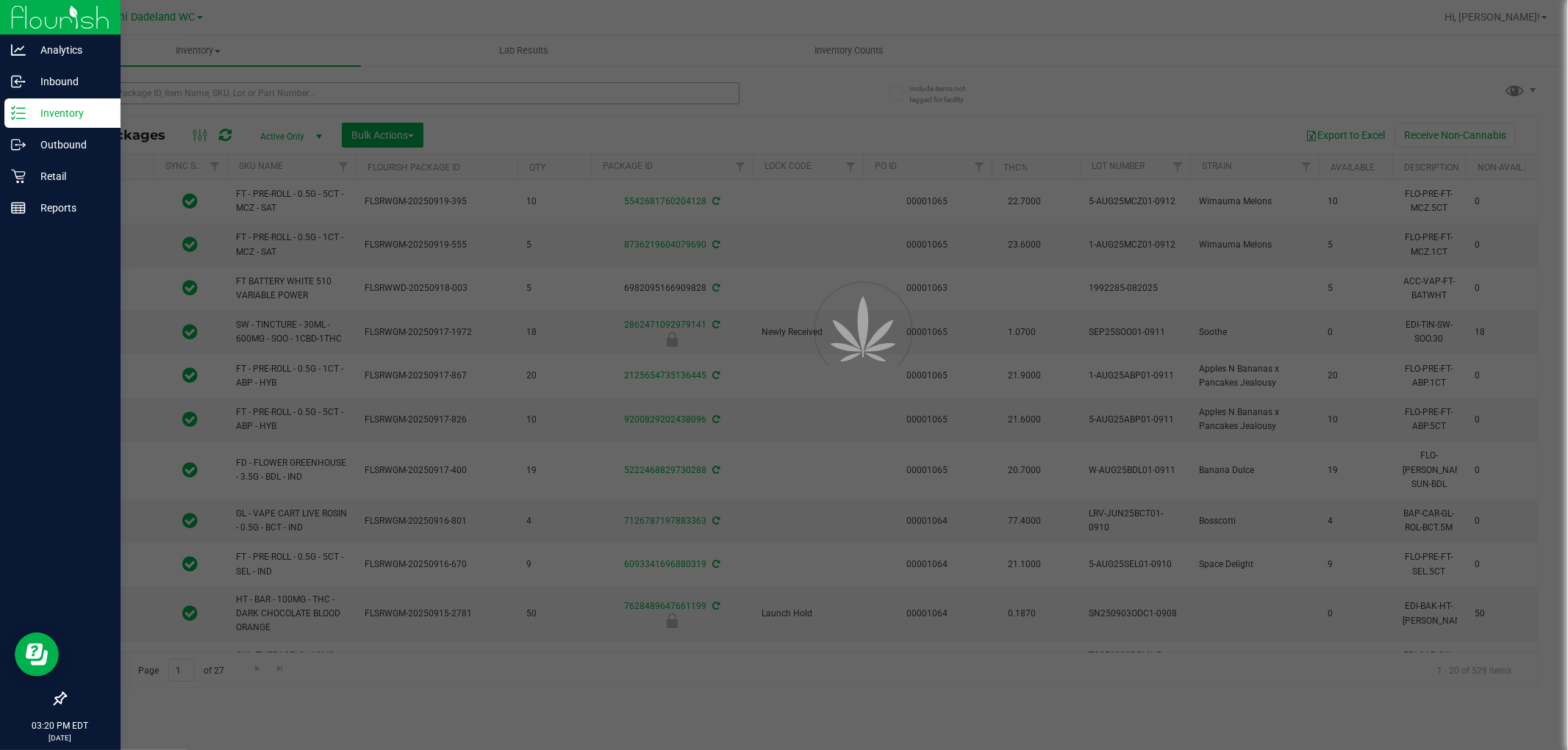
click at [181, 89] on div at bounding box center [784, 375] width 1568 height 750
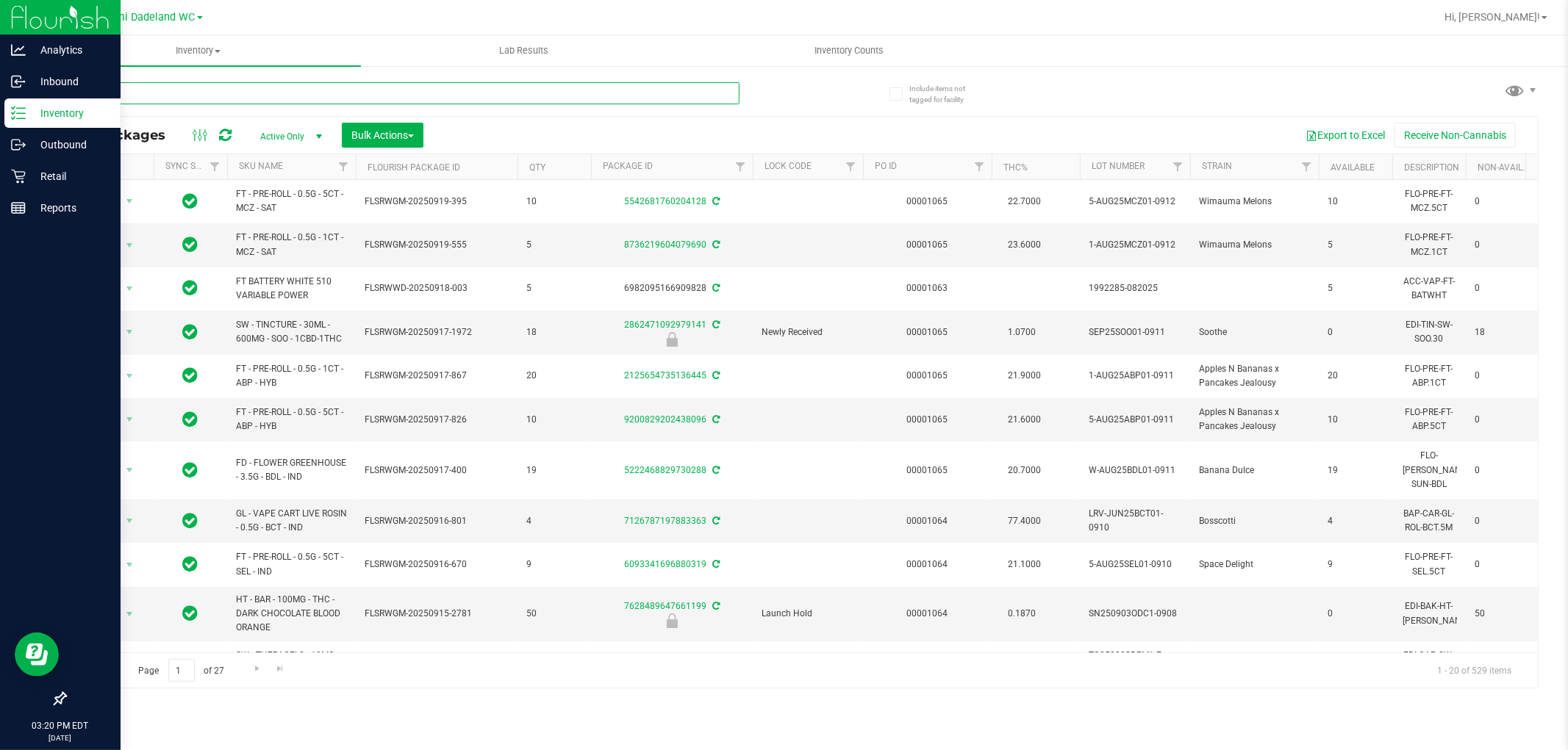
click at [181, 89] on input "text" at bounding box center [402, 93] width 675 height 22
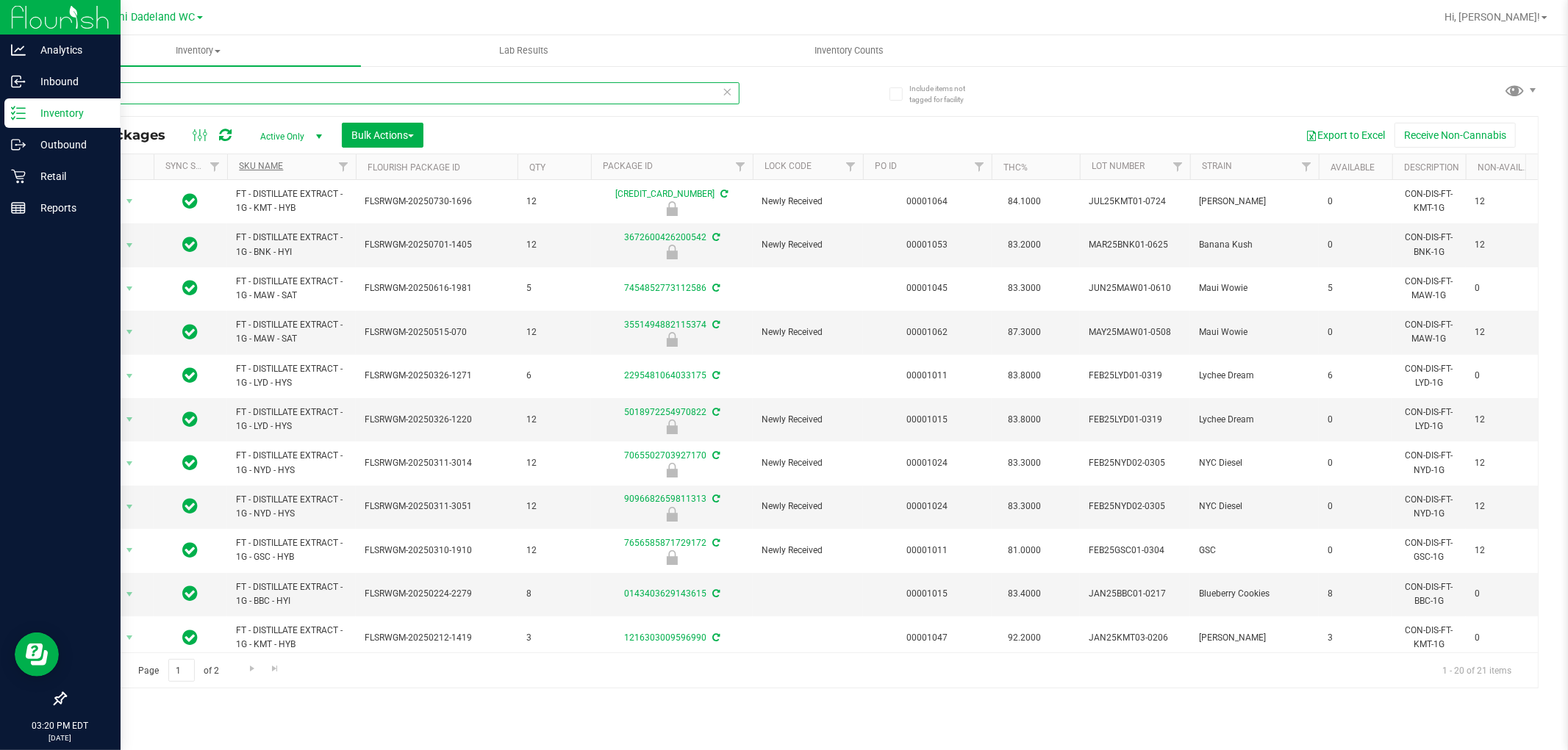
type input "extract"
click at [272, 169] on link "SKU Name" at bounding box center [261, 166] width 44 height 11
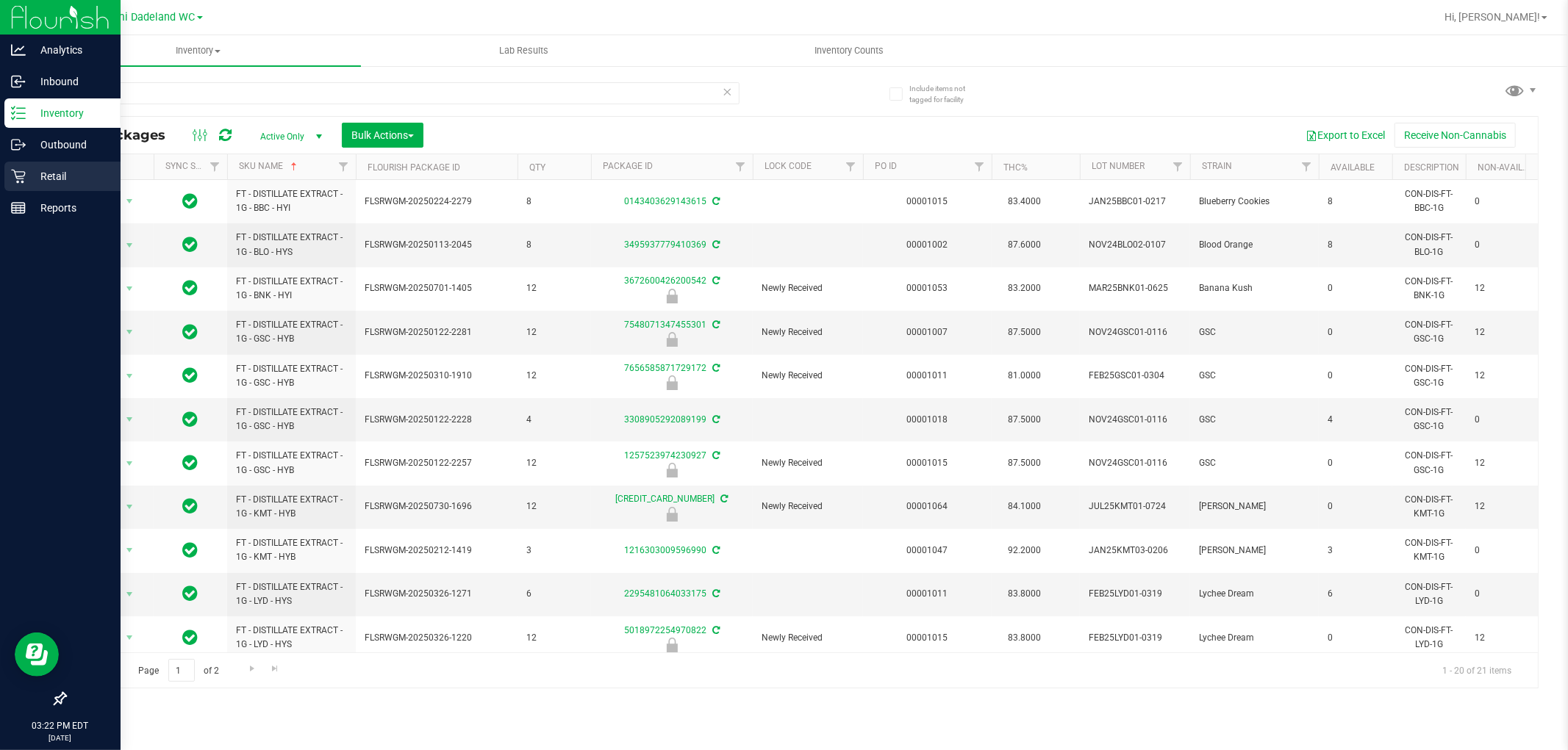
click at [23, 178] on icon at bounding box center [18, 176] width 14 height 14
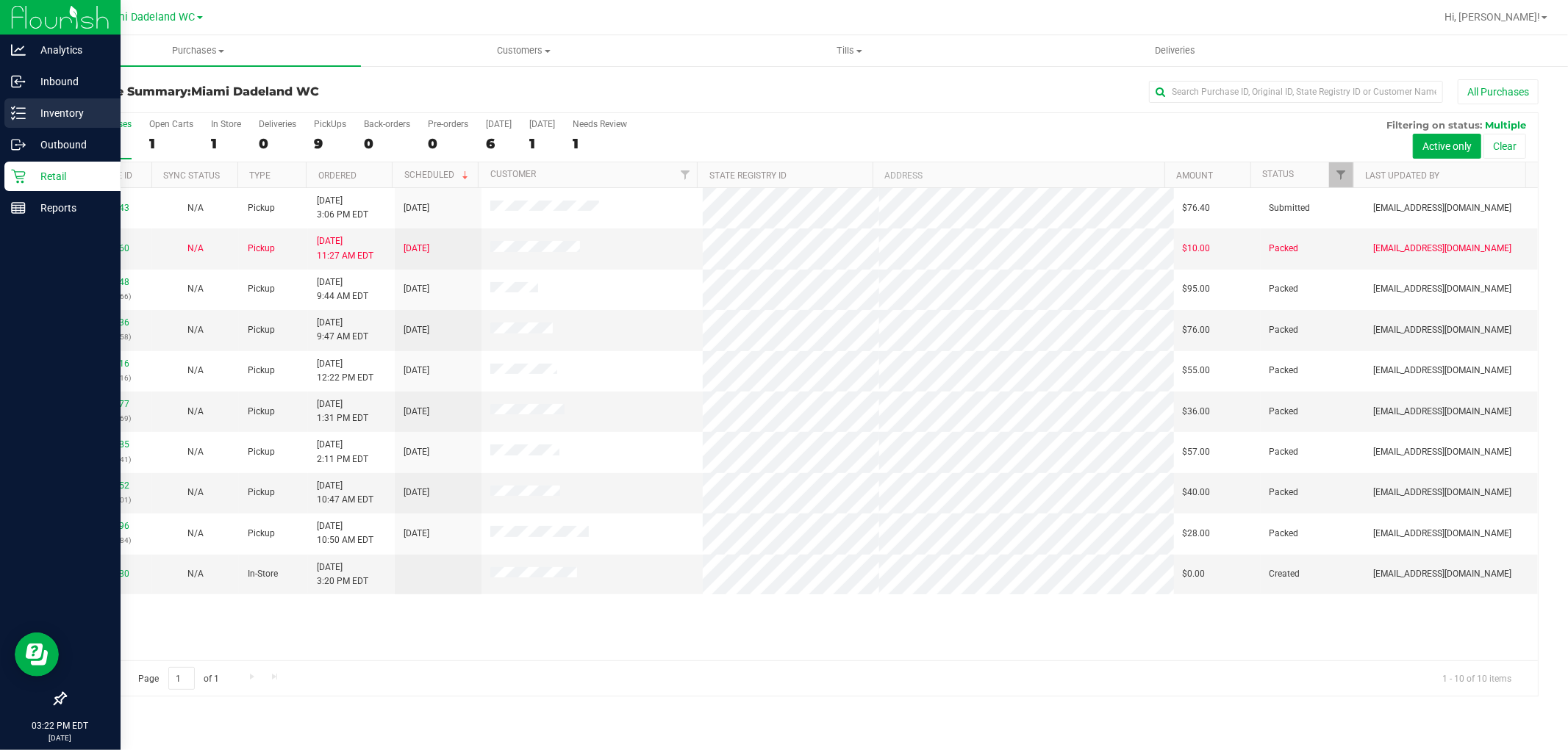
click at [59, 110] on p "Inventory" at bounding box center [69, 113] width 88 height 17
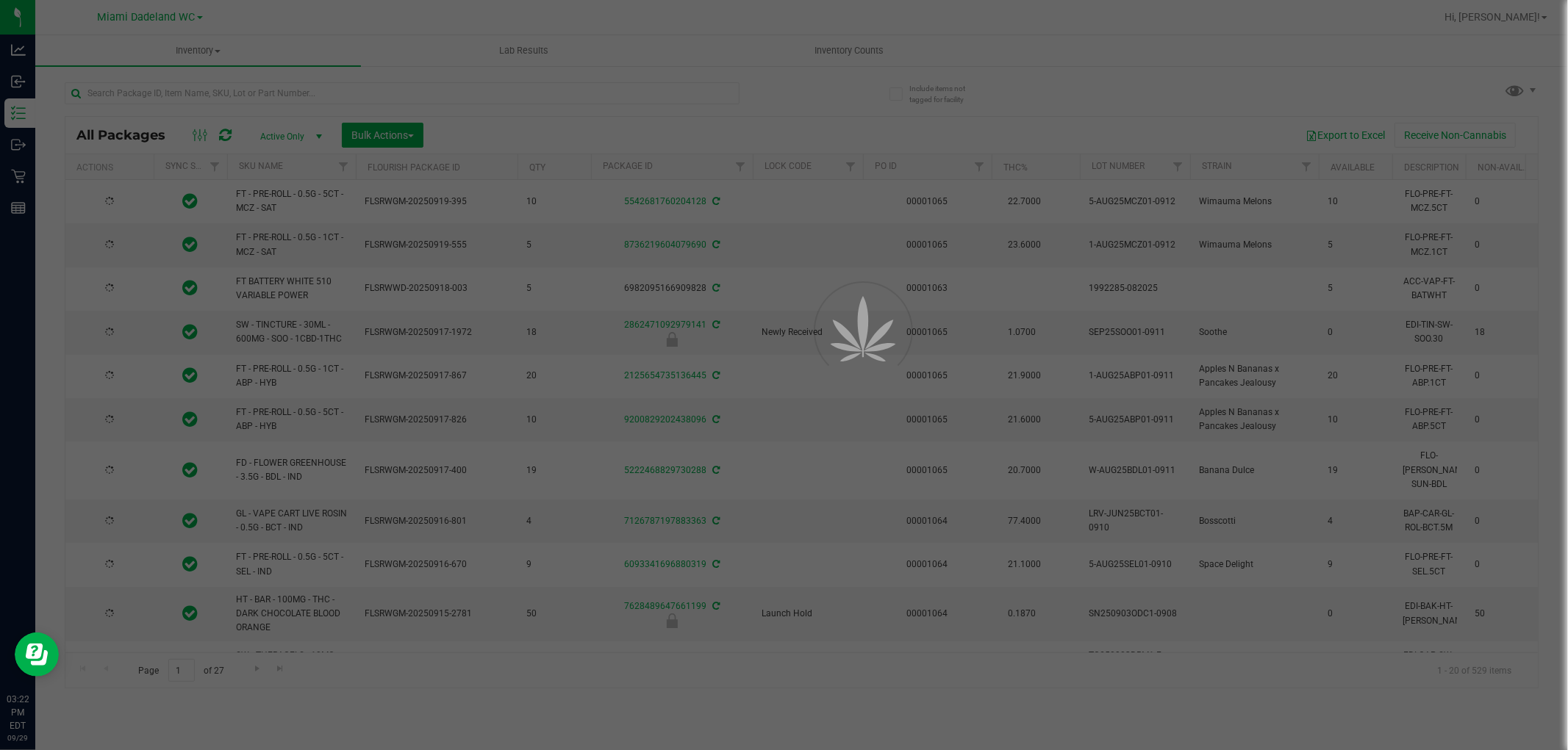
click at [731, 86] on div at bounding box center [784, 375] width 1568 height 750
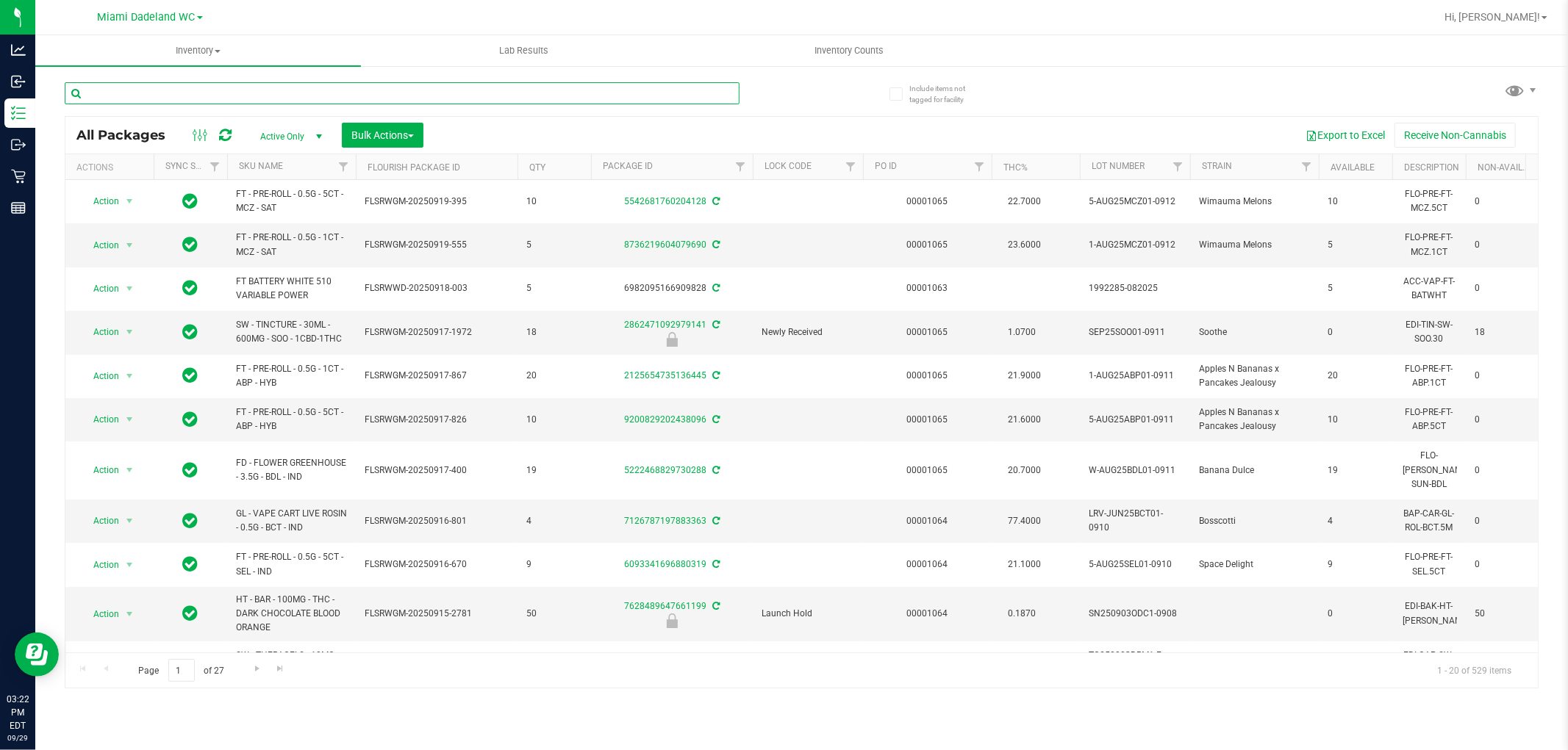
click at [731, 86] on input "text" at bounding box center [402, 93] width 675 height 22
type input "3672600426200542"
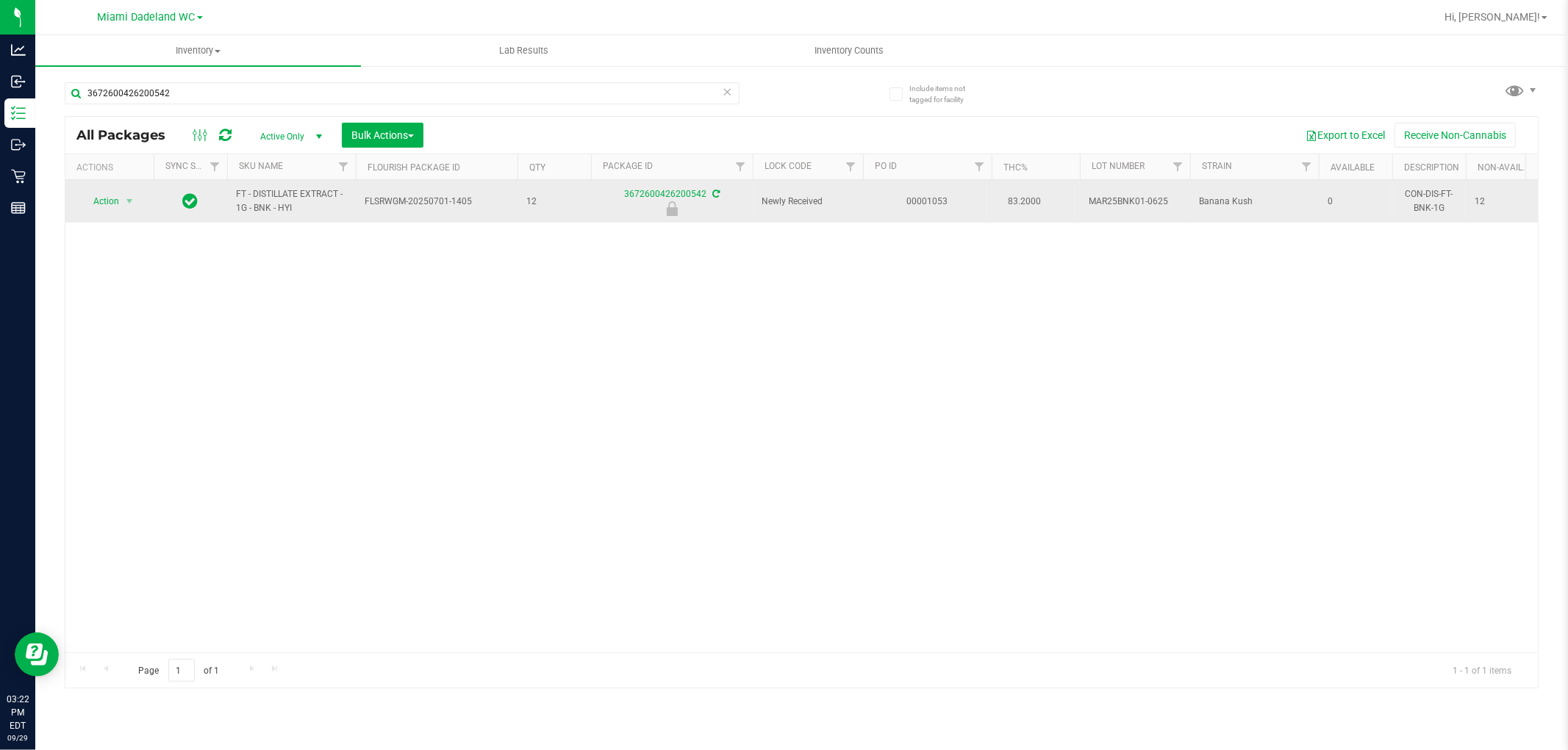
click at [101, 200] on span "Action" at bounding box center [99, 201] width 40 height 20
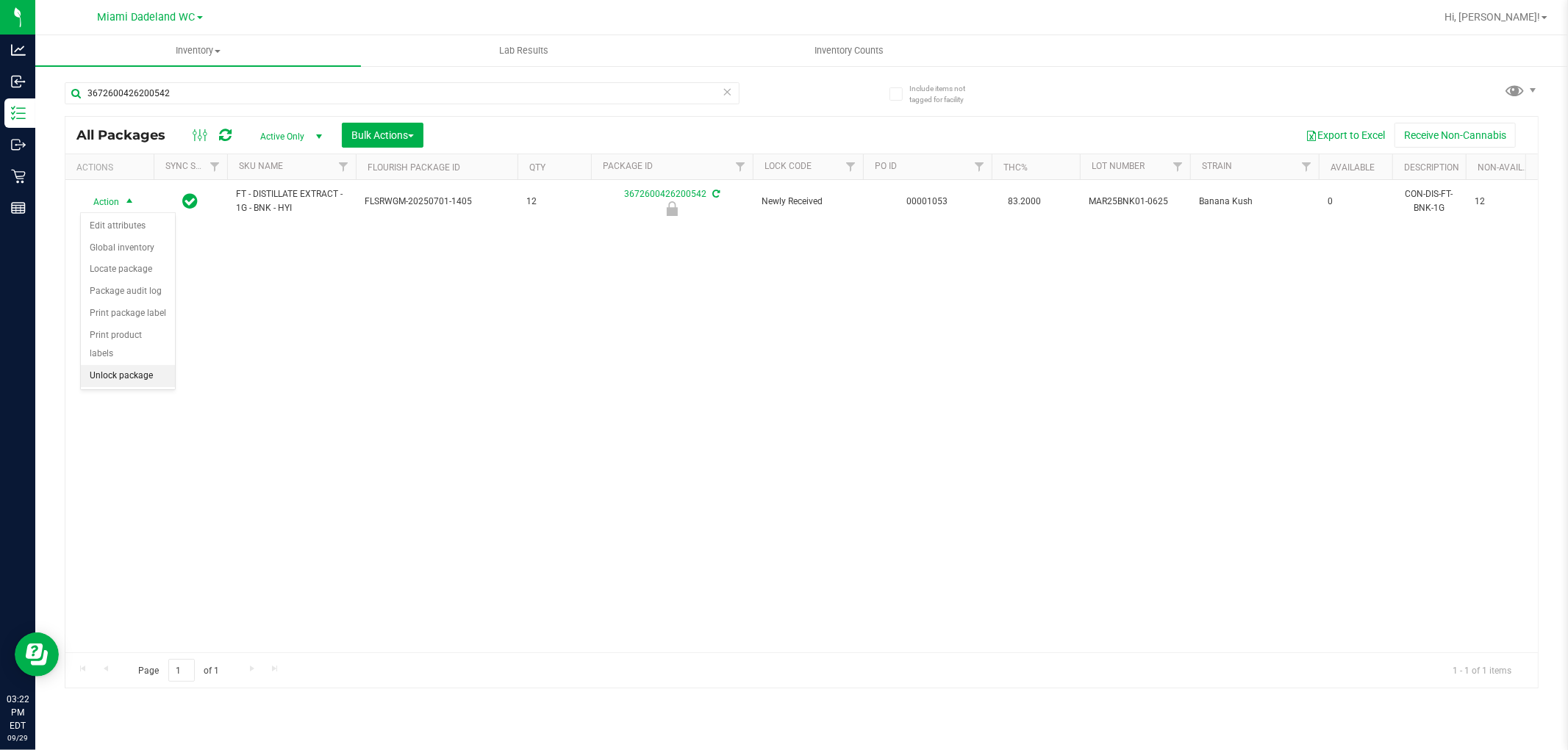
click at [105, 377] on li "Unlock package" at bounding box center [127, 376] width 94 height 22
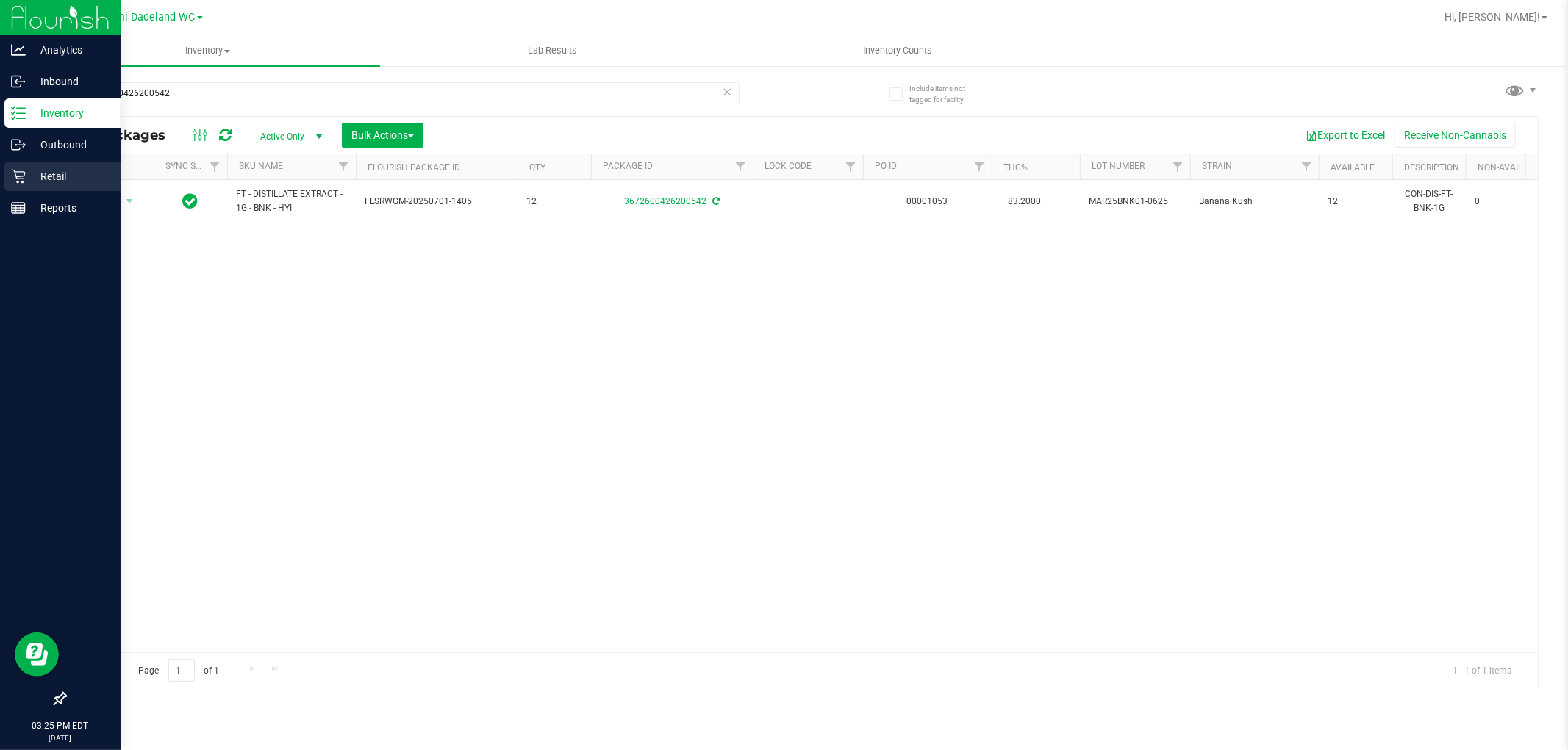
click at [54, 178] on p "Retail" at bounding box center [69, 175] width 88 height 17
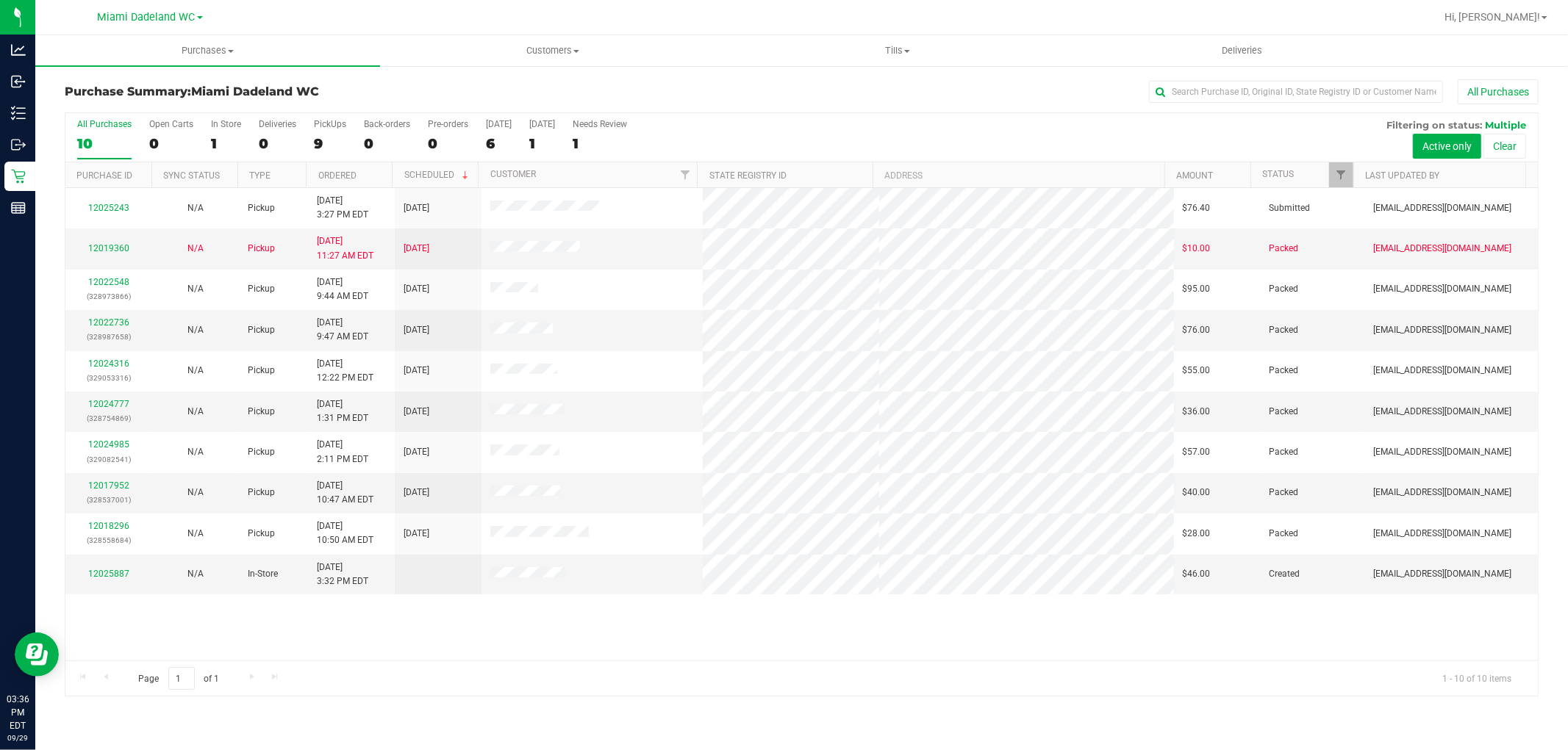
click at [729, 623] on div "12025243 N/A Pickup 9/29/2025 3:27 PM EDT 10/1/2025 $76.40 Submitted nmejia@liv…" at bounding box center [802, 424] width 1473 height 472
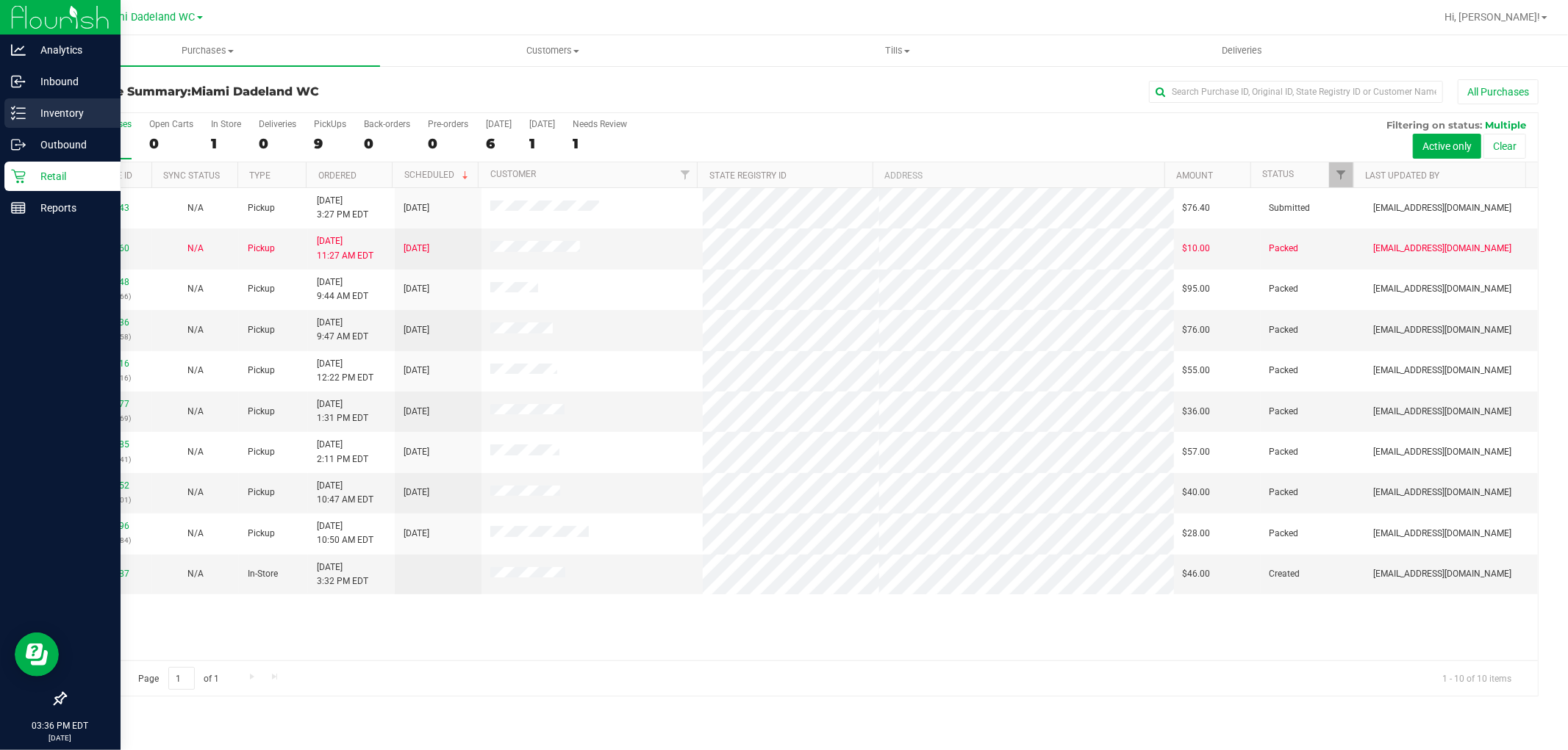
click at [23, 115] on icon at bounding box center [19, 114] width 15 height 15
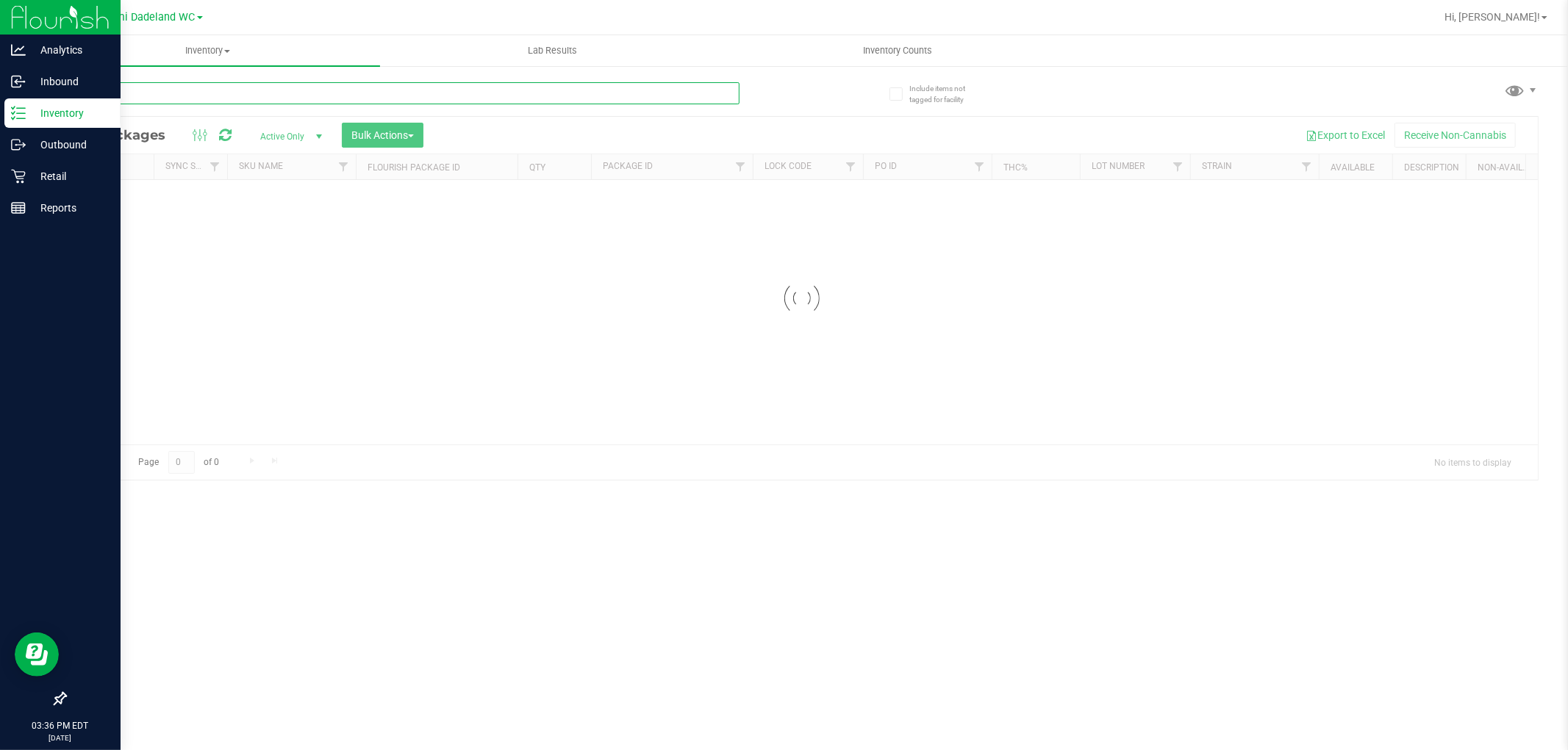
click at [206, 82] on div "Inventory All packages All inventory Waste log Create inventory Lab Results Inv…" at bounding box center [802, 392] width 1533 height 715
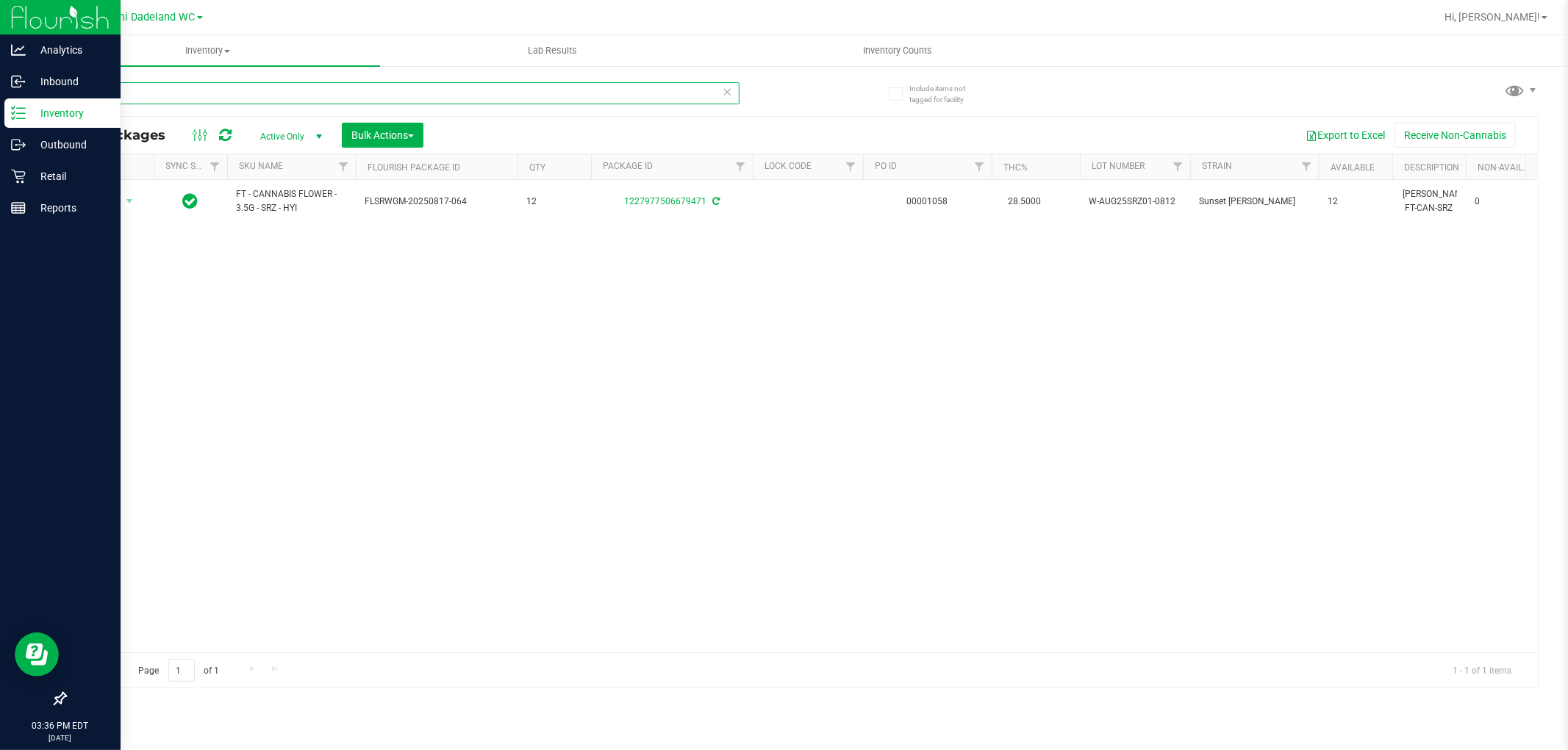
type input "sunset"
click at [215, 99] on input "sunset" at bounding box center [402, 93] width 675 height 22
click at [301, 97] on input "sunset" at bounding box center [402, 93] width 675 height 22
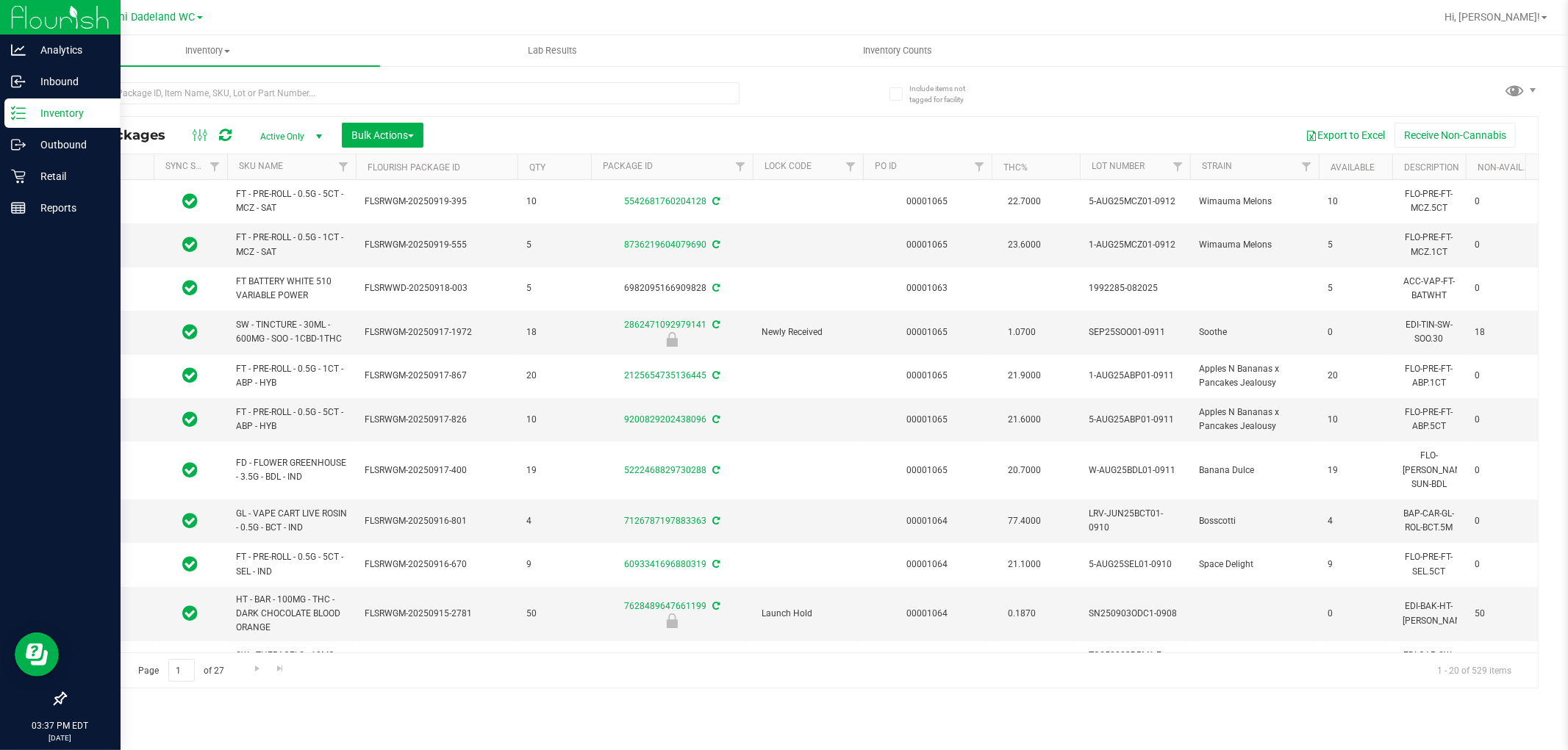
type input "[DATE]"
click at [19, 169] on icon at bounding box center [19, 176] width 15 height 15
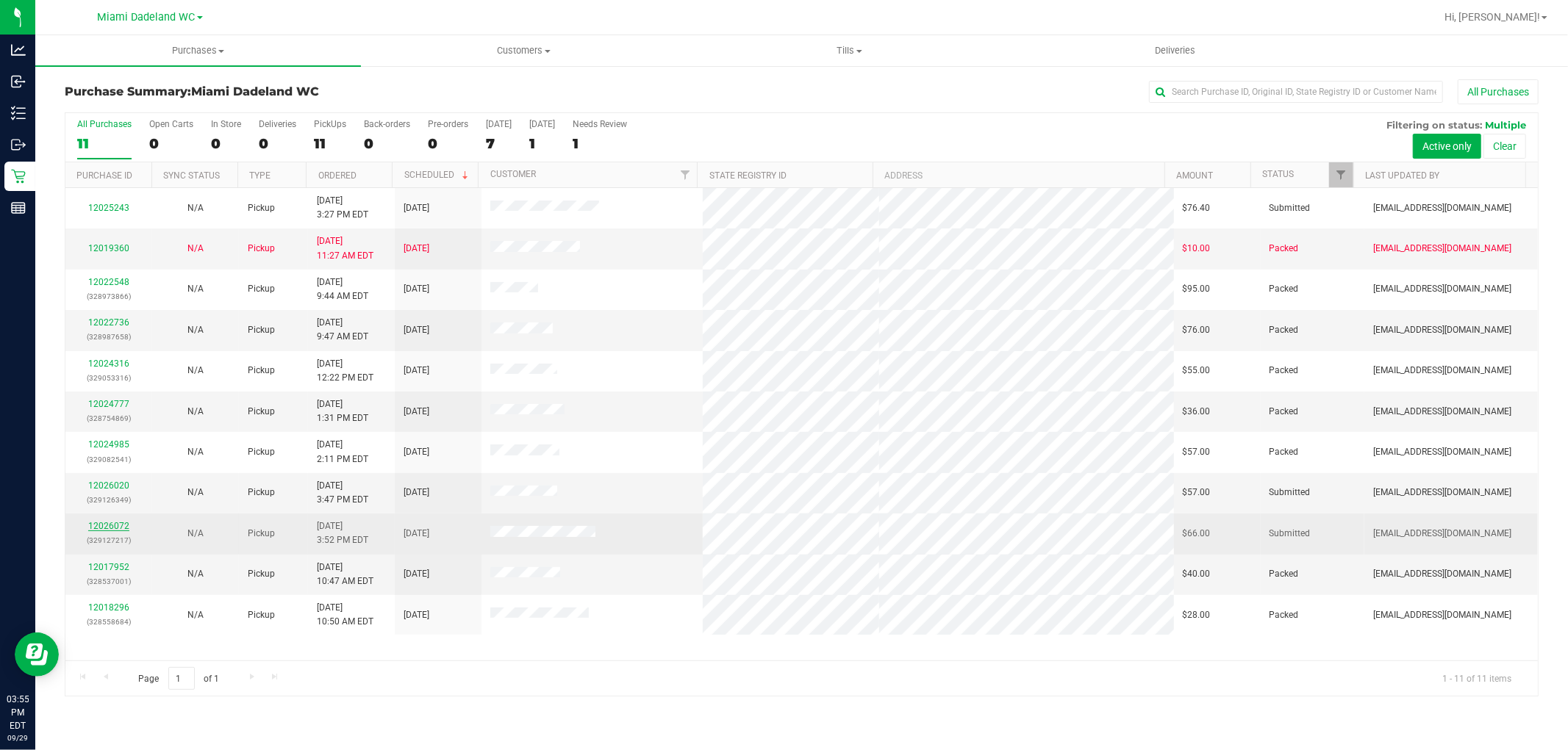
click at [93, 524] on link "12026072" at bounding box center [109, 526] width 41 height 11
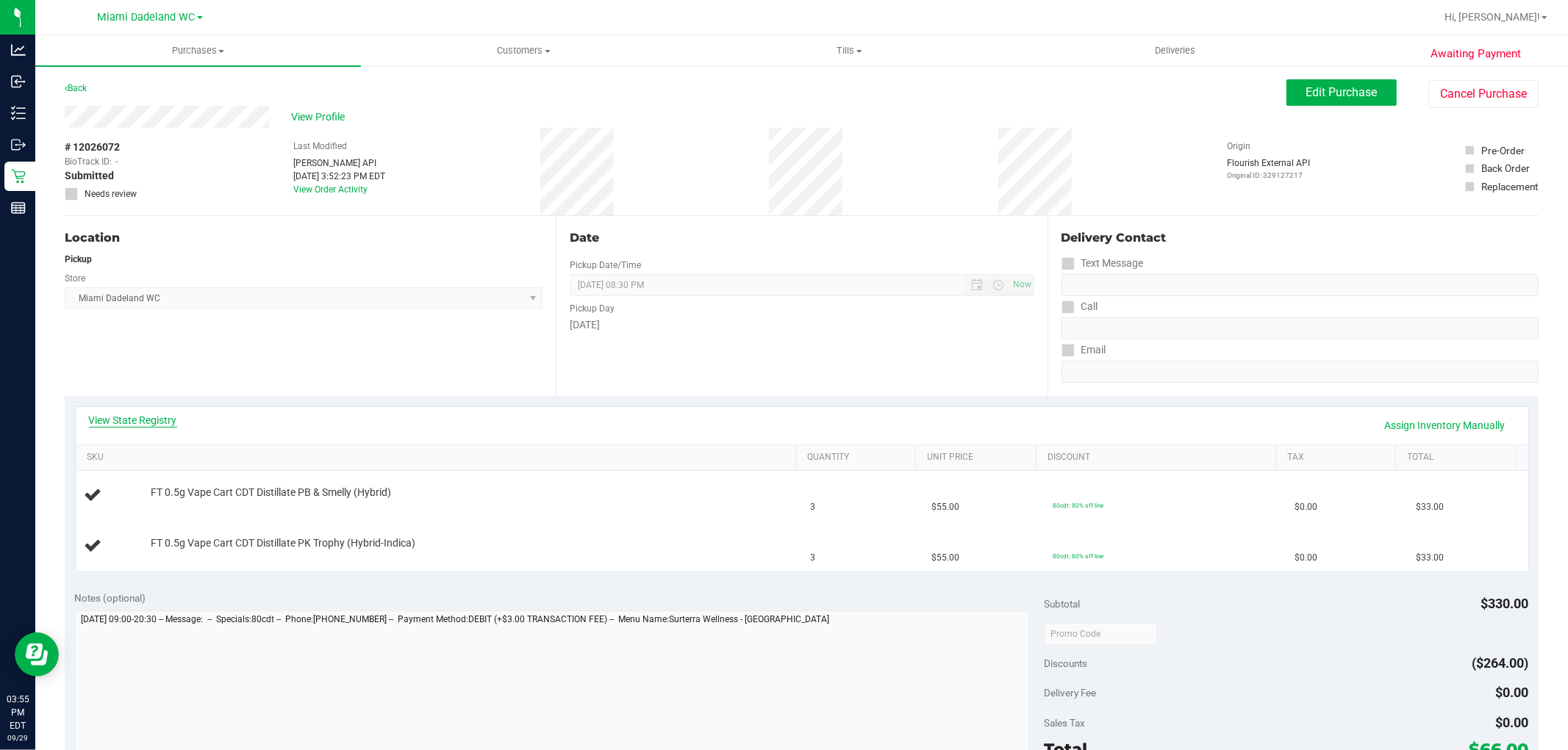
click at [141, 422] on link "View State Registry" at bounding box center [133, 420] width 88 height 15
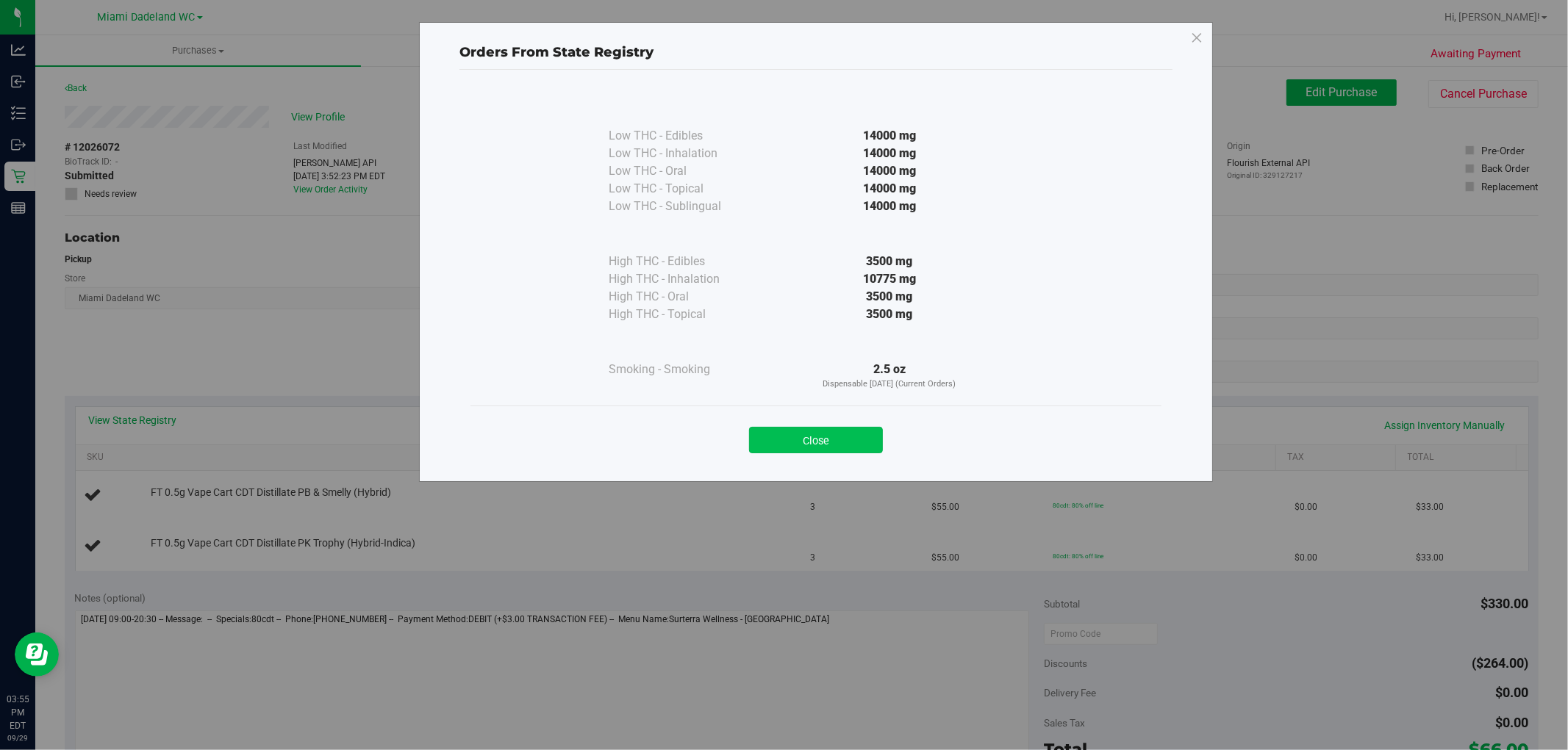
click at [849, 429] on button "Close" at bounding box center [816, 440] width 134 height 26
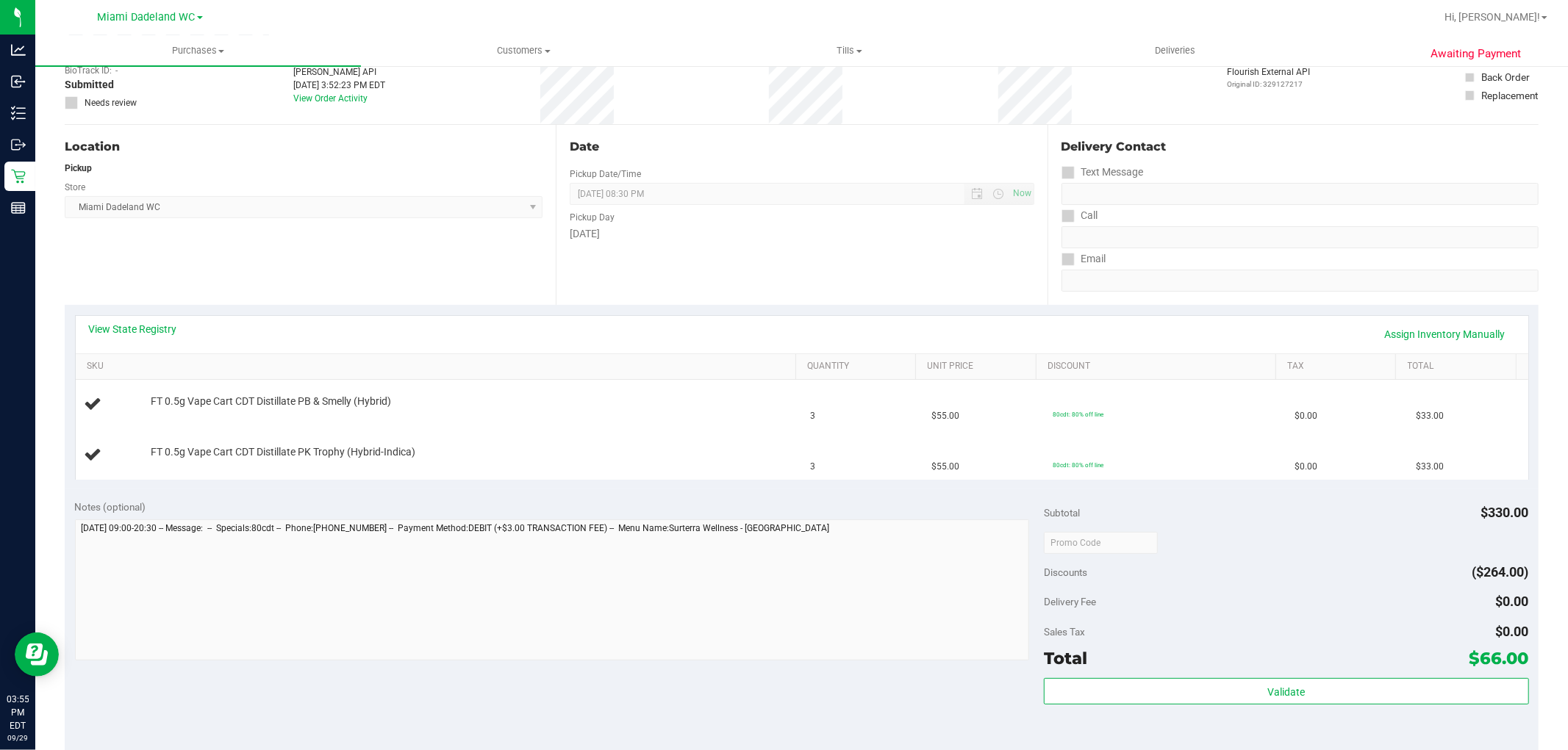
scroll to position [326, 0]
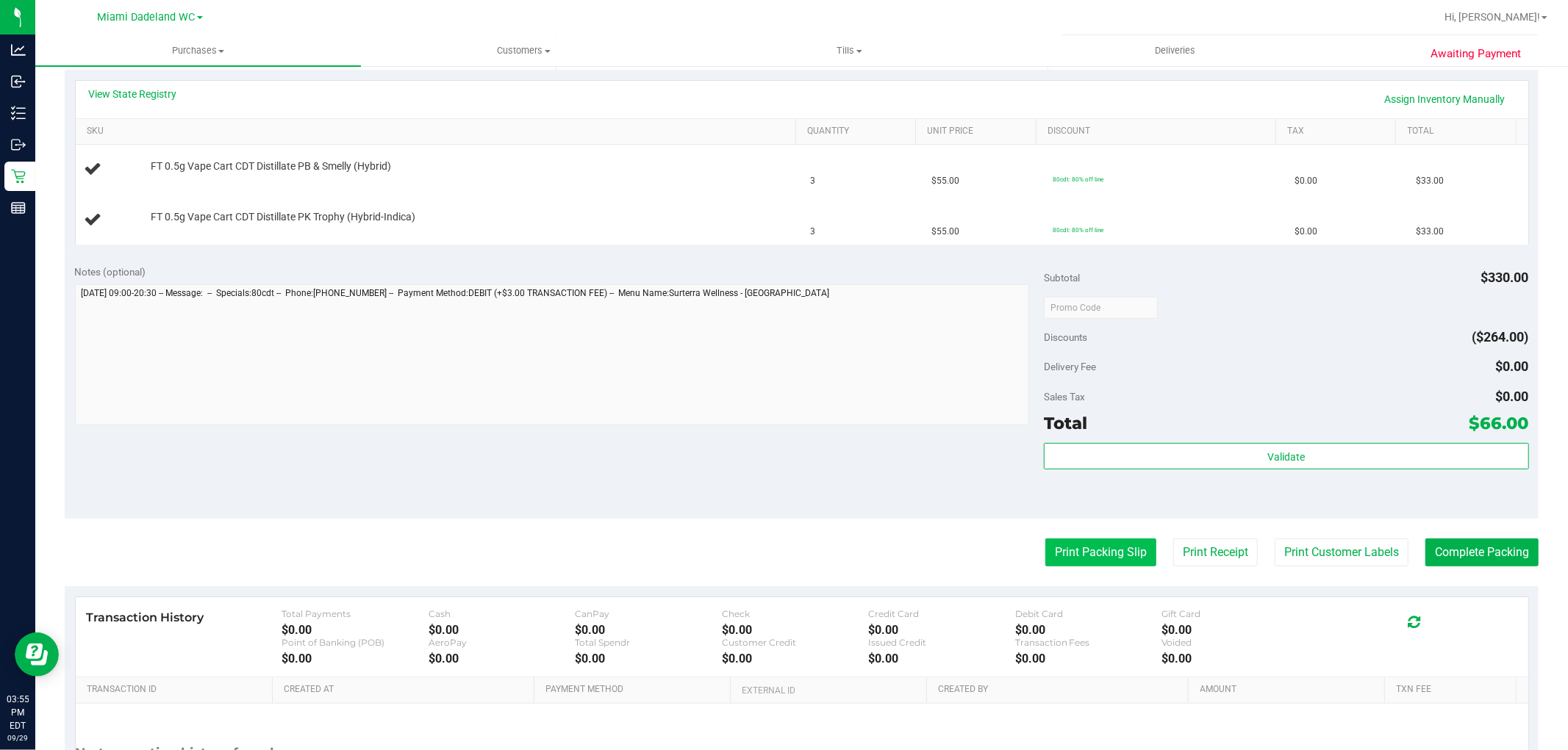
click at [1068, 556] on button "Print Packing Slip" at bounding box center [1101, 552] width 111 height 28
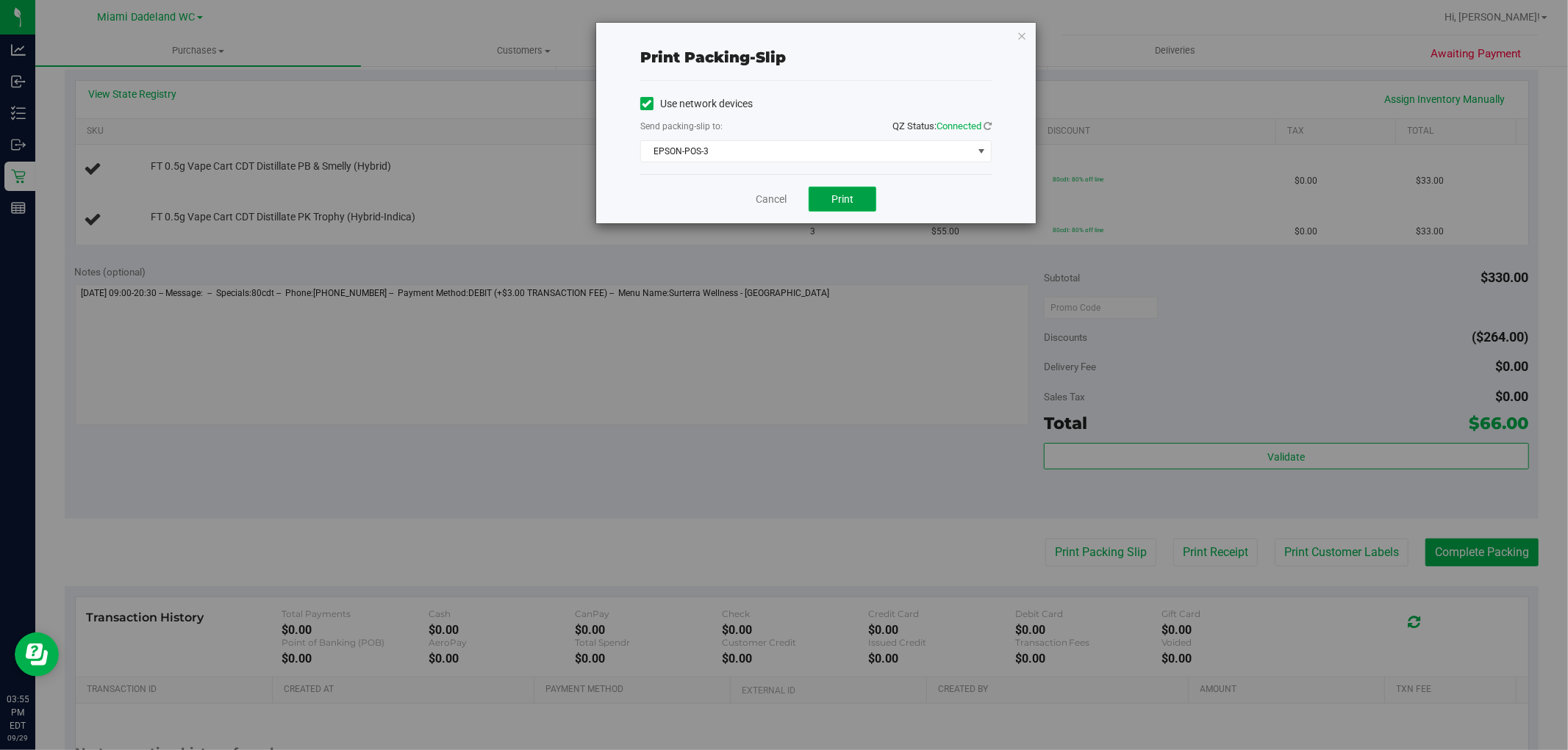
click at [839, 203] on span "Print" at bounding box center [842, 200] width 22 height 12
click at [776, 200] on link "Cancel" at bounding box center [771, 200] width 31 height 15
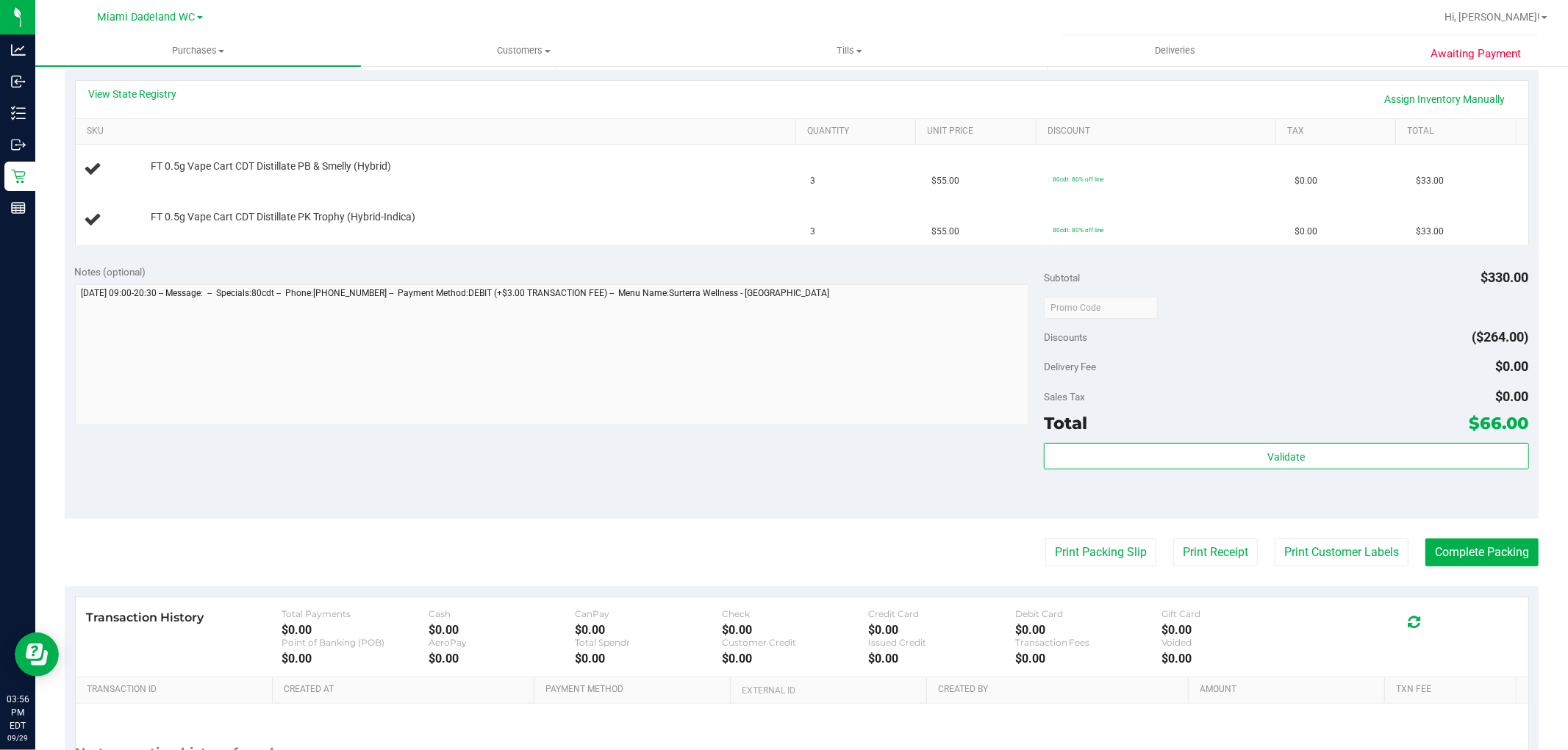
click at [1046, 538] on button "Print Packing Slip" at bounding box center [1101, 552] width 111 height 28
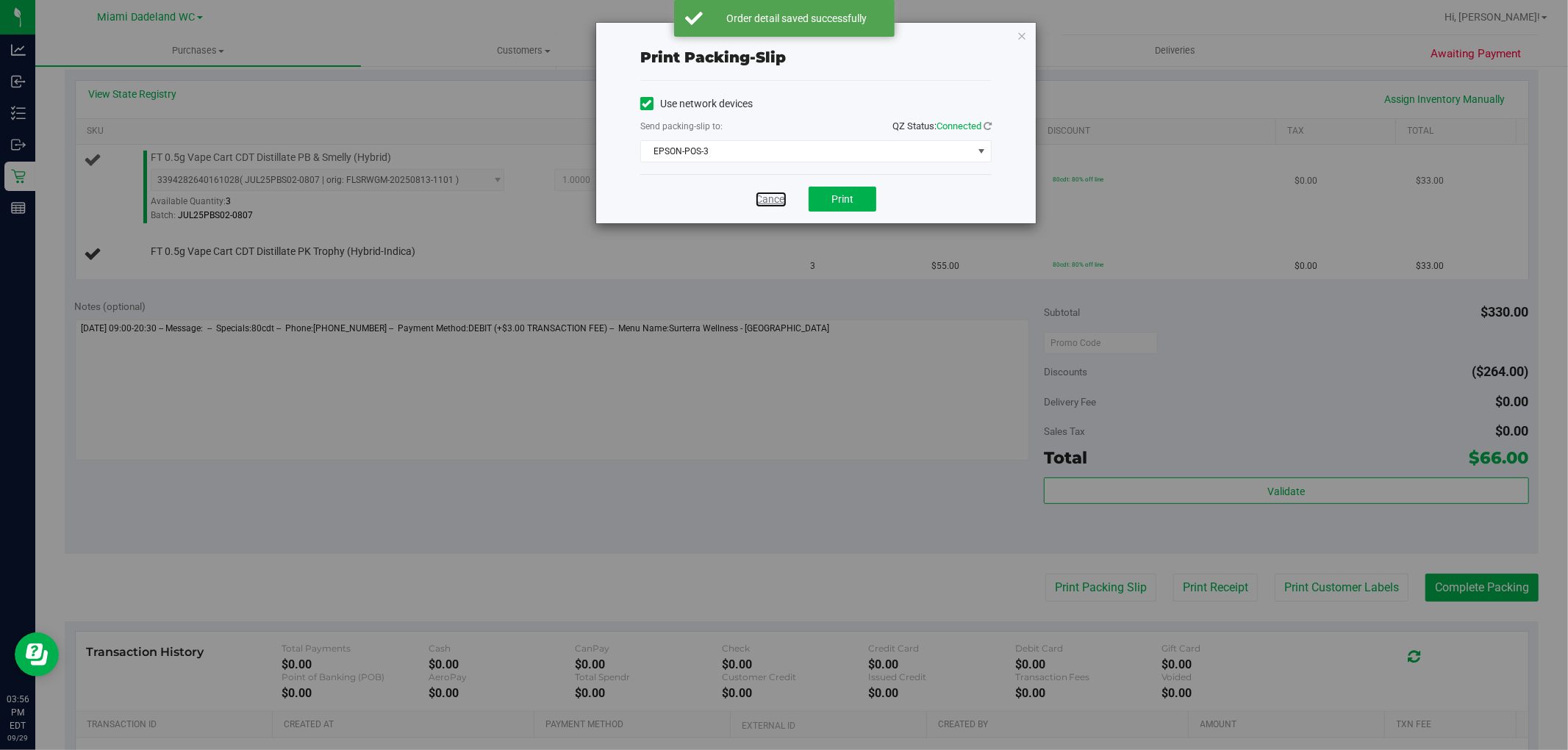
click at [765, 198] on link "Cancel" at bounding box center [771, 200] width 31 height 15
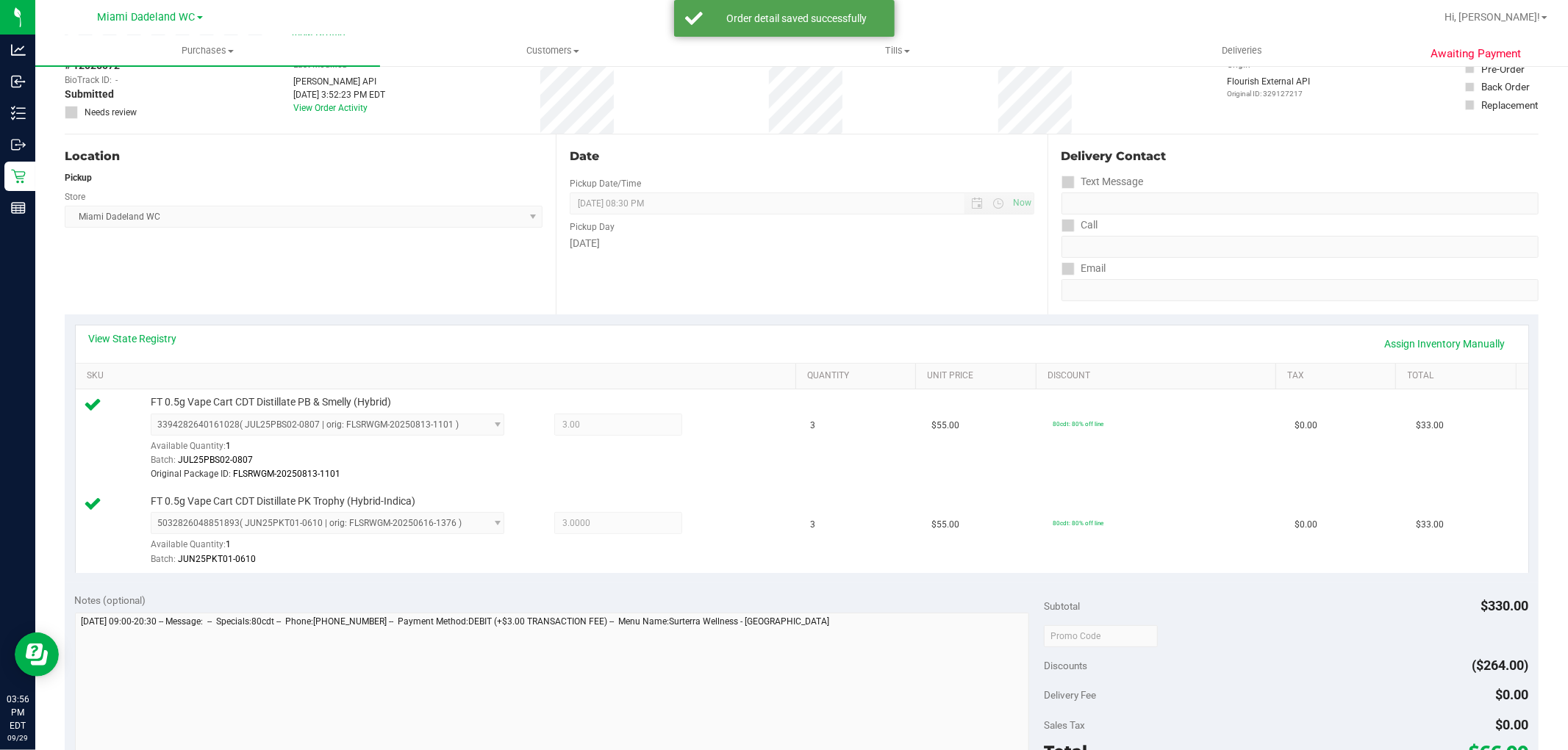
scroll to position [552, 0]
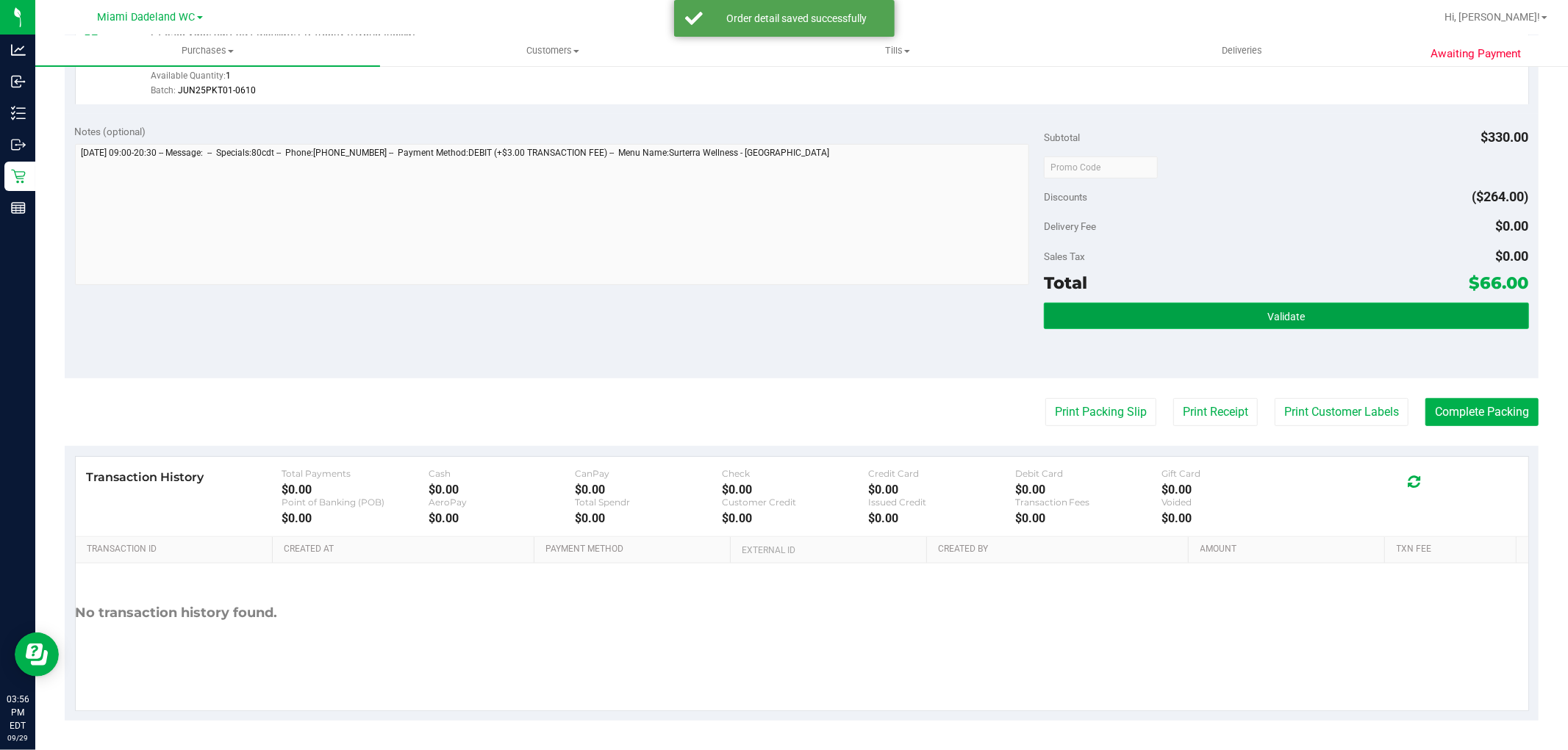
click at [1276, 319] on span "Validate" at bounding box center [1286, 317] width 38 height 12
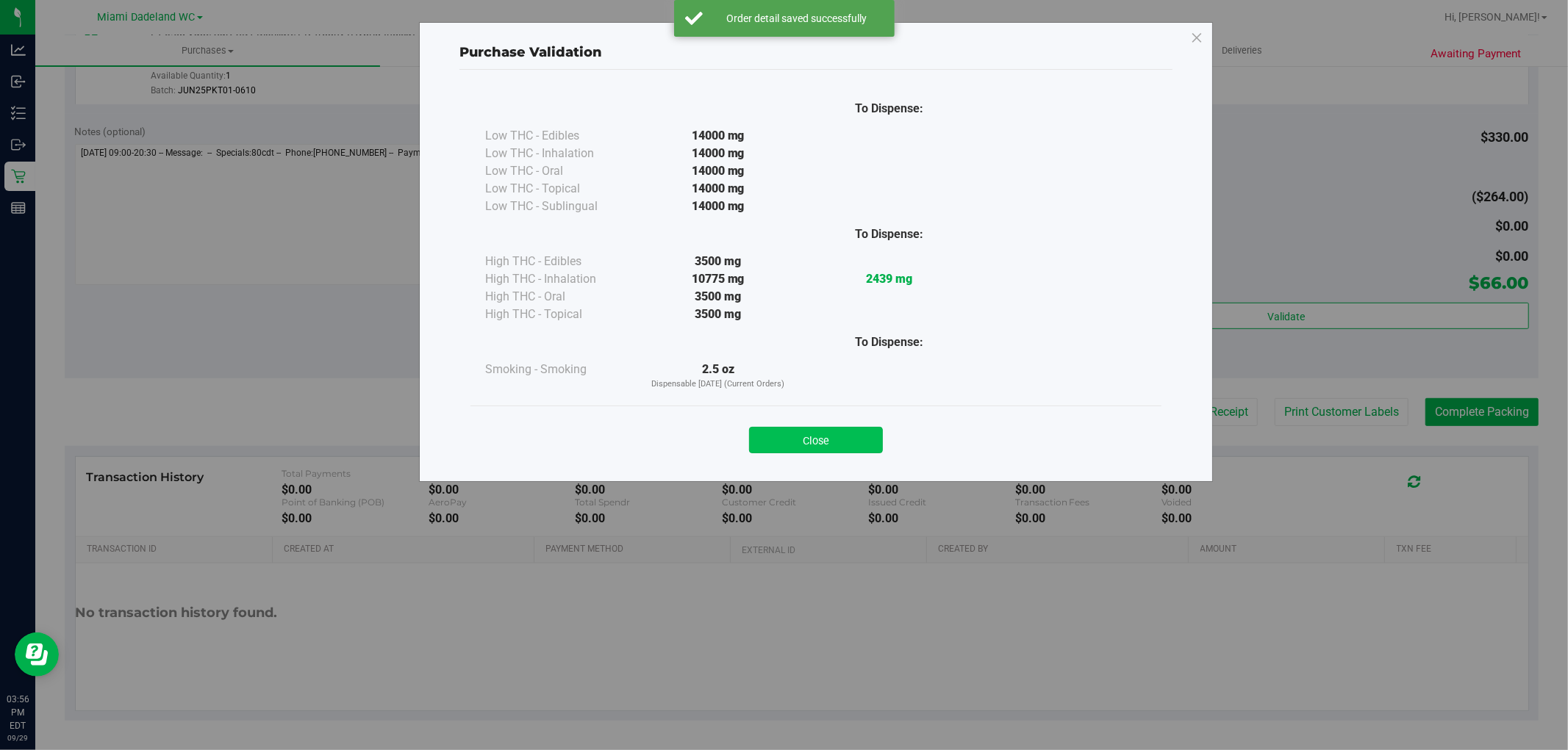
click at [835, 444] on button "Close" at bounding box center [816, 440] width 134 height 26
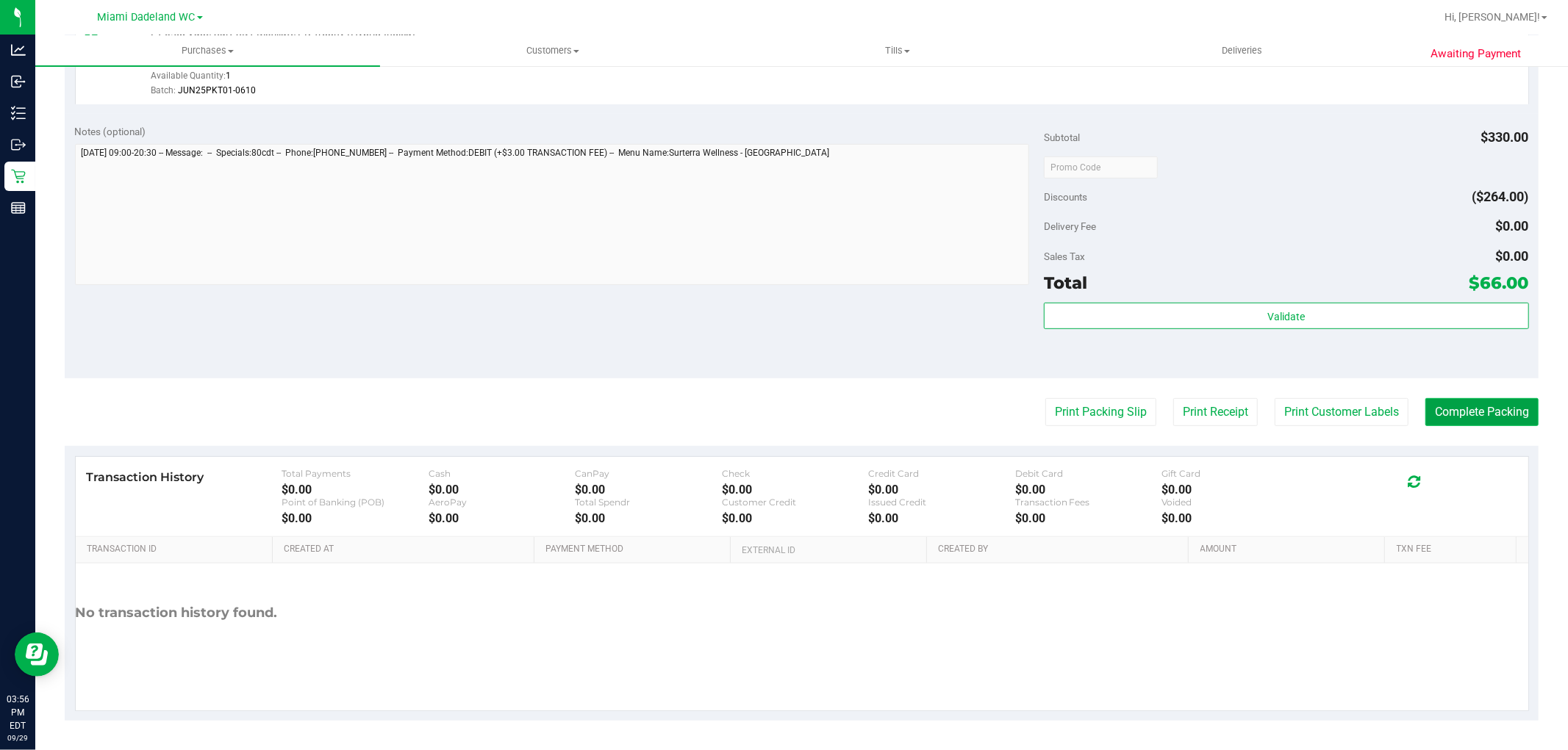
click at [1472, 419] on button "Complete Packing" at bounding box center [1482, 412] width 113 height 28
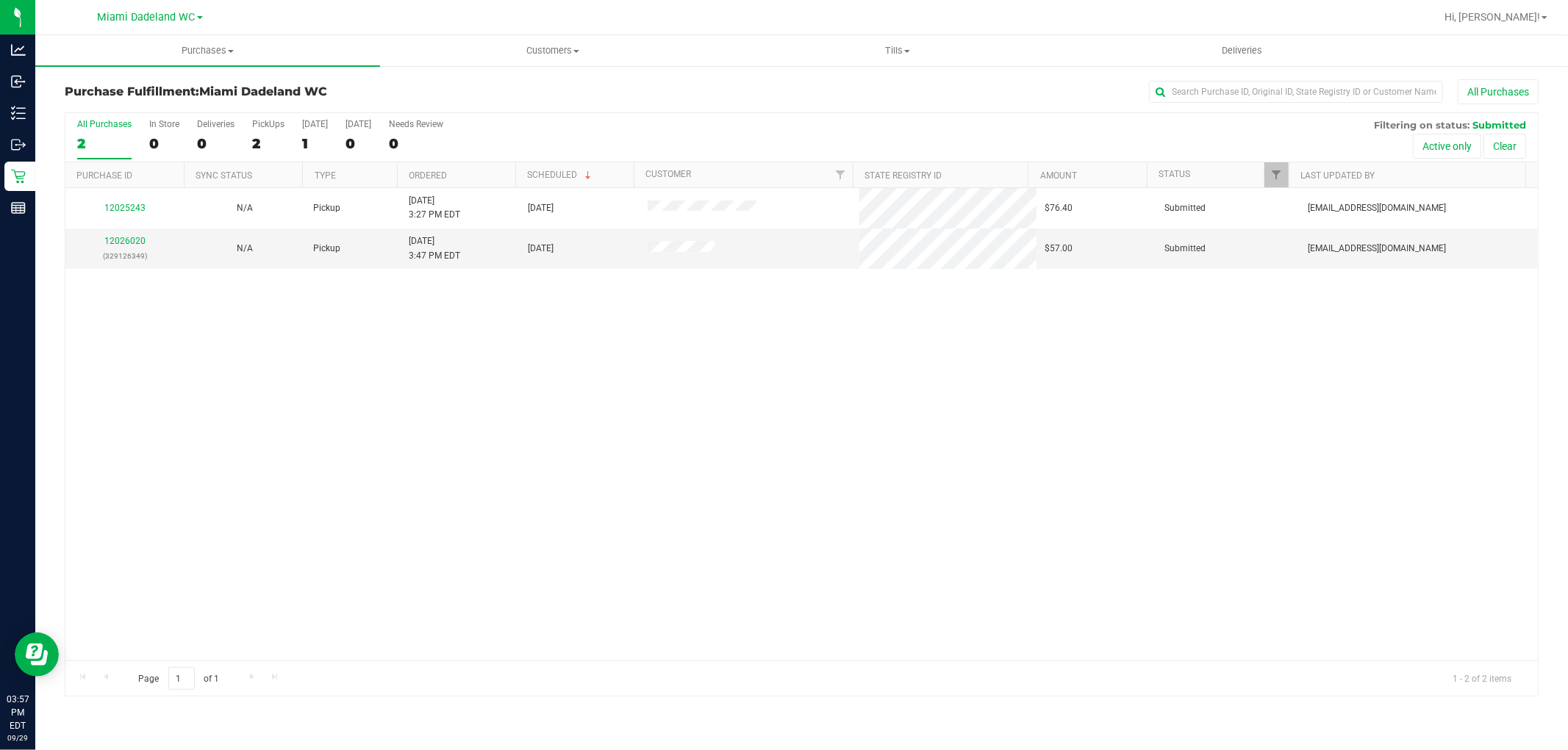
drag, startPoint x: 983, startPoint y: 444, endPoint x: 991, endPoint y: 441, distance: 8.5
click at [989, 442] on div "12025243 N/A Pickup 9/29/2025 3:27 PM EDT 10/1/2025 $76.40 Submitted nmejia@liv…" at bounding box center [802, 424] width 1473 height 472
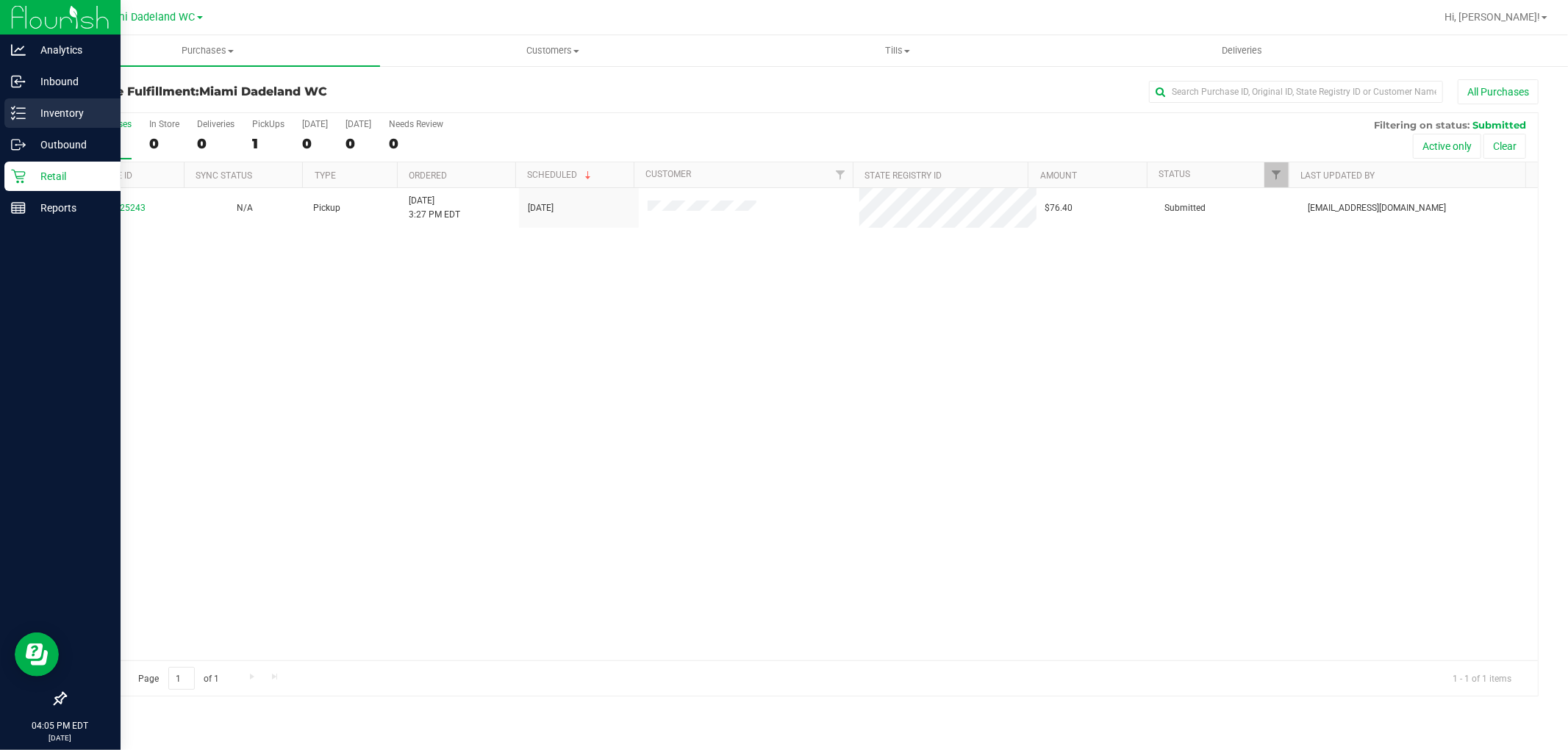
click at [47, 112] on p "Inventory" at bounding box center [69, 113] width 88 height 17
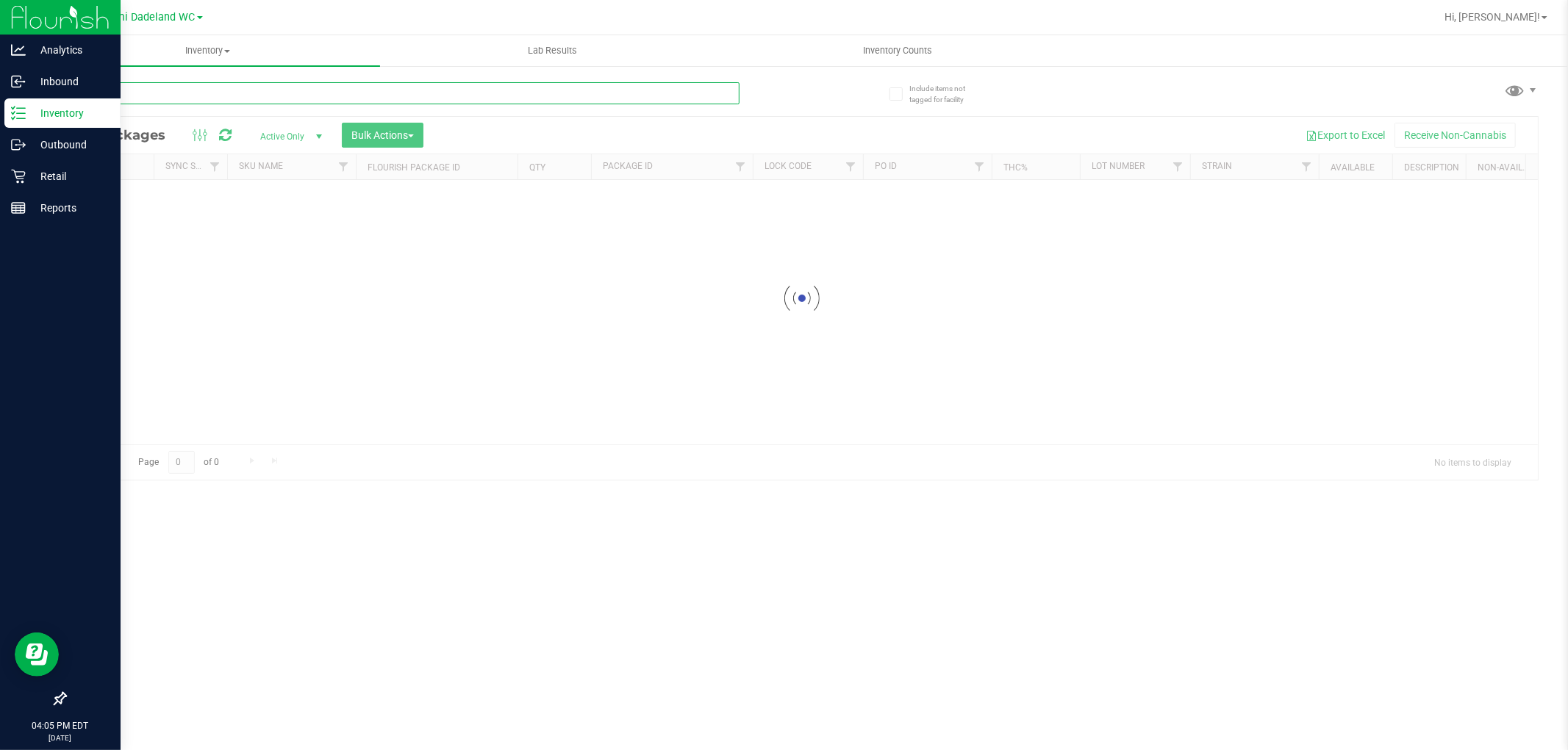
click at [307, 89] on div "Inventory All packages All inventory Waste log Create inventory Lab Results Inv…" at bounding box center [802, 392] width 1533 height 715
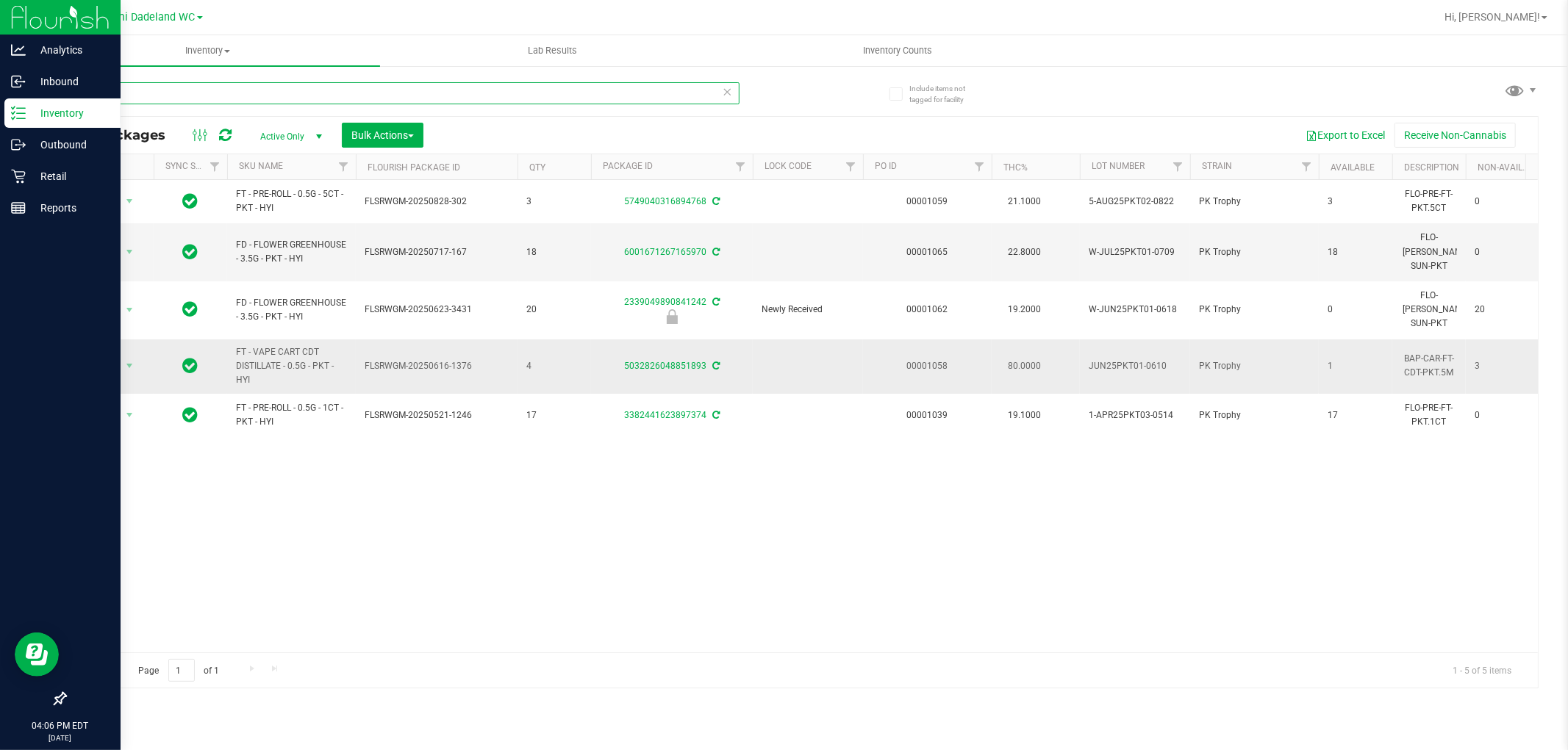
type input "p"
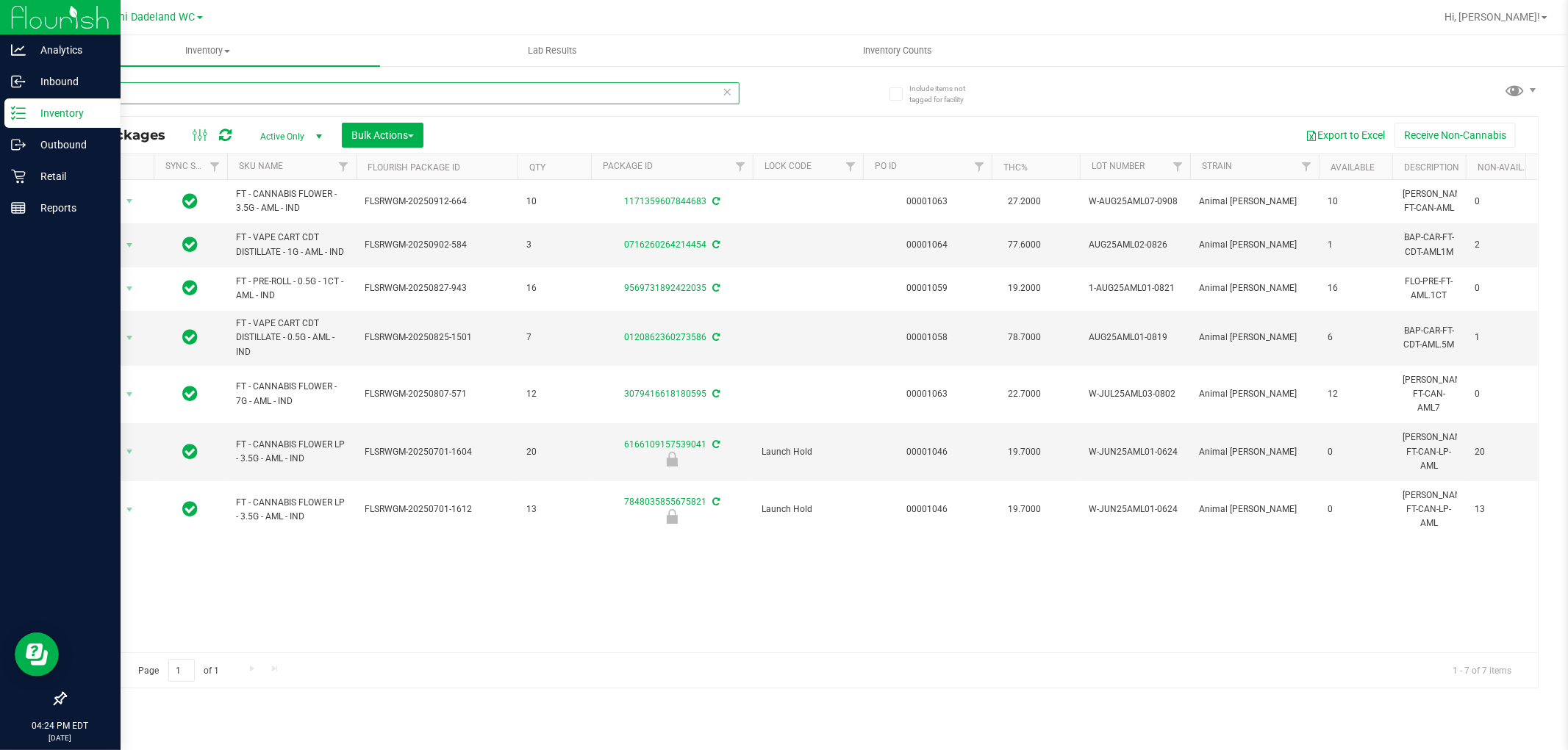
type input "a"
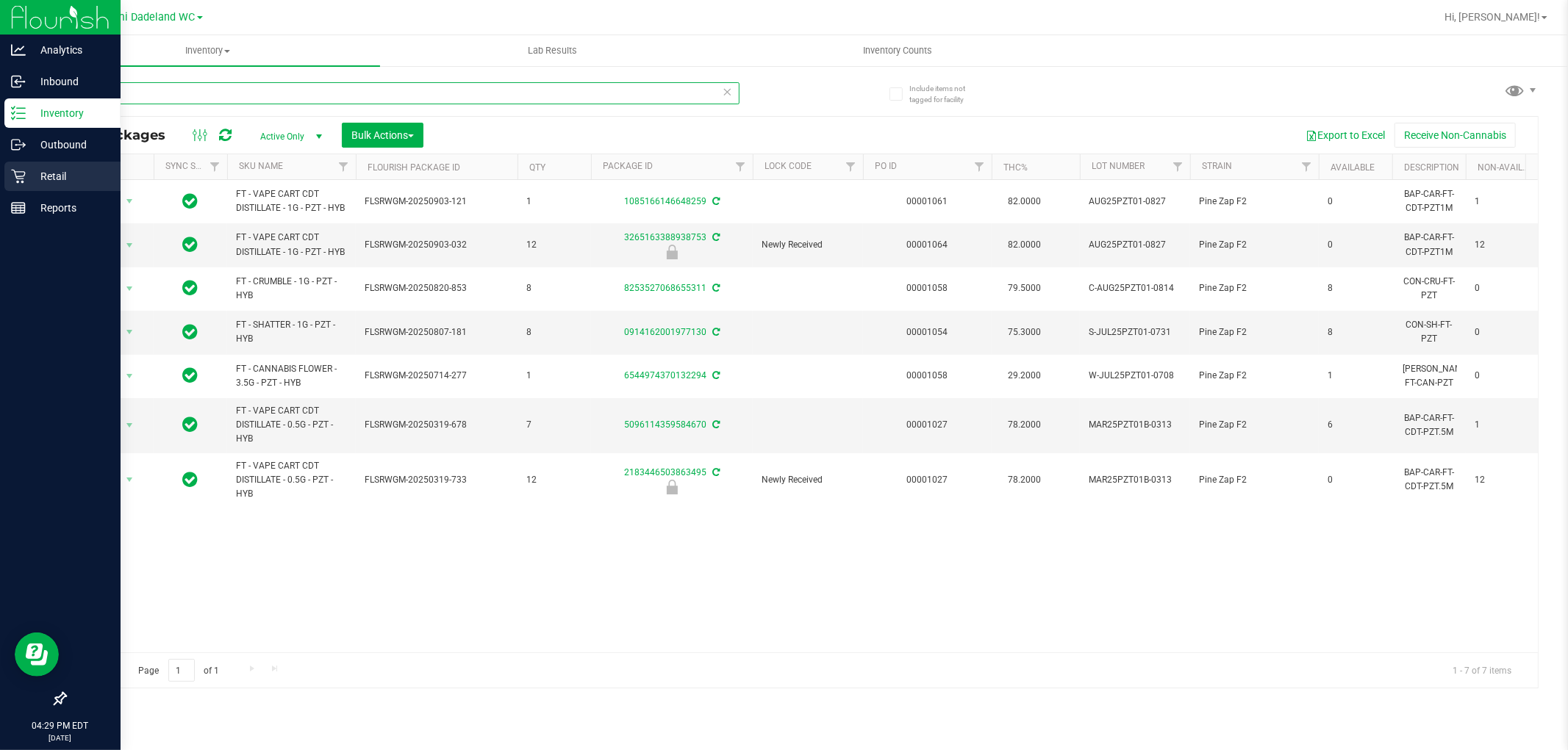
type input "pzt"
click at [52, 171] on p "Retail" at bounding box center [69, 175] width 88 height 17
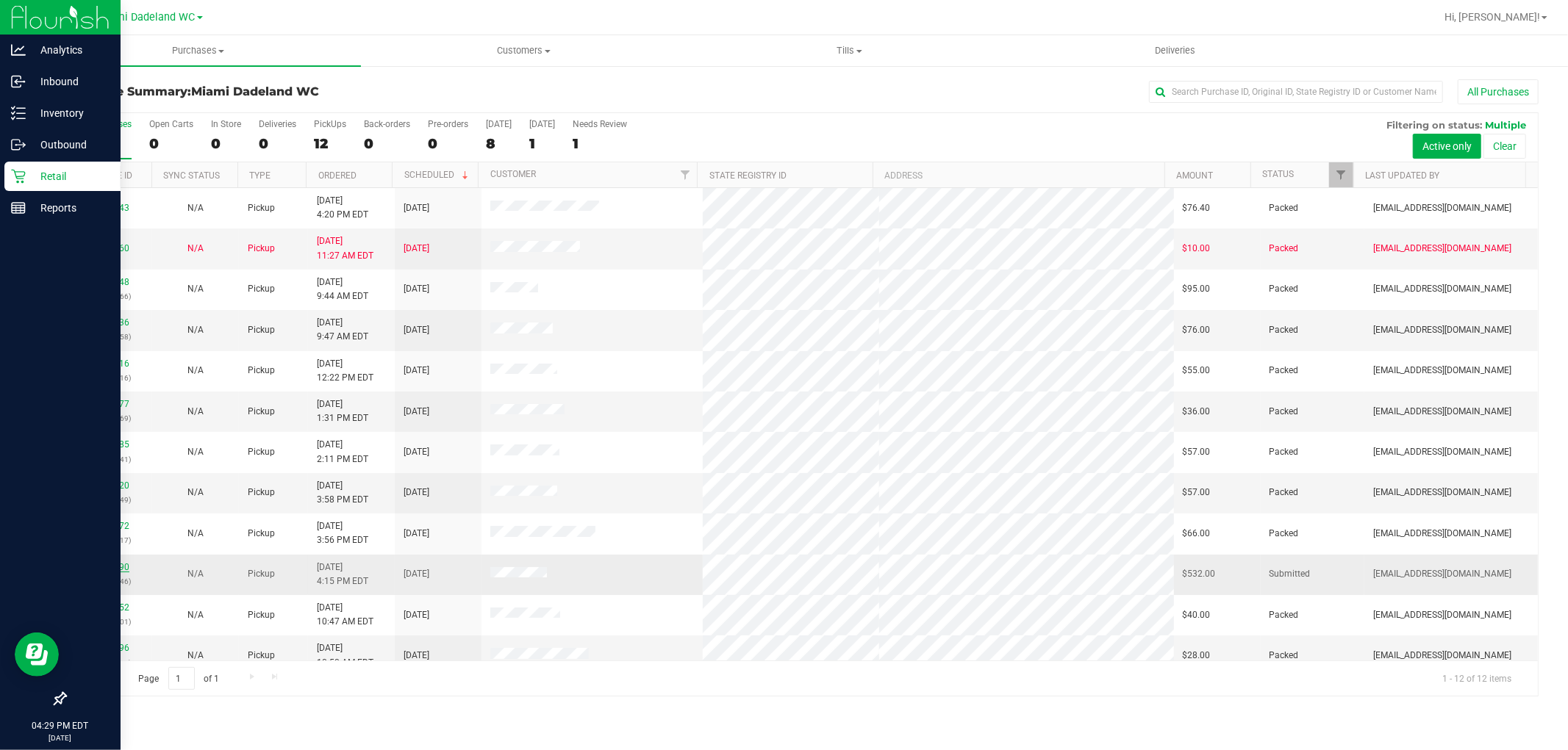
click at [112, 568] on link "12026290" at bounding box center [109, 568] width 41 height 11
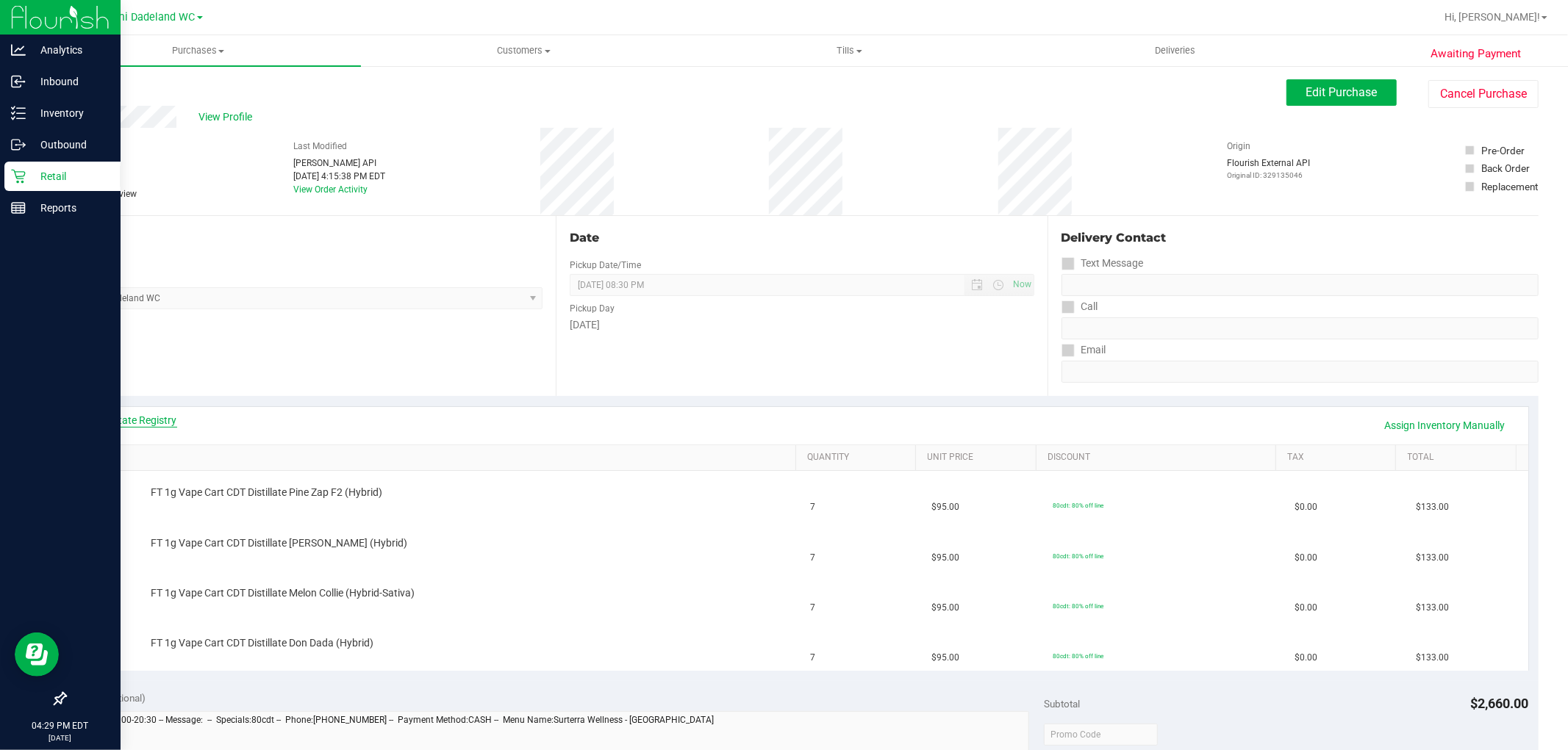
click at [166, 416] on link "View State Registry" at bounding box center [133, 420] width 88 height 15
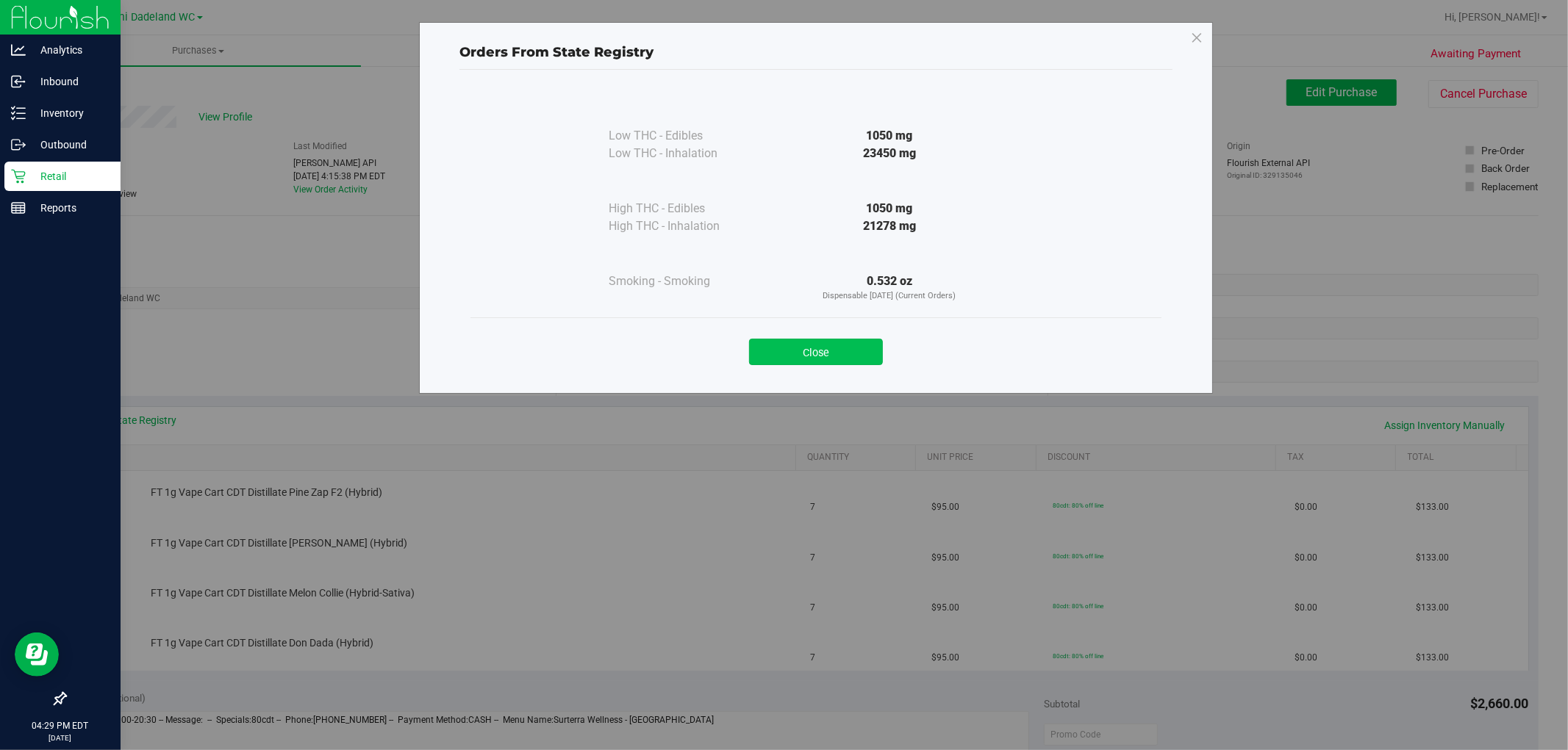
click at [810, 344] on button "Close" at bounding box center [816, 352] width 134 height 26
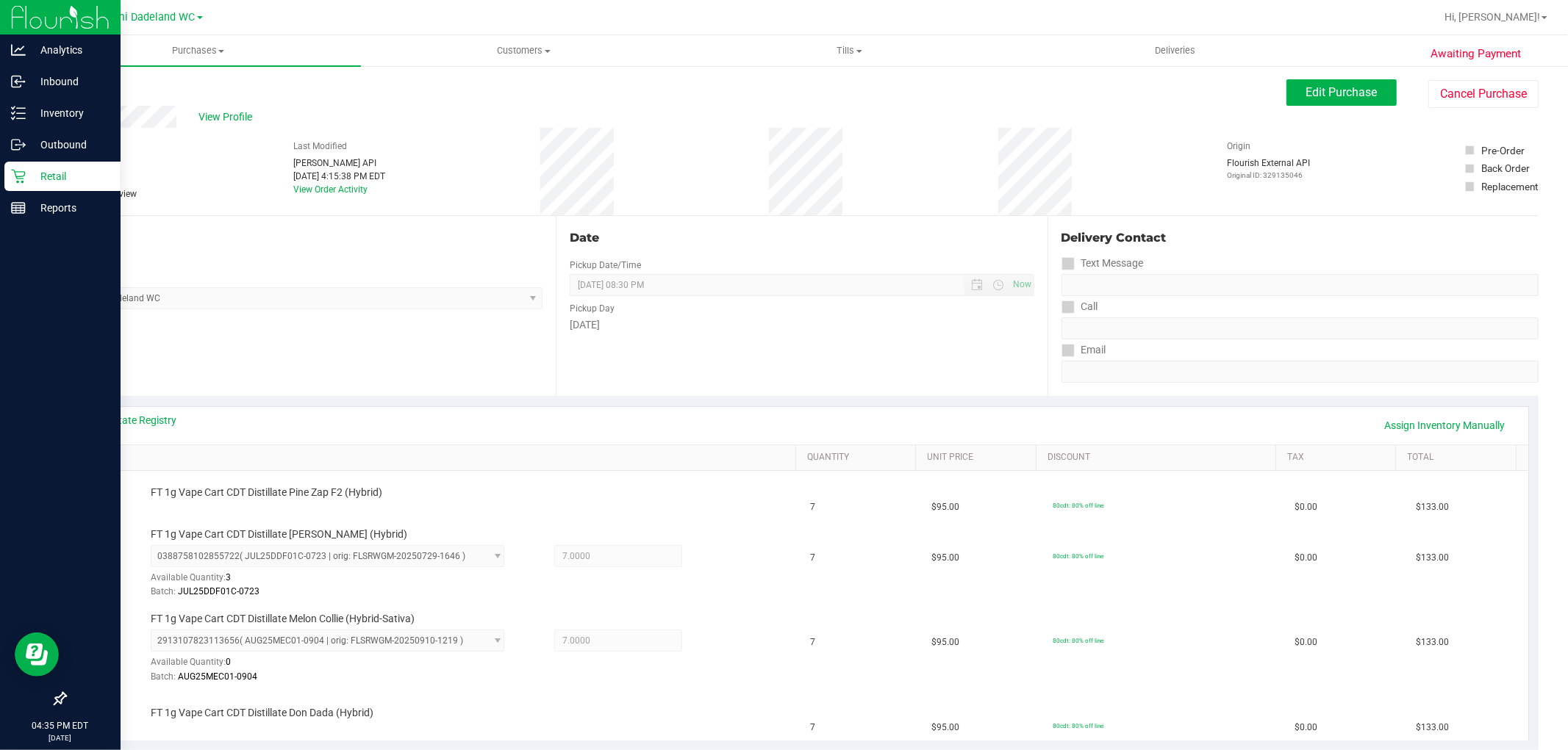
scroll to position [326, 0]
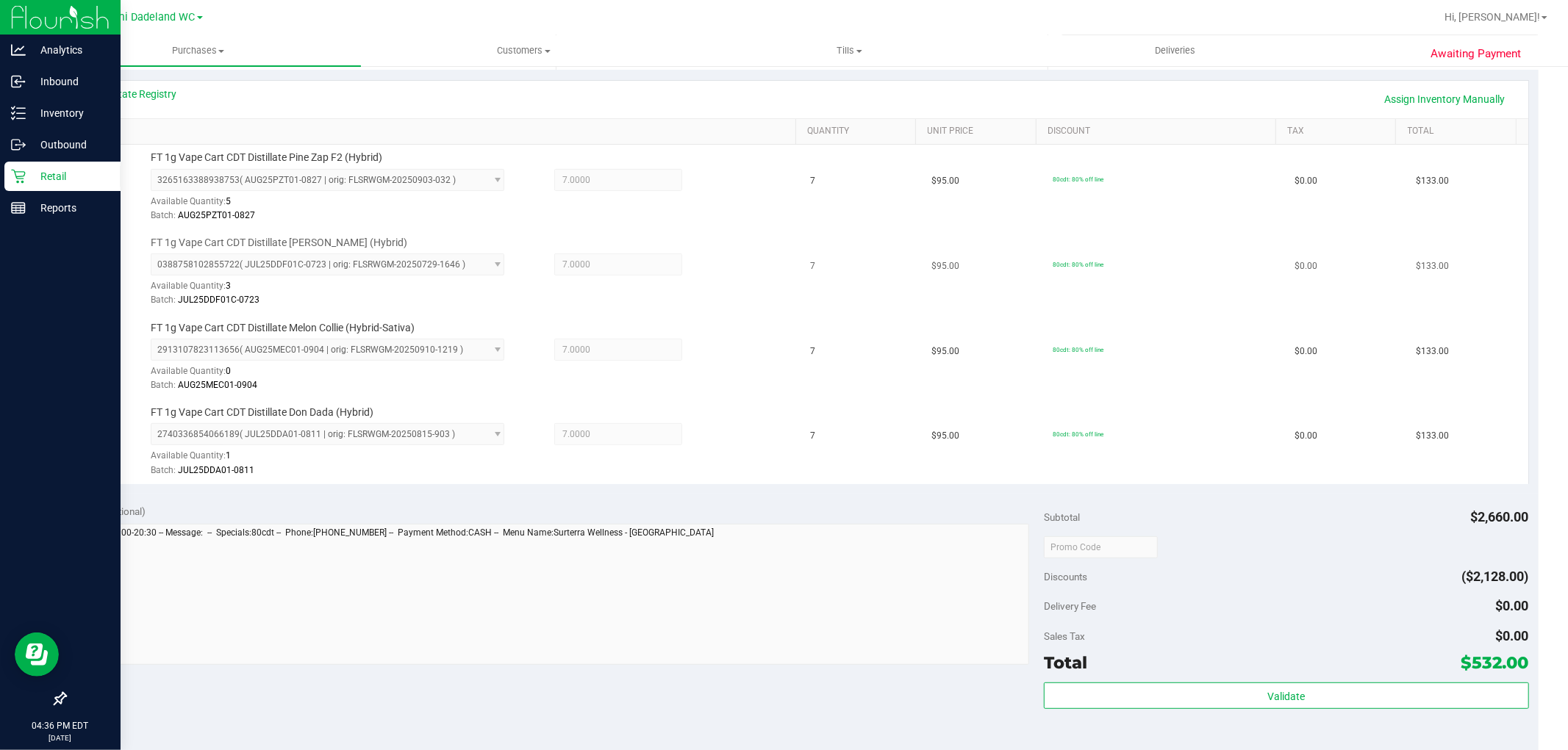
drag, startPoint x: 347, startPoint y: 453, endPoint x: 878, endPoint y: 304, distance: 551.5
click at [877, 304] on td "7" at bounding box center [863, 272] width 121 height 85
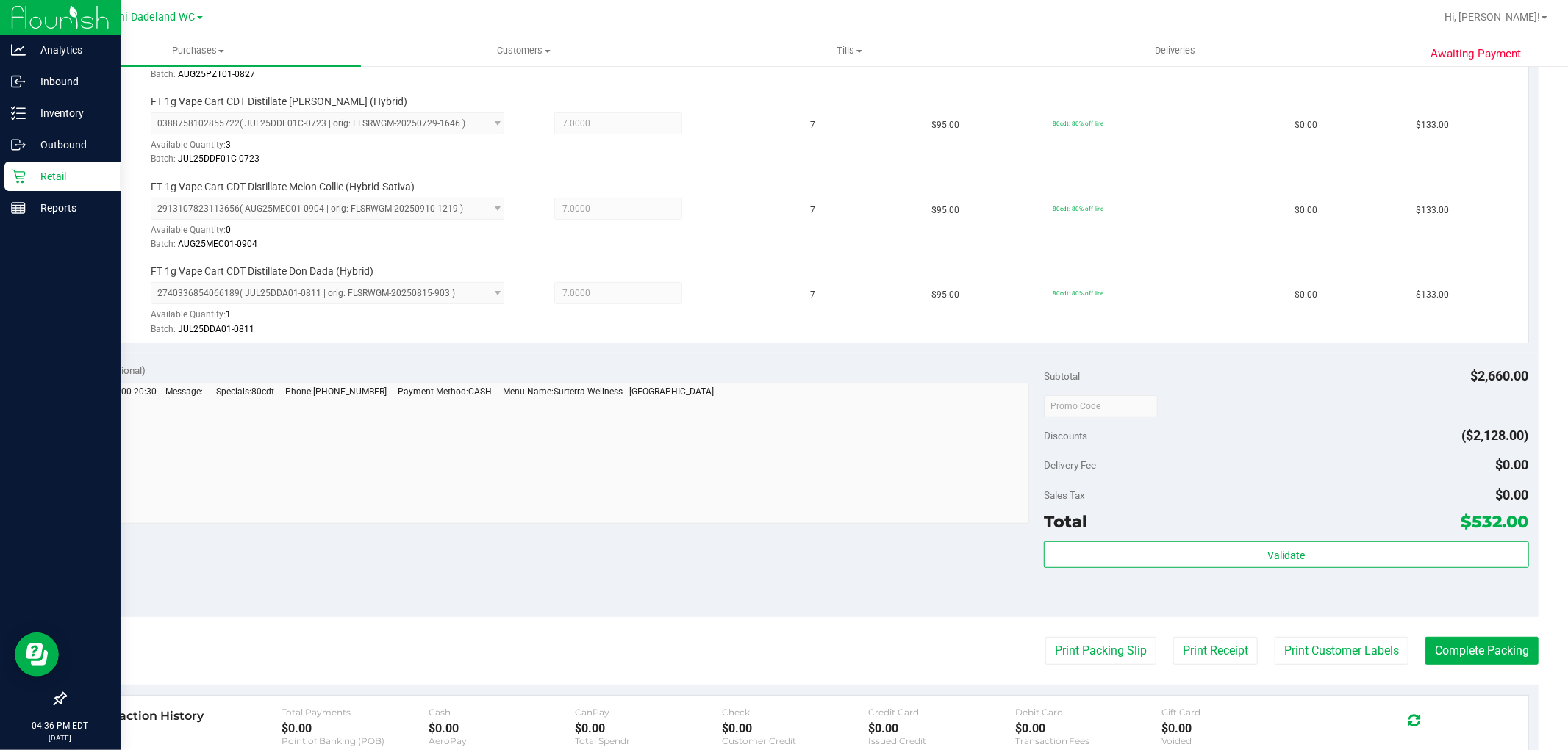
scroll to position [708, 0]
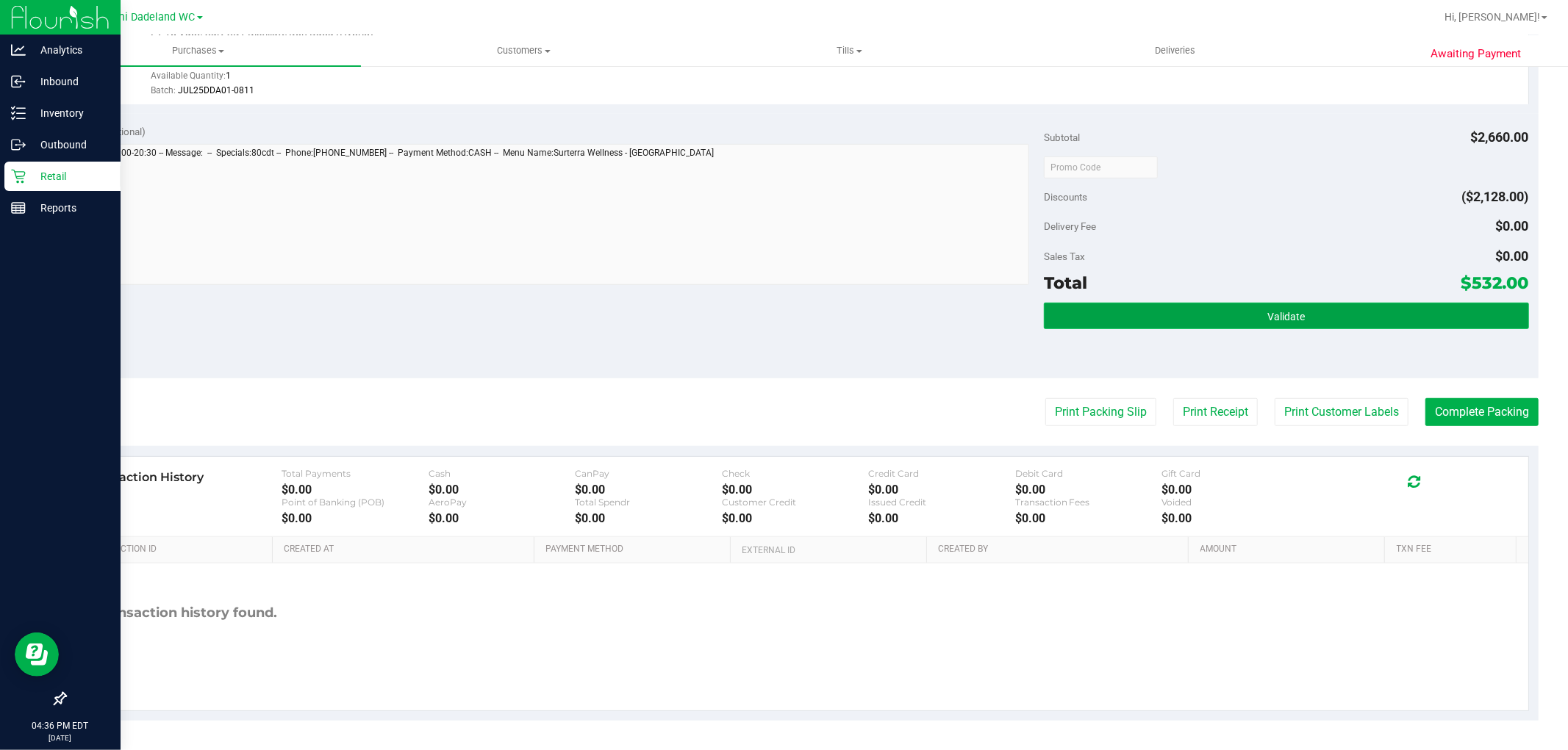
click at [1309, 312] on button "Validate" at bounding box center [1286, 316] width 484 height 26
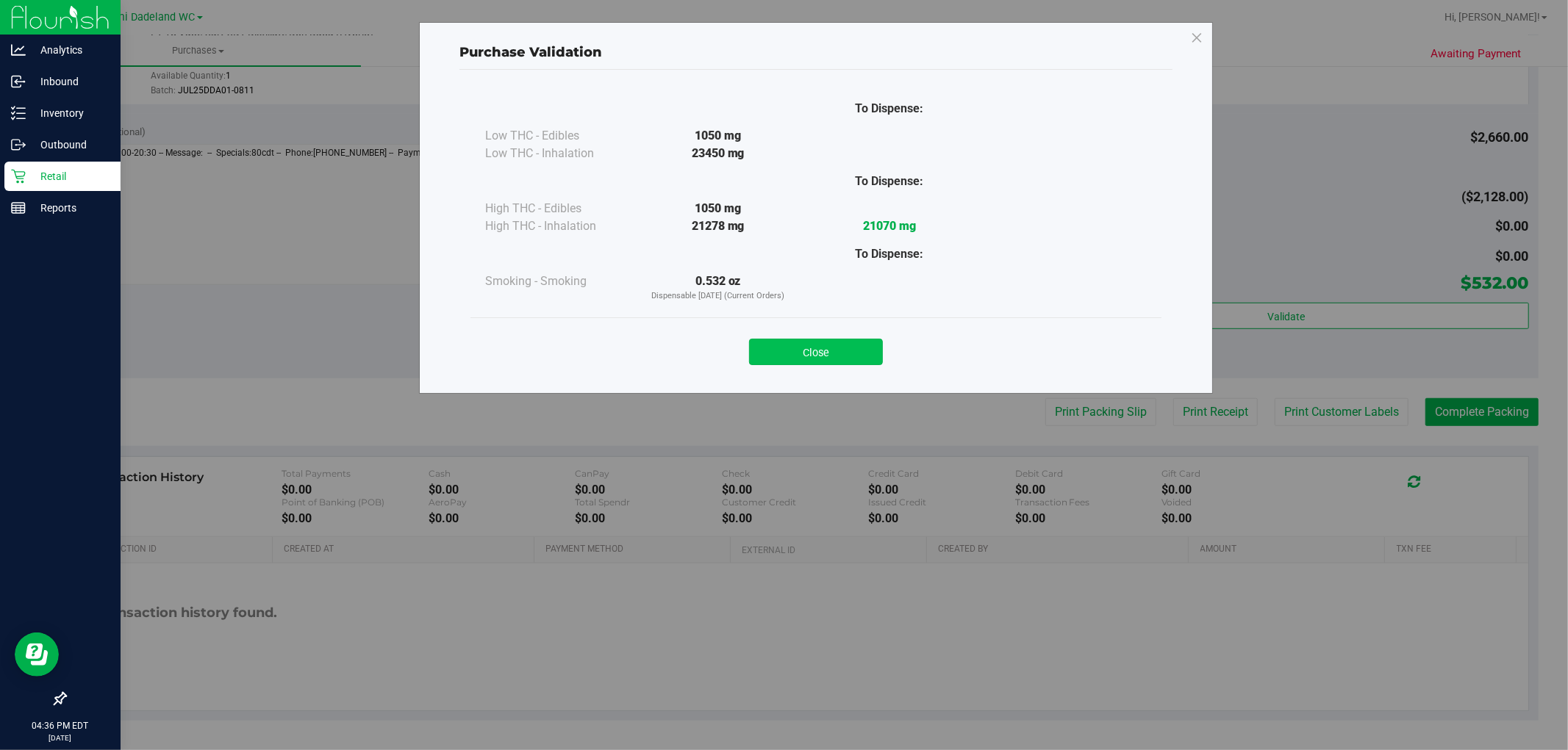
click at [858, 349] on button "Close" at bounding box center [816, 352] width 134 height 26
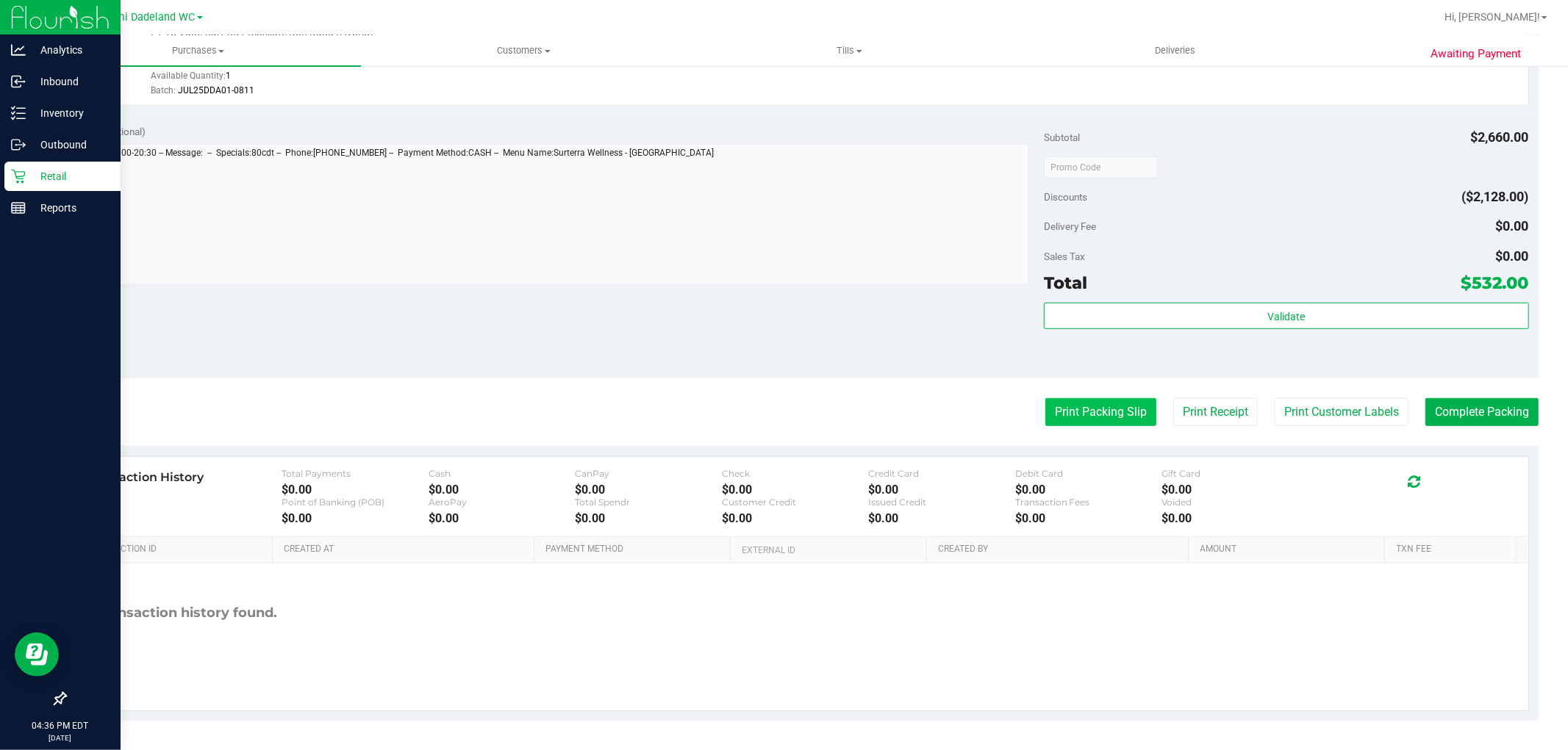
click at [1108, 422] on button "Print Packing Slip" at bounding box center [1101, 412] width 111 height 28
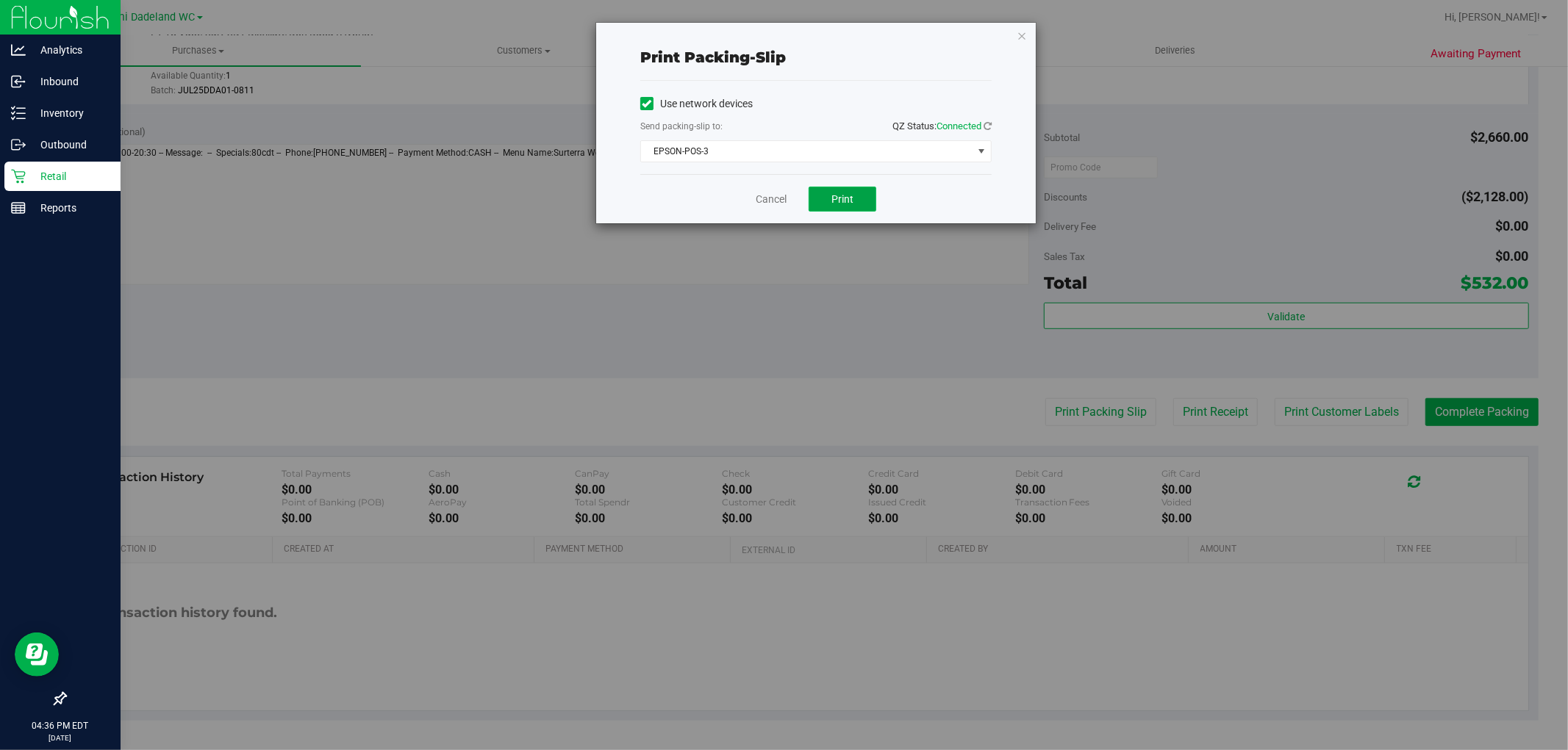
click at [836, 198] on span "Print" at bounding box center [842, 200] width 22 height 12
click at [773, 197] on link "Cancel" at bounding box center [771, 200] width 31 height 15
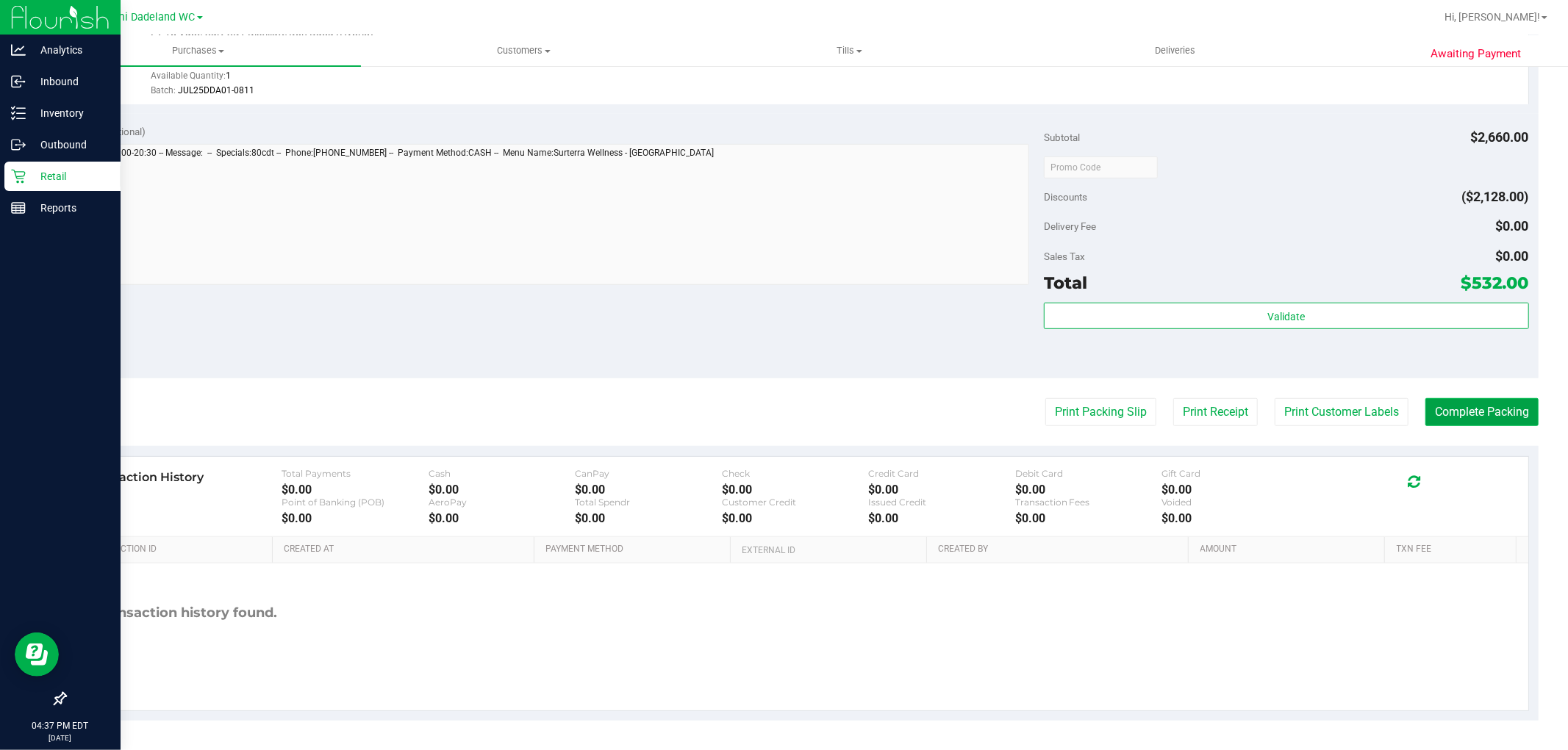
click at [1475, 413] on button "Complete Packing" at bounding box center [1482, 412] width 113 height 28
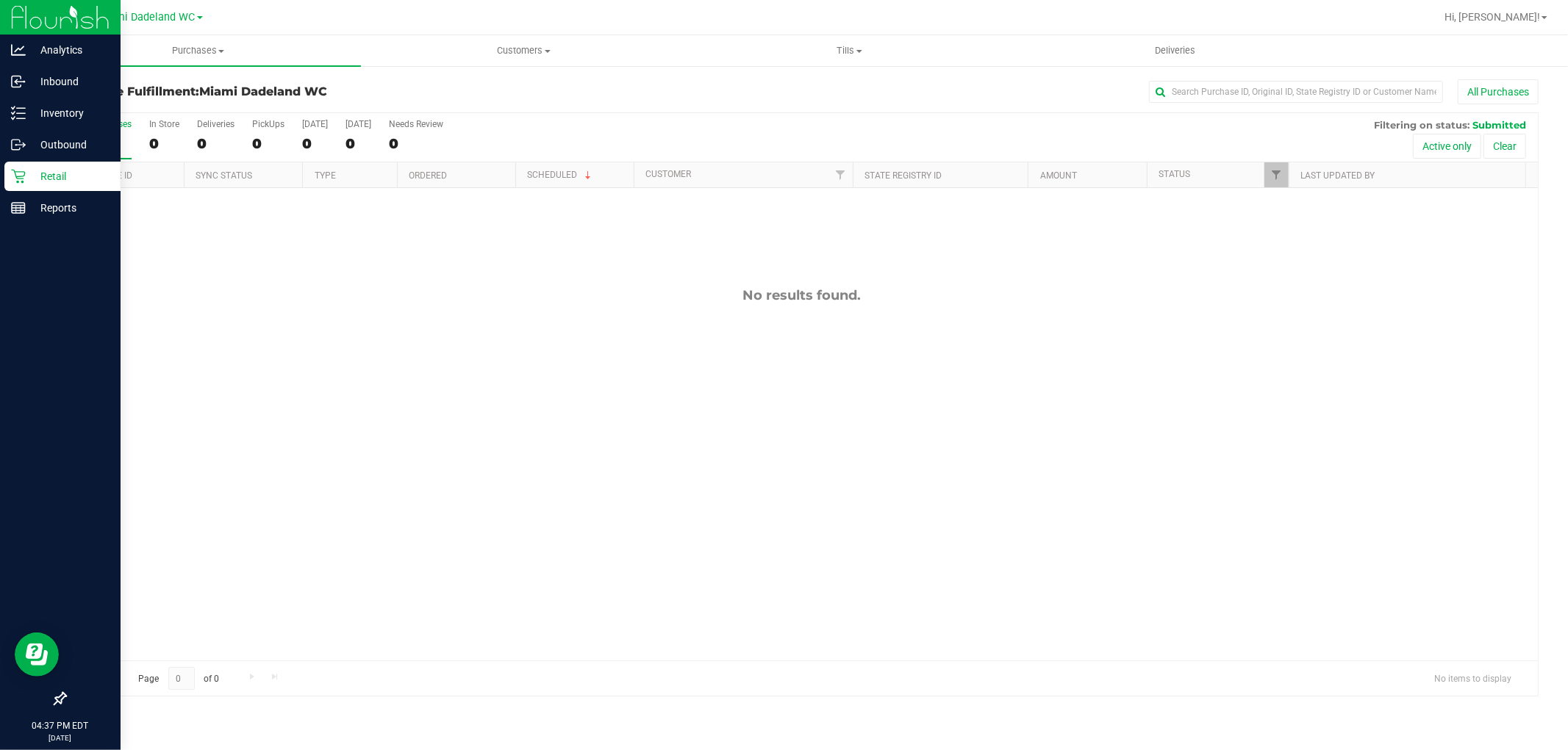
click at [978, 105] on div "Purchase Fulfillment: Miami Dadeland WC All Purchases" at bounding box center [802, 95] width 1475 height 32
drag, startPoint x: 1045, startPoint y: 270, endPoint x: 907, endPoint y: 120, distance: 203.8
click at [907, 121] on div "All Purchases 0 In Store 0 Deliveries 0 PickUps 0 [DATE] 0 [DATE] 0 Needs Revie…" at bounding box center [802, 119] width 1473 height 12
click at [44, 113] on p "Inventory" at bounding box center [69, 113] width 88 height 17
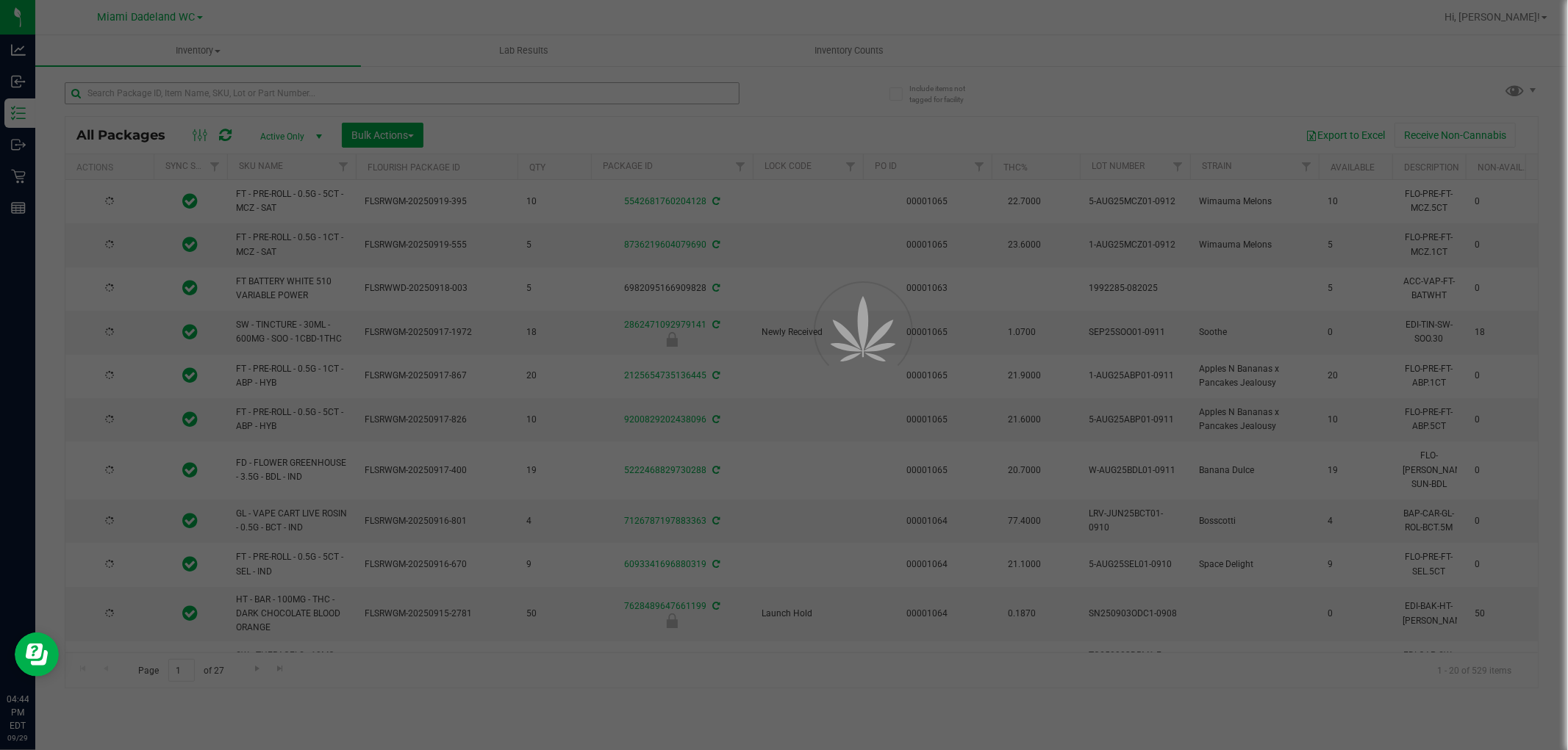
click at [244, 83] on div at bounding box center [784, 375] width 1568 height 750
click at [244, 84] on div at bounding box center [784, 375] width 1568 height 750
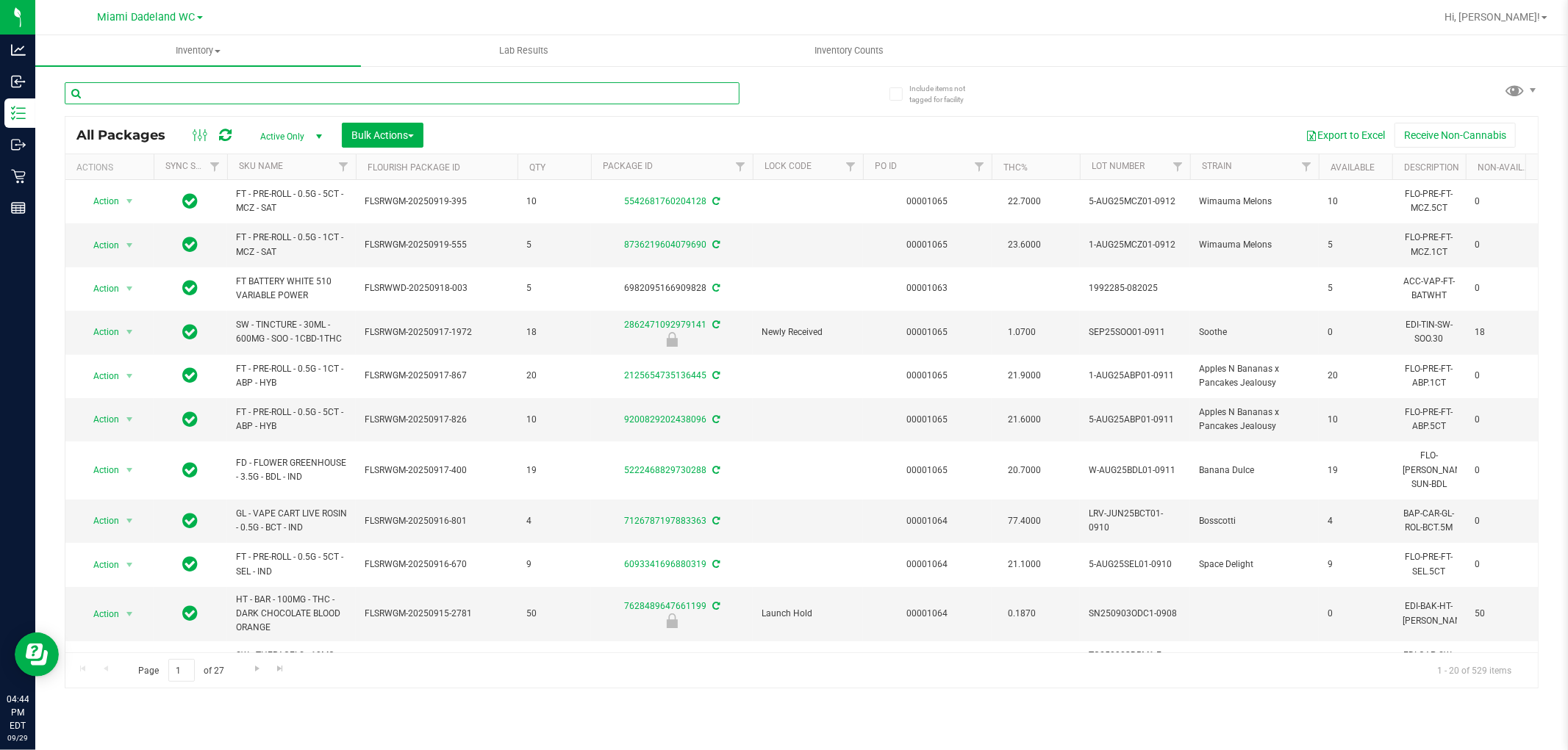
click at [243, 84] on input "text" at bounding box center [402, 93] width 675 height 22
click at [243, 84] on input "text" at bounding box center [402, 93] width 675 height 22
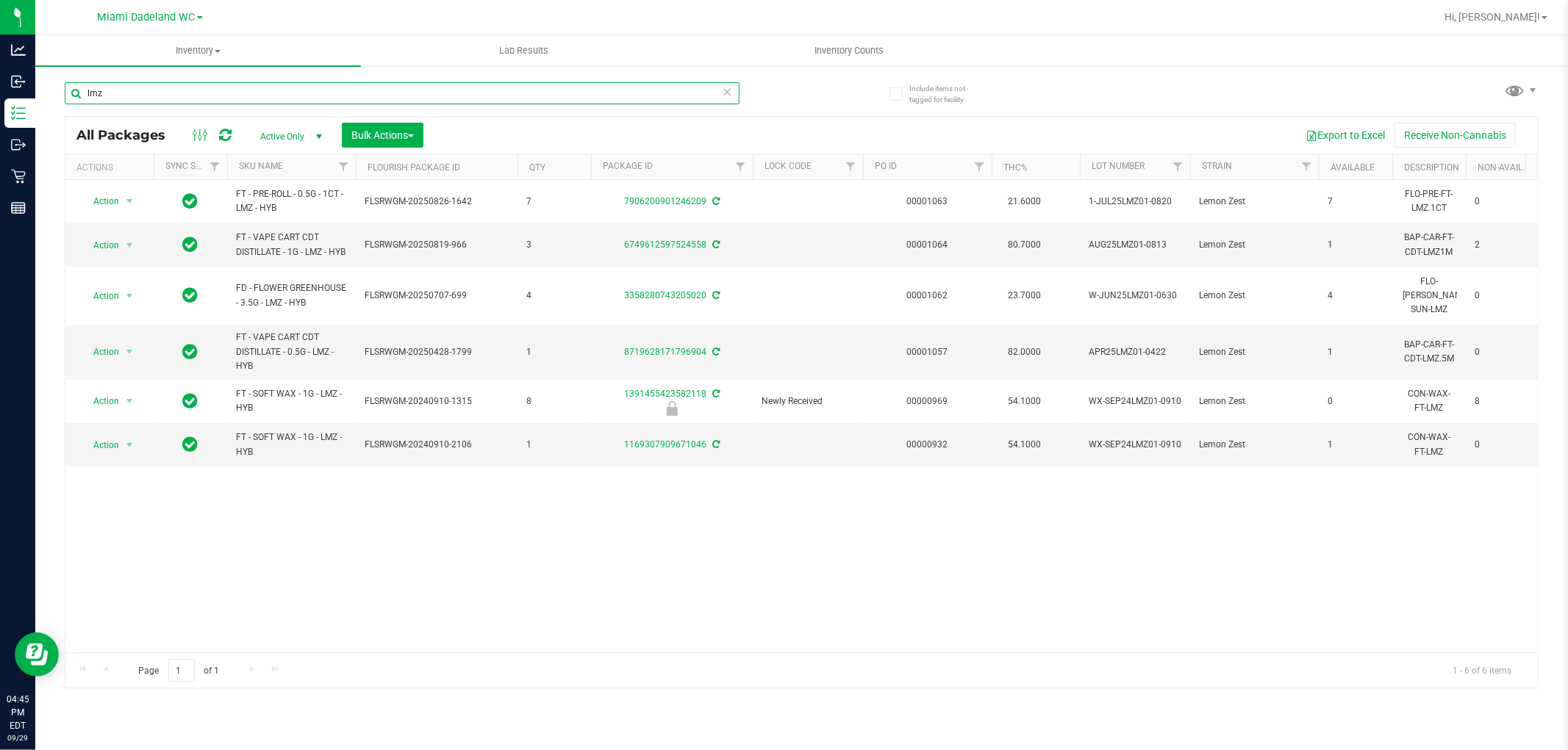
type input "lmz"
click at [567, 559] on div "Action Action Adjust qty Create package Edit attributes Global inventory Locate…" at bounding box center [802, 416] width 1473 height 472
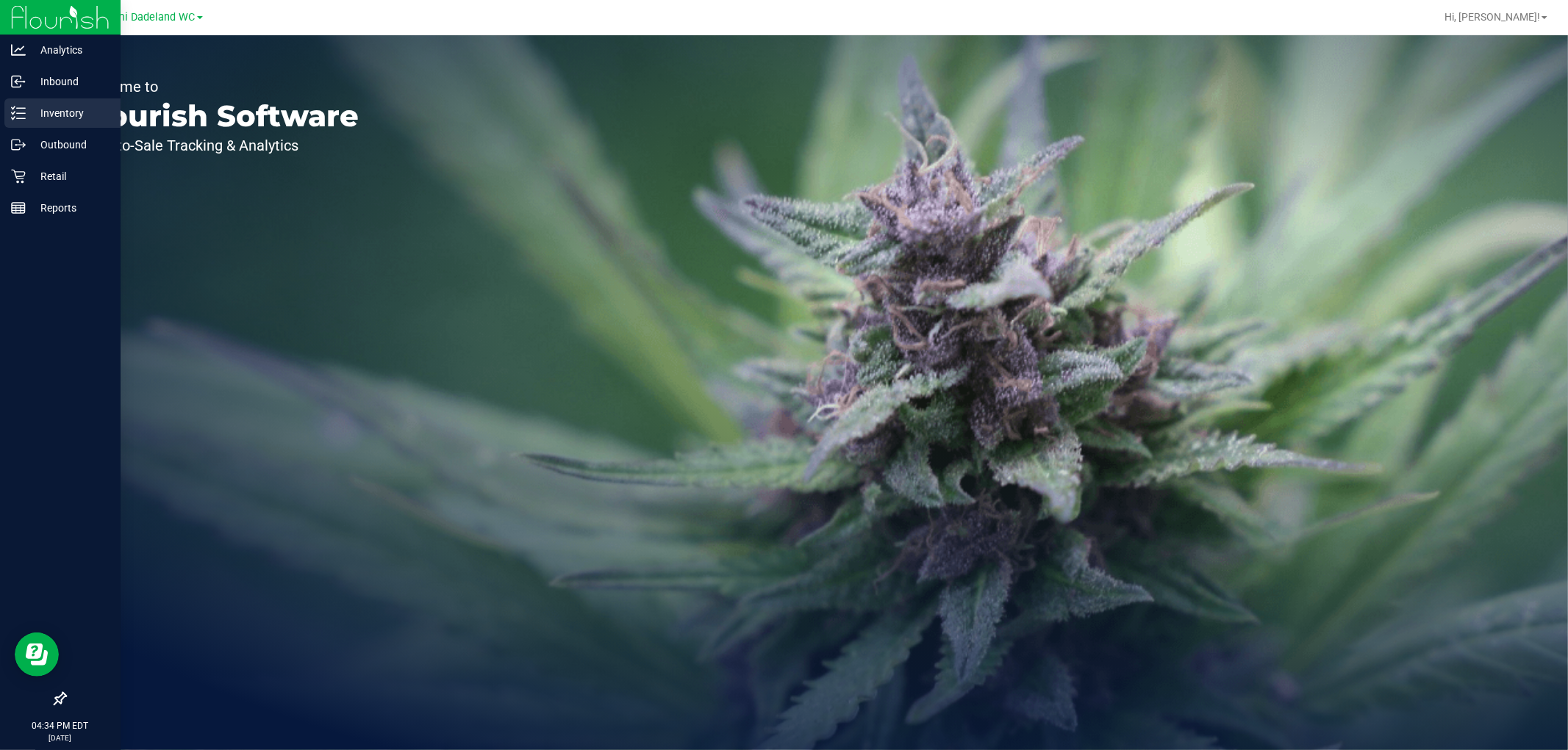
click at [56, 106] on p "Inventory" at bounding box center [69, 113] width 88 height 17
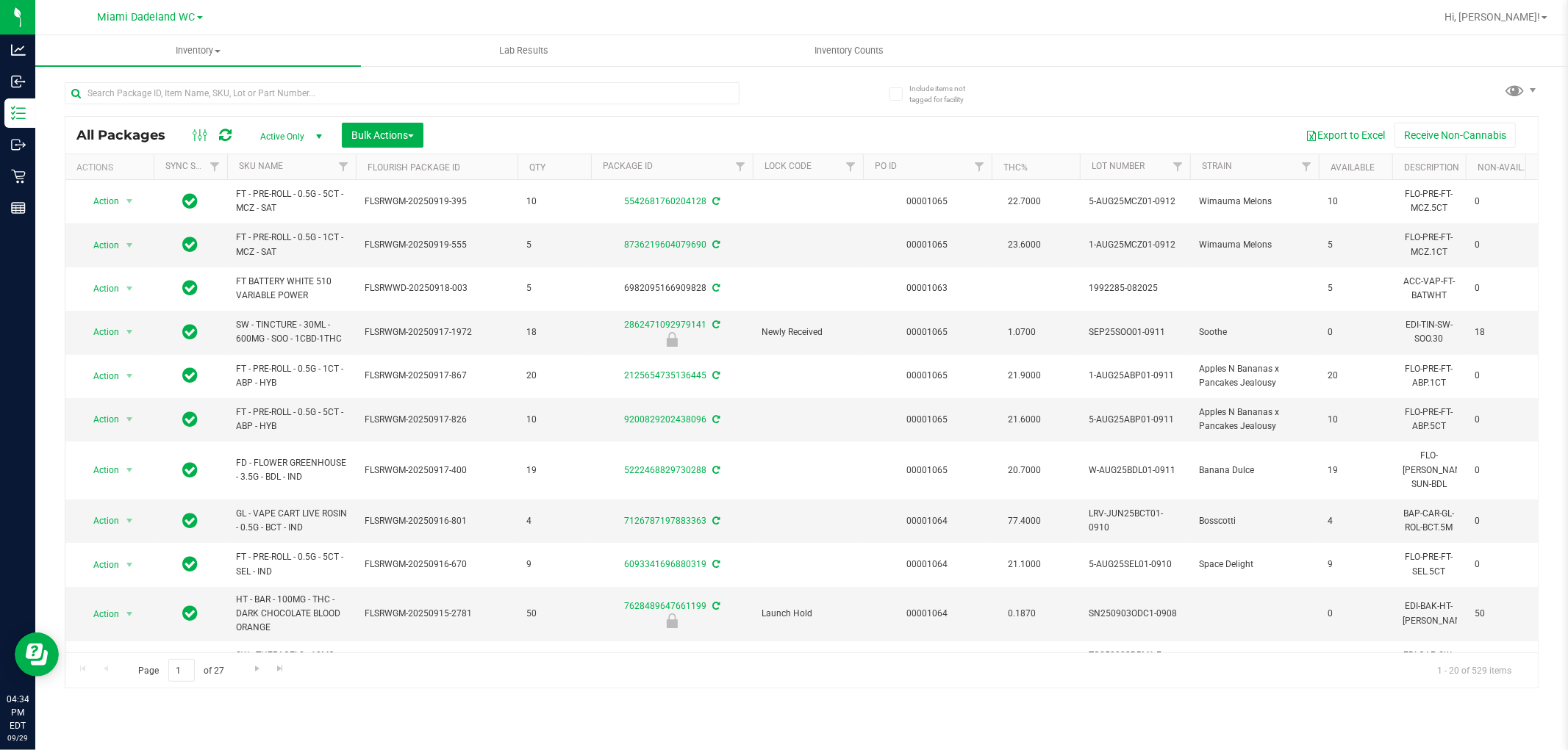
click at [360, 78] on div at bounding box center [433, 93] width 738 height 47
drag, startPoint x: 425, startPoint y: 120, endPoint x: 436, endPoint y: 107, distance: 17.0
click at [436, 110] on div "All Packages Active Only Active Only Lab Samples Locked All External Internal B…" at bounding box center [802, 379] width 1475 height 620
click at [436, 97] on input "text" at bounding box center [402, 93] width 675 height 22
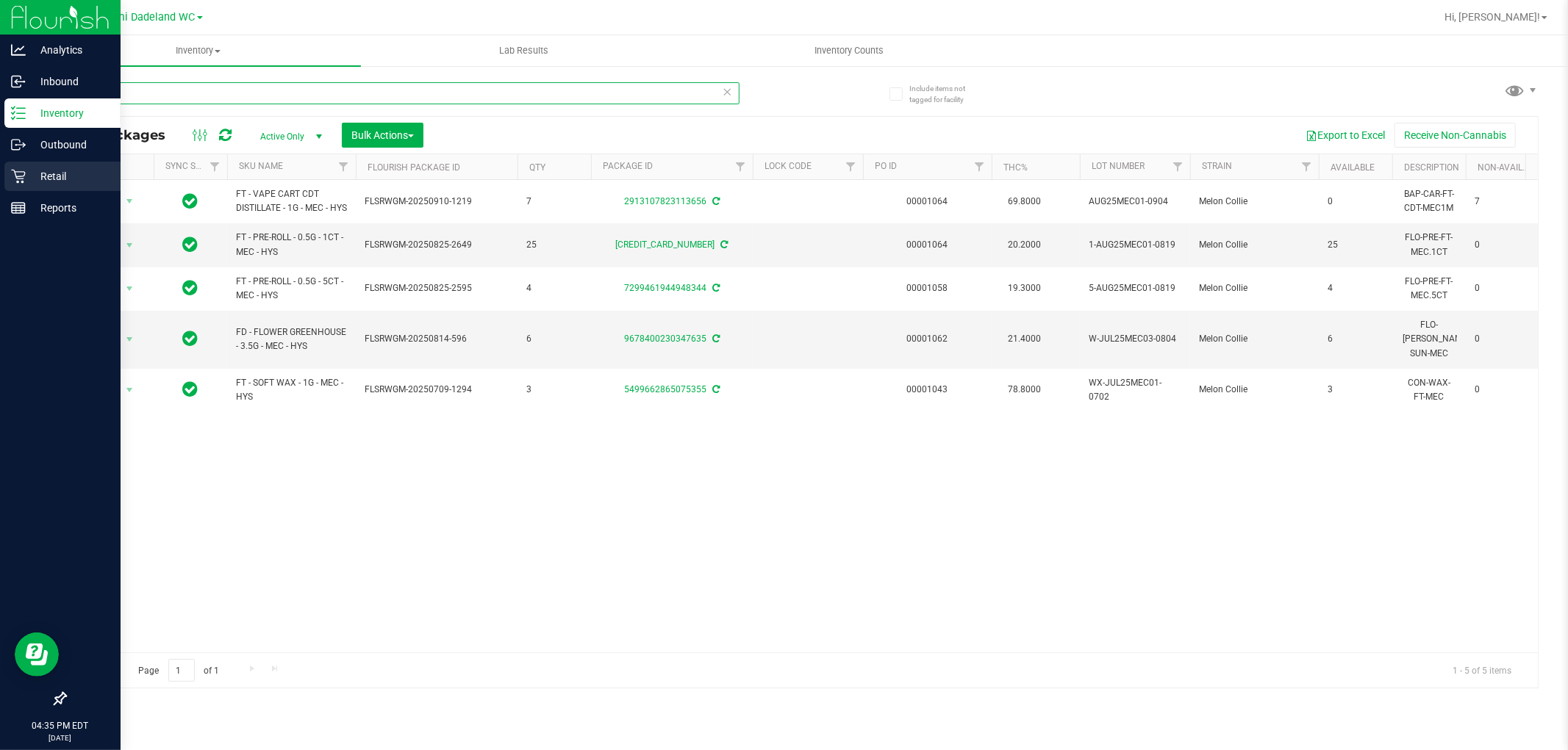
type input "mec"
click at [33, 169] on p "Retail" at bounding box center [69, 175] width 88 height 17
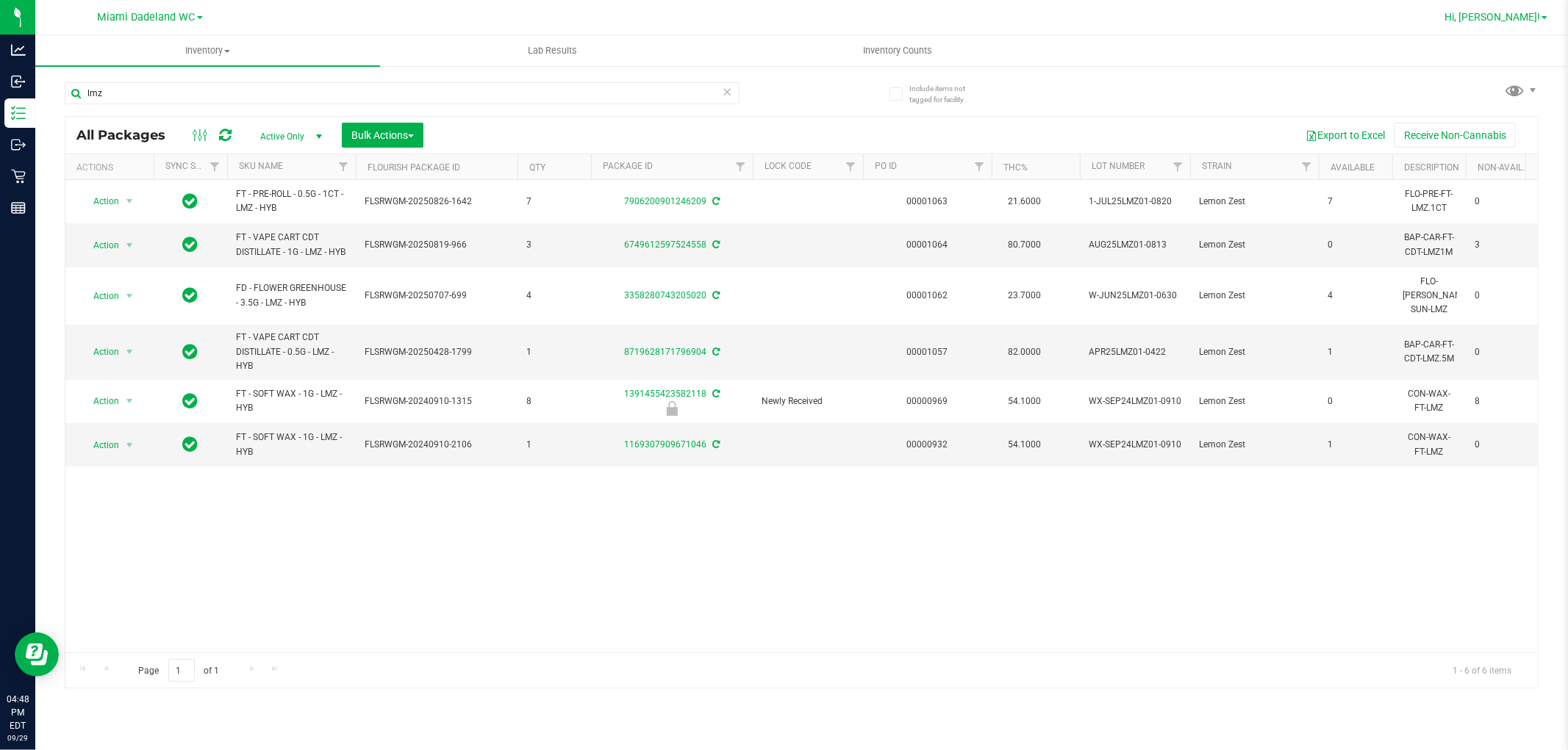
click at [1515, 19] on span "Hi, [PERSON_NAME]!" at bounding box center [1493, 17] width 96 height 12
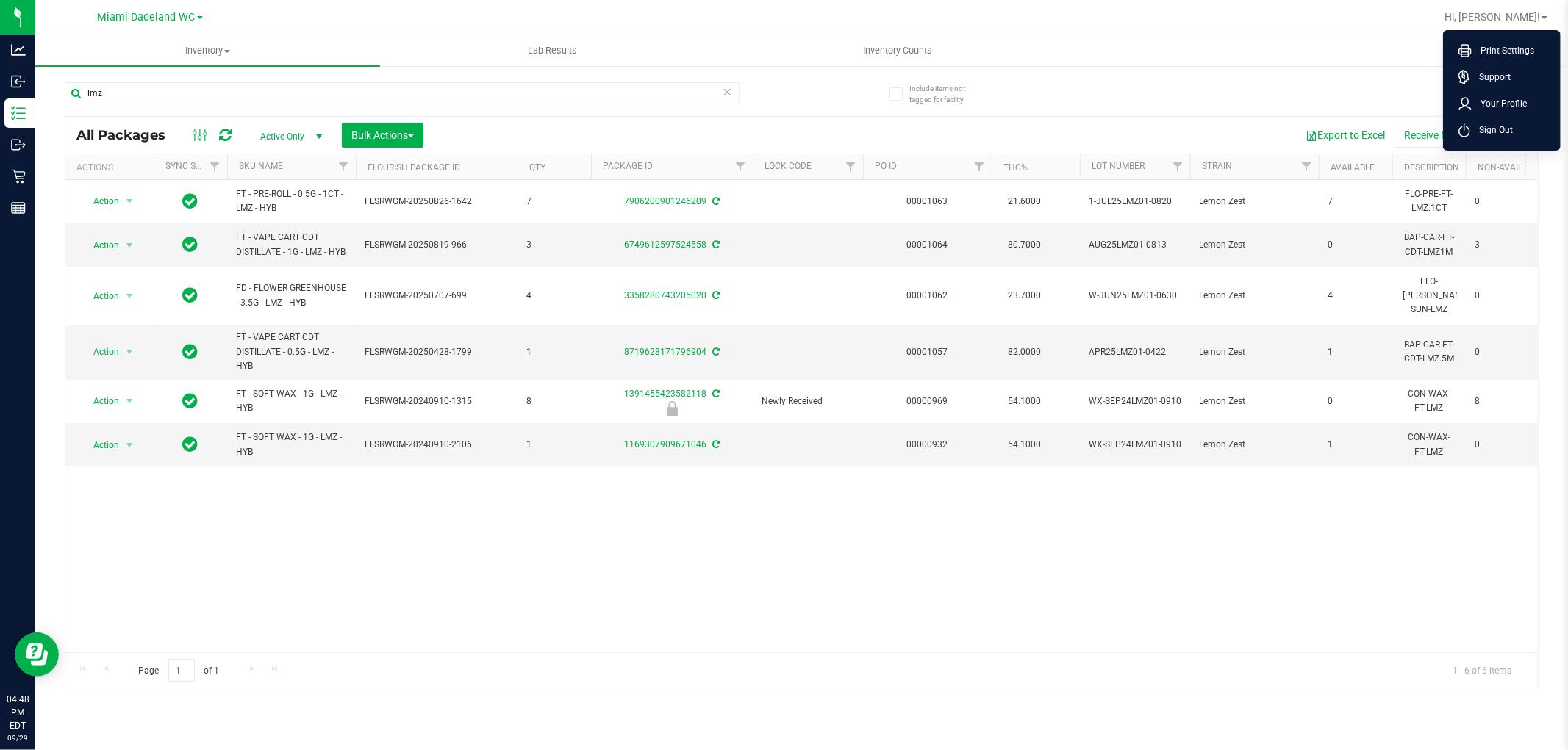
click at [1518, 123] on li "Sign Out" at bounding box center [1502, 130] width 110 height 26
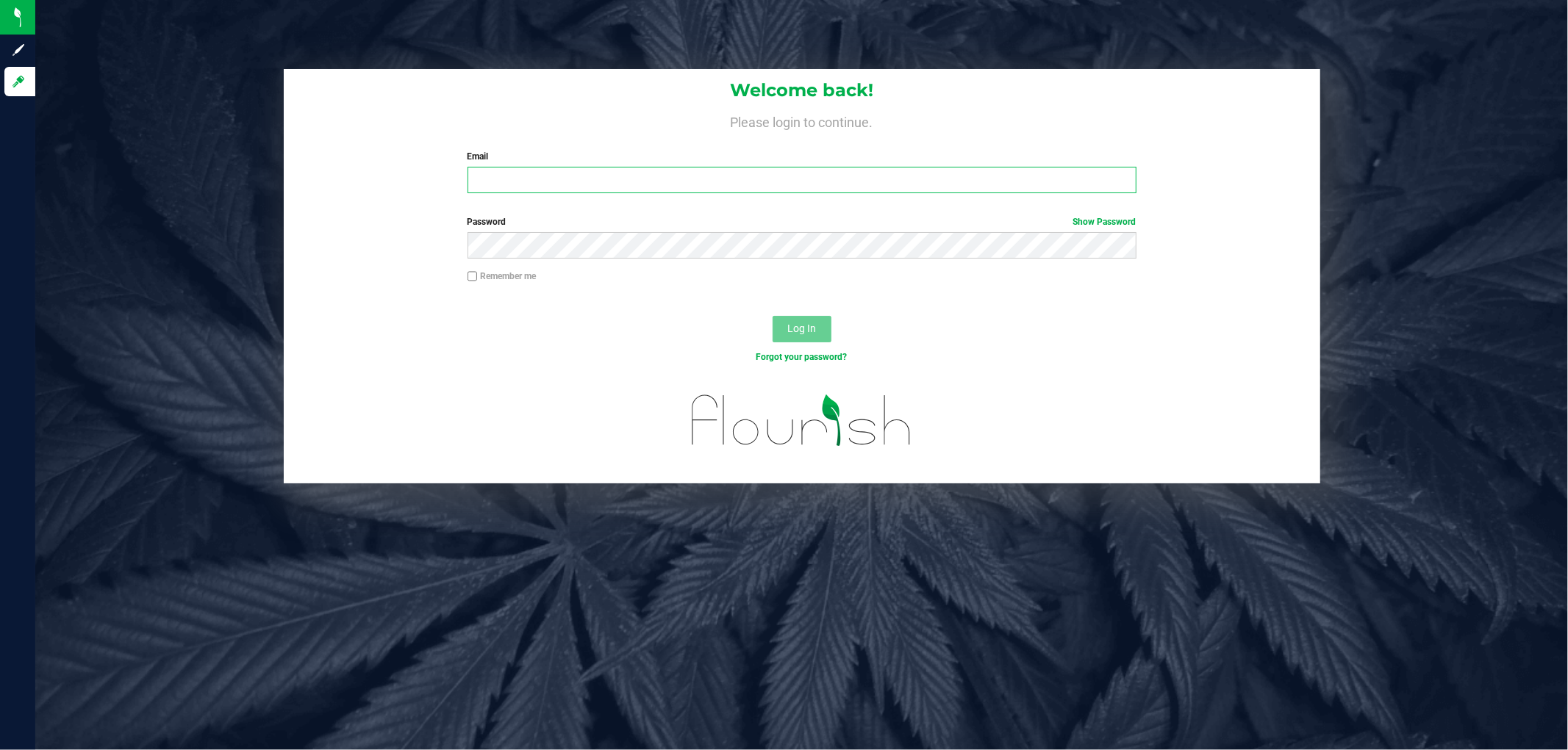
click at [624, 185] on input "Email" at bounding box center [802, 180] width 669 height 26
type input "[EMAIL_ADDRESS][DOMAIN_NAME]"
click at [773, 316] on button "Log In" at bounding box center [802, 329] width 59 height 26
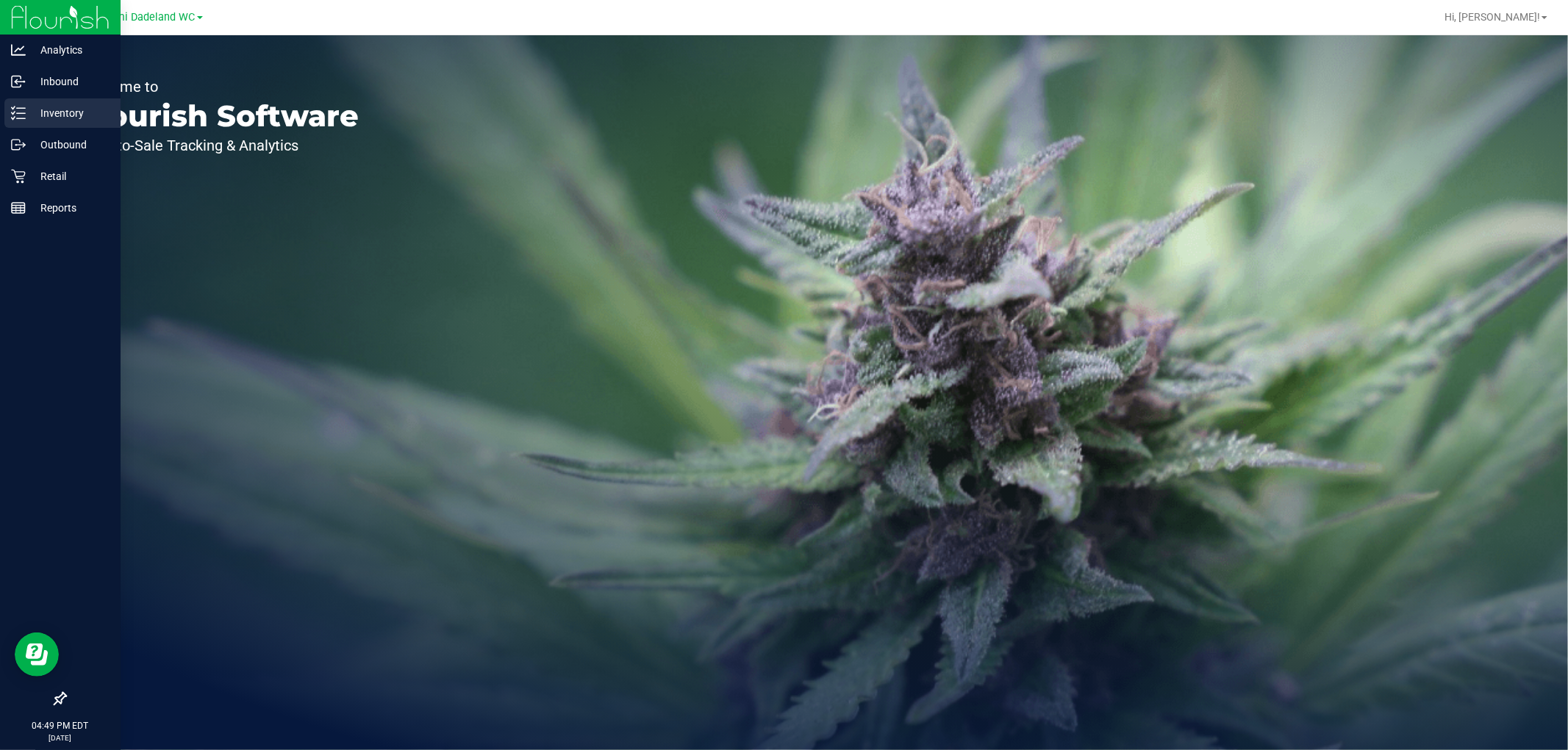
click at [5, 111] on div "Inventory" at bounding box center [63, 113] width 116 height 29
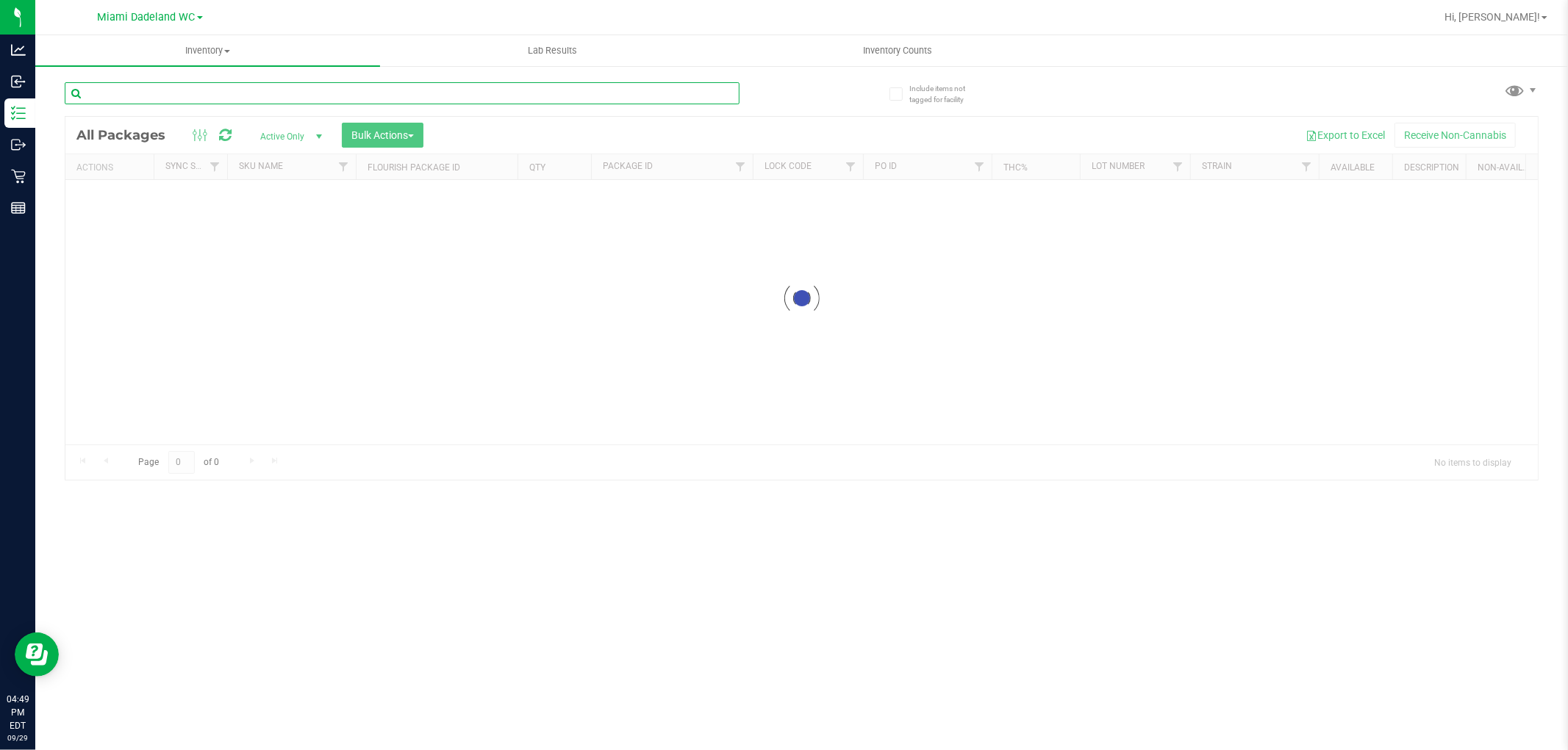
click at [289, 92] on input "text" at bounding box center [402, 93] width 675 height 22
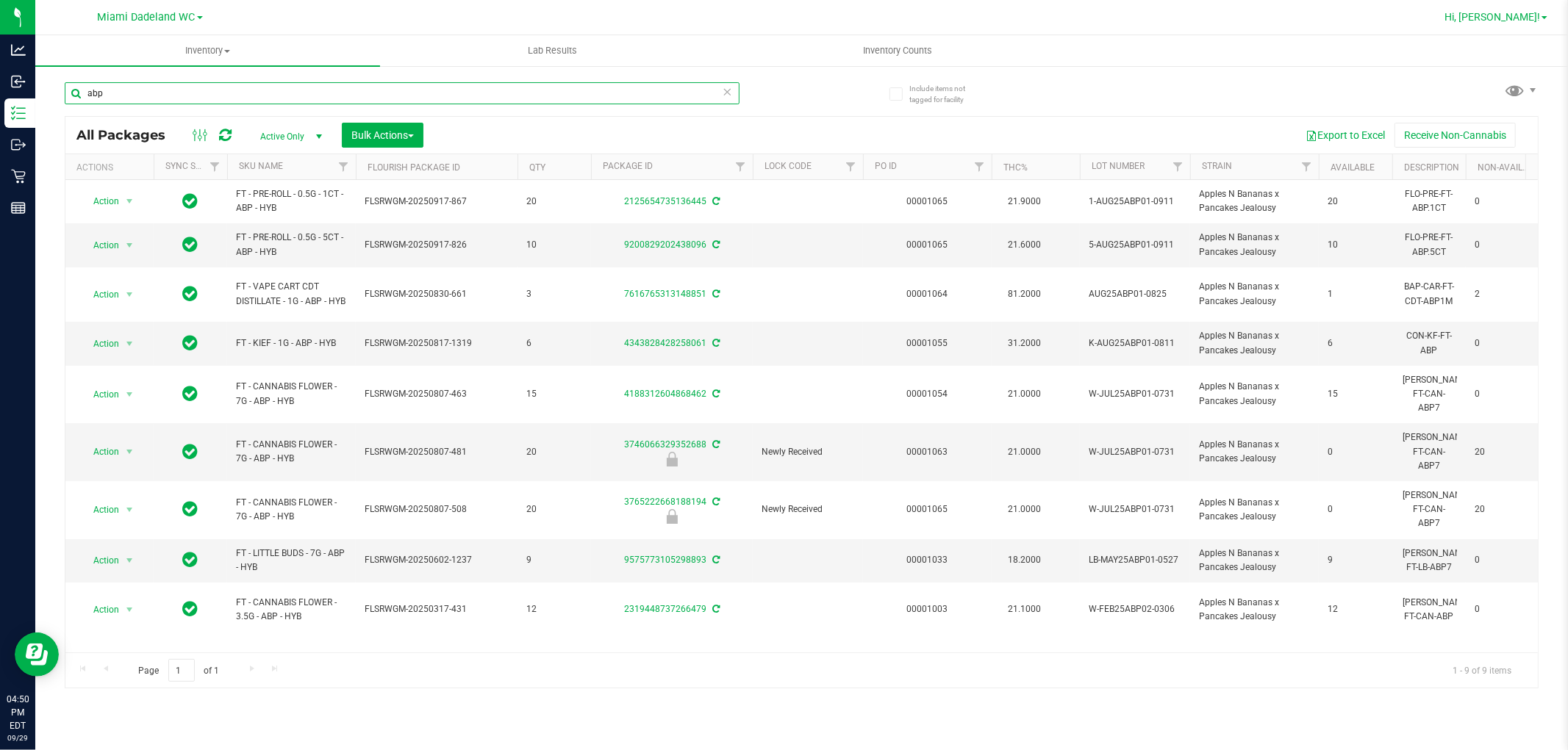
type input "abp"
click at [1537, 17] on span "Hi, [PERSON_NAME]!" at bounding box center [1493, 17] width 96 height 12
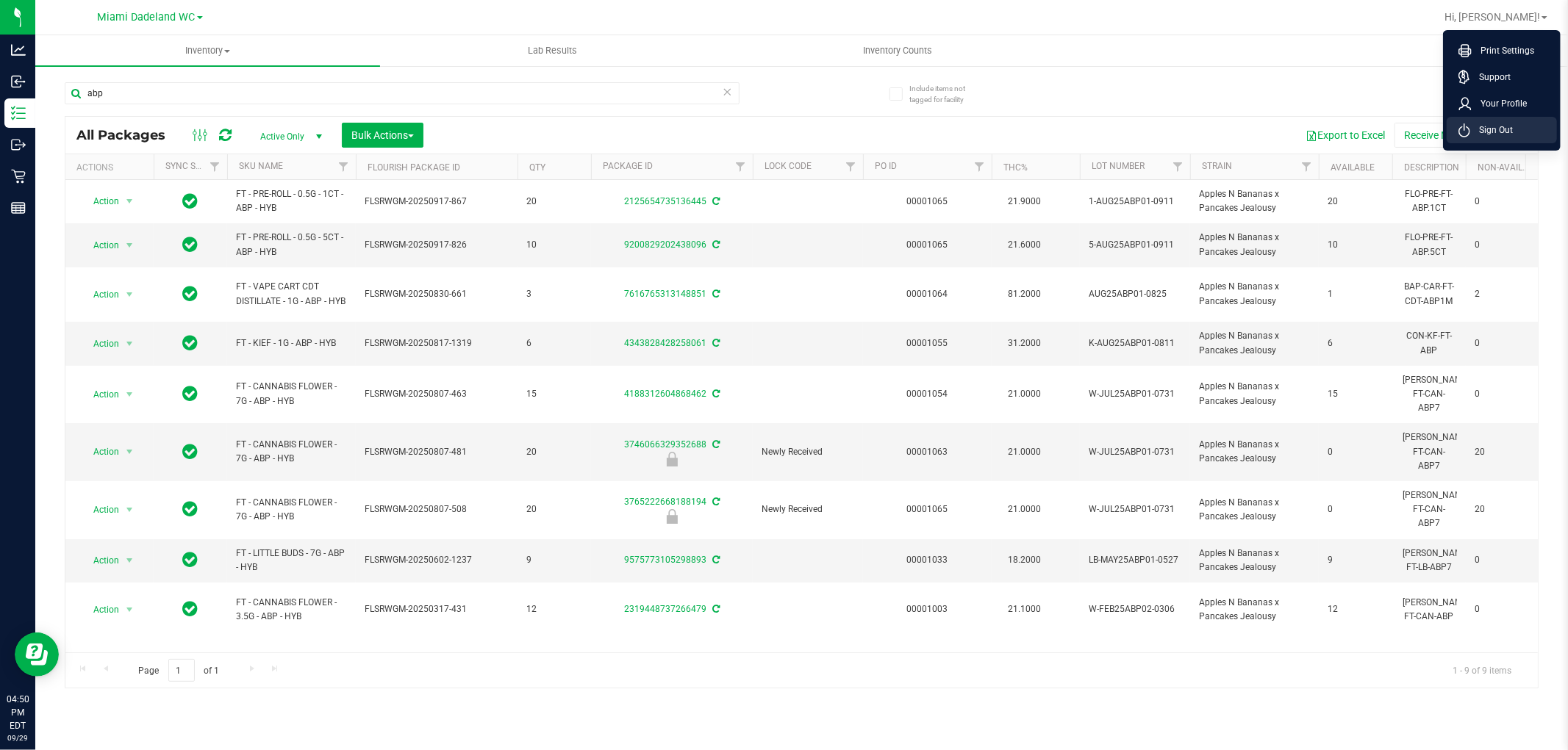
click at [1525, 125] on li "Sign Out" at bounding box center [1502, 130] width 110 height 26
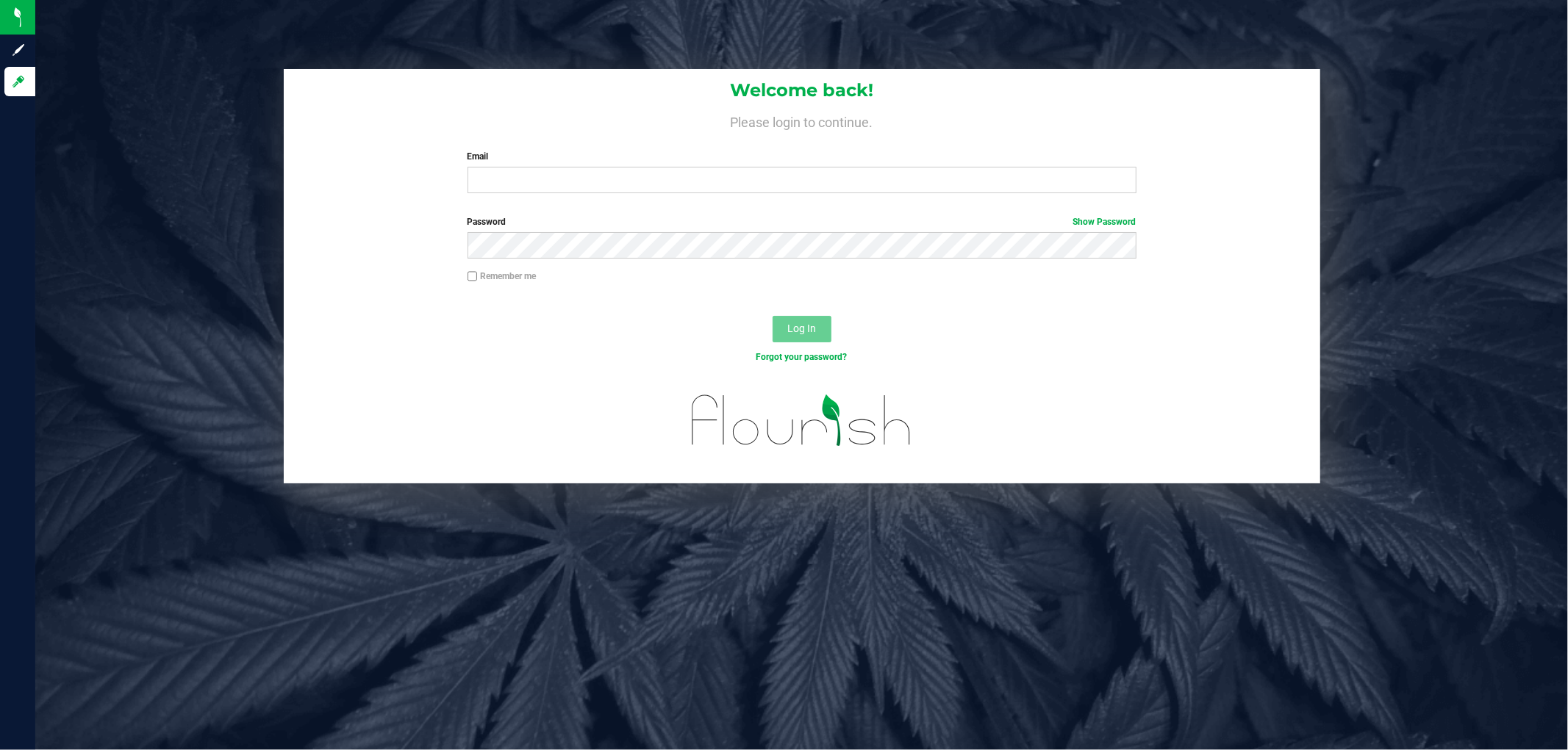
click at [329, 86] on h1 "Welcome back!" at bounding box center [802, 90] width 1037 height 19
click at [572, 186] on input "Email" at bounding box center [802, 180] width 669 height 26
type input "[EMAIL_ADDRESS][DOMAIN_NAME]"
click at [773, 316] on button "Log In" at bounding box center [802, 329] width 59 height 26
